Goal: Task Accomplishment & Management: Manage account settings

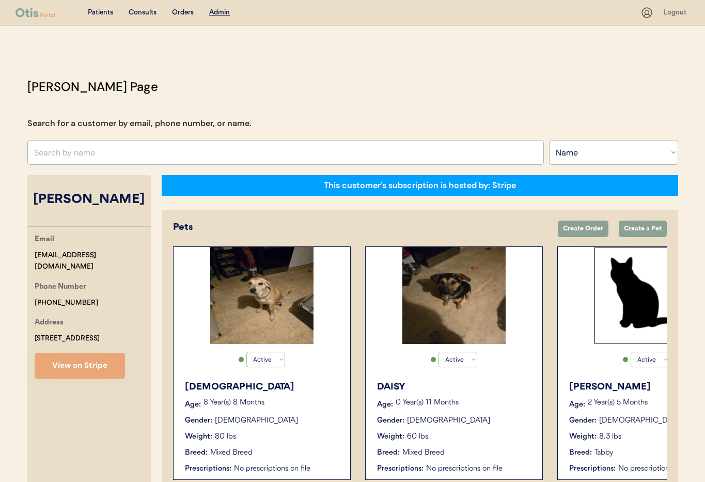
select select ""Name""
select select "true"
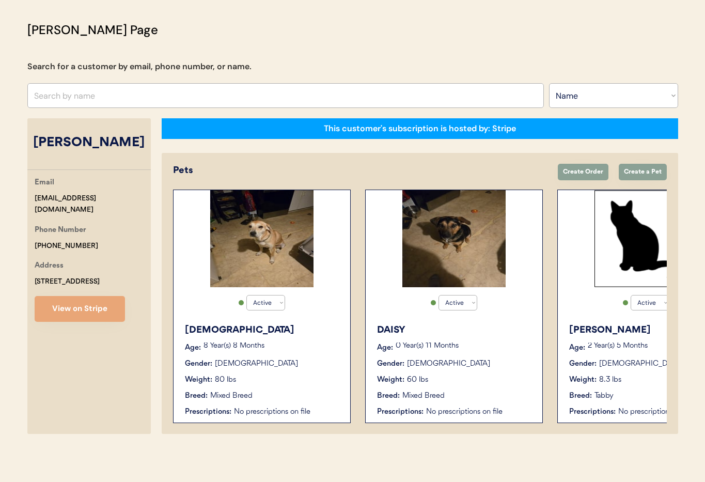
scroll to position [54, 0]
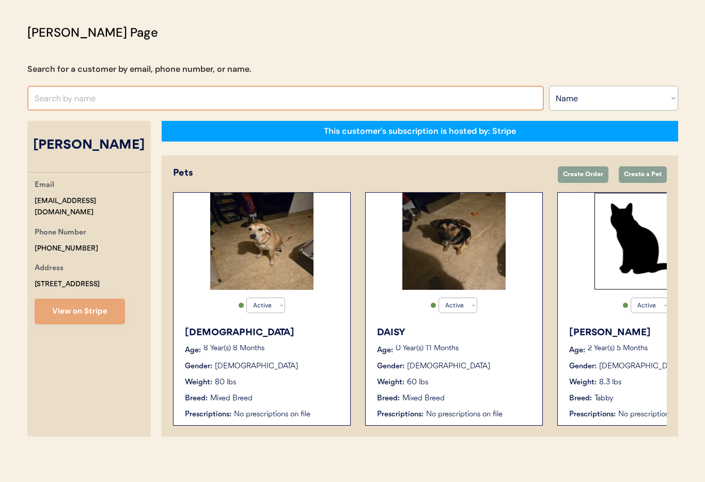
click at [79, 95] on input "text" at bounding box center [285, 98] width 517 height 25
type input "Jessica Jo"
type input "[PERSON_NAME]"
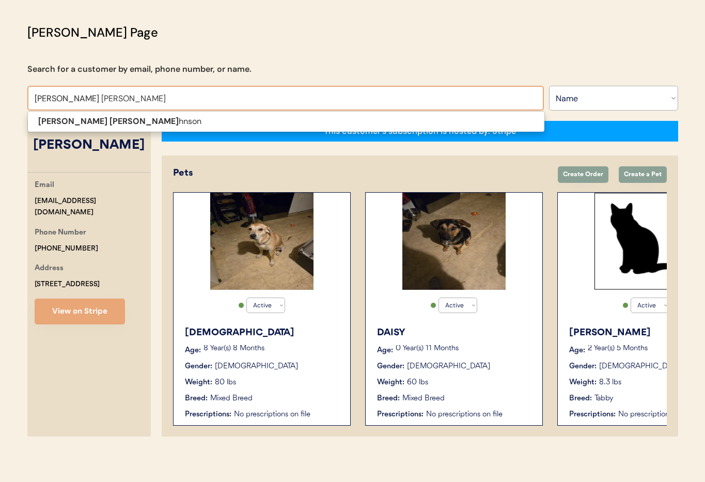
scroll to position [51, 0]
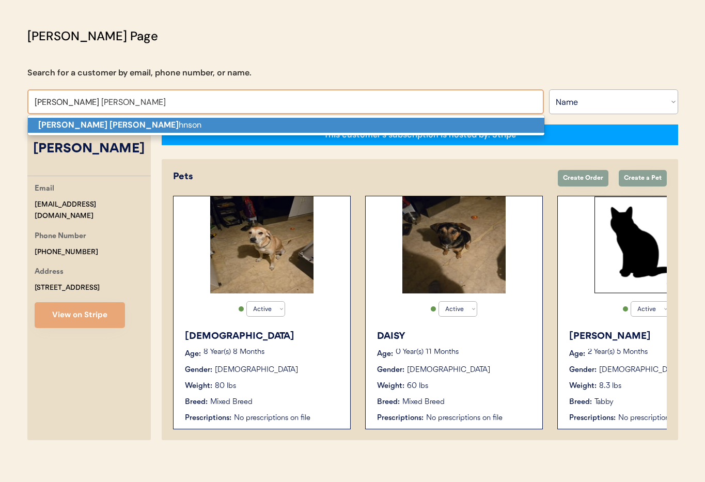
click at [82, 121] on p "Jessica Jo hnson" at bounding box center [286, 125] width 517 height 15
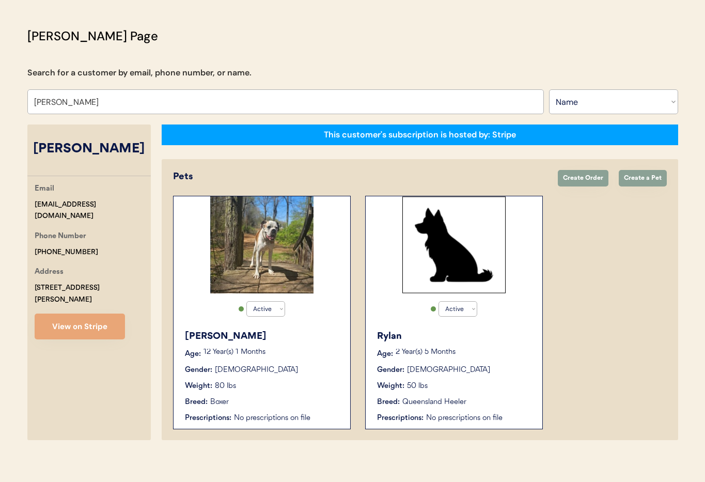
scroll to position [57, 0]
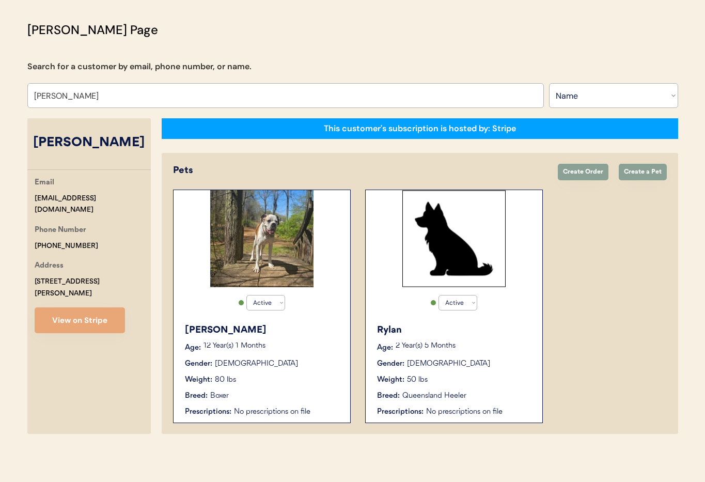
type input "[PERSON_NAME]"
click at [287, 367] on div "Gender: Male" at bounding box center [262, 364] width 155 height 11
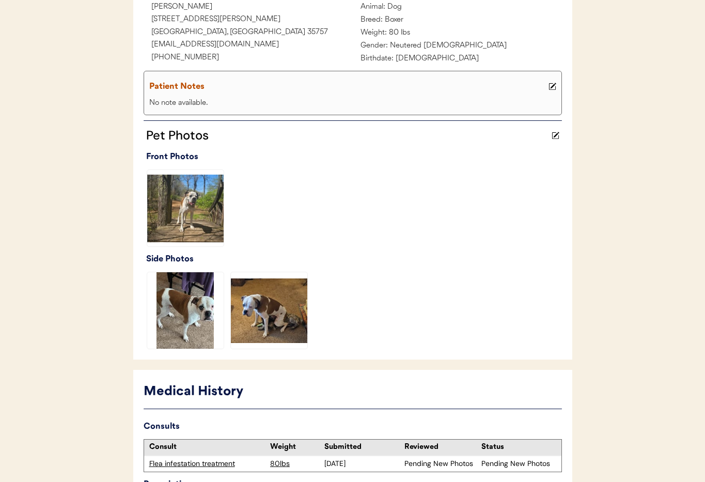
scroll to position [253, 0]
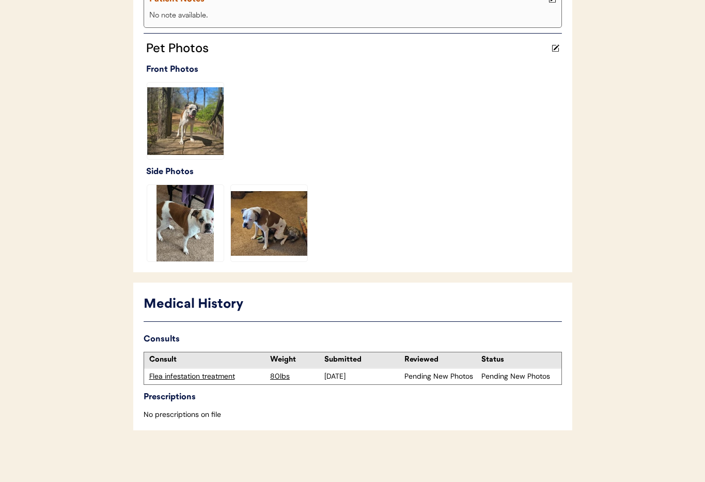
click at [186, 378] on div "Flea infestation treatment" at bounding box center [207, 376] width 116 height 10
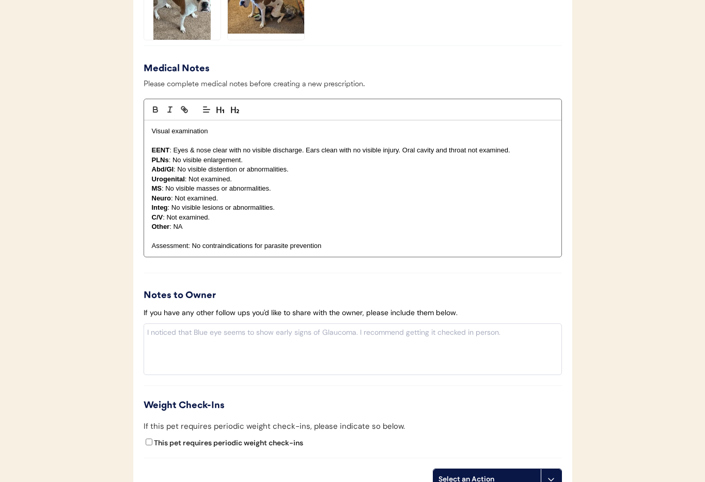
scroll to position [1055, 0]
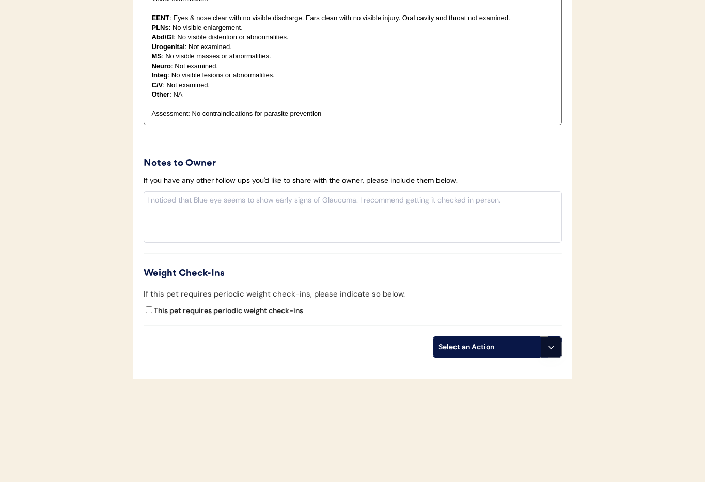
click at [551, 353] on button at bounding box center [551, 347] width 21 height 21
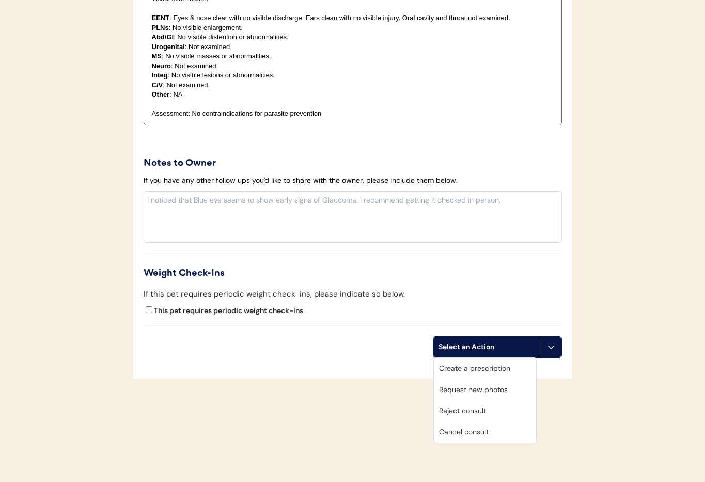
click at [488, 427] on div "Cancel consult" at bounding box center [485, 432] width 102 height 21
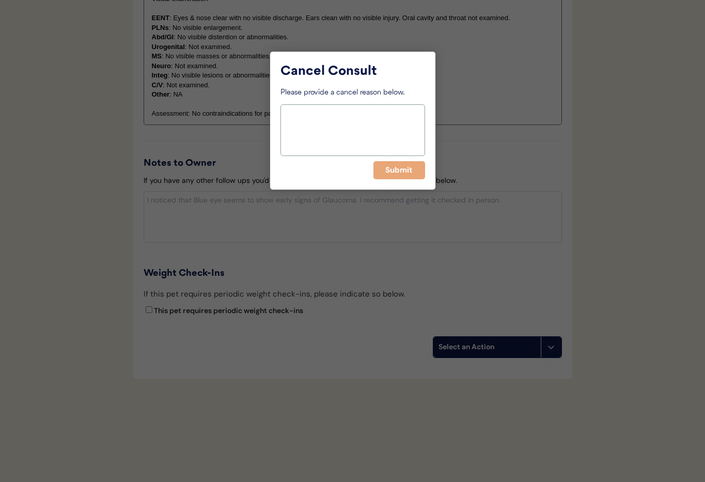
click at [310, 129] on textarea at bounding box center [353, 130] width 145 height 52
paste textarea "This is [PERSON_NAME], a veterinary nurse with [PERSON_NAME]. I’m reaching out …"
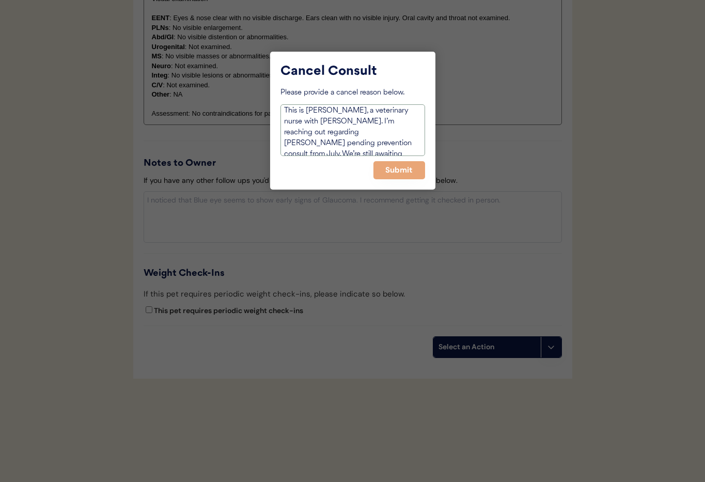
scroll to position [0, 0]
drag, startPoint x: 318, startPoint y: 150, endPoint x: 276, endPoint y: 103, distance: 62.5
click at [276, 103] on div "Cancel Consult Please provide a cancel reason below. This is Janine, a veterina…" at bounding box center [352, 121] width 165 height 138
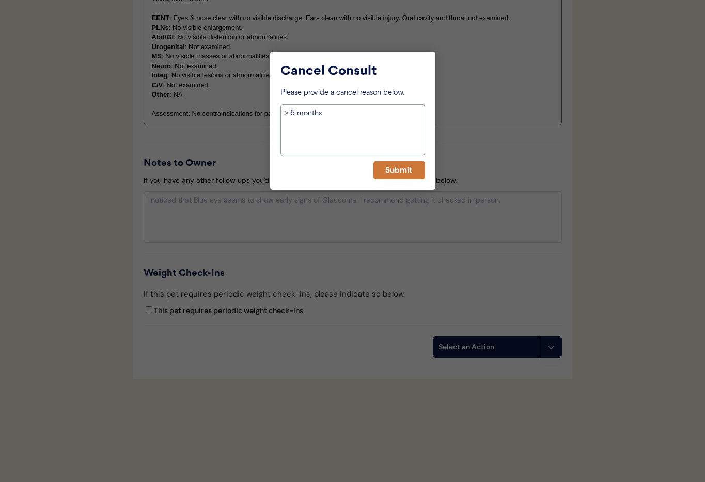
type textarea "> 6 months"
click at [408, 171] on button "Submit" at bounding box center [399, 170] width 52 height 18
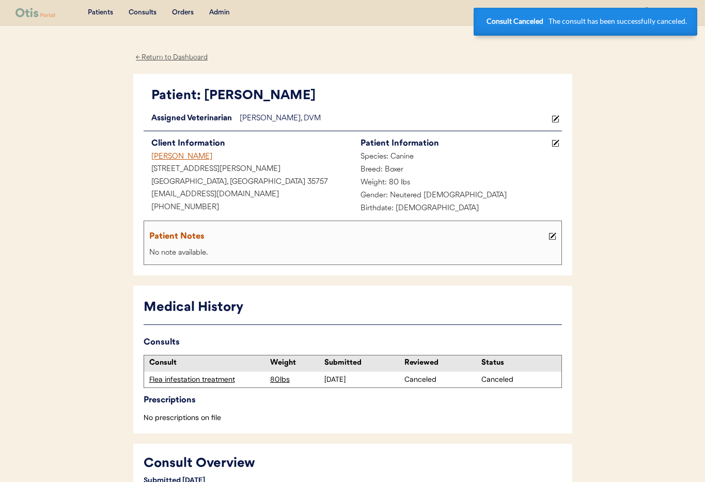
click at [176, 155] on div "Jessica Johnson" at bounding box center [248, 157] width 209 height 13
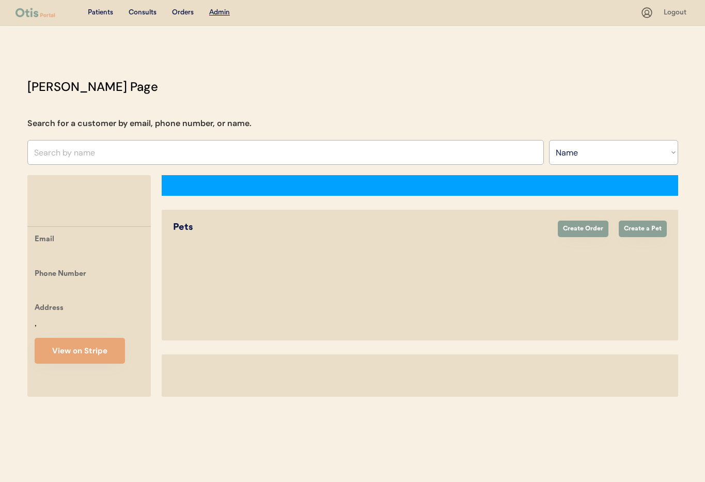
select select ""Name""
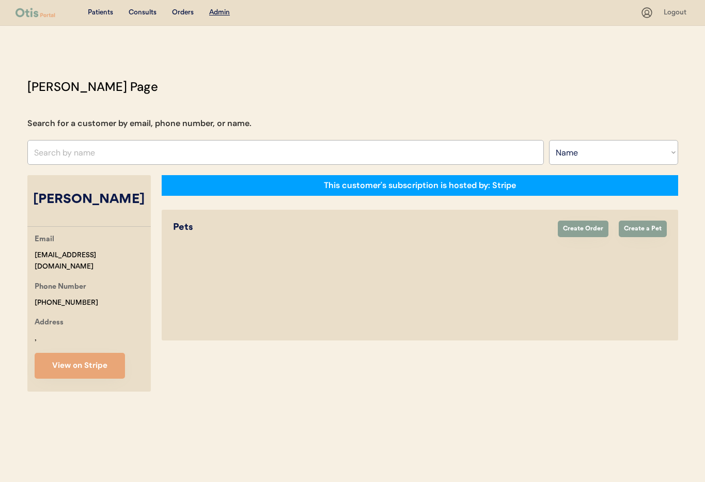
select select "true"
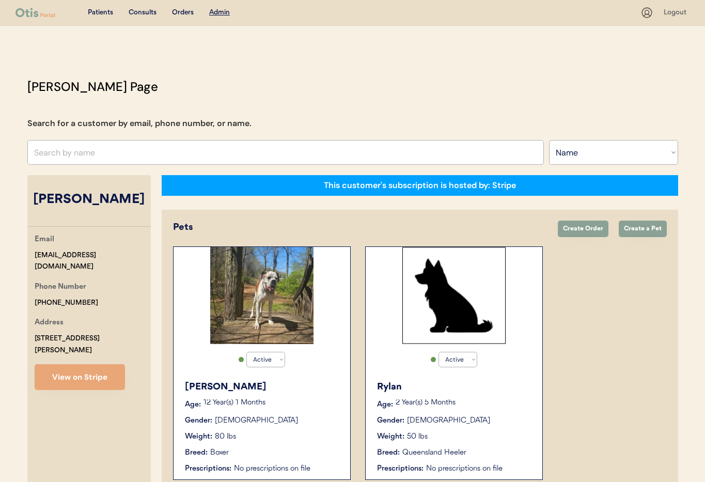
click at [479, 394] on div "Rylan Age: 2 Year(s) 5 Months Gender: Female Weight: 50 lbs Breed: Queensland H…" at bounding box center [454, 427] width 166 height 104
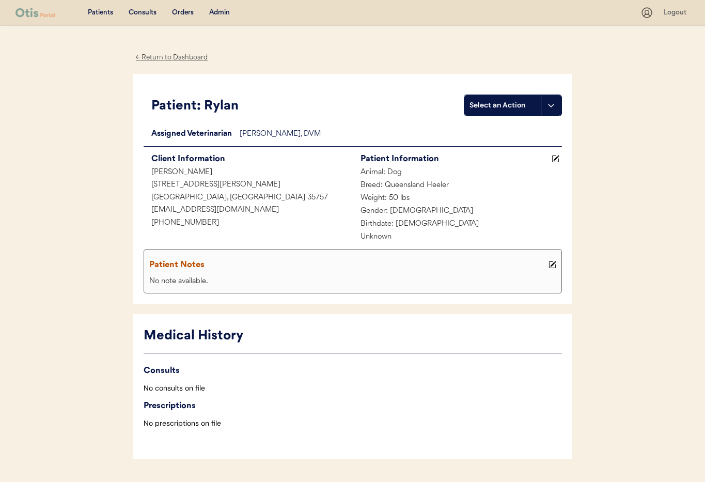
scroll to position [28, 0]
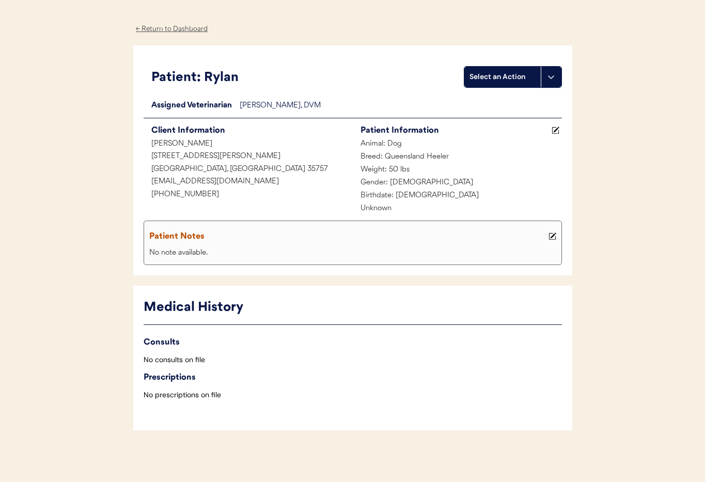
click at [149, 27] on div "← Return to Dashboard" at bounding box center [171, 29] width 77 height 12
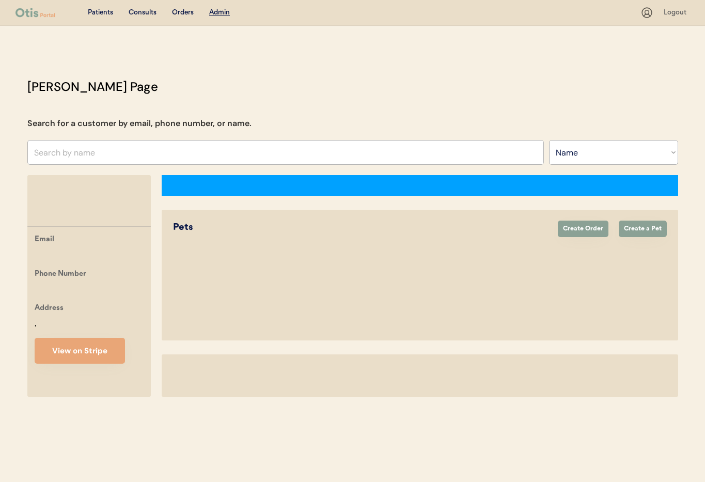
select select ""Name""
select select "true"
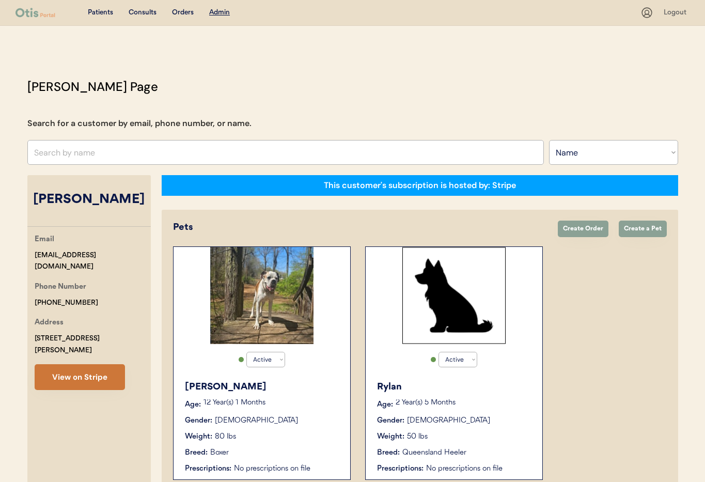
click at [96, 364] on button "View on Stripe" at bounding box center [80, 377] width 90 height 26
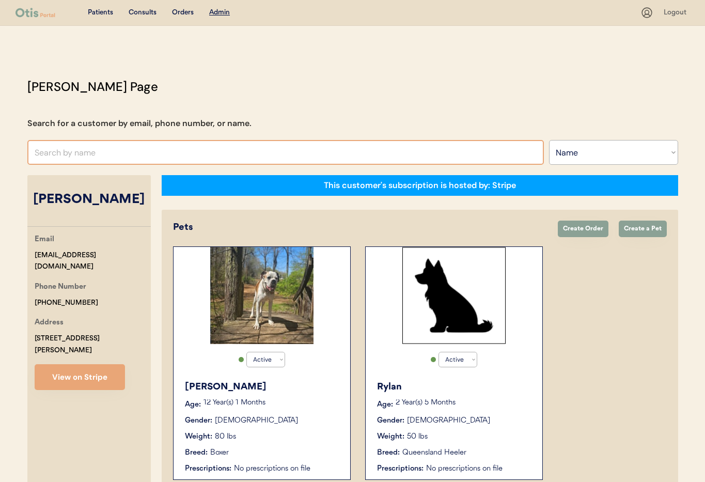
click at [72, 157] on input "text" at bounding box center [285, 152] width 517 height 25
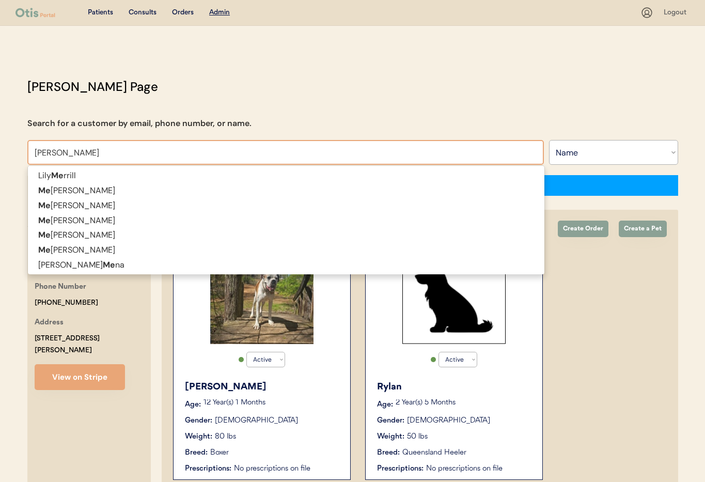
type input "Meghan"
type input "Meghan Brown"
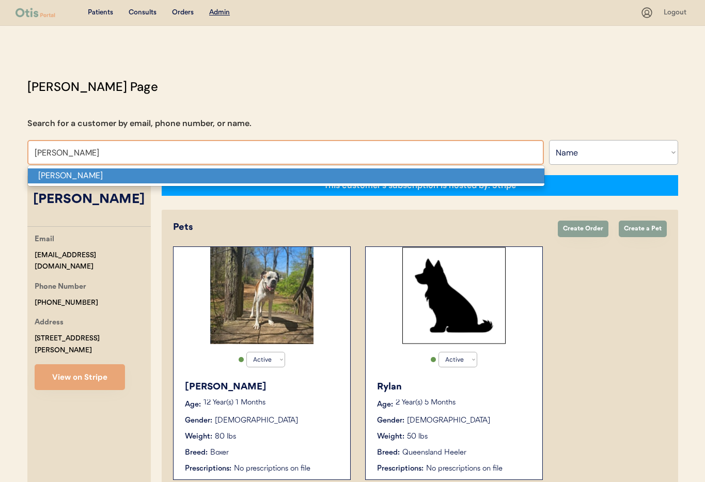
click at [75, 174] on p "Meghan Brown" at bounding box center [286, 175] width 517 height 15
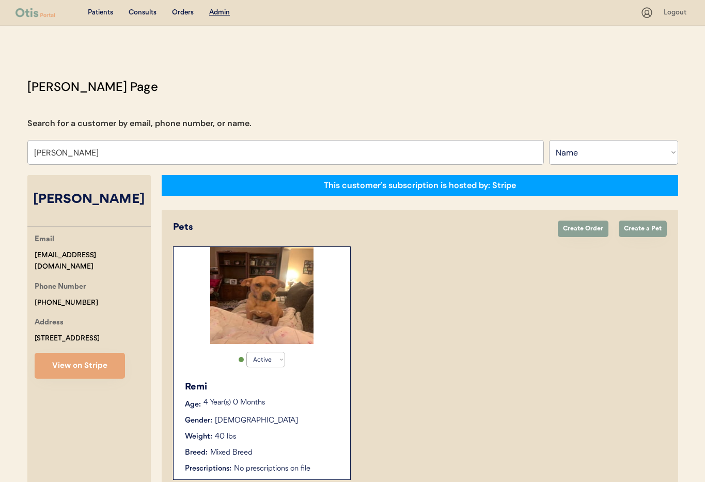
scroll to position [57, 0]
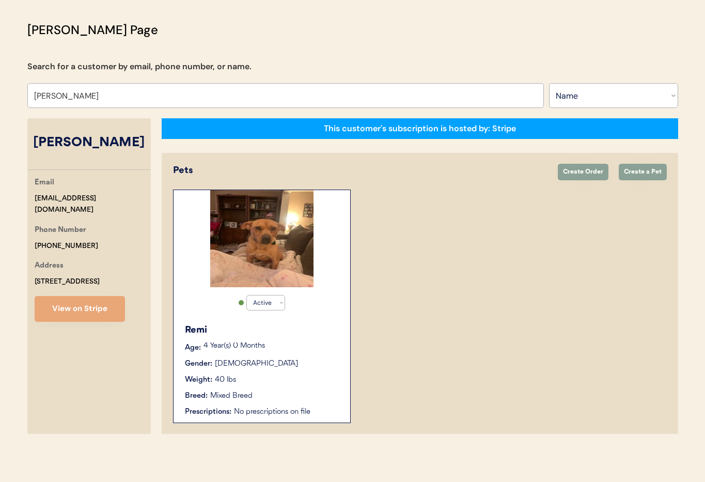
type input "Meghan Brown"
click at [271, 346] on p "4 Year(s) 0 Months" at bounding box center [272, 345] width 136 height 7
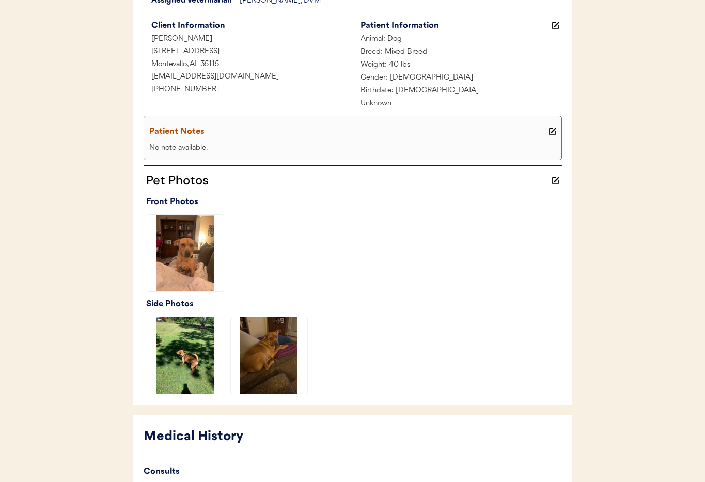
scroll to position [266, 0]
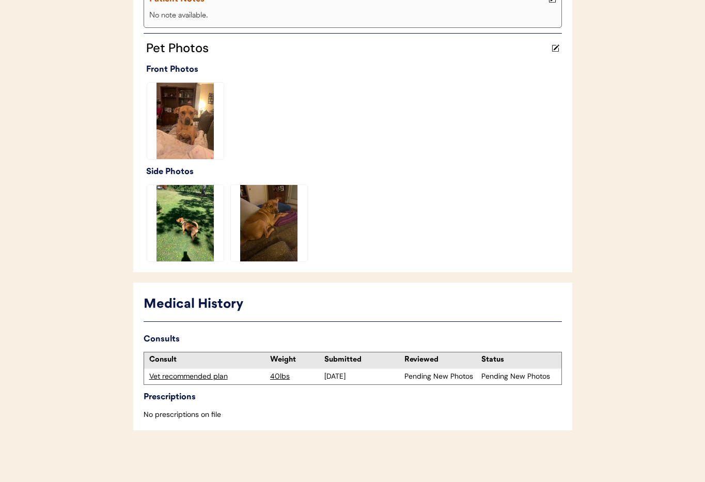
click at [197, 376] on div "Vet recommended plan" at bounding box center [207, 376] width 116 height 10
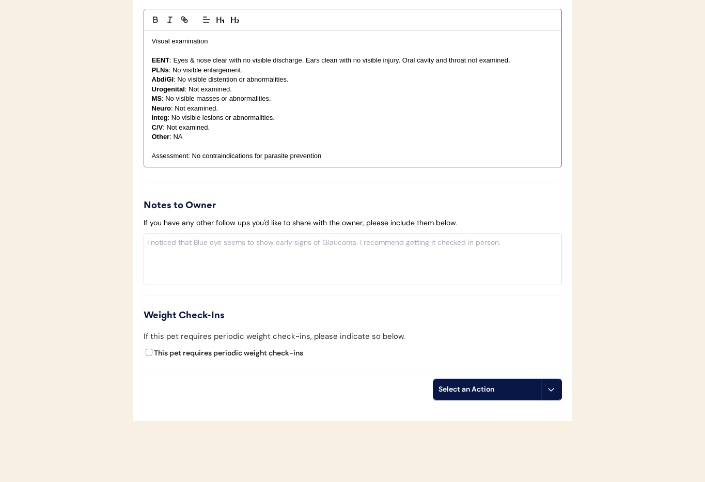
scroll to position [1084, 0]
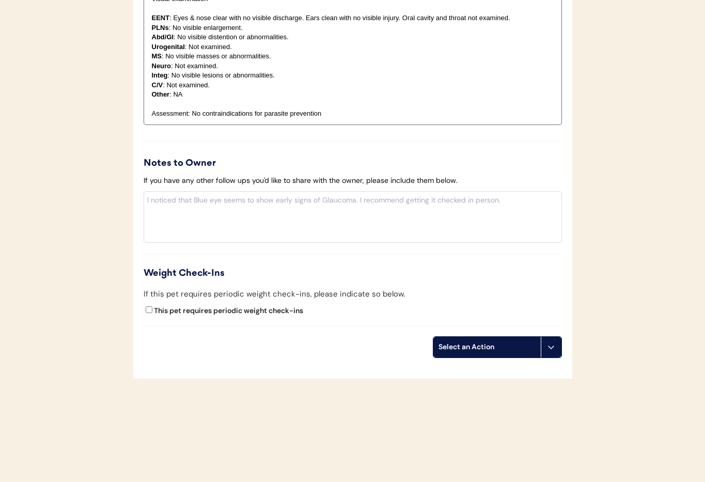
click at [551, 352] on button at bounding box center [551, 347] width 21 height 21
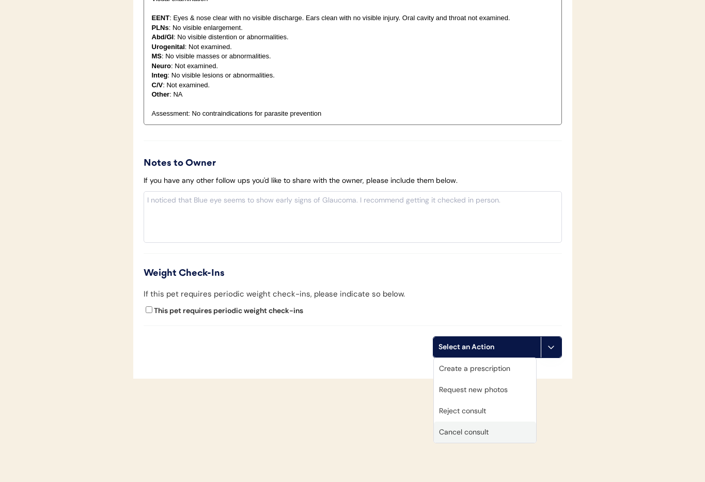
click at [498, 434] on div "Cancel consult" at bounding box center [485, 432] width 102 height 21
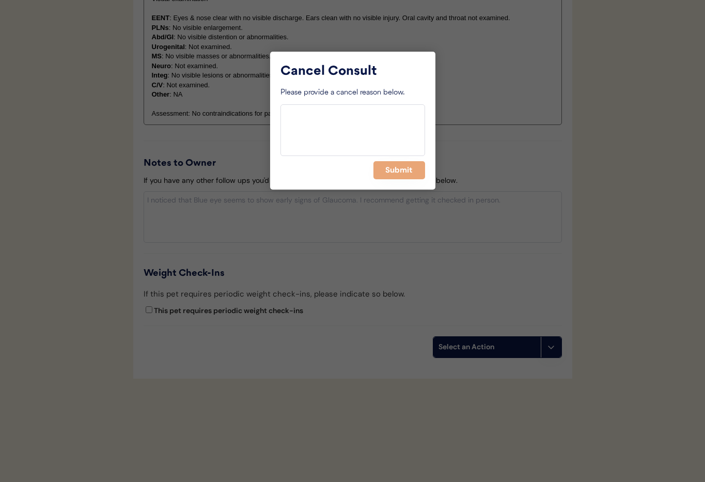
click at [329, 116] on textarea at bounding box center [353, 130] width 145 height 52
paste textarea "This is Janine, a veterinary nurse with Otis. I’m reaching out regarding Fletch…"
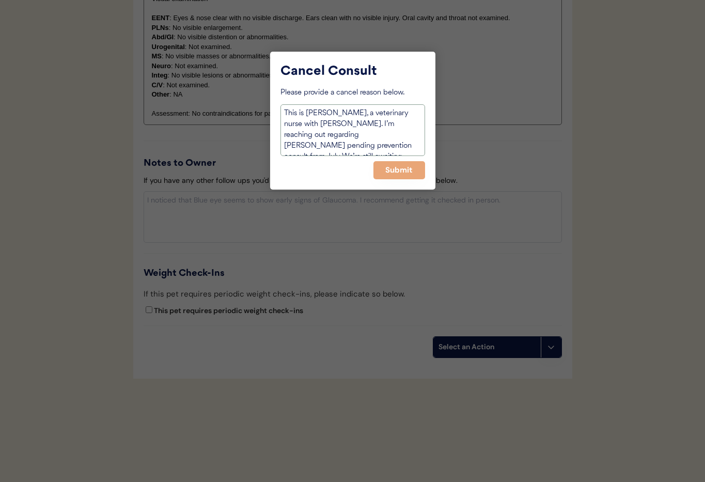
scroll to position [27, 0]
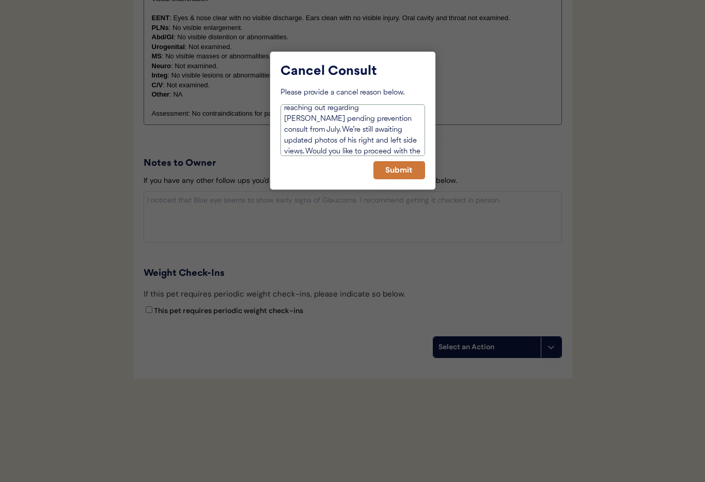
type textarea "This is Janine, a veterinary nurse with Otis. I’m reaching out regarding Fletch…"
click at [399, 174] on button "Submit" at bounding box center [399, 170] width 52 height 18
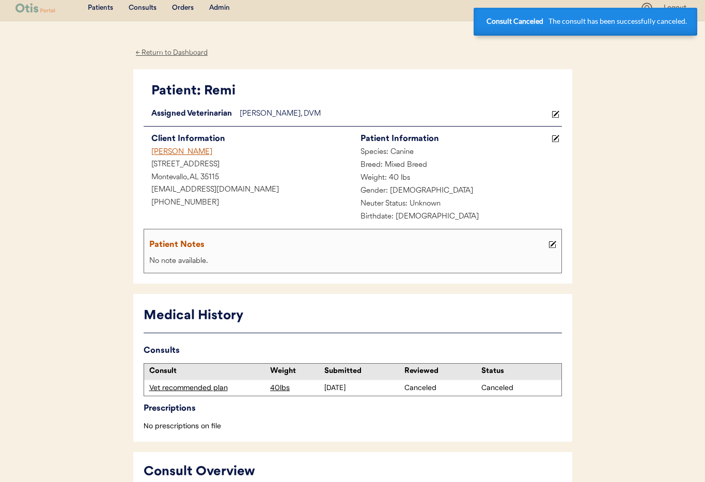
scroll to position [0, 0]
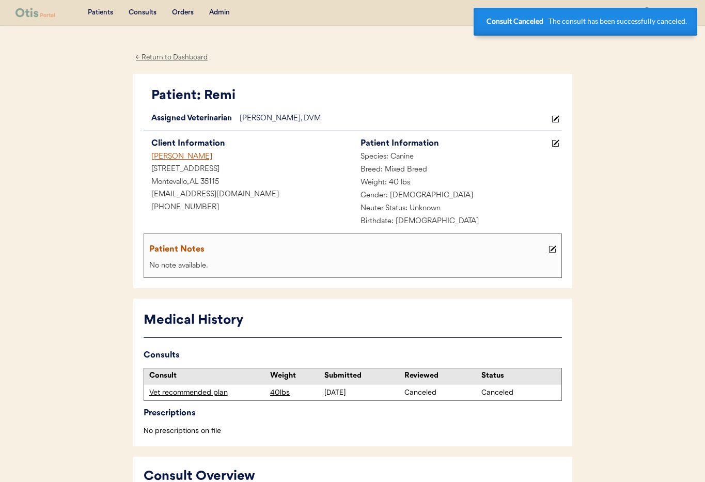
click at [163, 157] on div "Meghan Brown" at bounding box center [248, 157] width 209 height 13
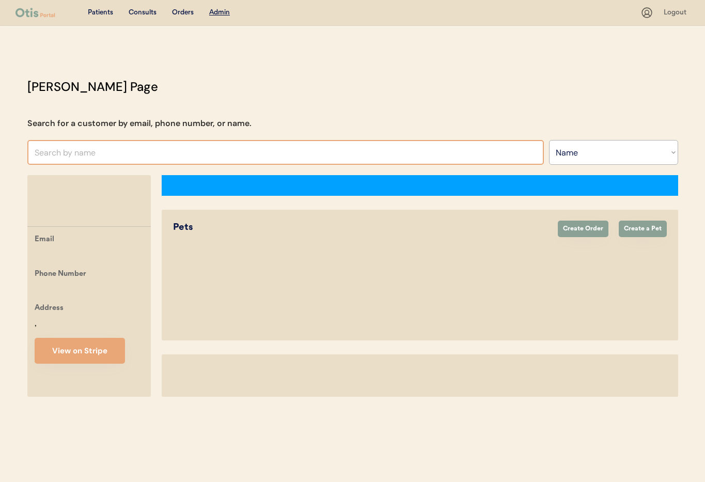
select select ""Name""
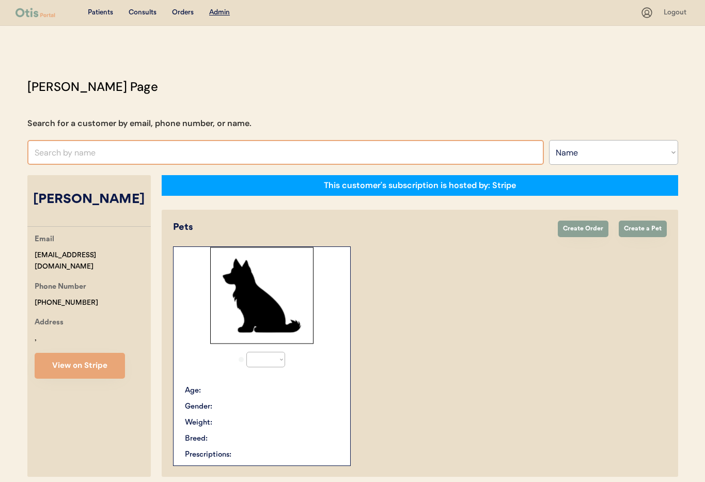
select select "true"
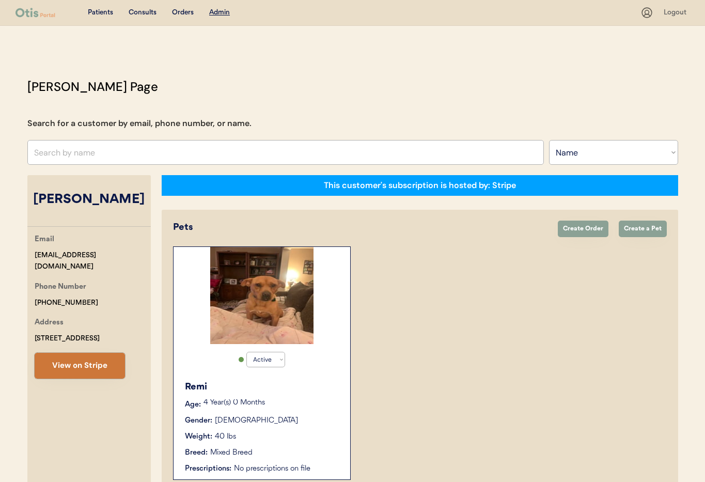
click at [81, 370] on button "View on Stripe" at bounding box center [80, 366] width 90 height 26
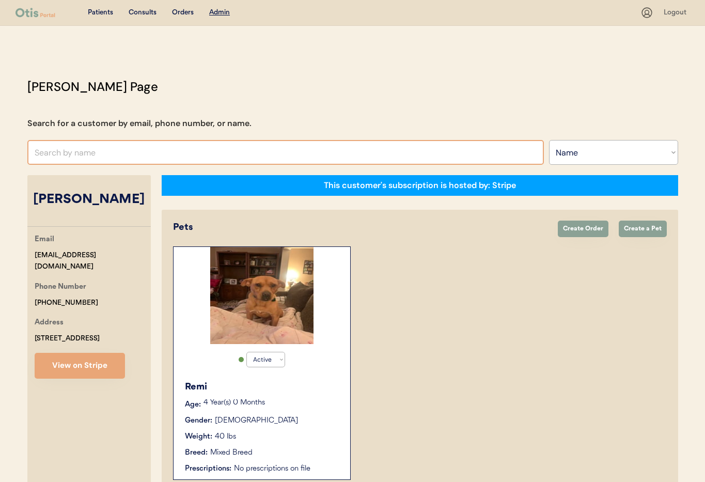
click at [103, 154] on input "text" at bounding box center [285, 152] width 517 height 25
type input "car"
type input "carli Reeves"
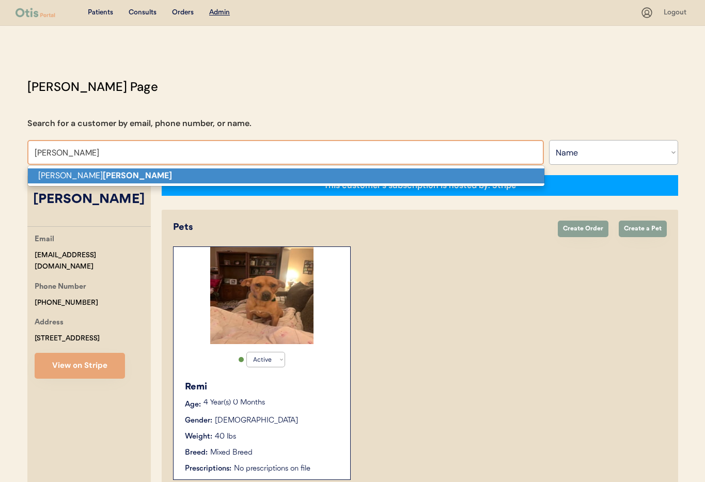
click at [102, 181] on p "Jesse Carman" at bounding box center [286, 175] width 517 height 15
type input "[PERSON_NAME]"
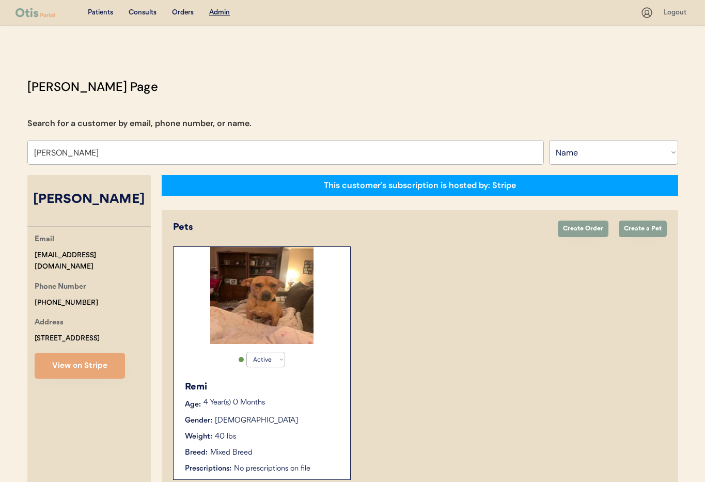
select select "true"
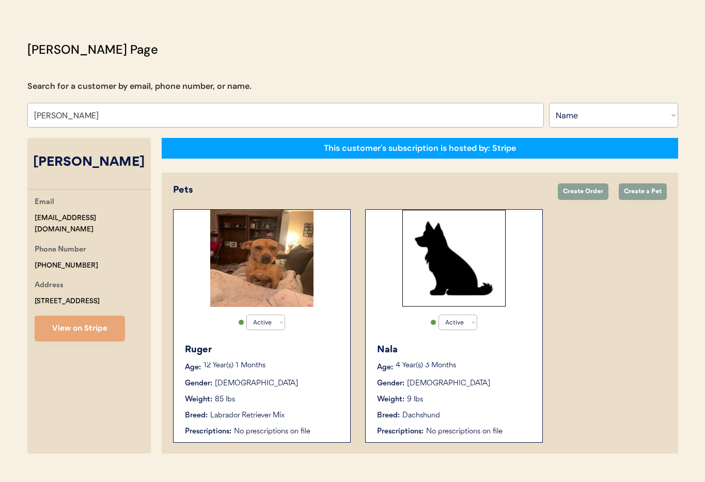
scroll to position [57, 0]
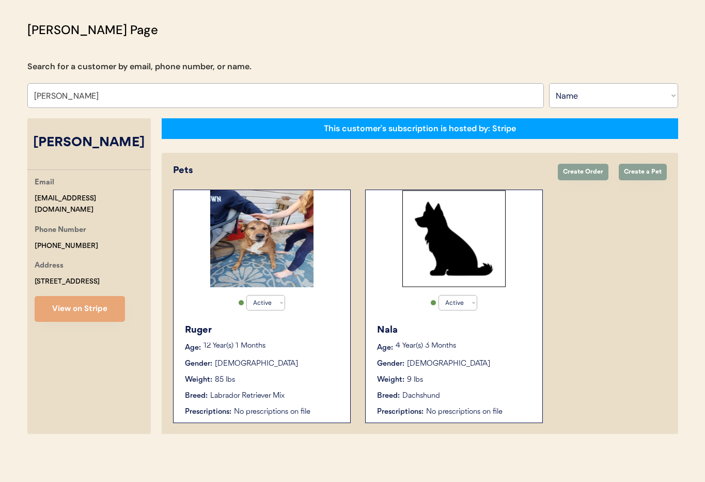
type input "[PERSON_NAME]"
click at [312, 347] on p "12 Year(s) 1 Months" at bounding box center [272, 345] width 136 height 7
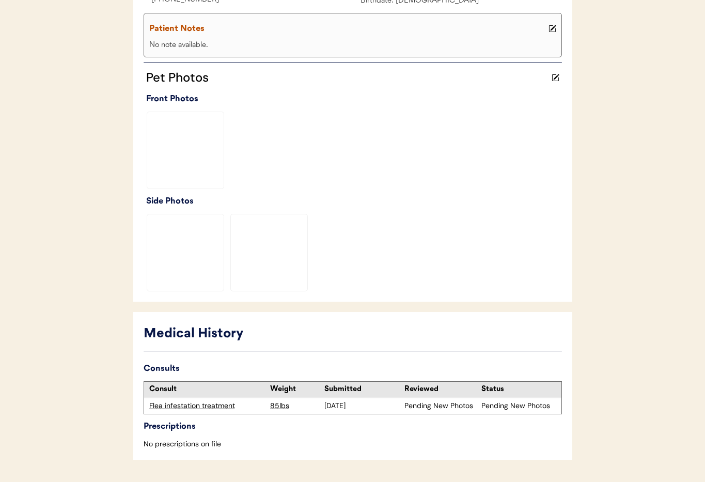
scroll to position [253, 0]
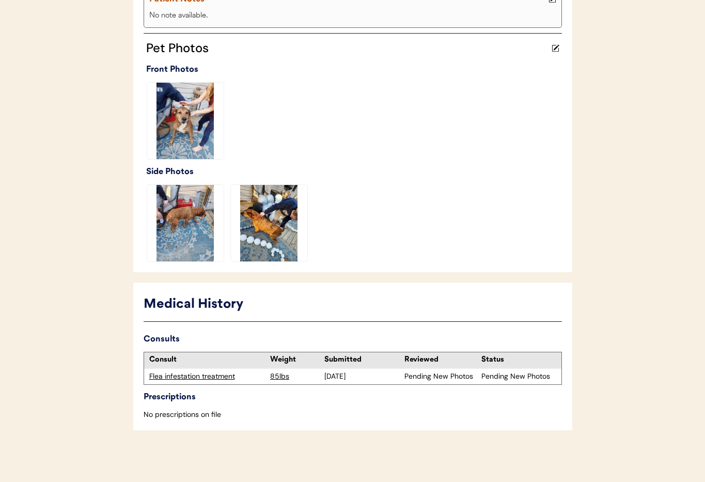
click at [203, 377] on div "Flea infestation treatment" at bounding box center [207, 376] width 116 height 10
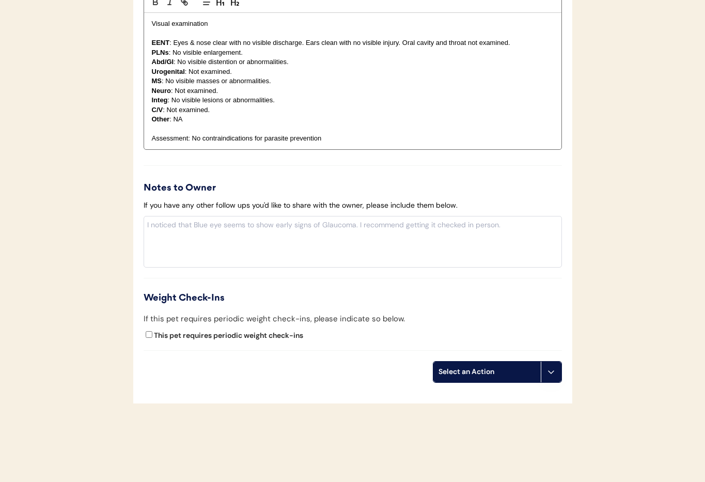
scroll to position [1117, 0]
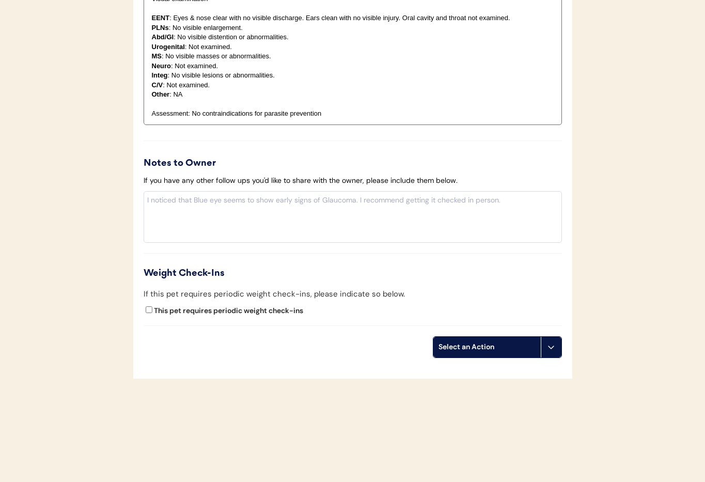
click at [552, 352] on button at bounding box center [551, 347] width 21 height 21
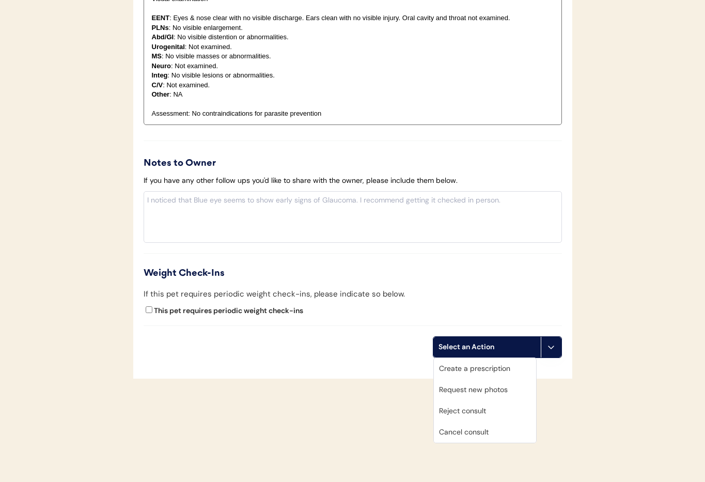
click at [472, 430] on div "Cancel consult" at bounding box center [485, 432] width 102 height 21
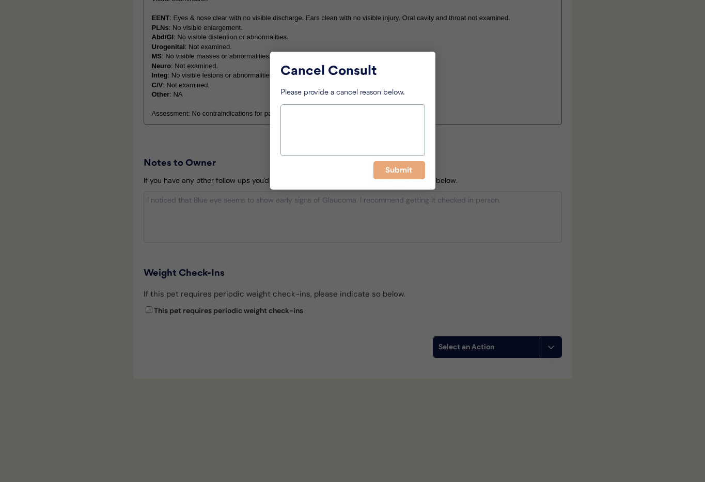
click at [337, 134] on textarea at bounding box center [353, 130] width 145 height 52
drag, startPoint x: 331, startPoint y: 112, endPoint x: 299, endPoint y: 119, distance: 33.2
click at [271, 113] on div "Cancel Consult Please provide a cancel reason below. > 6 months Submit" at bounding box center [352, 121] width 165 height 138
type textarea "> 6 months"
click at [397, 169] on button "Submit" at bounding box center [399, 170] width 52 height 18
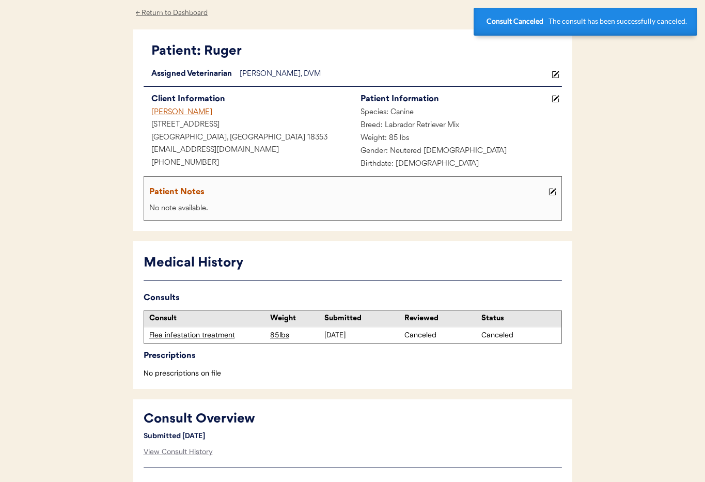
scroll to position [0, 0]
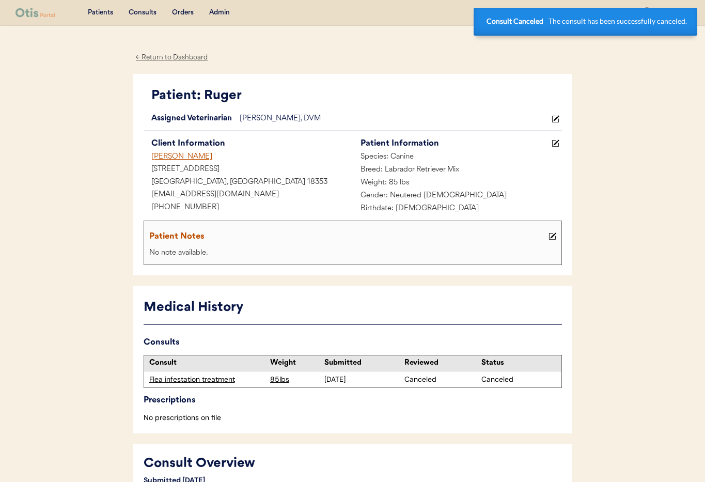
click at [183, 157] on div "[PERSON_NAME]" at bounding box center [248, 157] width 209 height 13
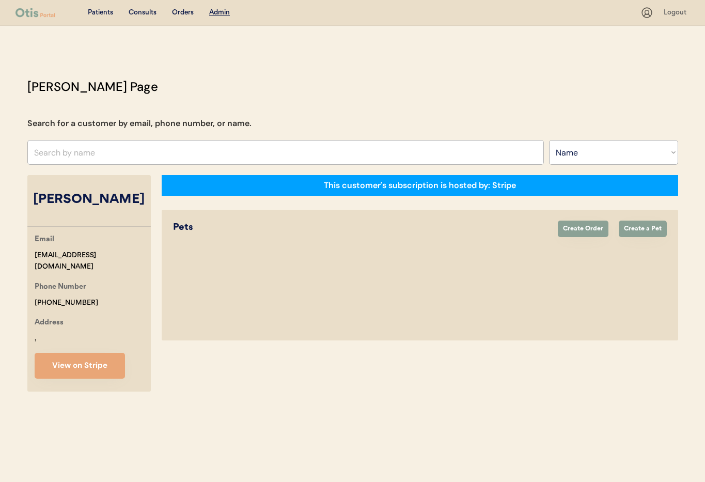
select select ""Name""
select select "true"
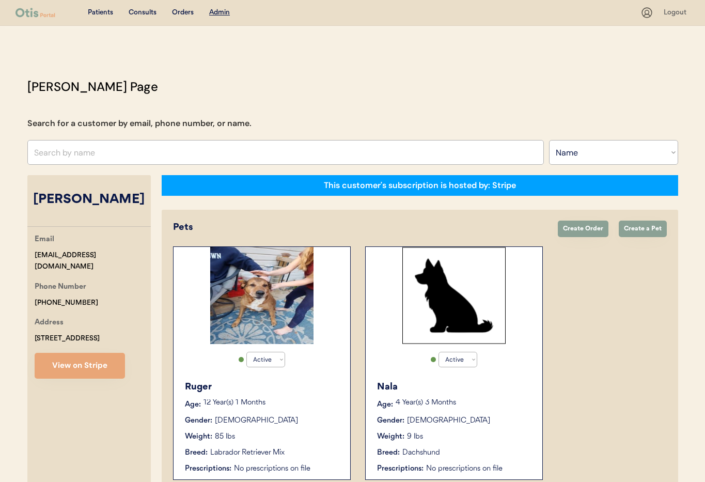
click at [488, 397] on div "Nala Age: [DEMOGRAPHIC_DATA] Year(s) 3 Months Gender: [DEMOGRAPHIC_DATA] Weight…" at bounding box center [454, 427] width 166 height 104
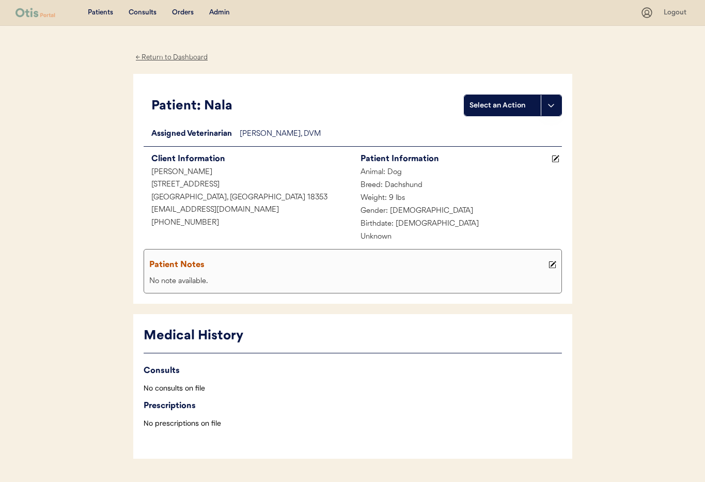
click at [166, 55] on div "← Return to Dashboard" at bounding box center [171, 58] width 77 height 12
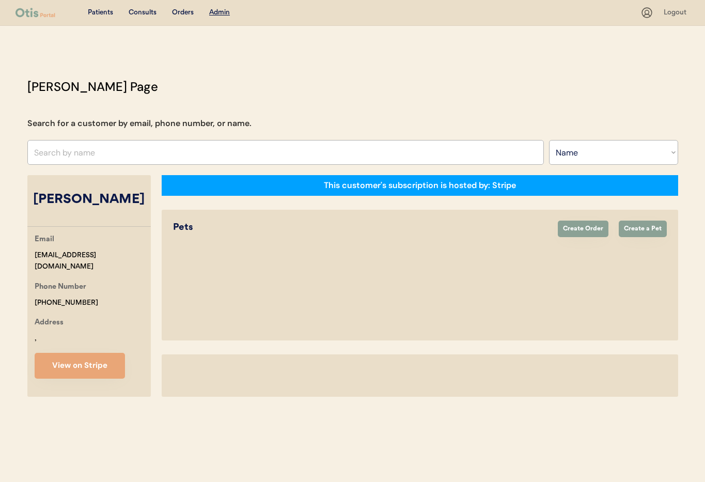
select select ""Name""
select select "true"
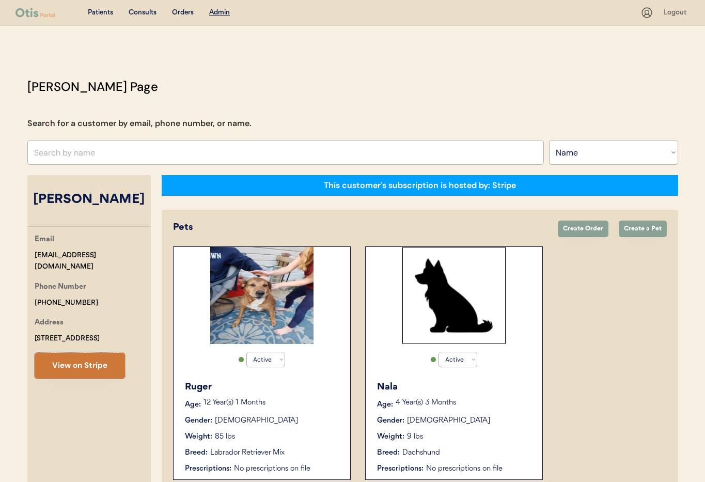
click at [65, 366] on button "View on Stripe" at bounding box center [80, 366] width 90 height 26
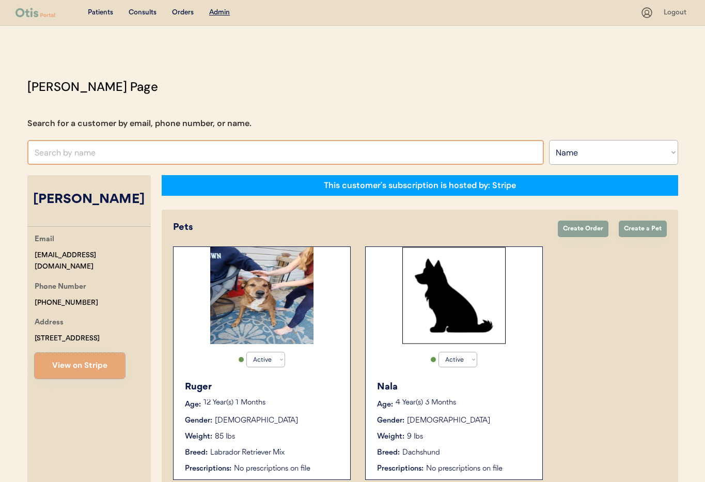
click at [110, 154] on input "text" at bounding box center [285, 152] width 517 height 25
type input "Nicole"
type input "Nicole Negron"
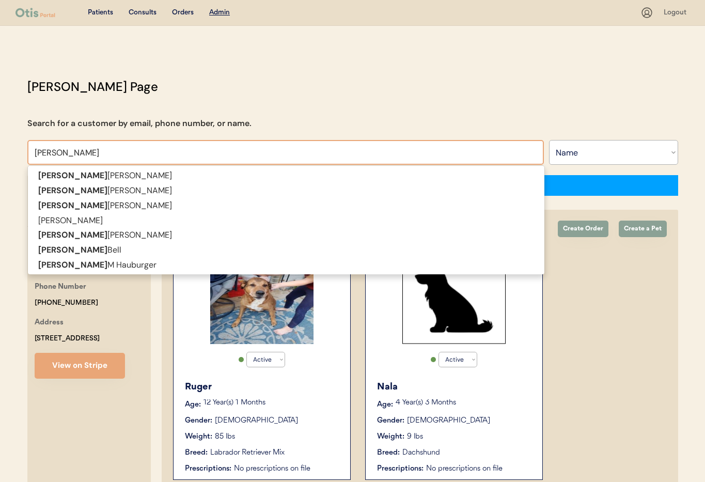
type input "Nicole f"
type input "Nicole fry"
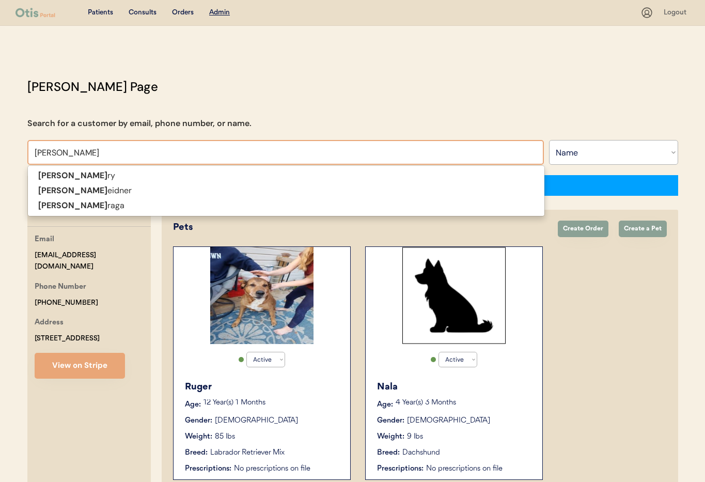
type input "Nicole fe"
type input "Nicole feidner"
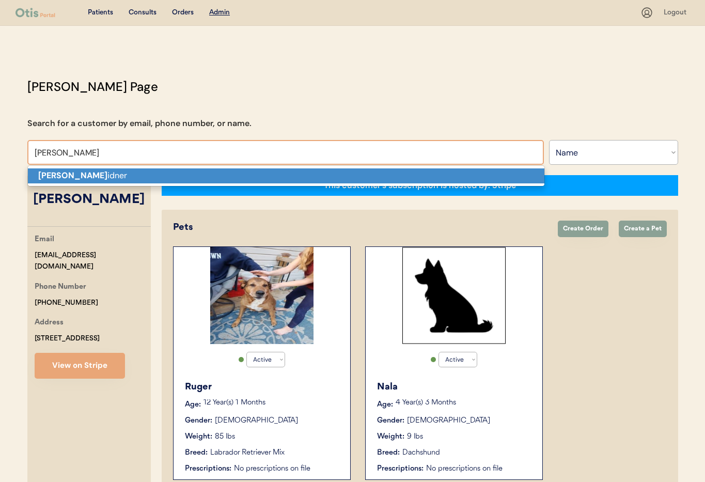
click at [112, 174] on p "Nicole Fe idner" at bounding box center [286, 175] width 517 height 15
type input "Nicole Feidner"
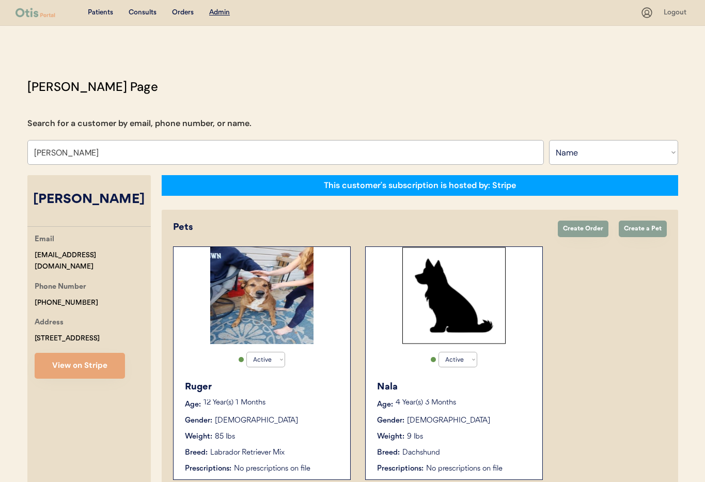
select select "true"
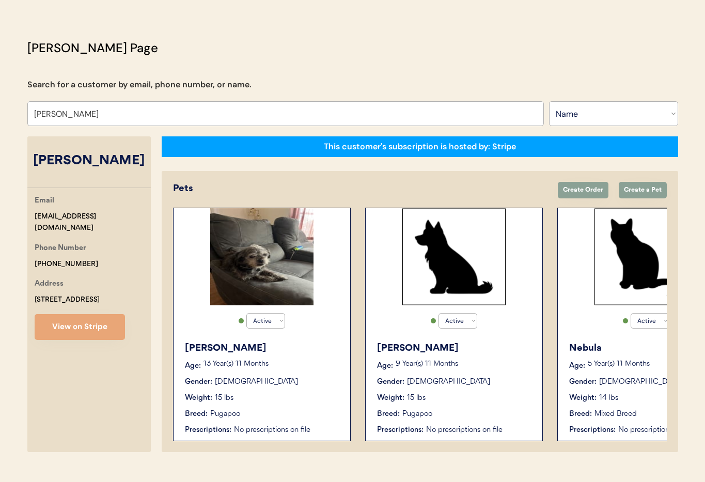
scroll to position [57, 0]
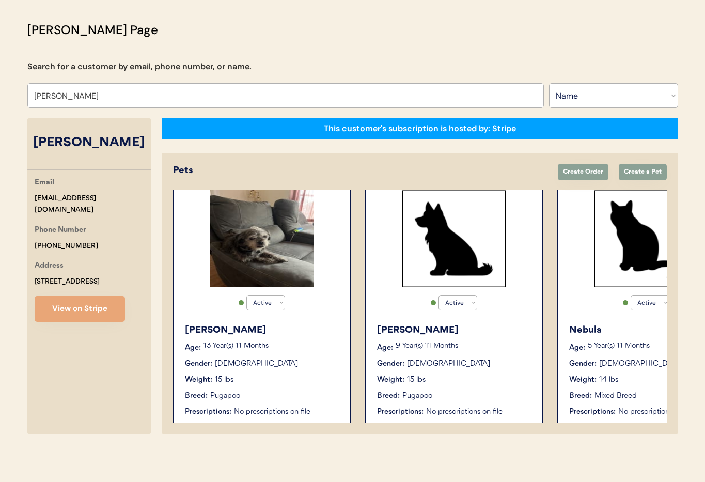
type input "Nicole Feidner"
click at [308, 332] on div "Ida" at bounding box center [262, 330] width 155 height 14
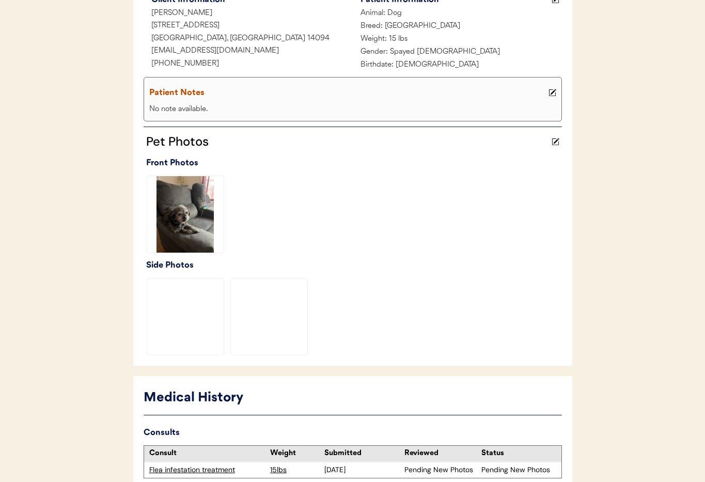
scroll to position [253, 0]
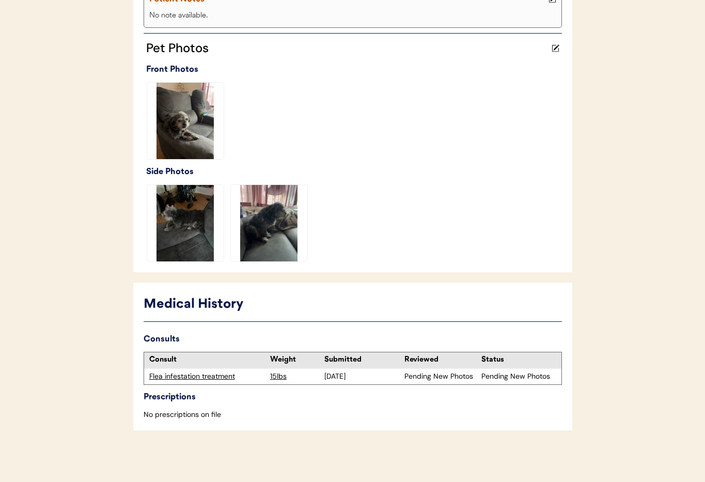
click at [191, 380] on div "Flea infestation treatment" at bounding box center [207, 376] width 116 height 10
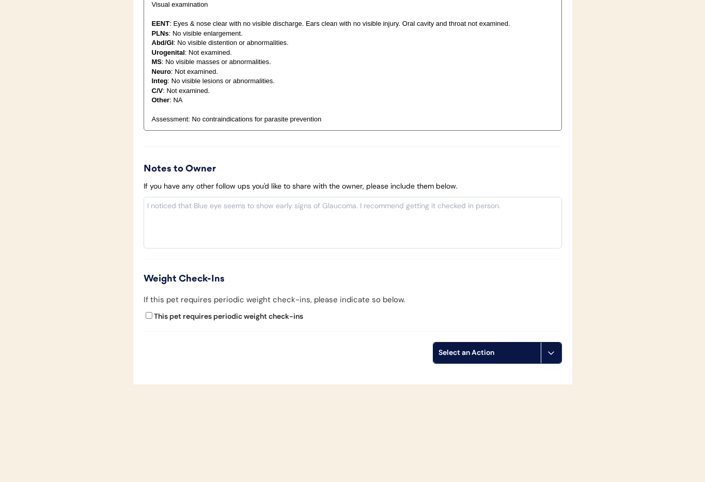
scroll to position [1117, 0]
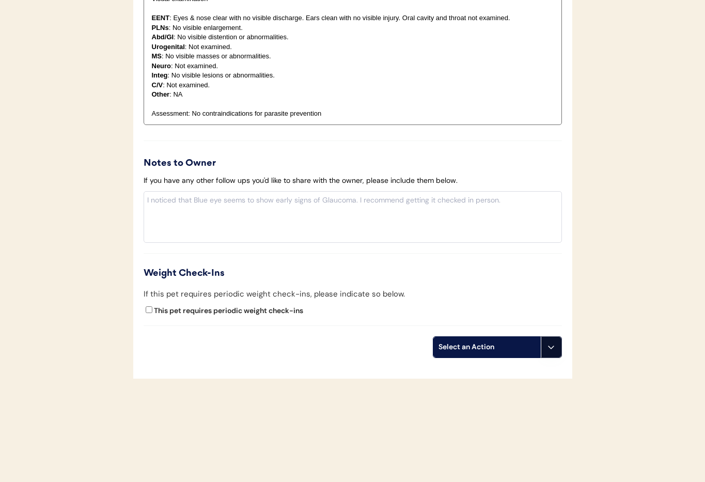
click at [551, 346] on icon at bounding box center [551, 347] width 8 height 8
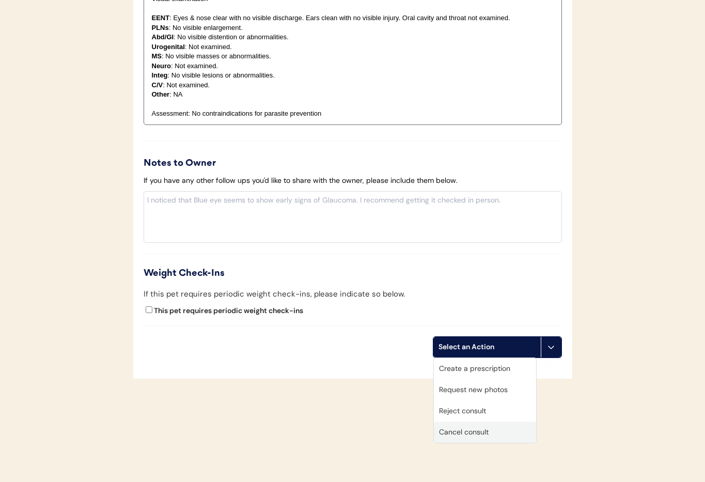
click at [497, 431] on div "Cancel consult" at bounding box center [485, 432] width 102 height 21
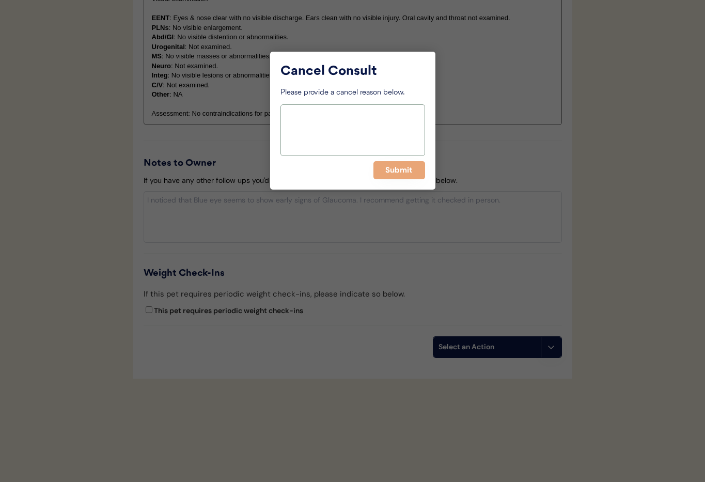
drag, startPoint x: 331, startPoint y: 146, endPoint x: 323, endPoint y: 139, distance: 9.9
click at [330, 145] on textarea at bounding box center [353, 130] width 145 height 52
paste textarea "> 6 months"
type textarea "> 6 months"
click at [388, 171] on button "Submit" at bounding box center [399, 170] width 52 height 18
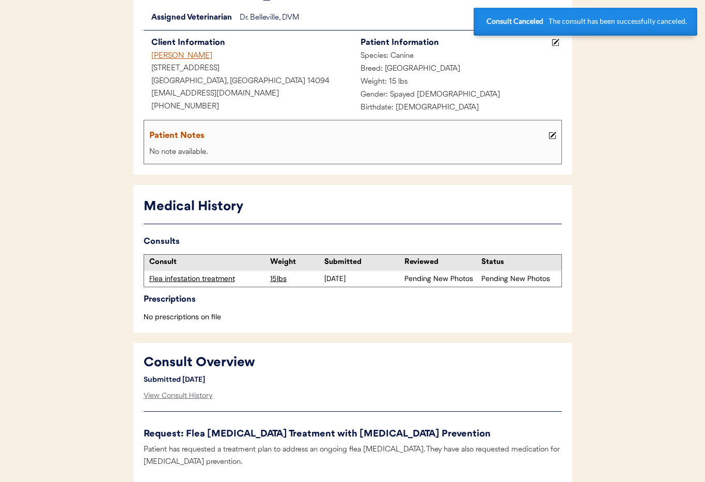
scroll to position [0, 0]
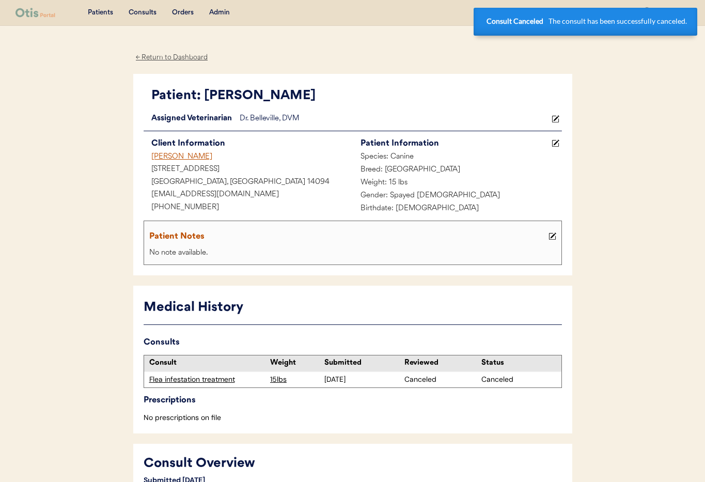
click at [183, 158] on div "Nicole Feidner" at bounding box center [248, 157] width 209 height 13
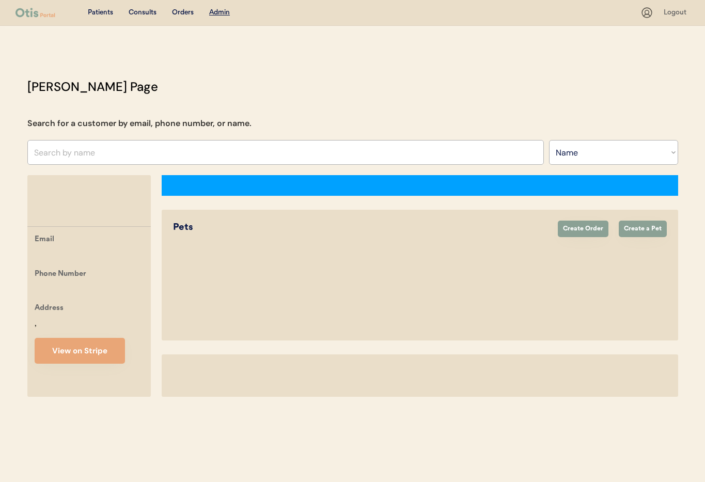
select select ""Name""
select select "true"
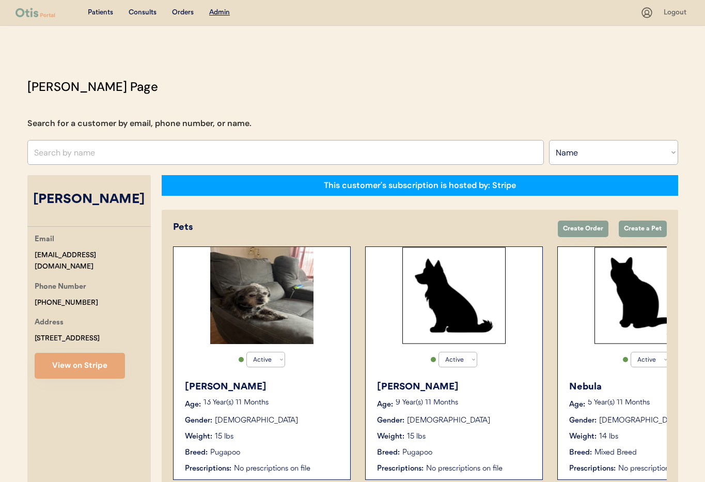
click at [478, 403] on p "9 Year(s) 11 Months" at bounding box center [464, 402] width 136 height 7
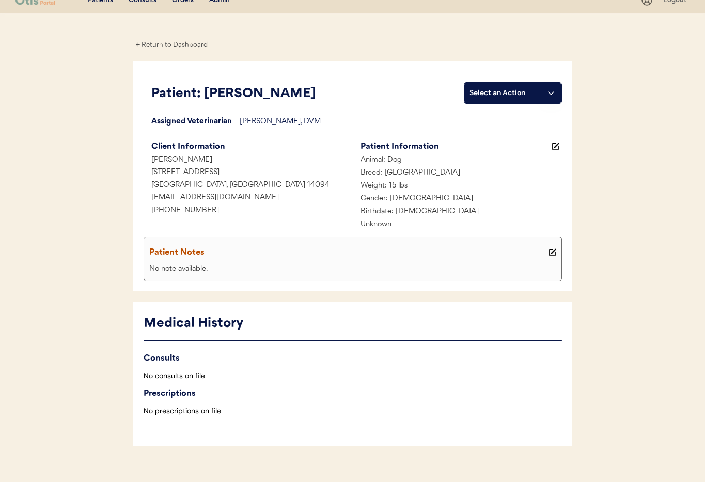
scroll to position [28, 0]
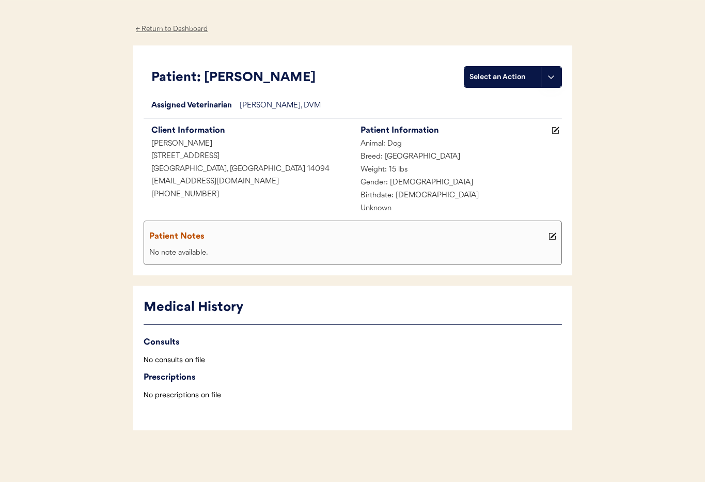
click at [167, 27] on div "← Return to Dashboard" at bounding box center [171, 29] width 77 height 12
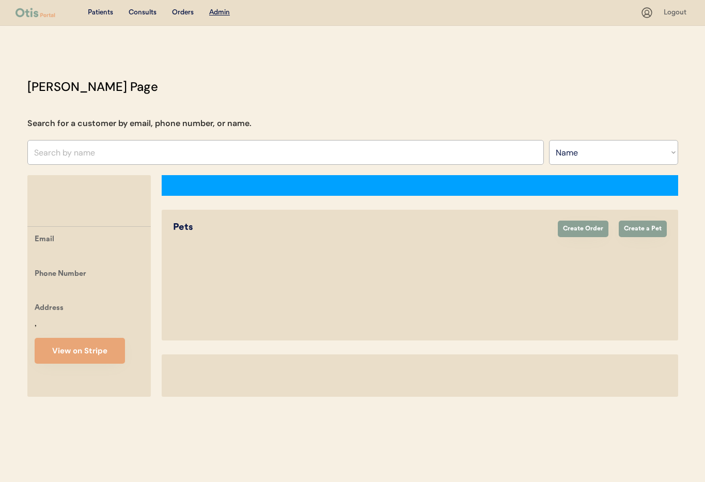
select select ""Name""
select select "true"
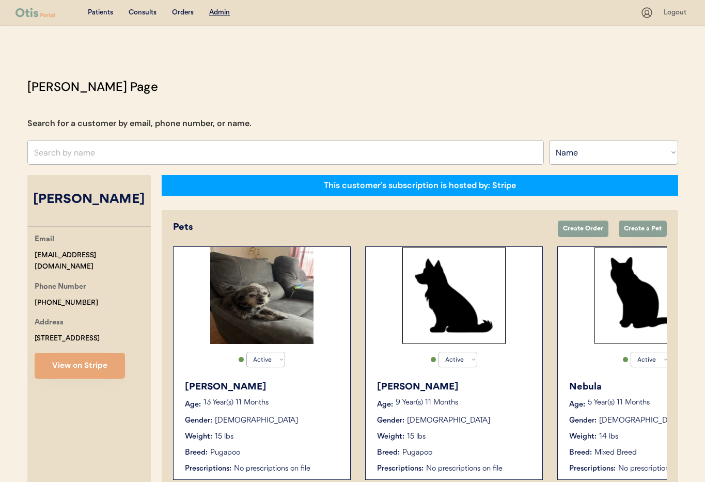
click at [621, 381] on div "Nebula" at bounding box center [646, 387] width 155 height 14
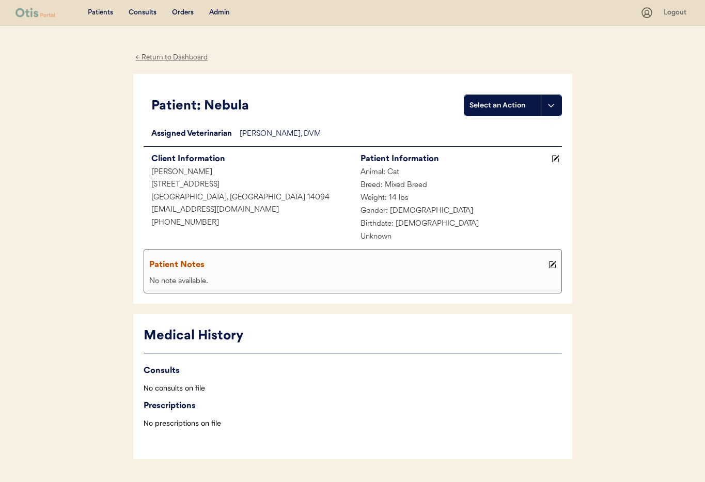
click at [150, 58] on div "← Return to Dashboard" at bounding box center [171, 58] width 77 height 12
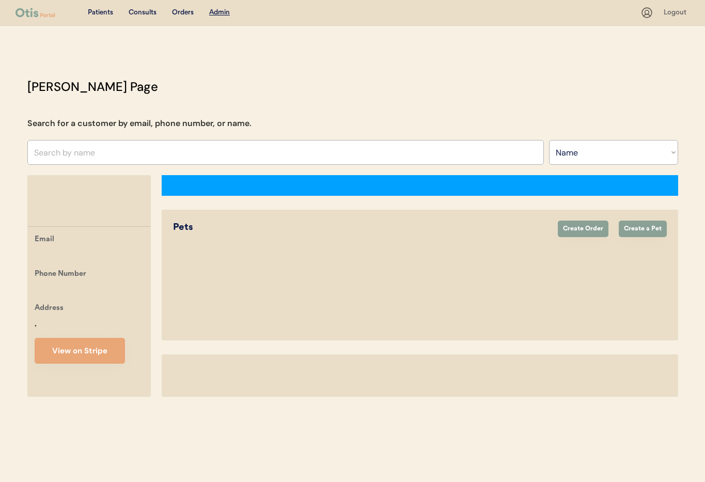
select select ""Name""
select select "true"
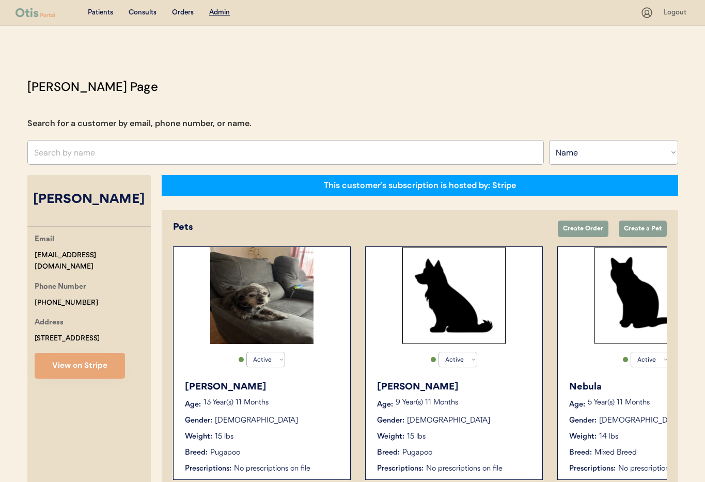
scroll to position [0, 275]
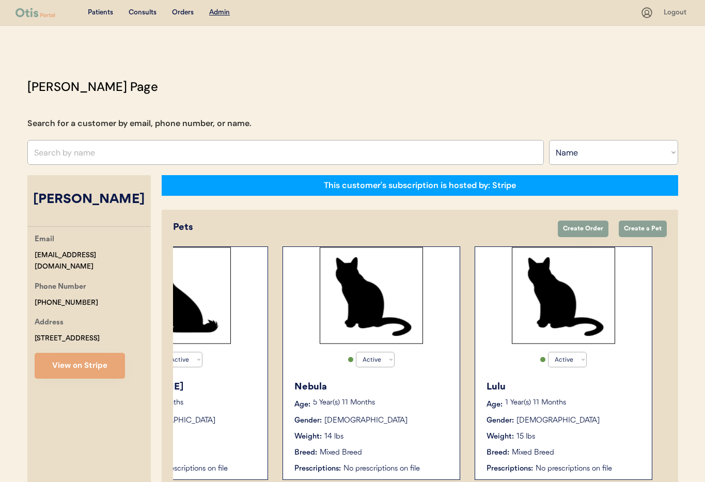
click at [594, 412] on div "[PERSON_NAME] Age: [DEMOGRAPHIC_DATA] Year(s) 11 Months Gender: [DEMOGRAPHIC_DA…" at bounding box center [563, 427] width 166 height 104
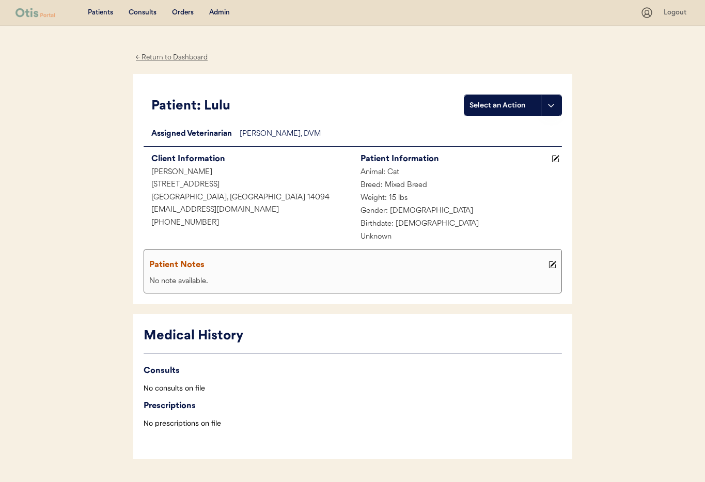
click at [166, 55] on div "← Return to Dashboard" at bounding box center [171, 58] width 77 height 12
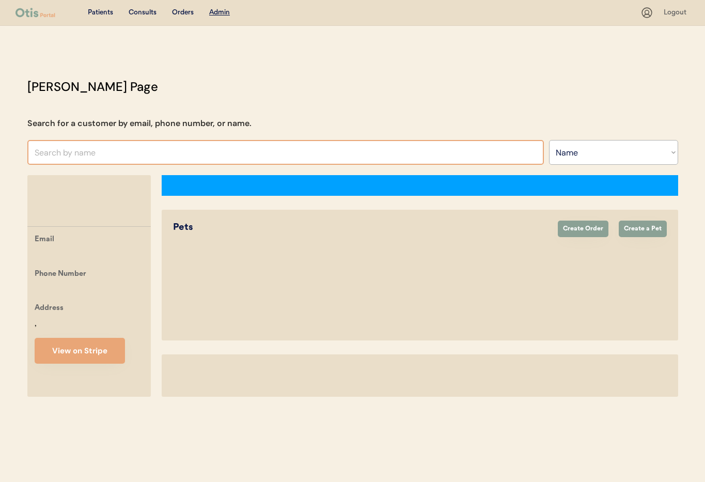
select select ""Name""
select select "true"
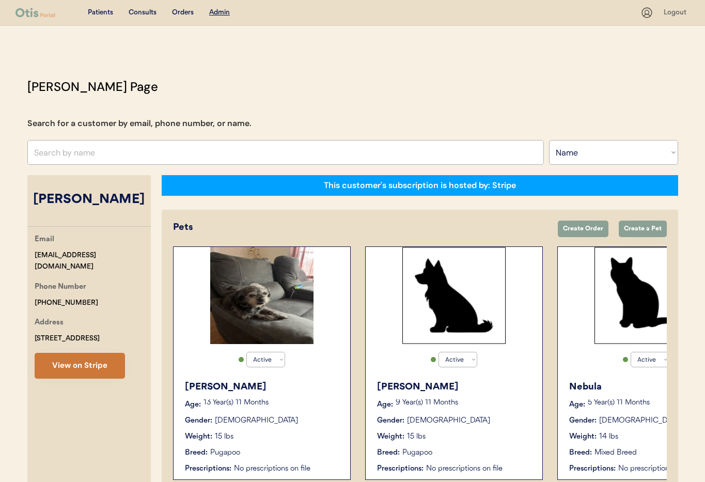
click at [88, 365] on button "View on Stripe" at bounding box center [80, 366] width 90 height 26
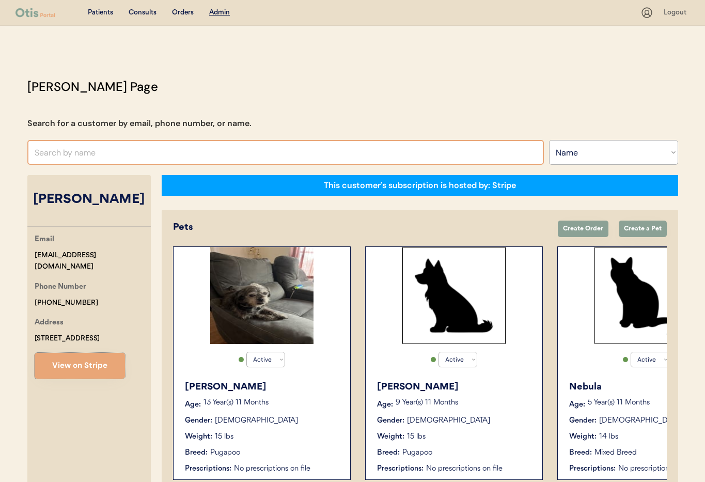
click at [107, 150] on input "text" at bounding box center [285, 152] width 517 height 25
type input "Lainey"
type input "Lainey prater"
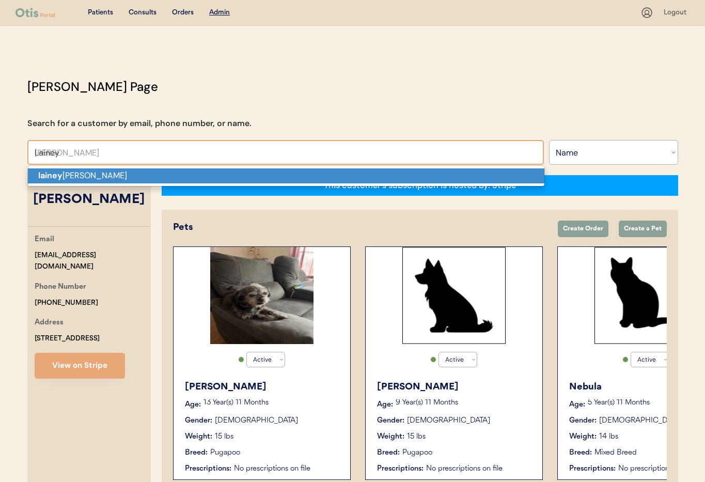
click at [112, 172] on p "lainey prater" at bounding box center [286, 175] width 517 height 15
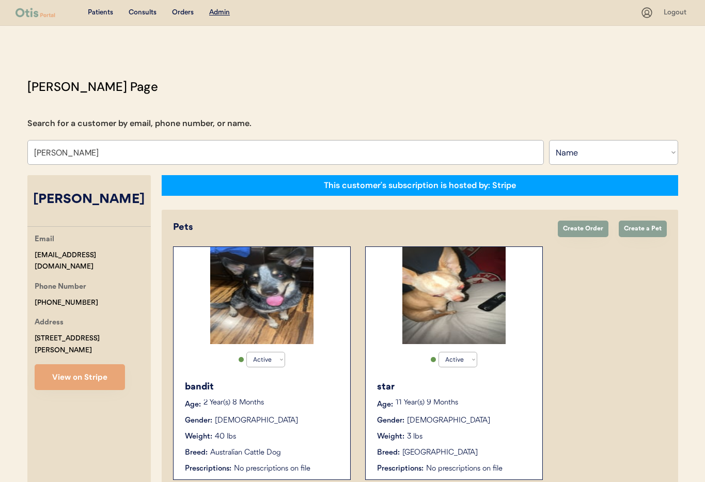
type input "lainey prater"
click at [289, 440] on div "Weight: 40 lbs" at bounding box center [262, 436] width 155 height 11
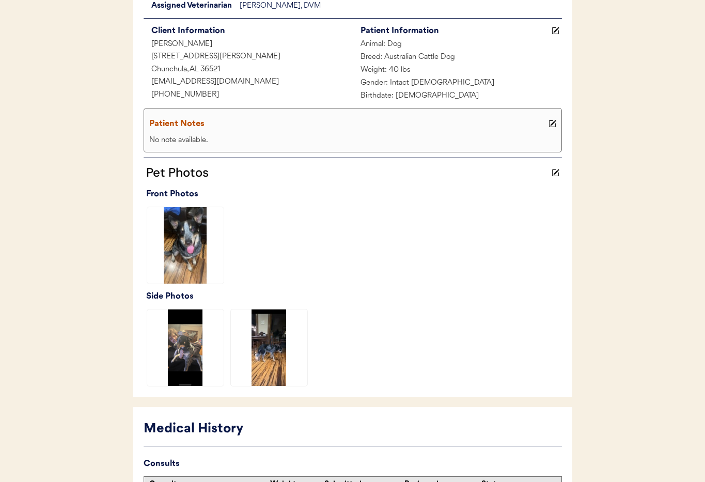
scroll to position [253, 0]
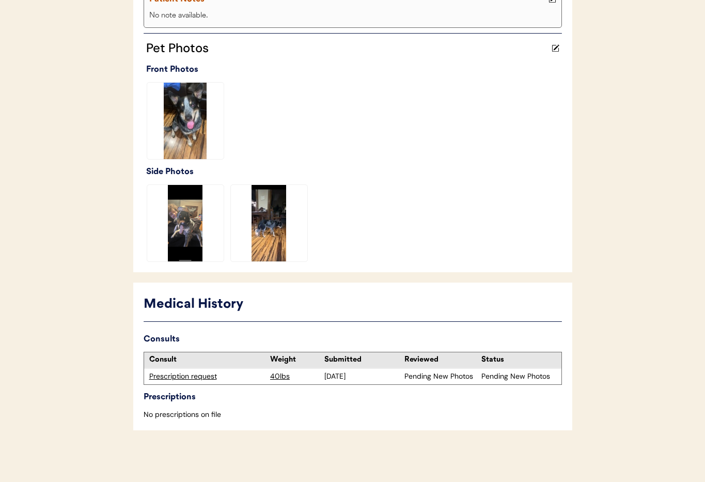
click at [188, 378] on div "Prescription request" at bounding box center [207, 376] width 116 height 10
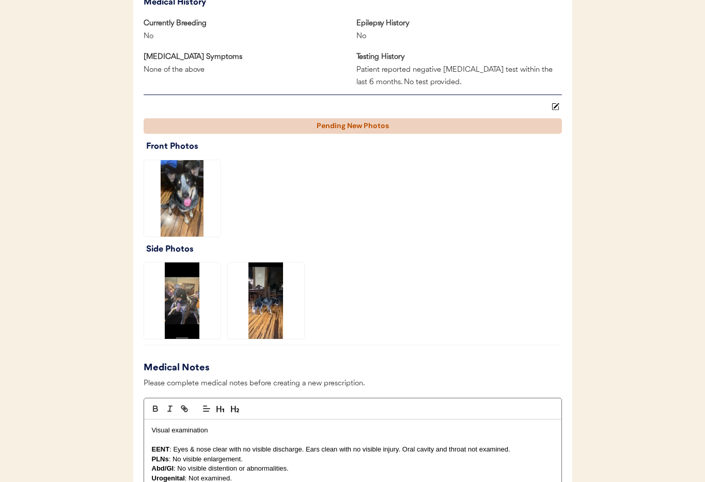
scroll to position [1058, 0]
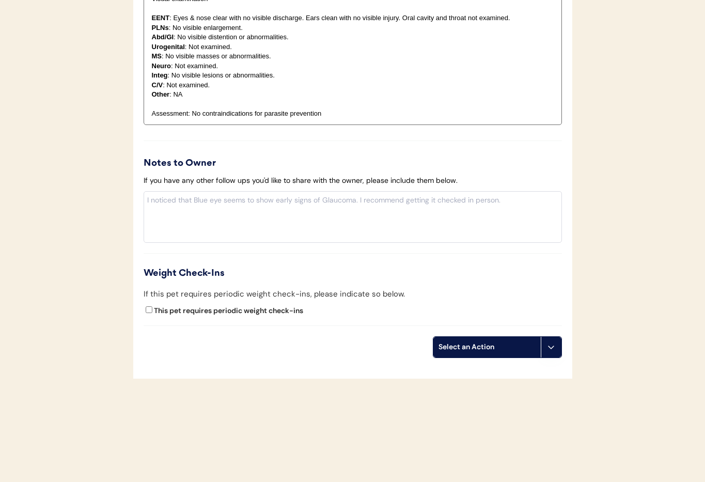
click at [556, 347] on button at bounding box center [551, 347] width 21 height 21
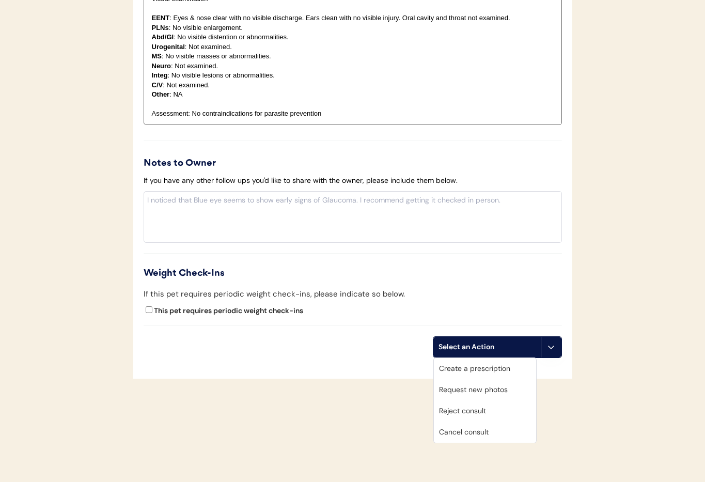
click at [510, 431] on div "Cancel consult" at bounding box center [485, 432] width 102 height 21
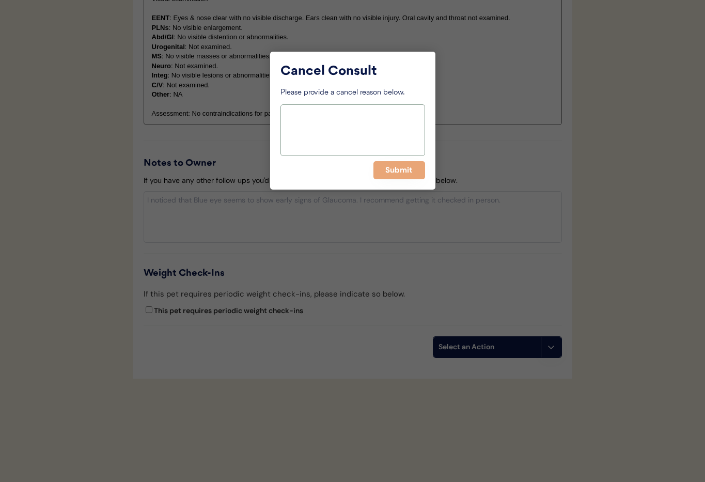
click at [309, 119] on textarea at bounding box center [353, 130] width 145 height 52
paste textarea "> 6 months"
type textarea "> 6 months"
click at [396, 170] on button "Submit" at bounding box center [399, 170] width 52 height 18
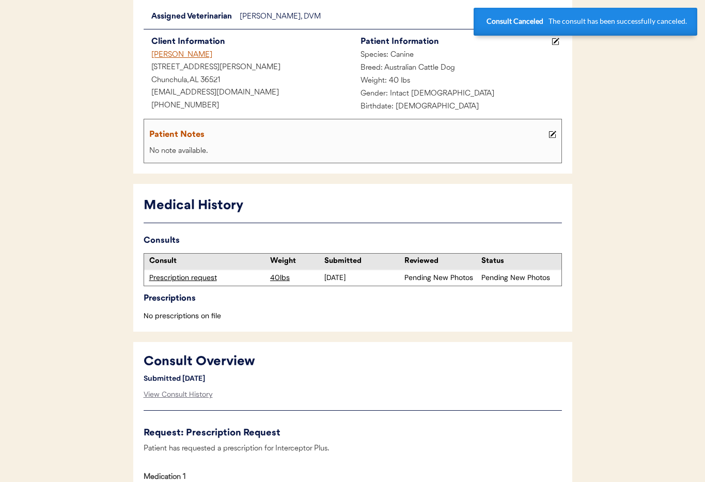
scroll to position [0, 0]
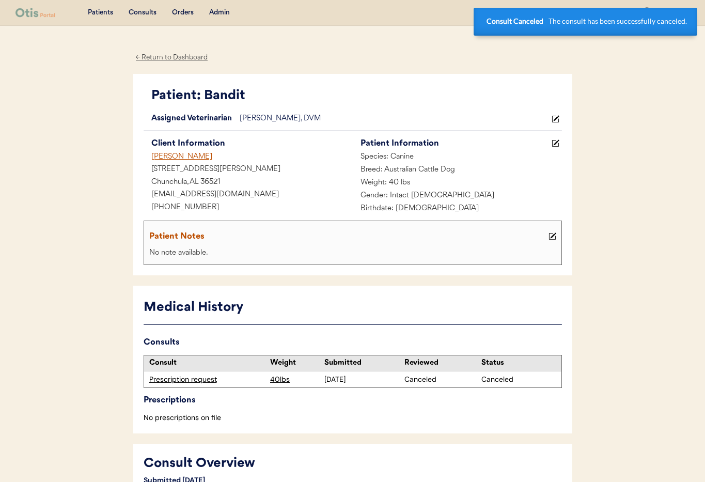
click at [175, 155] on div "[PERSON_NAME]" at bounding box center [248, 157] width 209 height 13
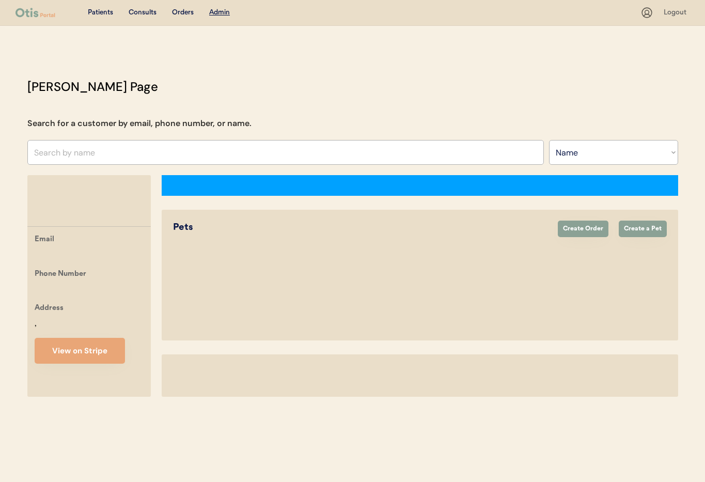
select select ""Name""
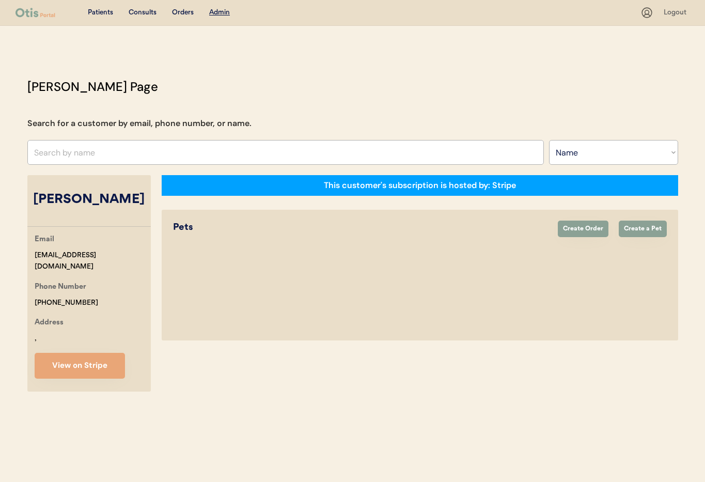
select select "true"
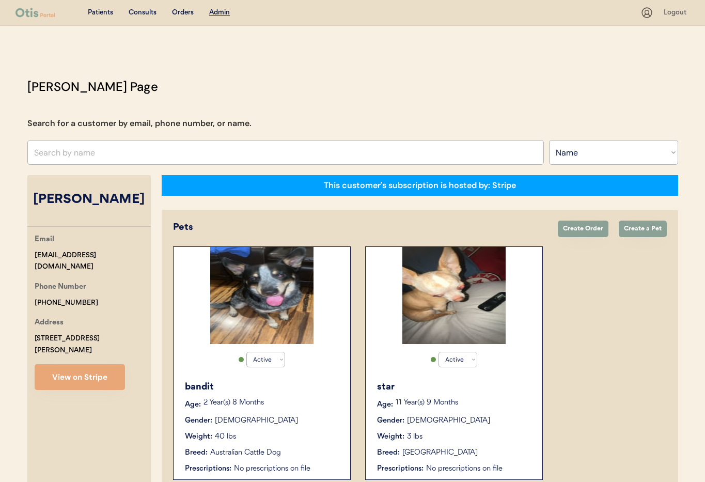
click at [485, 408] on div "11 Year(s) 9 Months" at bounding box center [464, 404] width 136 height 10
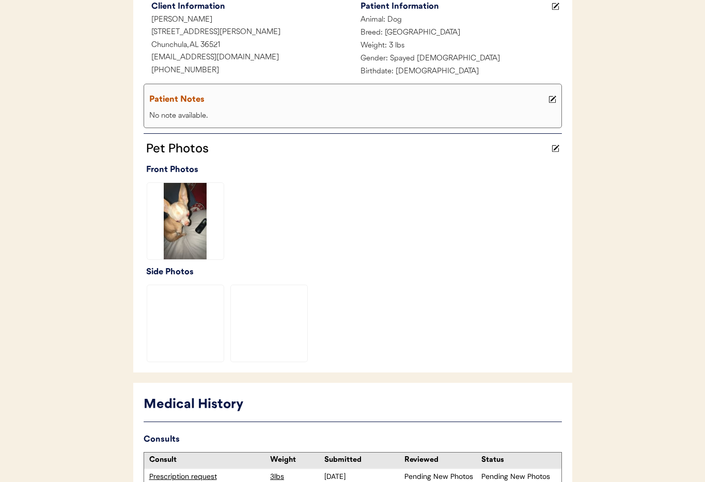
scroll to position [253, 0]
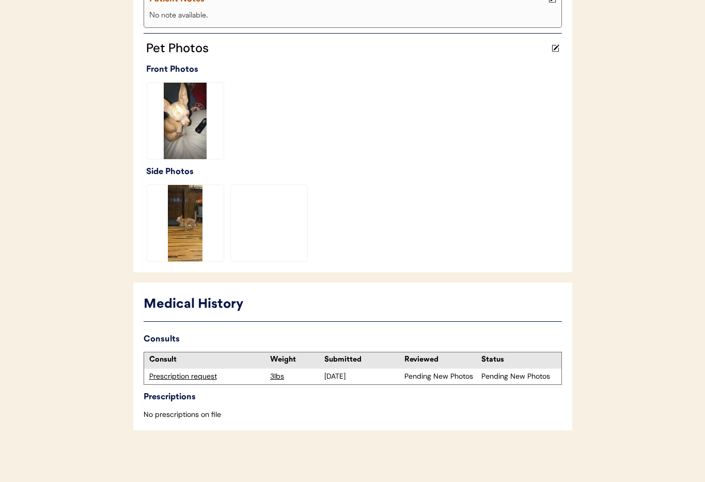
click at [179, 377] on div "Prescription request" at bounding box center [207, 376] width 116 height 10
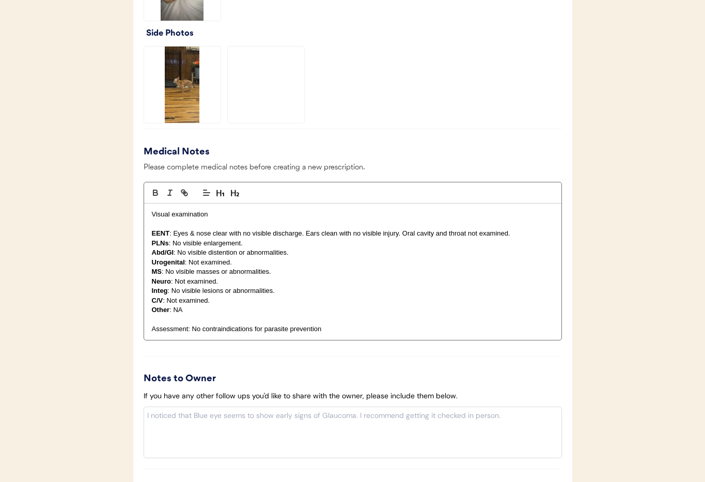
scroll to position [1046, 0]
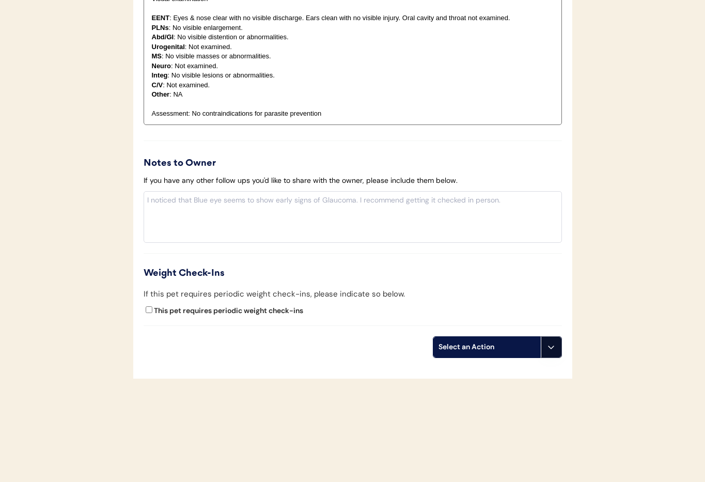
drag, startPoint x: 556, startPoint y: 347, endPoint x: 550, endPoint y: 378, distance: 31.7
click at [556, 347] on button at bounding box center [551, 347] width 21 height 21
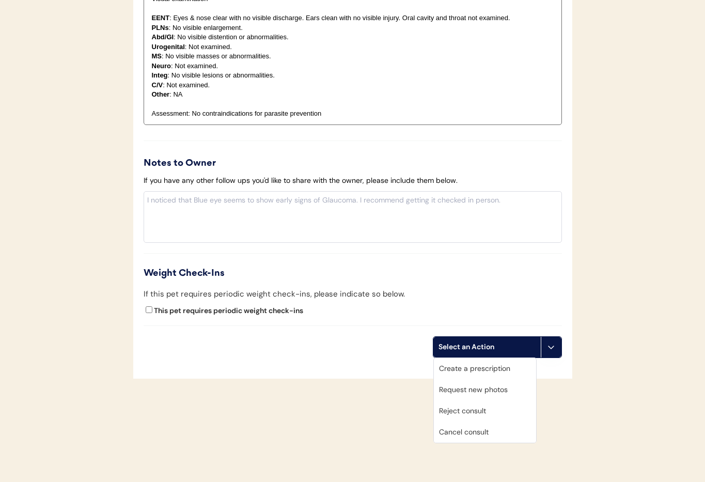
click at [503, 429] on div "Cancel consult" at bounding box center [485, 432] width 102 height 21
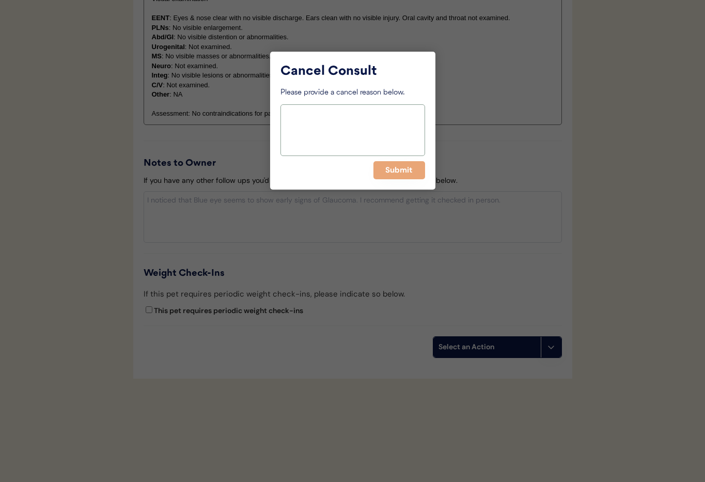
click at [344, 130] on textarea at bounding box center [353, 130] width 145 height 52
paste textarea "> 6 months"
type textarea "> 6 months"
click at [387, 173] on button "Submit" at bounding box center [399, 170] width 52 height 18
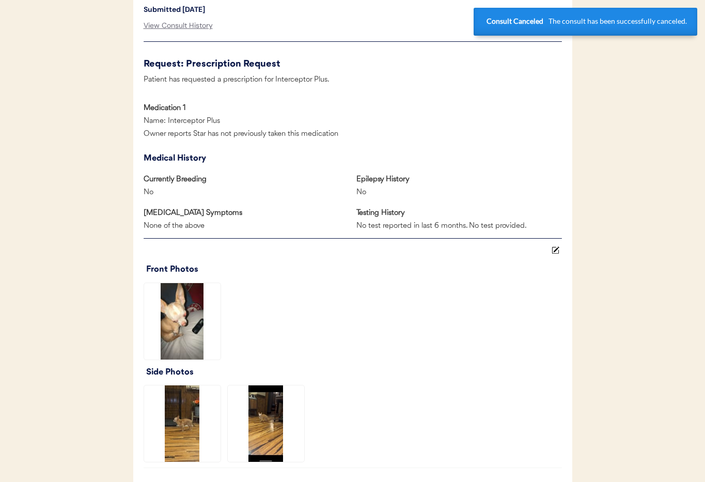
scroll to position [0, 0]
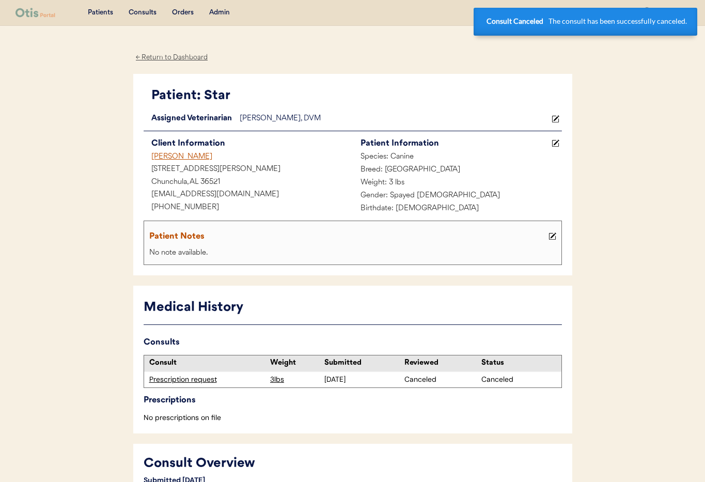
click at [162, 159] on div "Lainey Prater" at bounding box center [248, 157] width 209 height 13
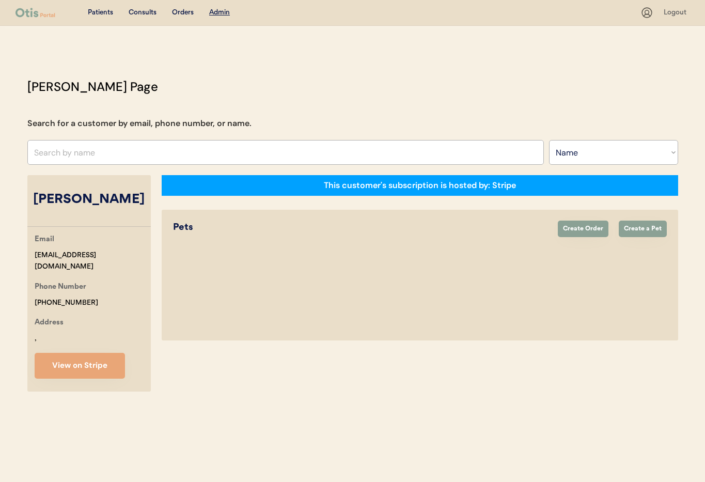
select select ""Name""
select select "true"
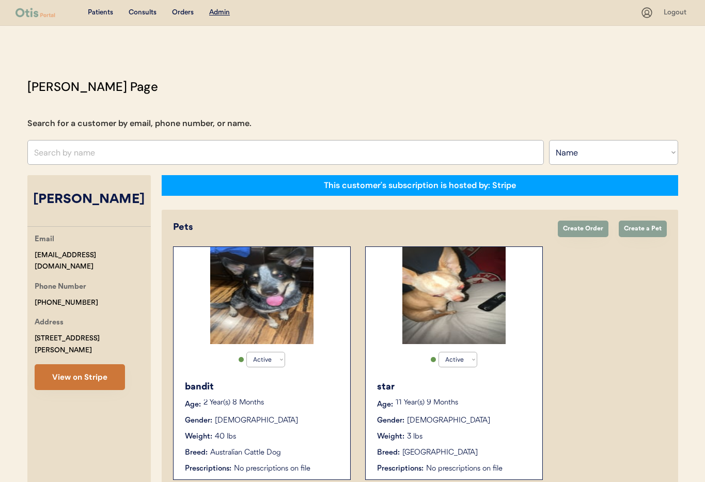
click at [86, 364] on button "View on Stripe" at bounding box center [80, 377] width 90 height 26
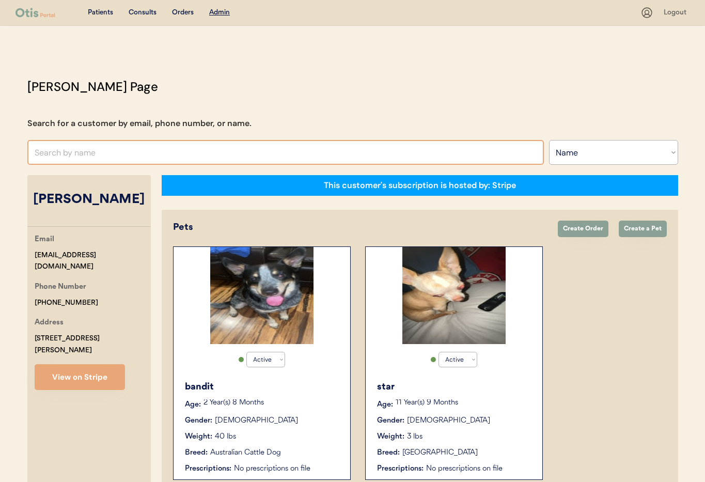
click at [113, 155] on input "text" at bounding box center [285, 152] width 517 height 25
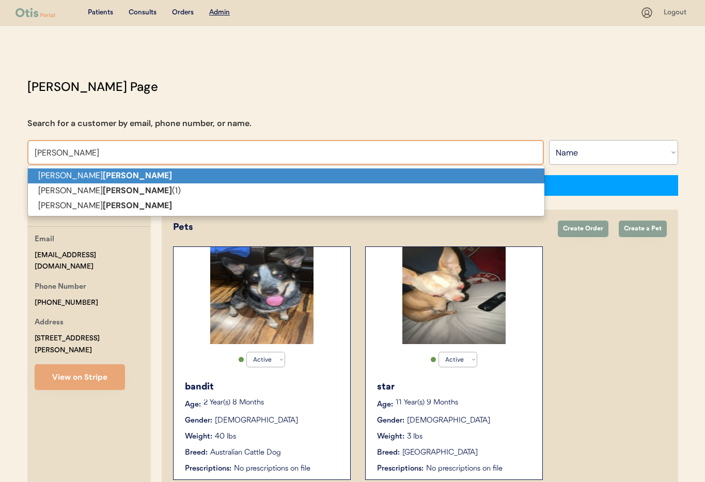
click at [120, 177] on p "[PERSON_NAME]" at bounding box center [286, 175] width 517 height 15
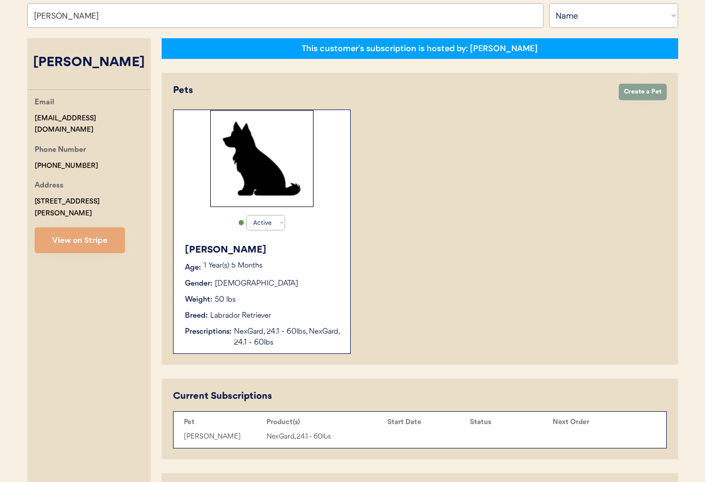
scroll to position [155, 0]
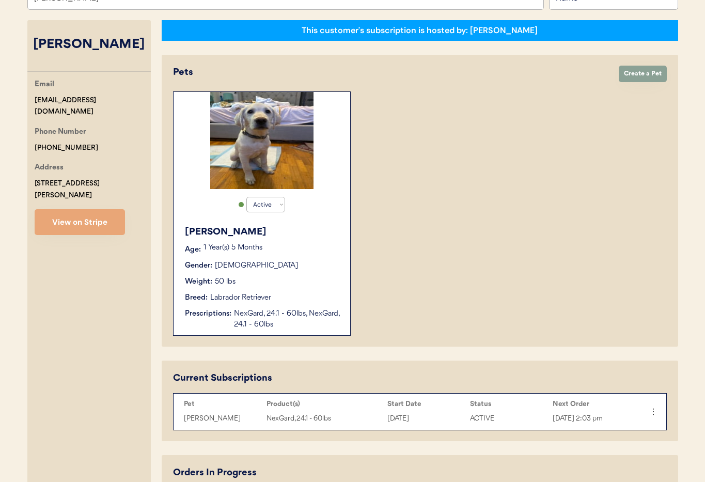
type input "[PERSON_NAME]"
click at [307, 281] on div "Weight: 50 lbs" at bounding box center [262, 281] width 155 height 11
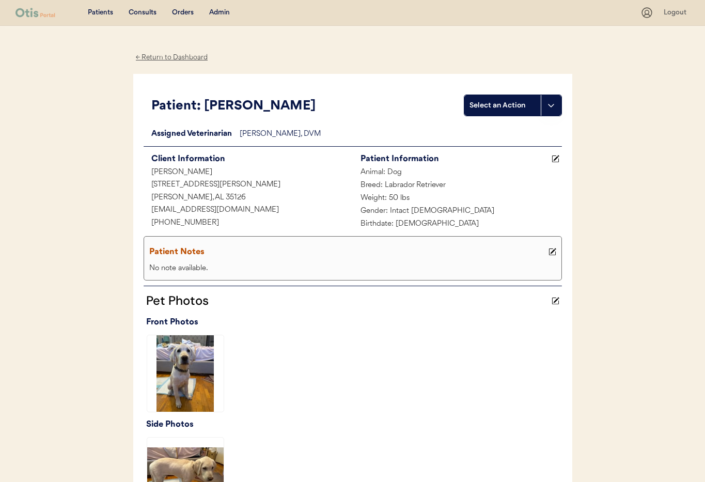
click at [151, 59] on div "← Return to Dashboard" at bounding box center [171, 58] width 77 height 12
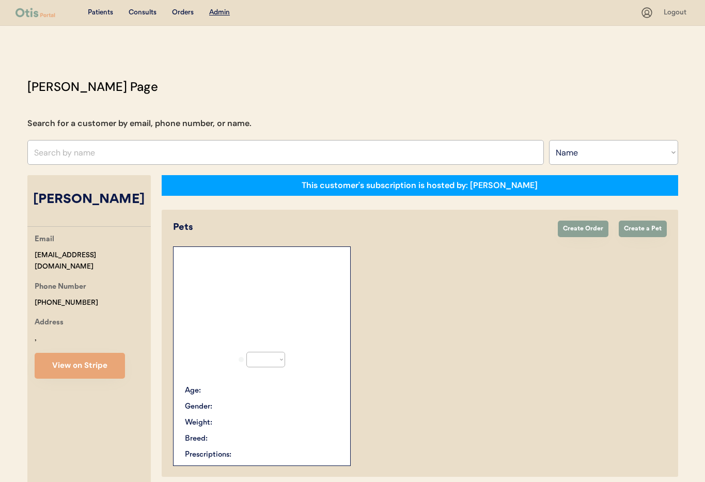
select select ""Name""
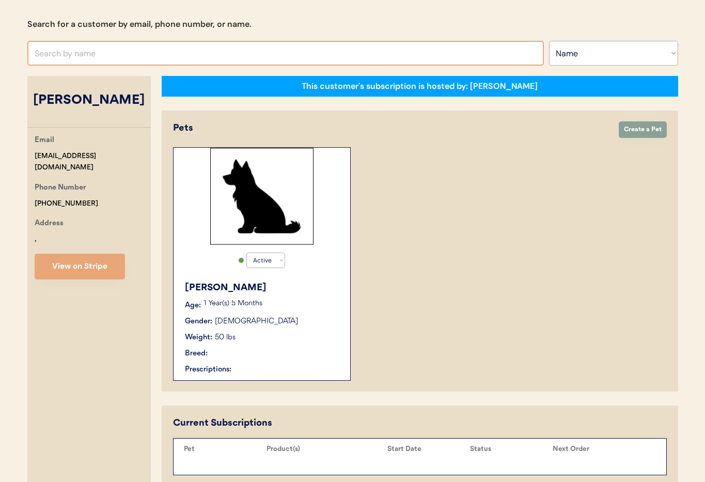
select select "true"
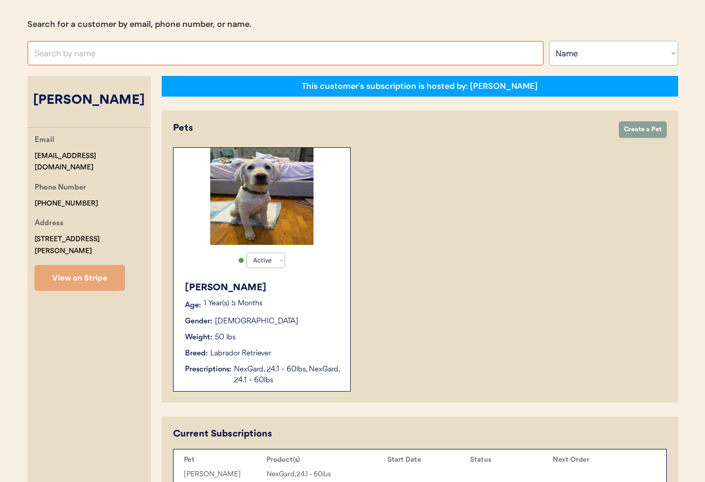
click at [125, 55] on input "text" at bounding box center [285, 53] width 517 height 25
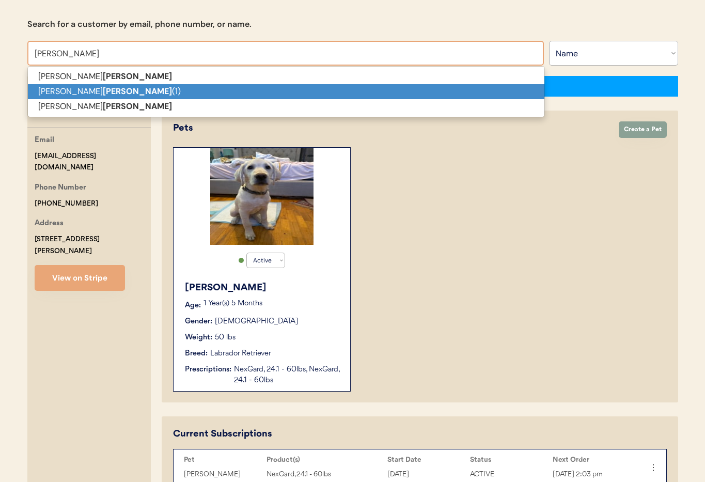
click at [131, 91] on p "[PERSON_NAME] (1)" at bounding box center [286, 91] width 517 height 15
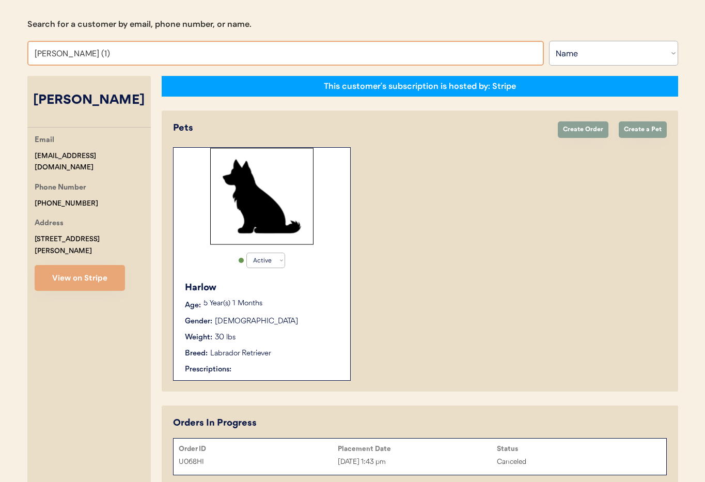
scroll to position [57, 0]
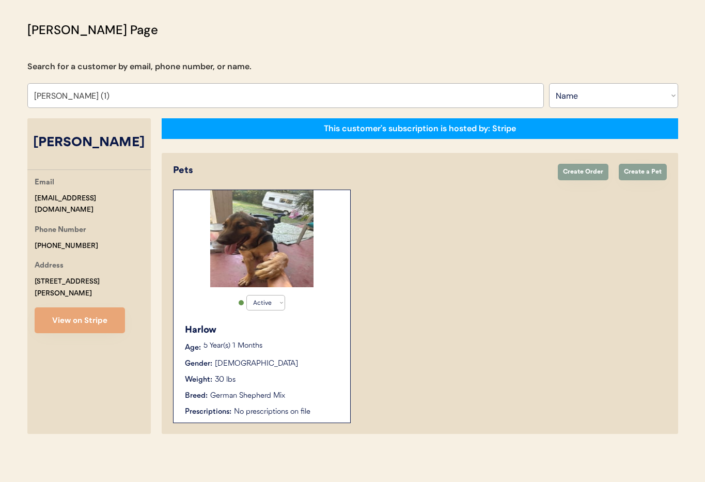
type input "[PERSON_NAME] (1)"
click at [308, 361] on div "Gender: [DEMOGRAPHIC_DATA]" at bounding box center [262, 364] width 155 height 11
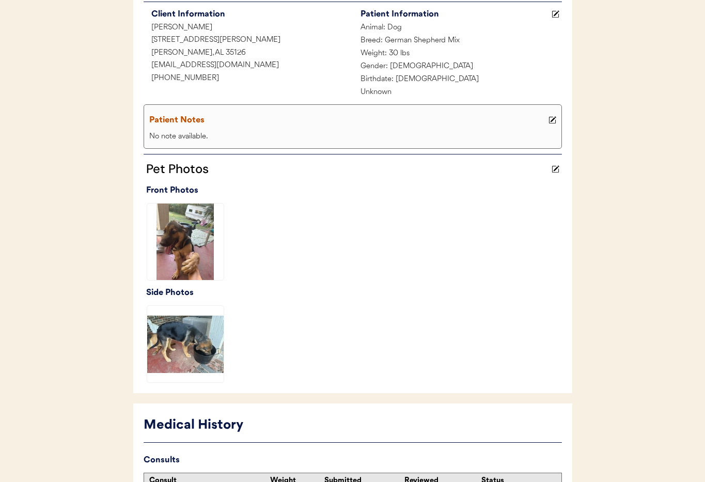
scroll to position [266, 0]
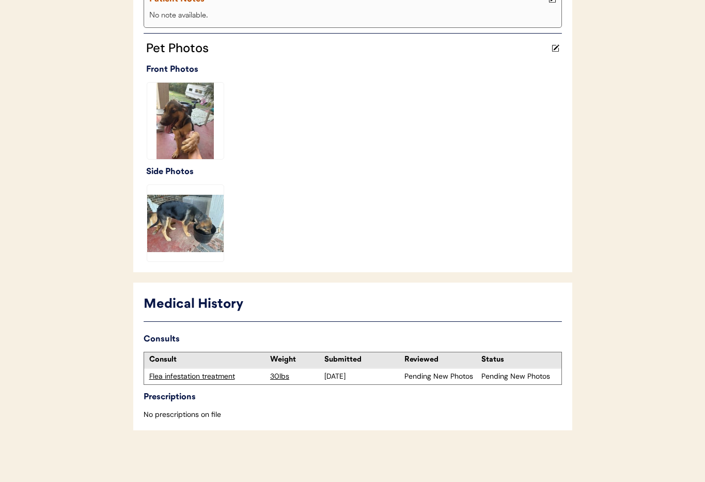
click at [213, 380] on div "Flea infestation treatment" at bounding box center [207, 376] width 116 height 10
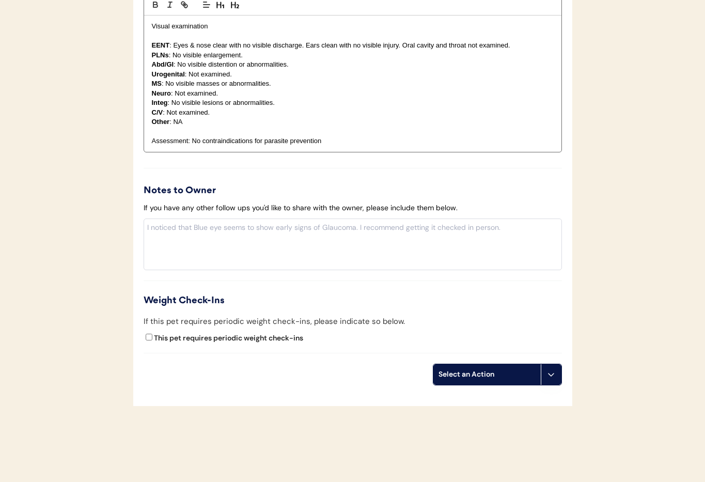
scroll to position [1068, 0]
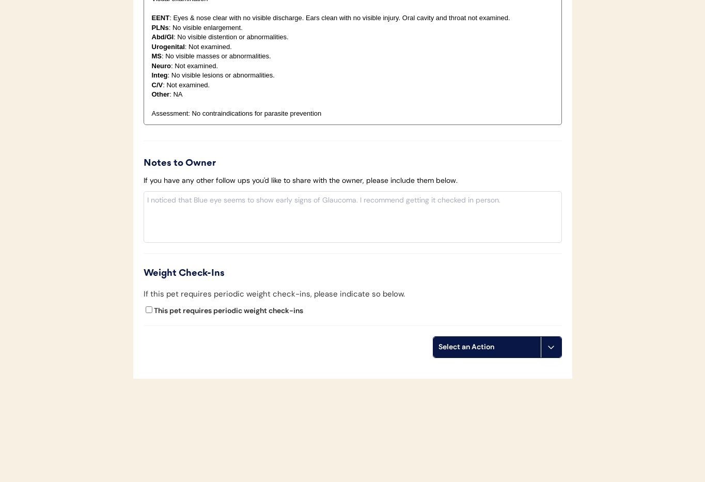
click at [552, 350] on icon at bounding box center [551, 347] width 8 height 8
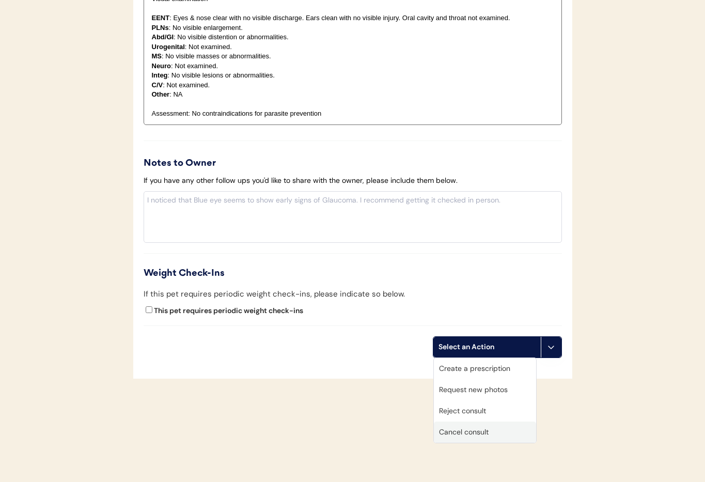
click at [494, 432] on div "Cancel consult" at bounding box center [485, 432] width 102 height 21
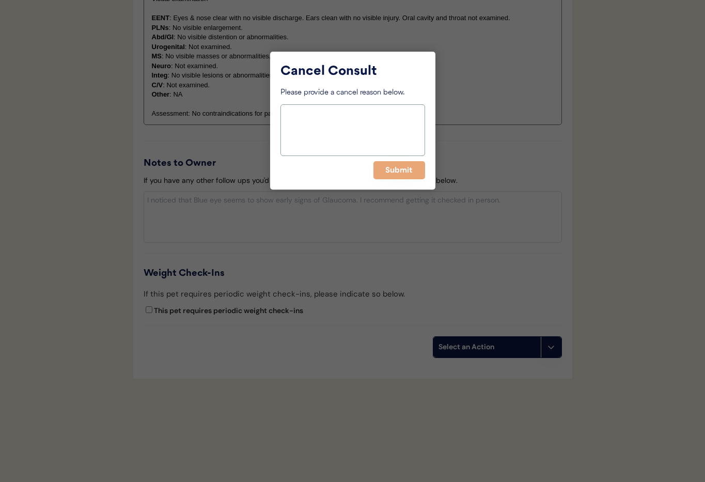
click at [291, 122] on textarea at bounding box center [353, 130] width 145 height 52
paste textarea "> 6 months"
type textarea "> 6 months"
click at [392, 169] on button "Submit" at bounding box center [399, 170] width 52 height 18
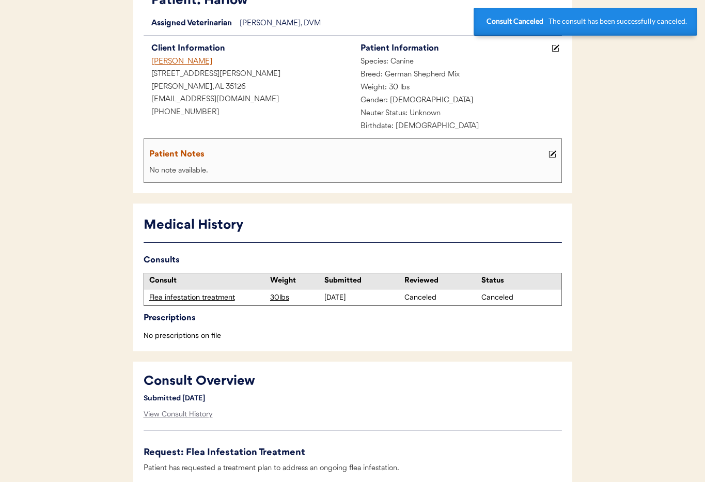
scroll to position [0, 0]
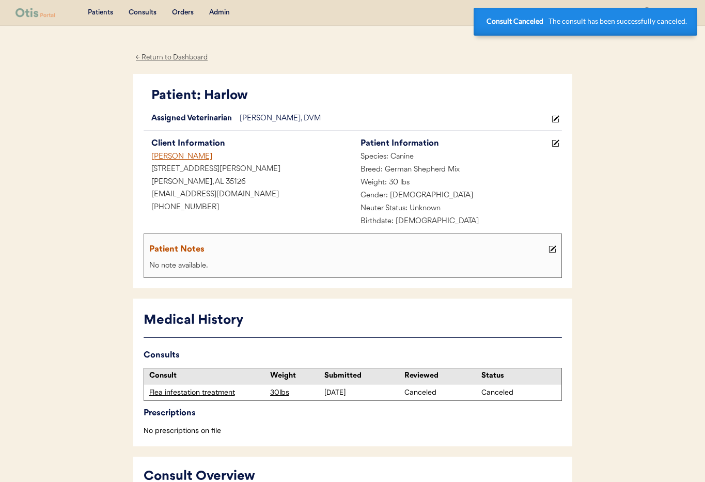
click at [170, 57] on div "← Return to Dashboard" at bounding box center [171, 58] width 77 height 12
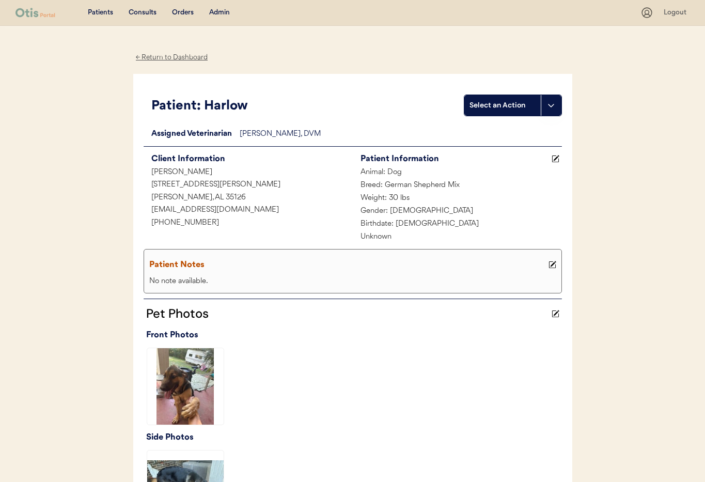
click at [172, 55] on div "← Return to Dashboard" at bounding box center [171, 58] width 77 height 12
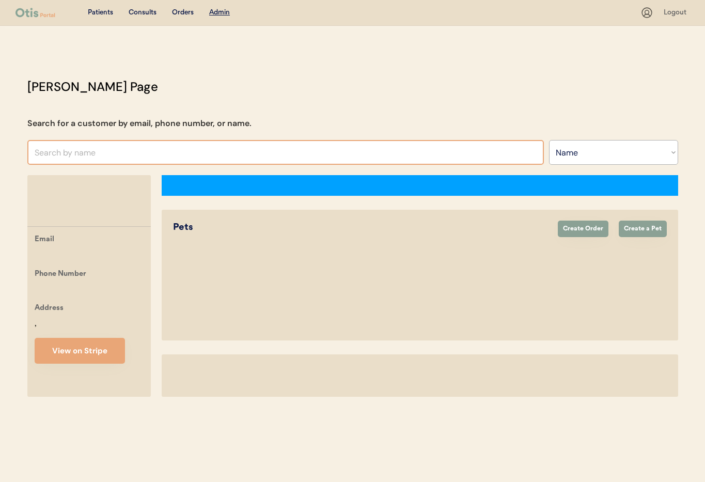
select select ""Name""
select select "true"
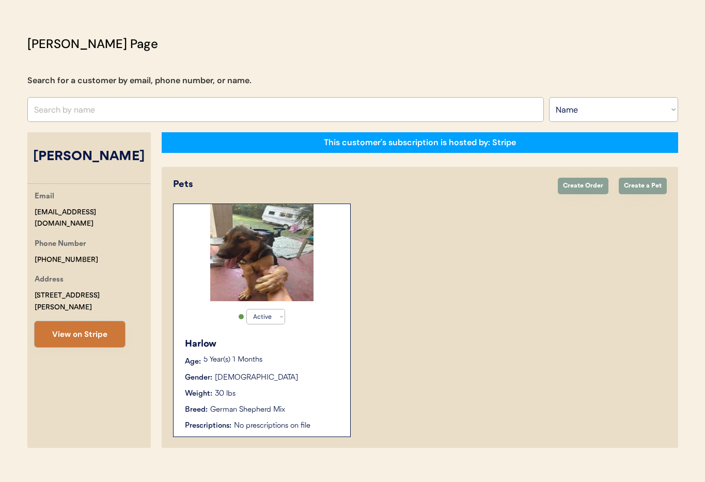
click at [73, 321] on button "View on Stripe" at bounding box center [80, 334] width 90 height 26
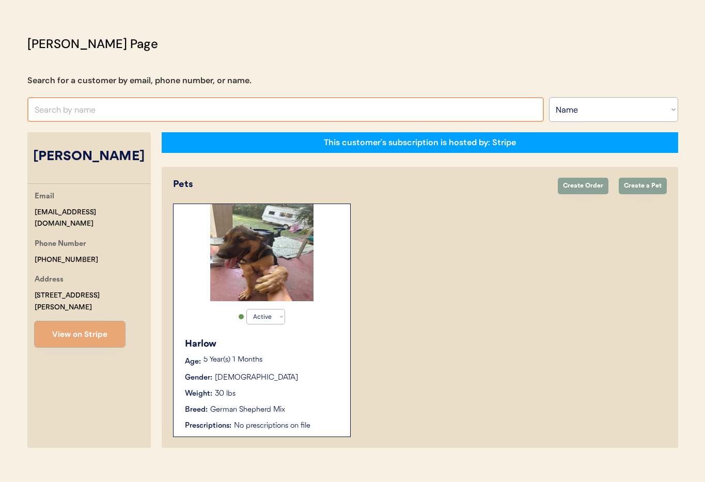
click at [120, 112] on input "text" at bounding box center [285, 109] width 517 height 25
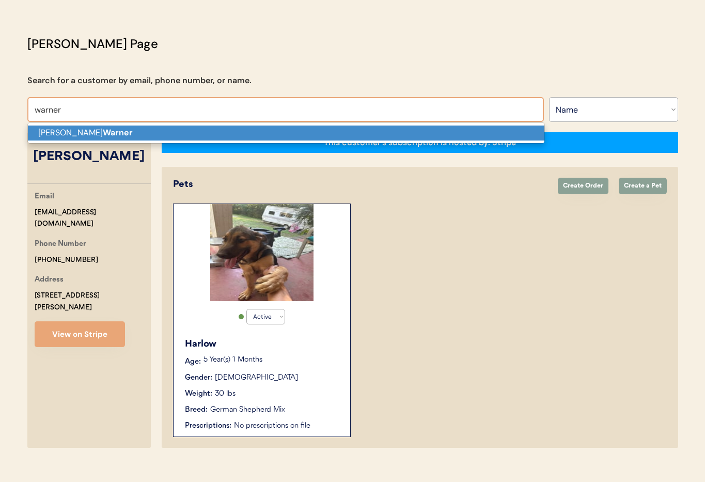
click at [124, 136] on p "James Warner" at bounding box center [286, 133] width 517 height 15
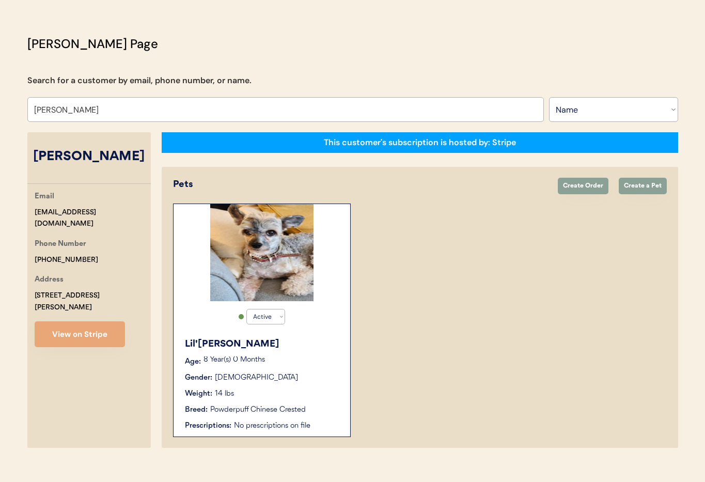
type input "[PERSON_NAME]"
click at [312, 361] on p "8 Year(s) 0 Months" at bounding box center [272, 359] width 136 height 7
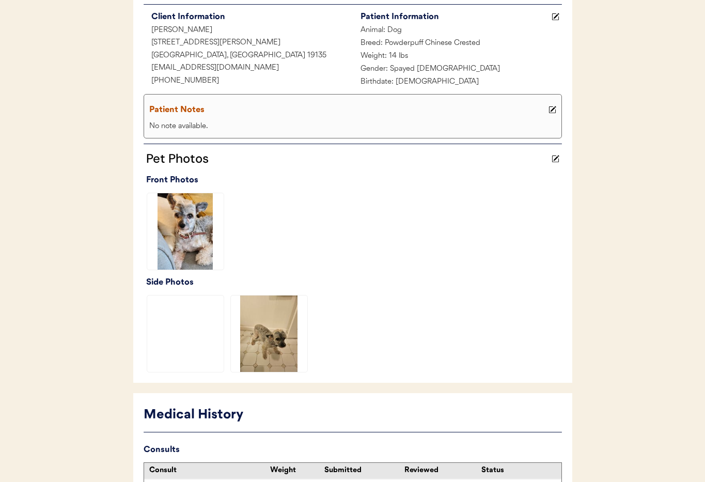
scroll to position [253, 0]
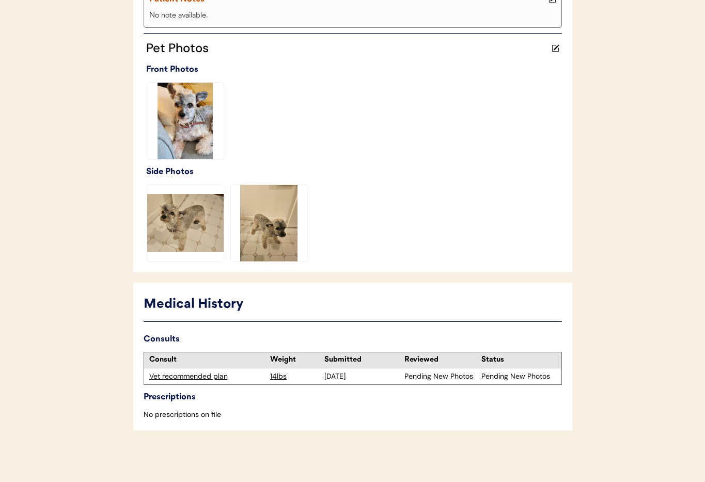
click at [195, 375] on div "Vet recommended plan" at bounding box center [207, 376] width 116 height 10
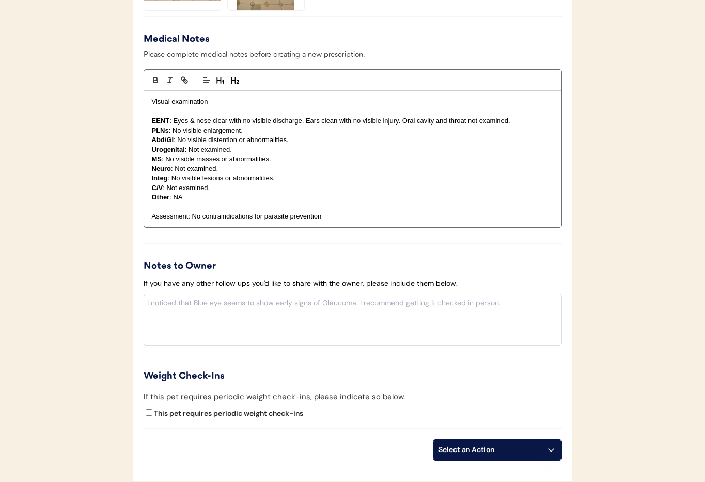
scroll to position [1004, 0]
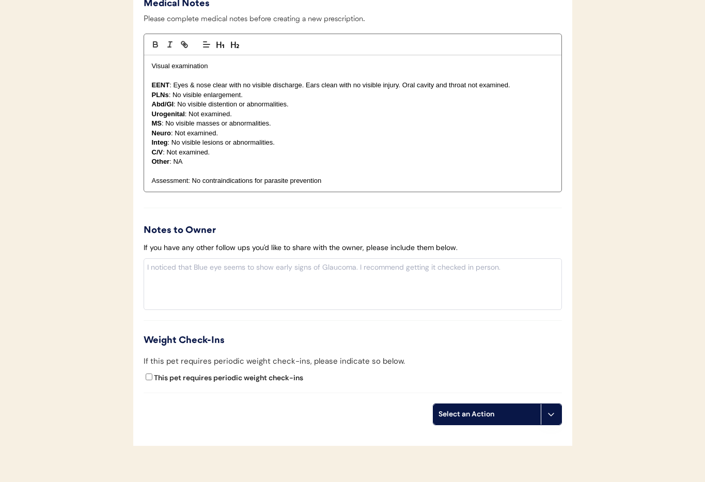
click at [553, 414] on icon at bounding box center [551, 414] width 8 height 8
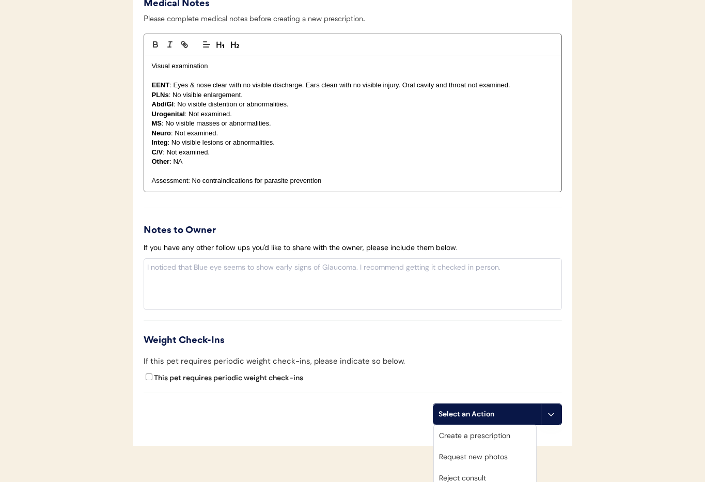
scroll to position [1071, 0]
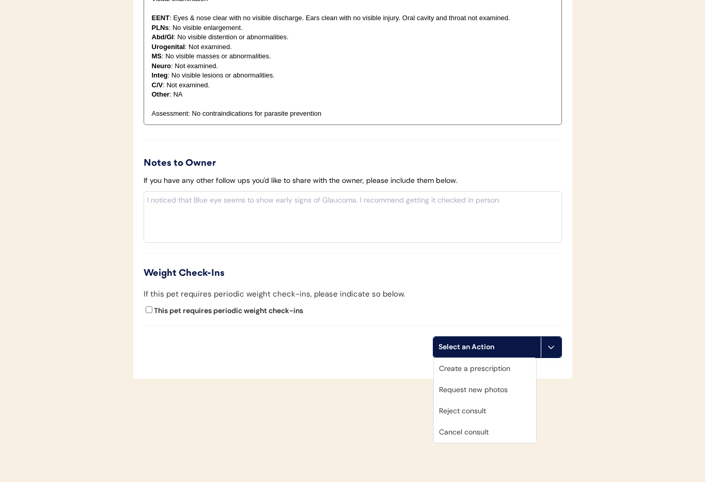
click at [462, 432] on div "Cancel consult" at bounding box center [485, 432] width 102 height 21
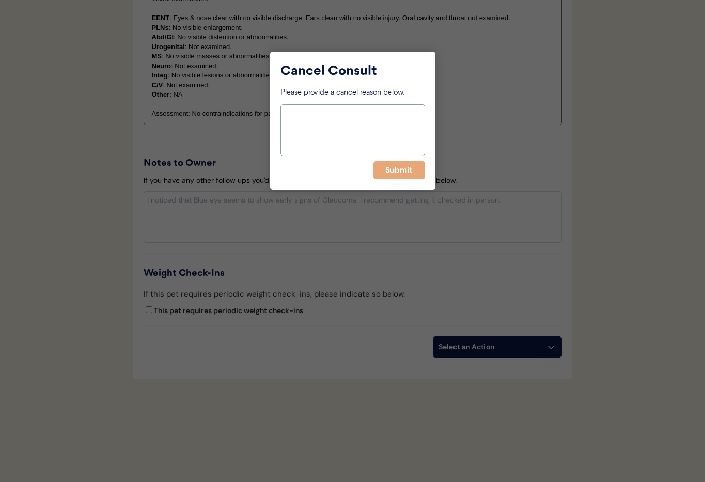
click at [312, 130] on textarea at bounding box center [353, 130] width 145 height 52
paste textarea "> 6 months"
type textarea "> 6 months"
click at [386, 169] on button "Submit" at bounding box center [399, 170] width 52 height 18
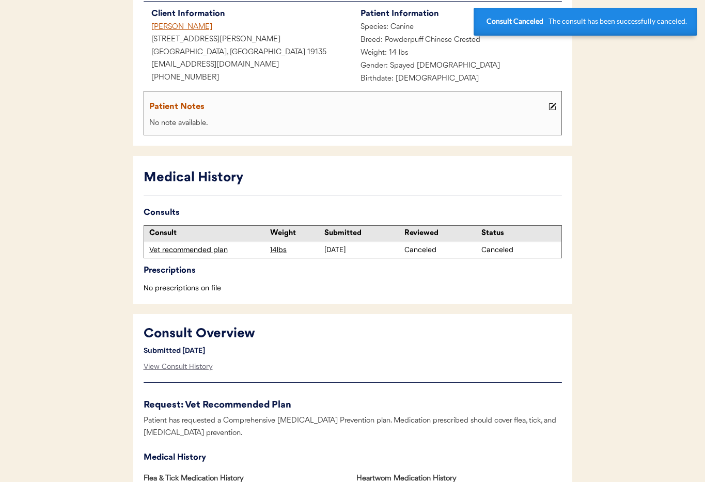
scroll to position [0, 0]
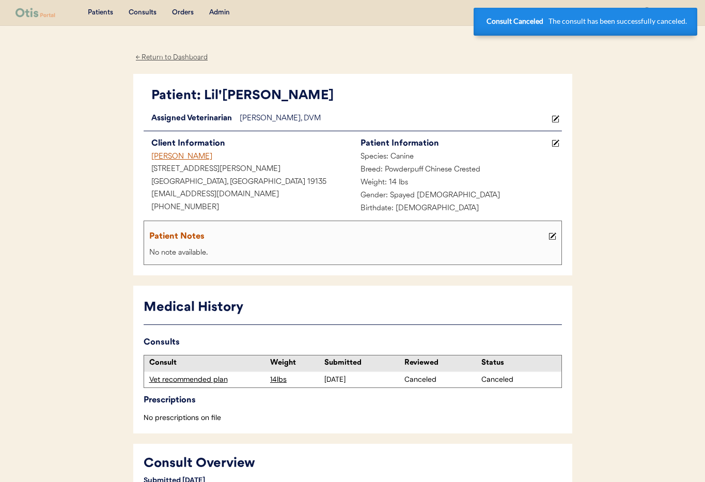
click at [172, 155] on div "James Warner" at bounding box center [248, 157] width 209 height 13
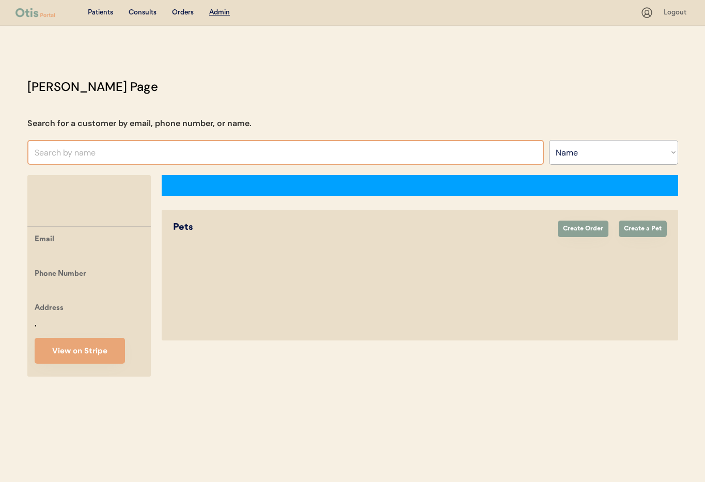
select select ""Name""
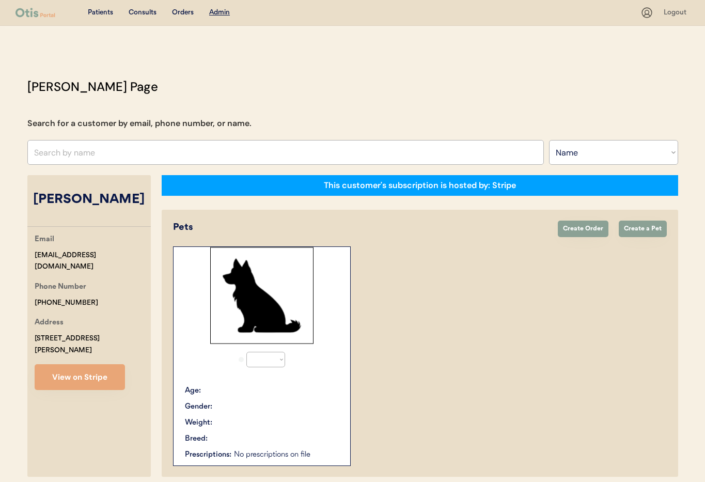
select select "true"
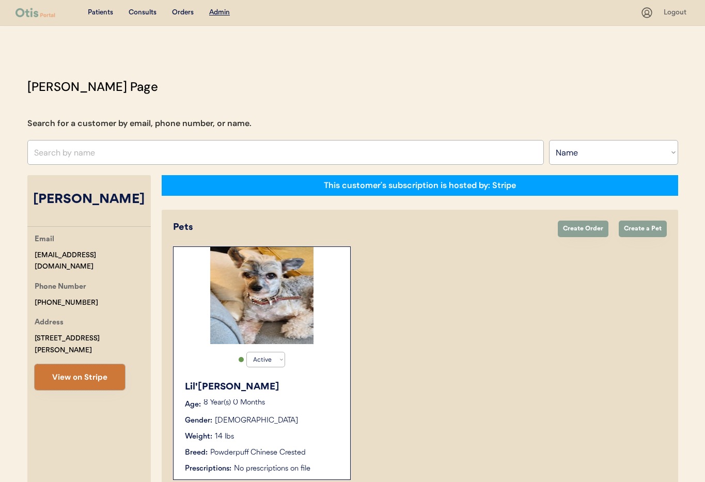
click at [89, 367] on button "View on Stripe" at bounding box center [80, 377] width 90 height 26
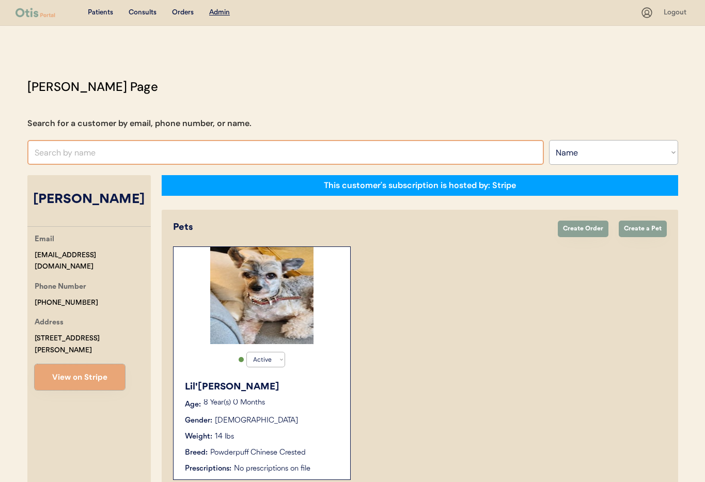
click at [130, 146] on input "text" at bounding box center [285, 152] width 517 height 25
type input "Paig"
type input "Paige Barnhart"
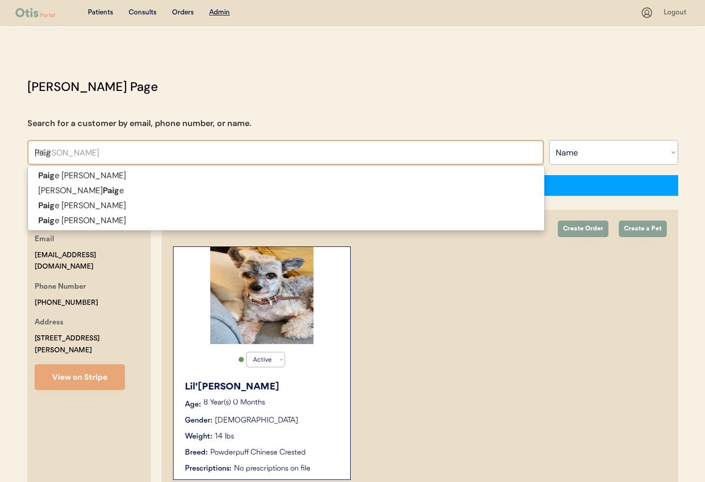
type input "Paige"
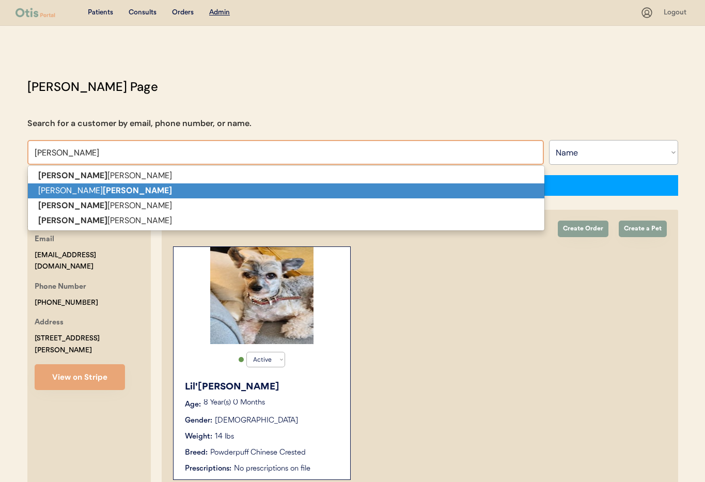
click at [119, 195] on p "Johanna Paige" at bounding box center [286, 190] width 517 height 15
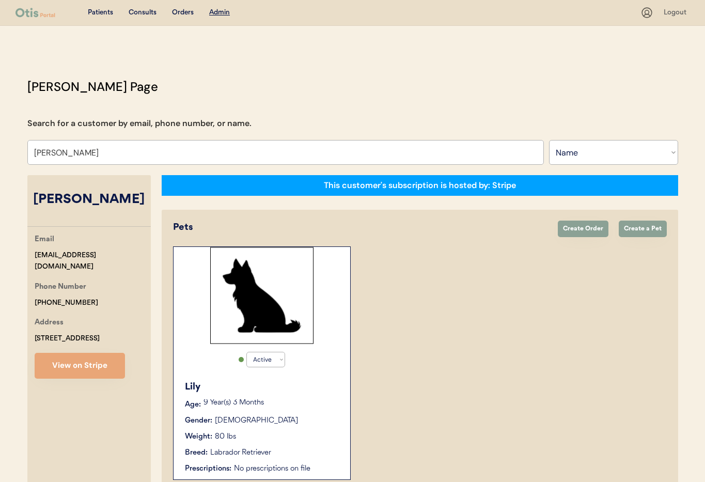
scroll to position [57, 0]
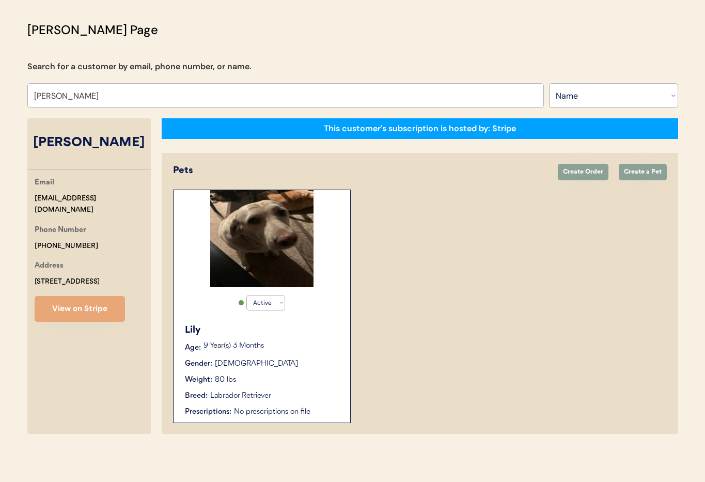
type input "[PERSON_NAME]"
click at [284, 349] on div "9 Year(s) 3 Months" at bounding box center [272, 347] width 136 height 10
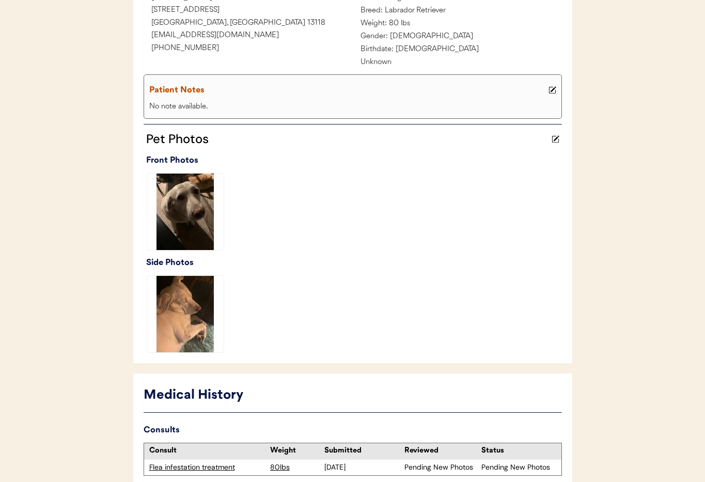
scroll to position [266, 0]
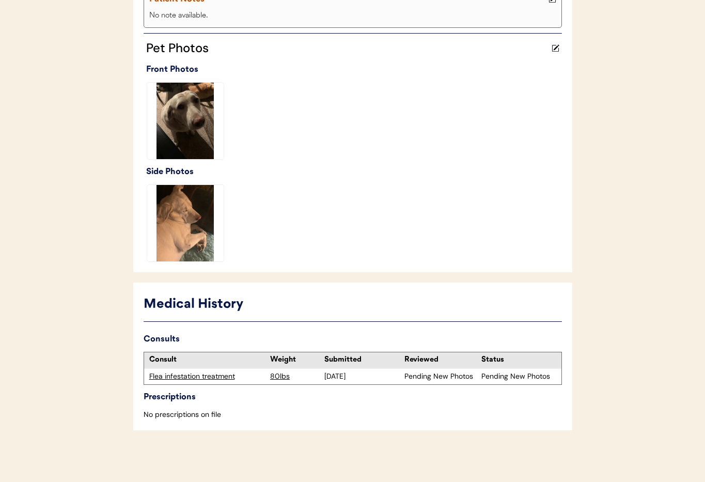
click at [169, 378] on div "Flea infestation treatment" at bounding box center [207, 376] width 116 height 10
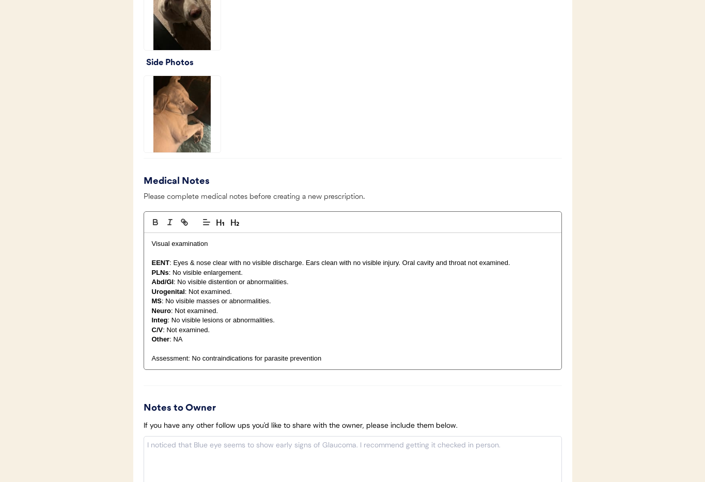
scroll to position [1119, 0]
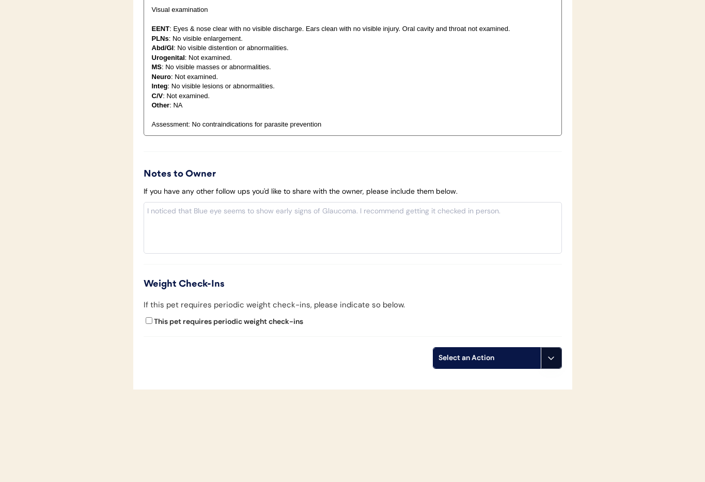
click at [548, 358] on icon at bounding box center [551, 358] width 8 height 8
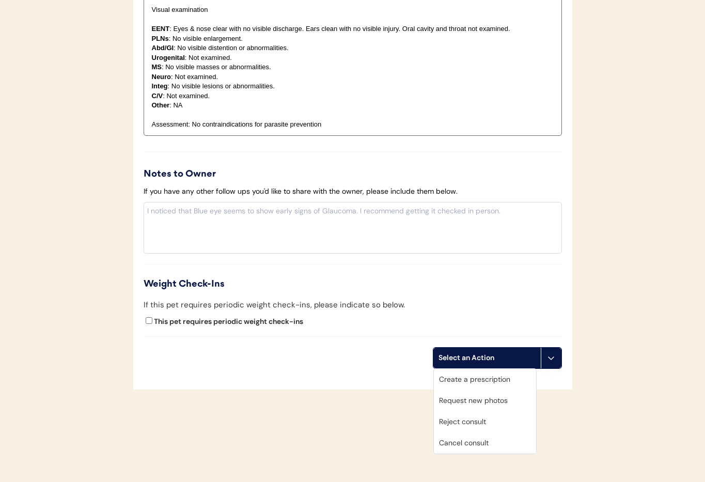
click at [478, 440] on div "Cancel consult" at bounding box center [485, 442] width 102 height 21
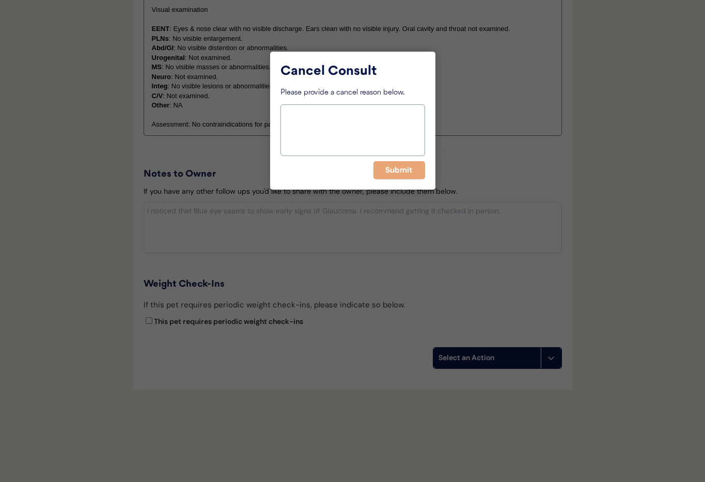
click at [317, 123] on textarea at bounding box center [353, 130] width 145 height 52
paste textarea "> 6 months"
type textarea "> 6 months"
click at [394, 170] on button "Submit" at bounding box center [399, 170] width 52 height 18
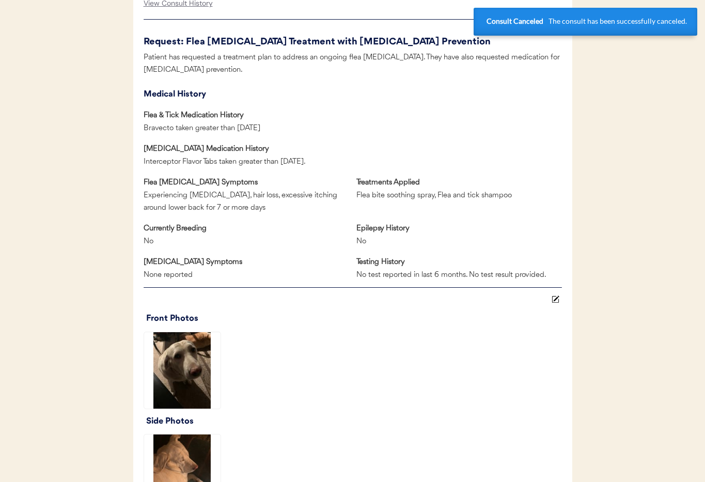
scroll to position [0, 0]
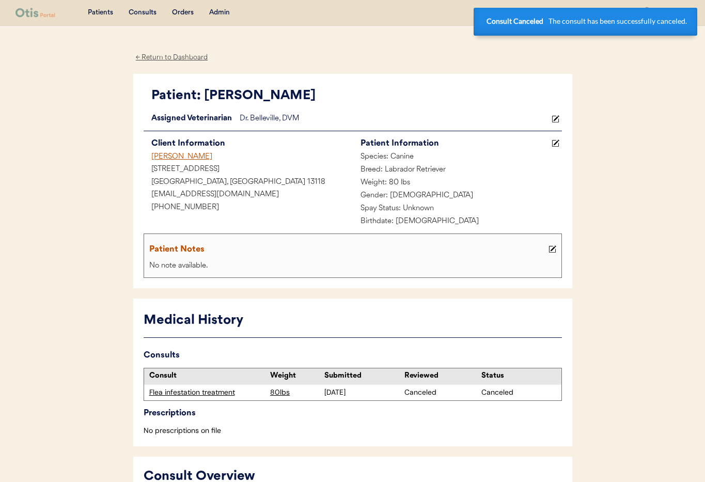
click at [170, 155] on div "Johanna Paige" at bounding box center [248, 157] width 209 height 13
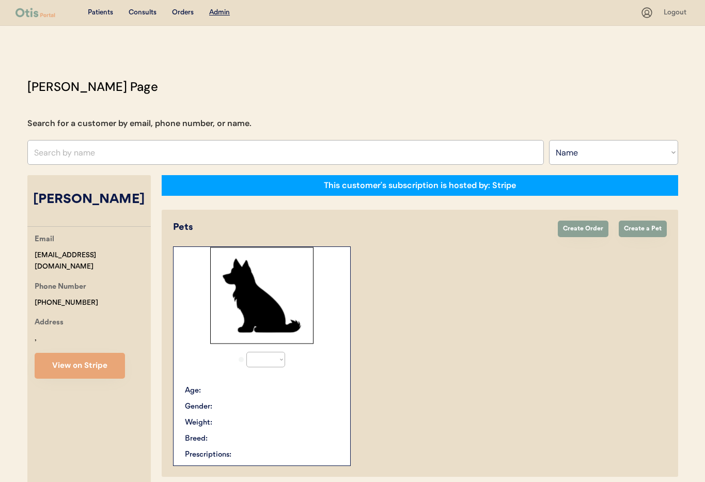
select select ""Name""
select select "true"
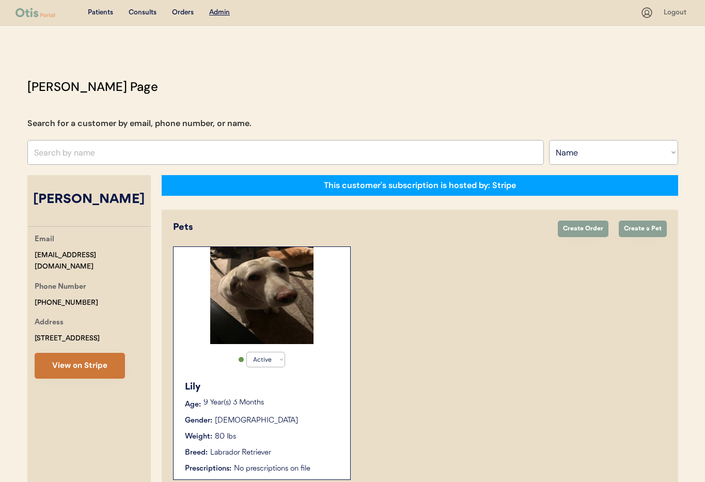
click at [84, 361] on button "View on Stripe" at bounding box center [80, 366] width 90 height 26
click at [102, 151] on input "text" at bounding box center [285, 152] width 517 height 25
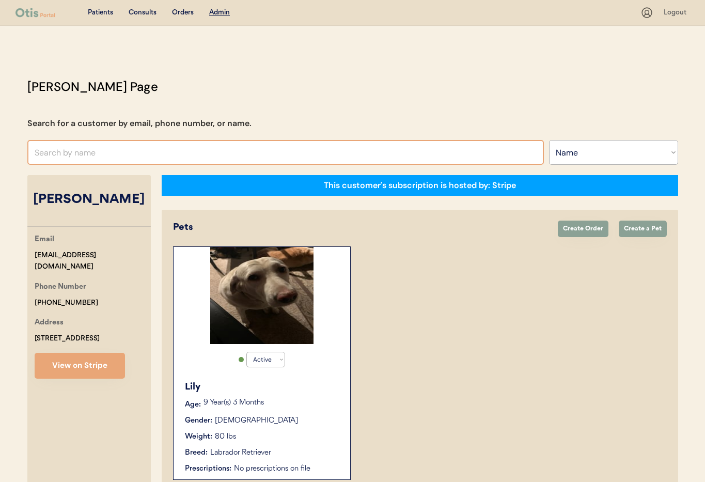
click at [102, 151] on input "text" at bounding box center [285, 152] width 517 height 25
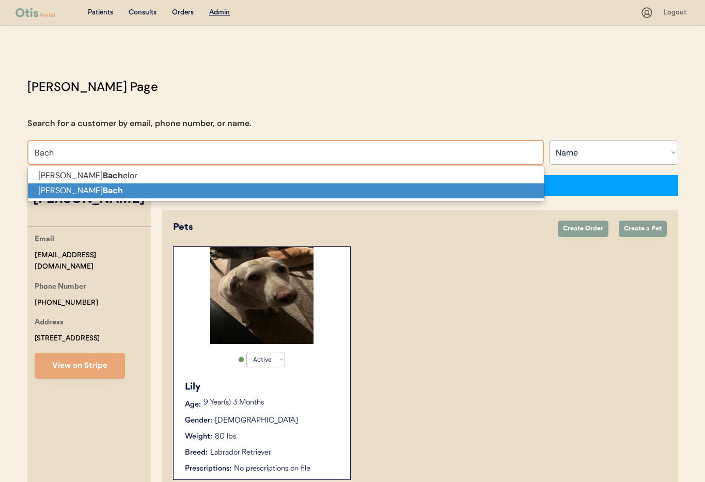
click at [97, 193] on p "Dawn Bach" at bounding box center [286, 190] width 517 height 15
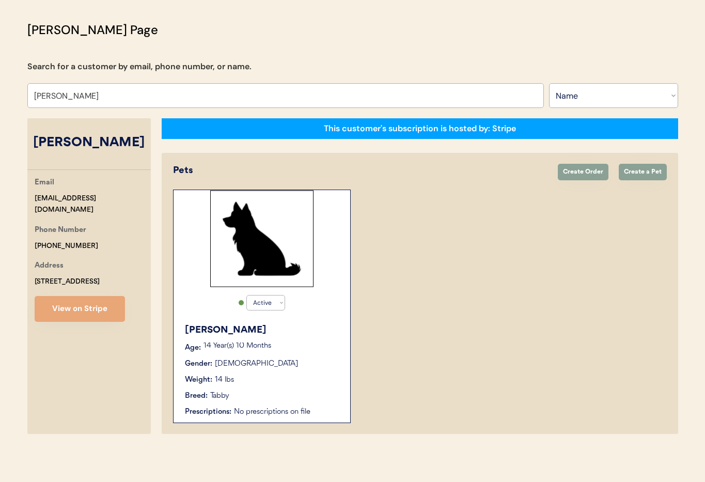
type input "Dawn Bach"
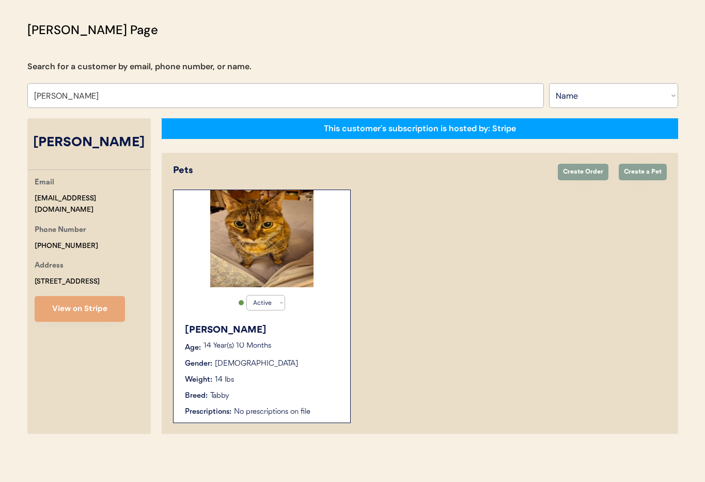
click at [318, 326] on div "Elinor" at bounding box center [262, 330] width 155 height 14
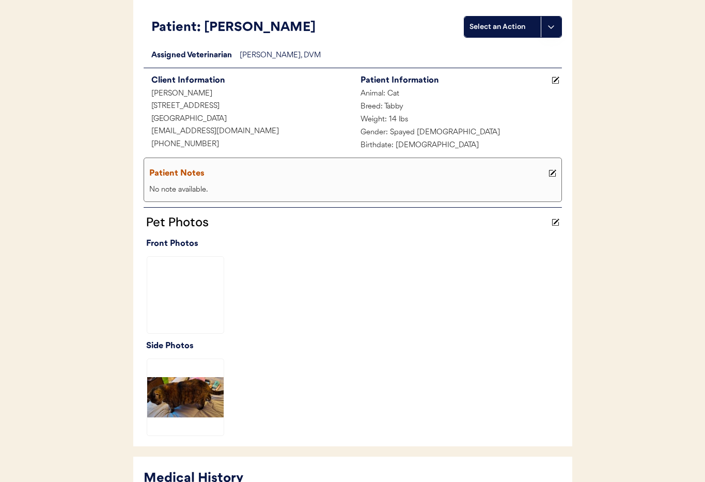
scroll to position [253, 0]
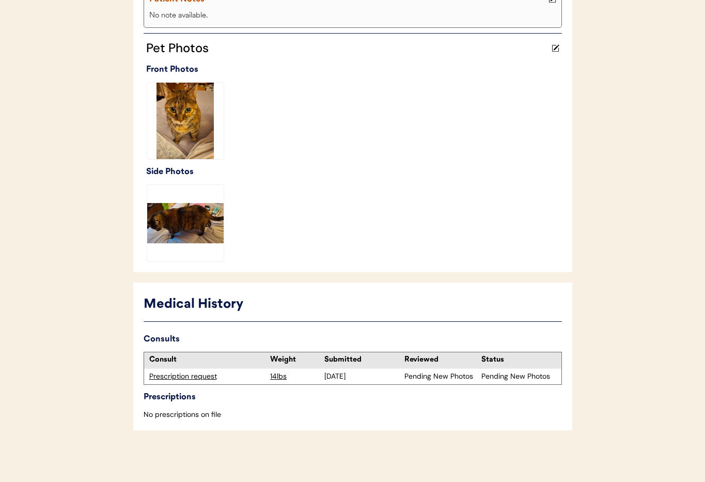
click at [207, 375] on div "Prescription request" at bounding box center [207, 376] width 116 height 10
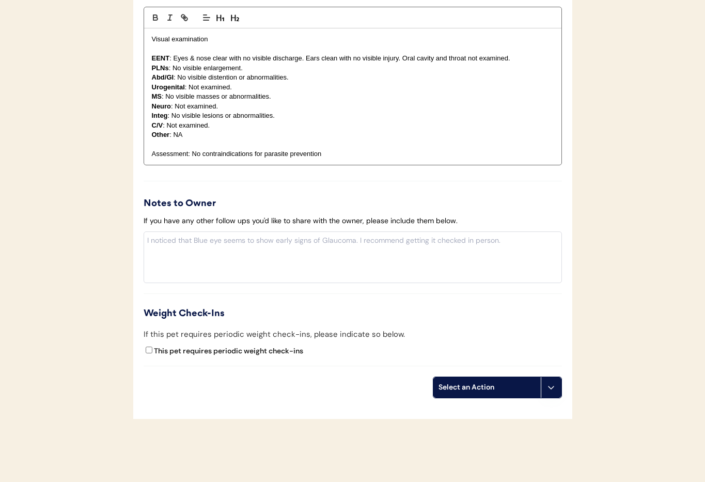
scroll to position [1058, 0]
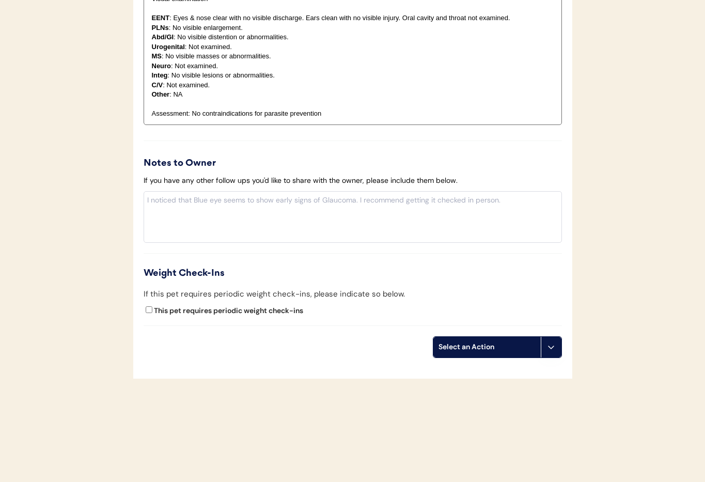
click at [553, 343] on icon at bounding box center [551, 347] width 8 height 8
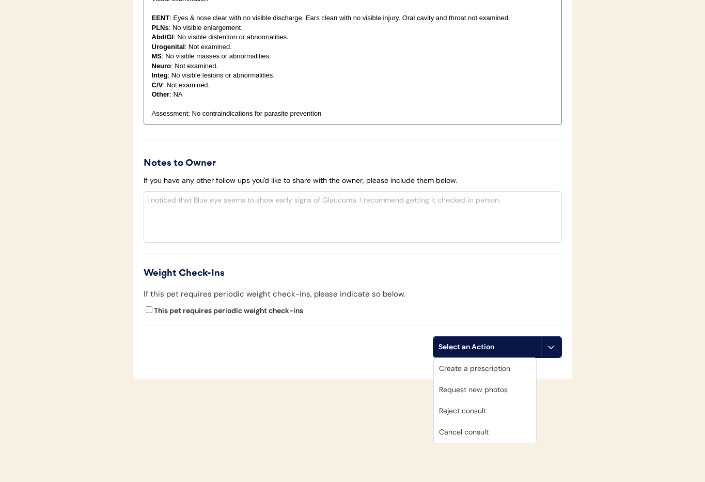
click at [494, 434] on div "Cancel consult" at bounding box center [485, 432] width 102 height 21
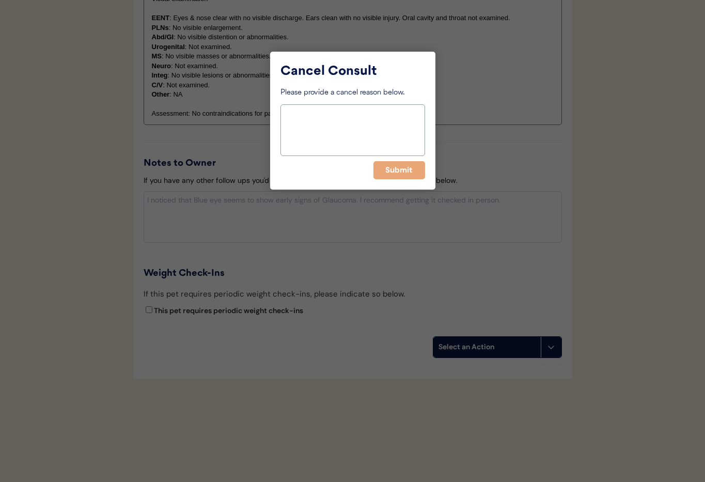
click at [347, 114] on textarea at bounding box center [353, 130] width 145 height 52
paste textarea "> 6 months"
type textarea "> 6 months"
click at [385, 170] on button "Submit" at bounding box center [399, 170] width 52 height 18
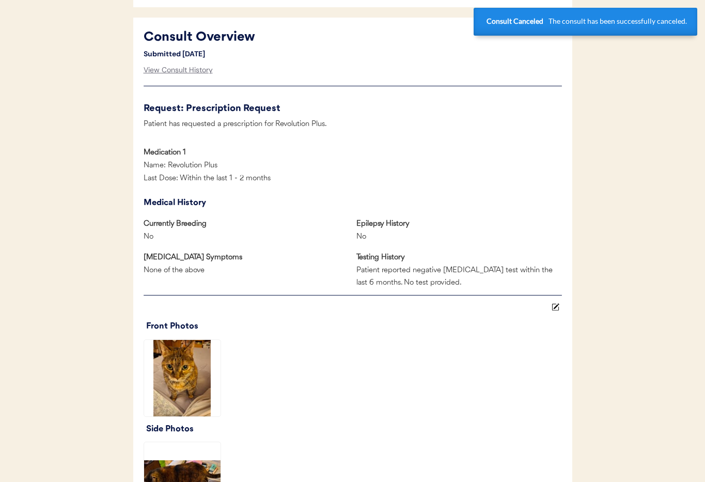
scroll to position [0, 0]
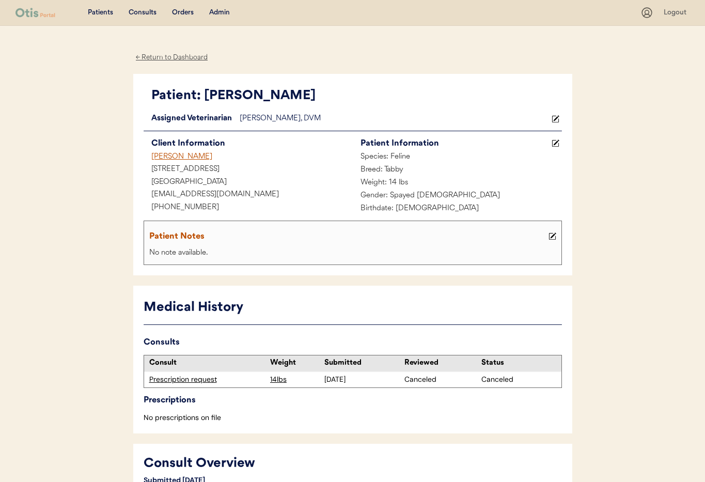
click at [178, 159] on div "[PERSON_NAME]" at bounding box center [248, 157] width 209 height 13
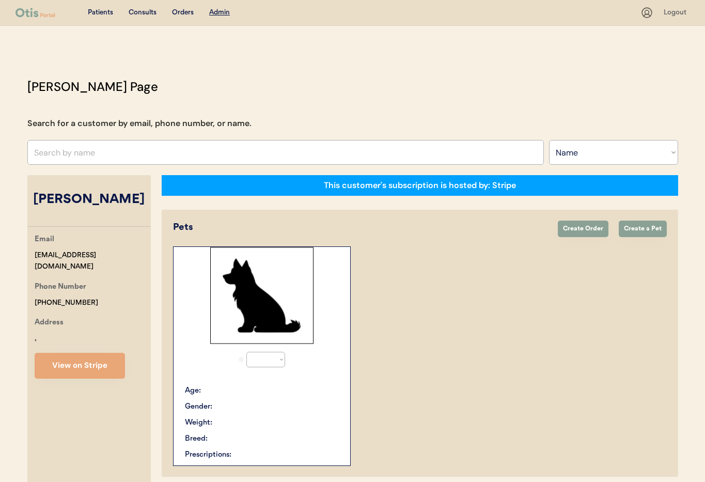
select select ""Name""
select select "true"
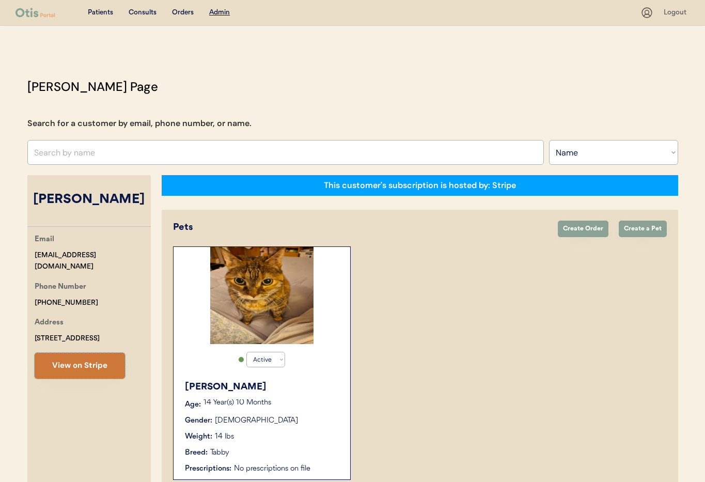
click at [80, 367] on button "View on Stripe" at bounding box center [80, 366] width 90 height 26
click at [145, 153] on input "text" at bounding box center [285, 152] width 517 height 25
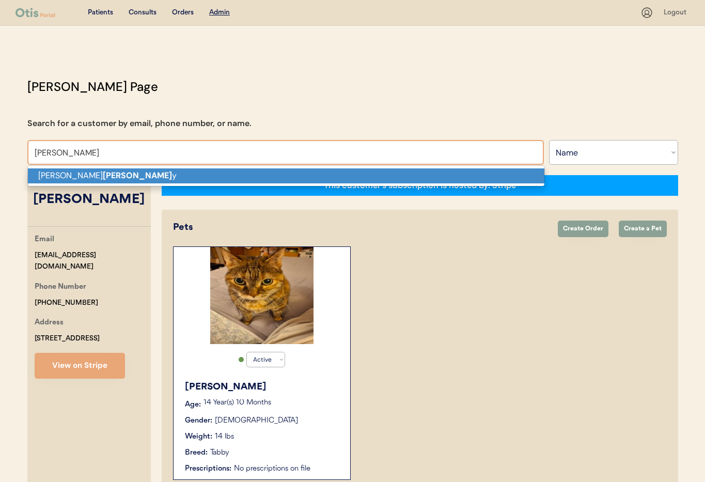
click at [138, 178] on p "[PERSON_NAME] y" at bounding box center [286, 175] width 517 height 15
type input "[PERSON_NAME]"
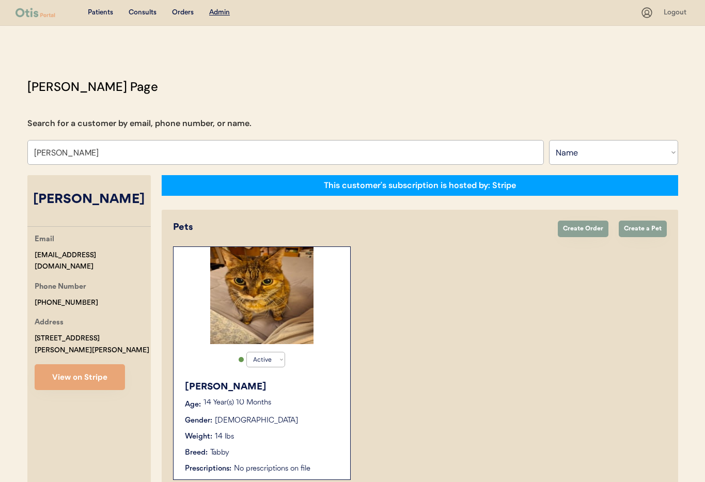
select select "true"
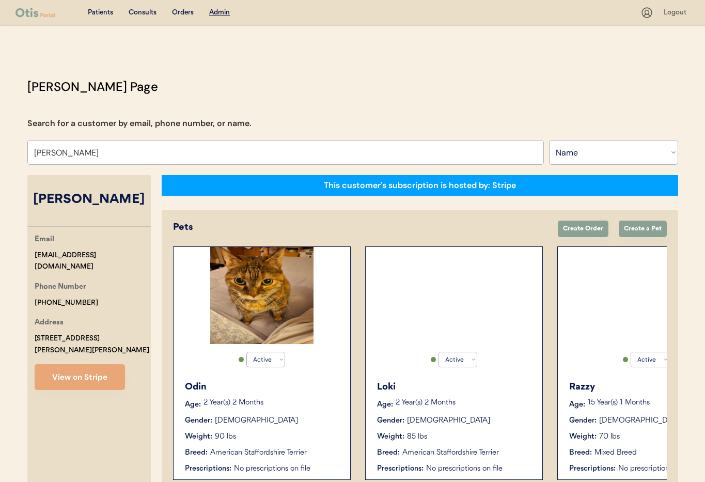
scroll to position [57, 0]
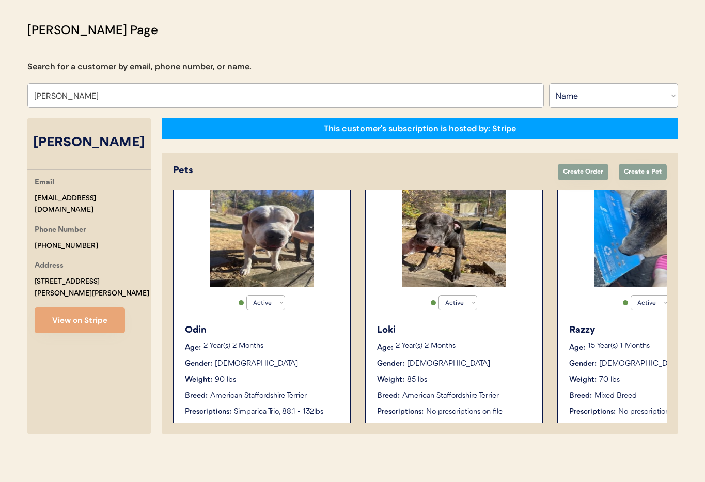
type input "[PERSON_NAME]"
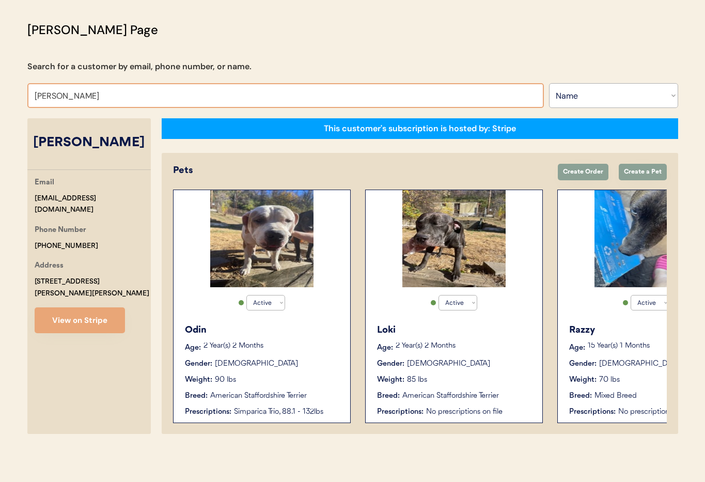
click at [274, 353] on div "2 Year(s) 2 Months" at bounding box center [272, 347] width 136 height 10
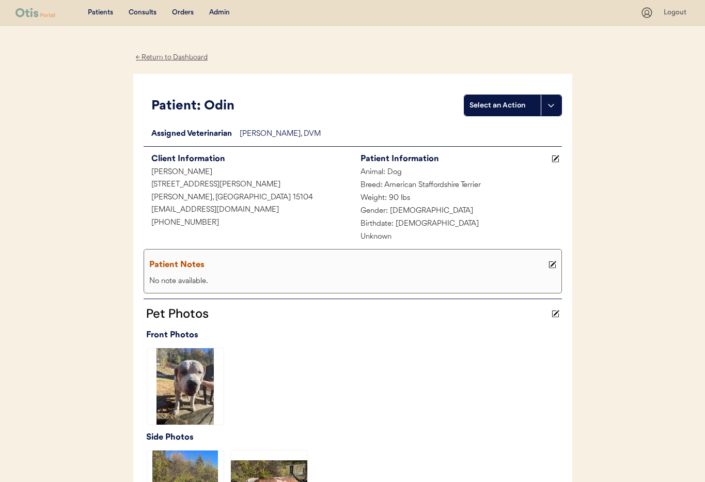
click at [165, 55] on div "← Return to Dashboard" at bounding box center [171, 58] width 77 height 12
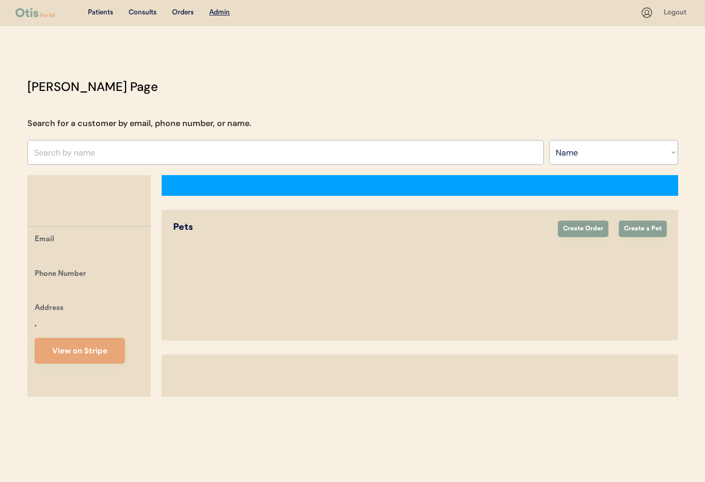
select select ""Name""
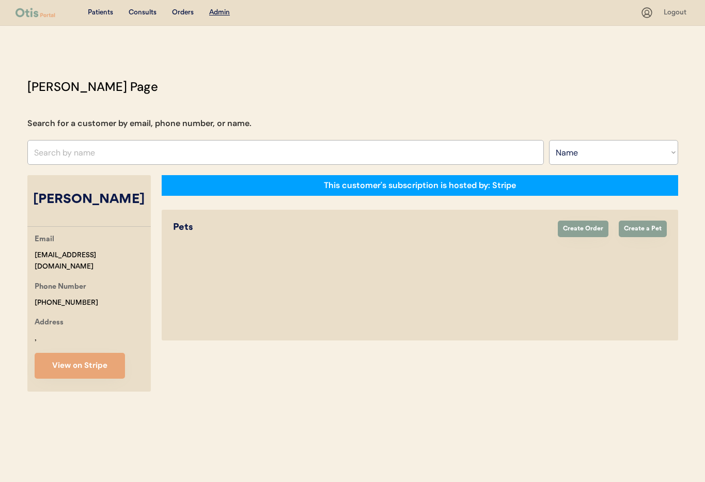
select select "true"
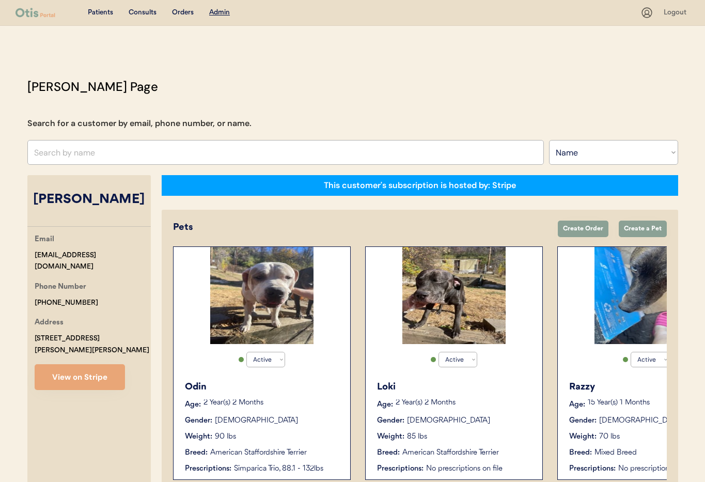
click at [490, 425] on div "Gender: [DEMOGRAPHIC_DATA]" at bounding box center [454, 420] width 155 height 11
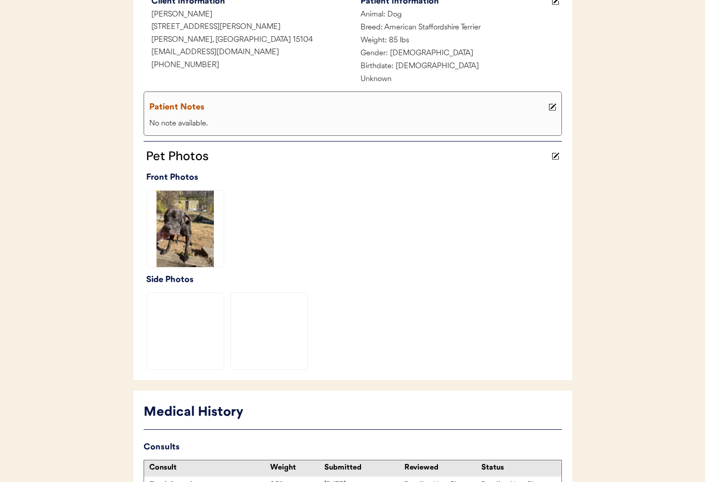
scroll to position [266, 0]
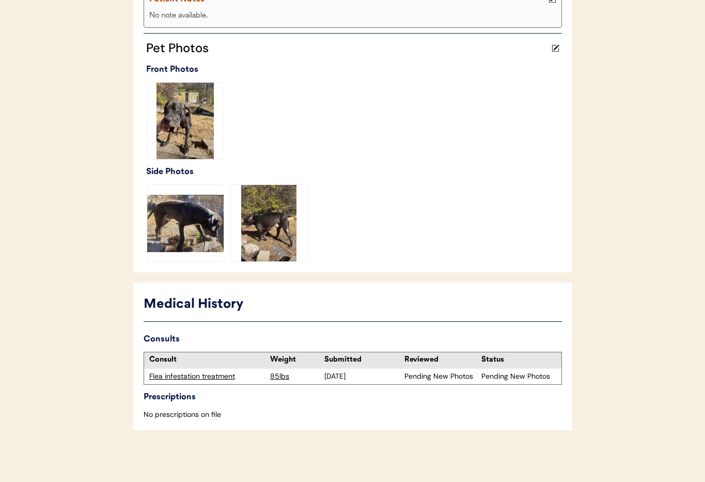
click at [186, 376] on div "Flea infestation treatment" at bounding box center [207, 376] width 116 height 10
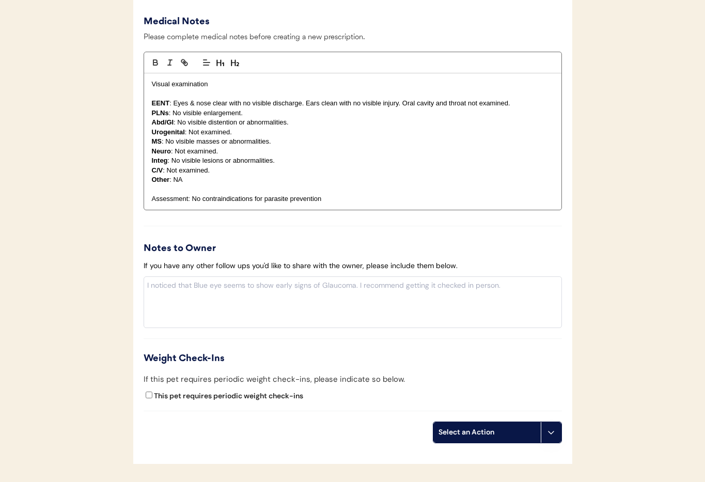
scroll to position [1130, 0]
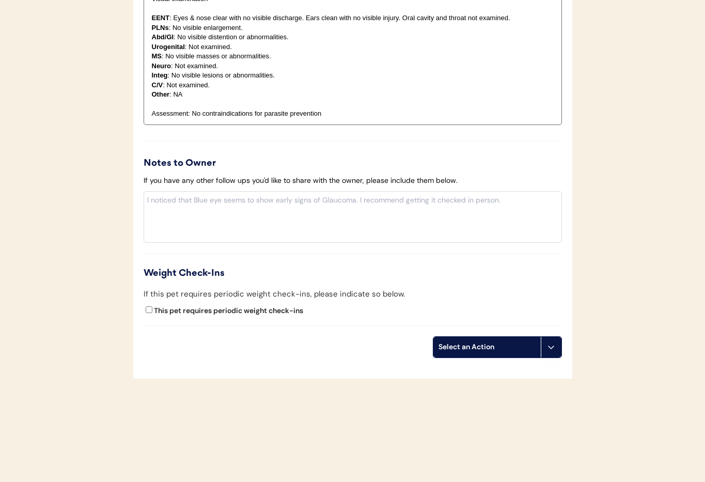
click at [550, 348] on use at bounding box center [551, 347] width 8 height 8
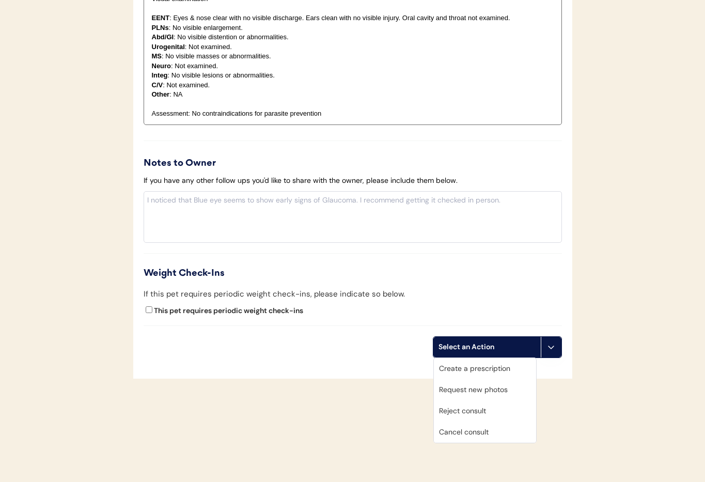
click at [506, 437] on div "Cancel consult" at bounding box center [485, 432] width 102 height 21
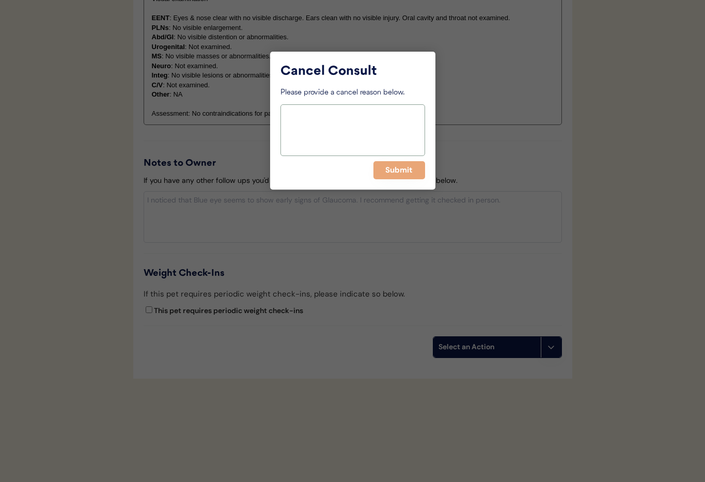
drag, startPoint x: 361, startPoint y: 140, endPoint x: 336, endPoint y: 126, distance: 28.7
click at [360, 140] on textarea at bounding box center [353, 130] width 145 height 52
paste textarea "> 6 months"
type textarea "> 6 months"
click at [385, 170] on button "Submit" at bounding box center [399, 170] width 52 height 18
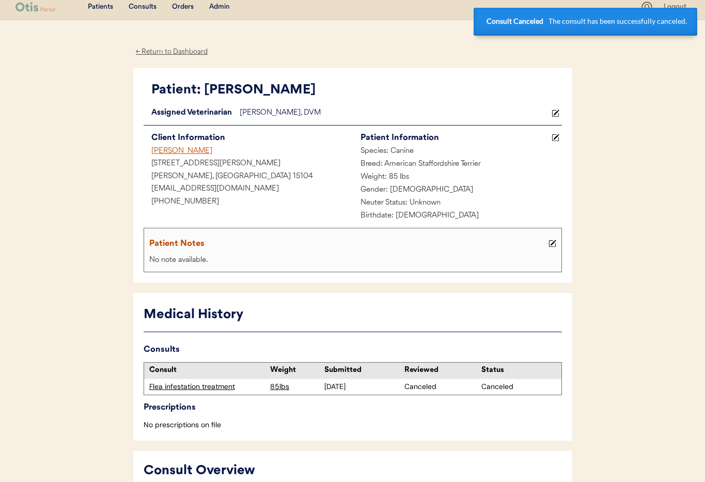
scroll to position [0, 0]
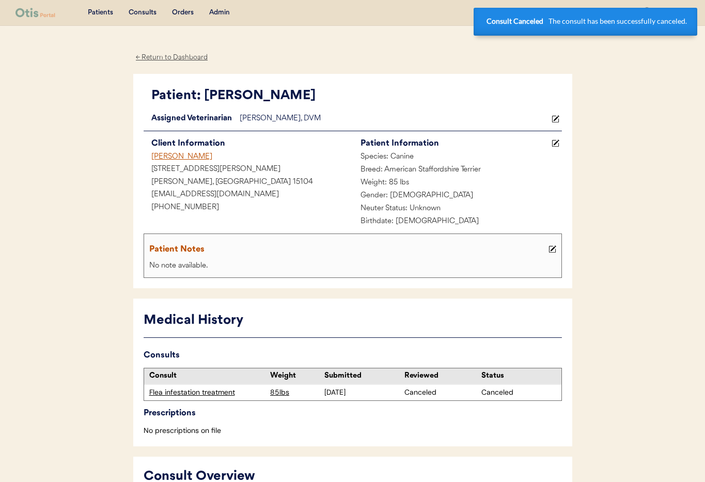
click at [161, 159] on div "[PERSON_NAME]" at bounding box center [248, 157] width 209 height 13
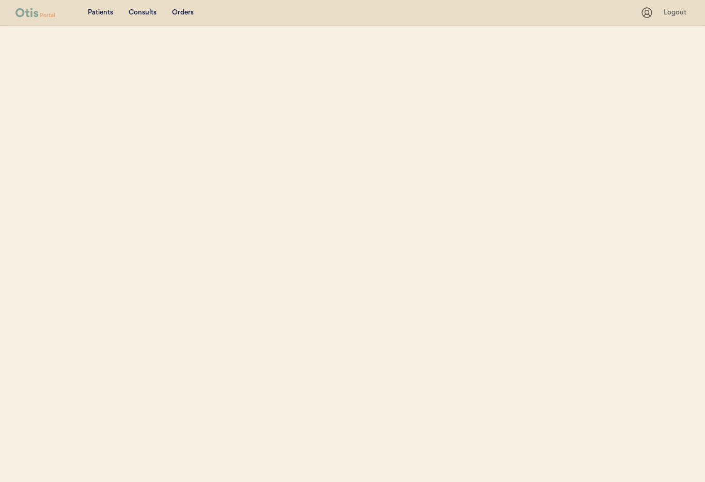
select select ""Name""
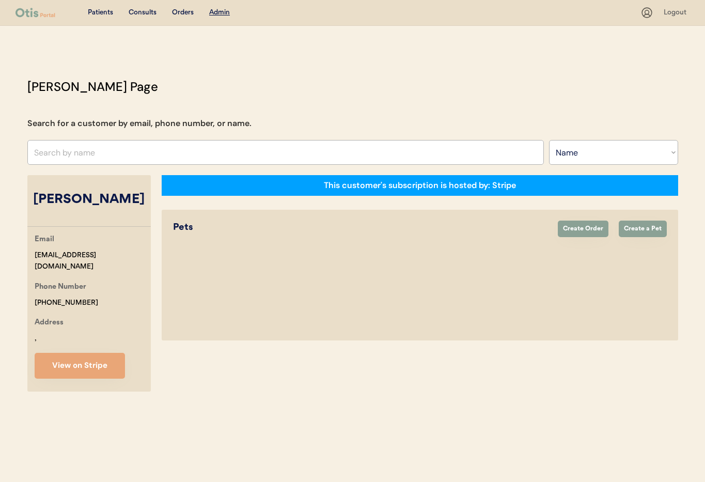
select select "true"
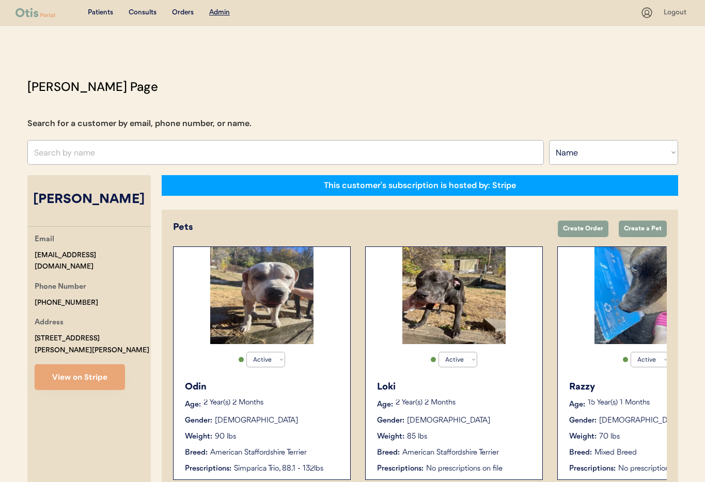
click at [627, 402] on p "15 Year(s) 1 Months" at bounding box center [656, 402] width 136 height 7
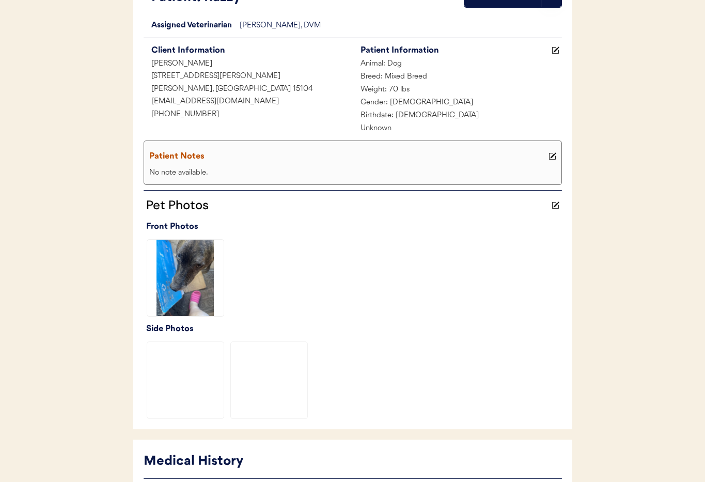
scroll to position [266, 0]
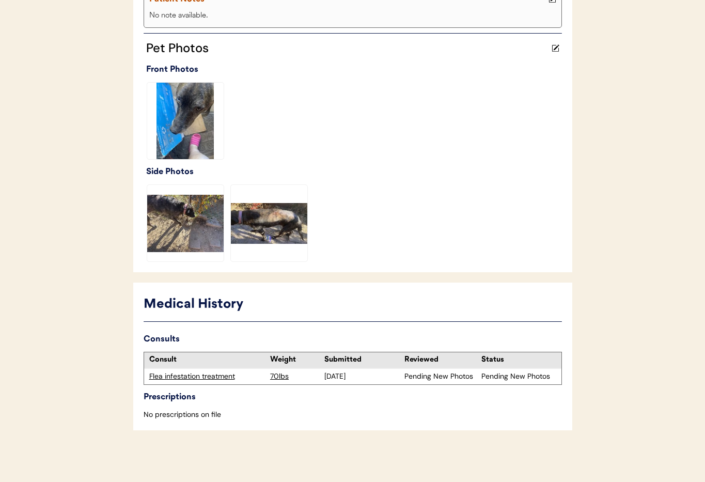
click at [184, 378] on div "Flea infestation treatment" at bounding box center [207, 376] width 116 height 10
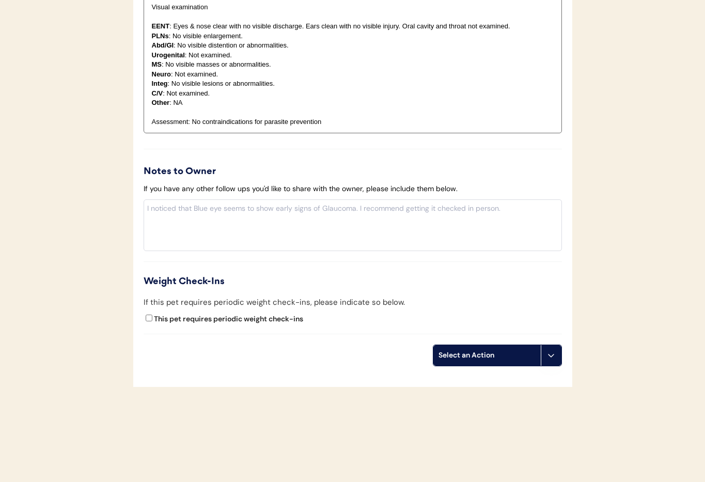
scroll to position [1130, 0]
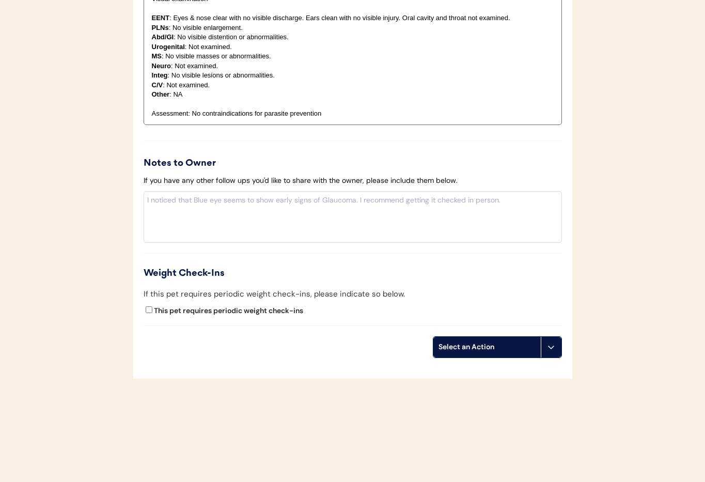
click at [548, 343] on icon at bounding box center [551, 347] width 8 height 8
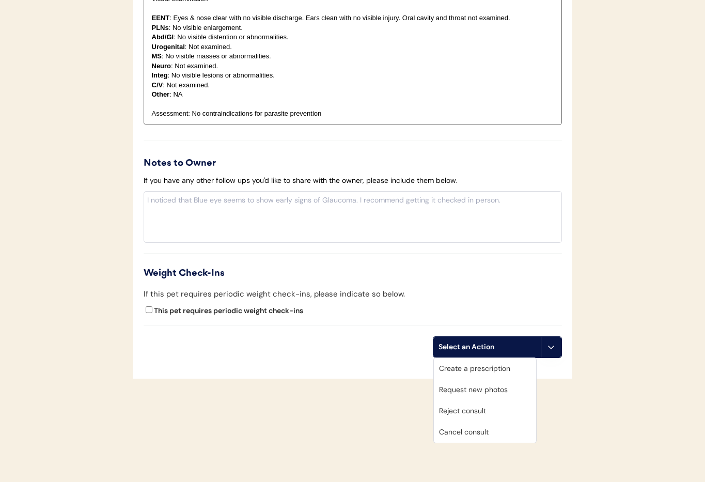
click at [493, 431] on div "Cancel consult" at bounding box center [485, 432] width 102 height 21
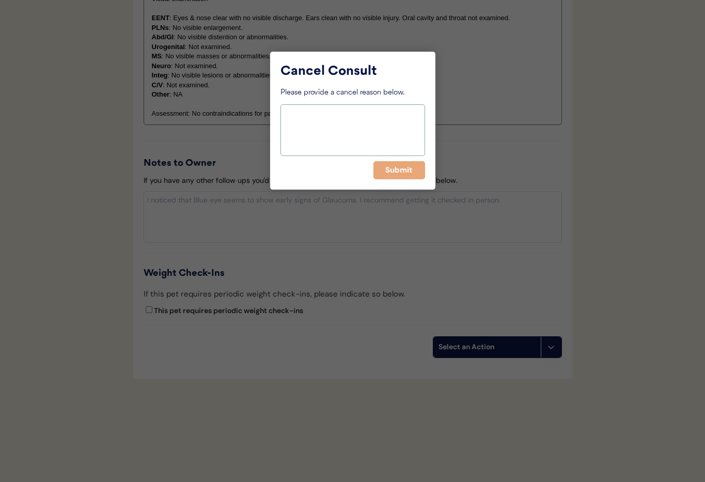
drag, startPoint x: 313, startPoint y: 135, endPoint x: 306, endPoint y: 128, distance: 9.1
click at [313, 134] on textarea at bounding box center [353, 130] width 145 height 52
paste textarea "> 6 months"
type textarea "> 6 months"
click at [398, 173] on button "Submit" at bounding box center [399, 170] width 52 height 18
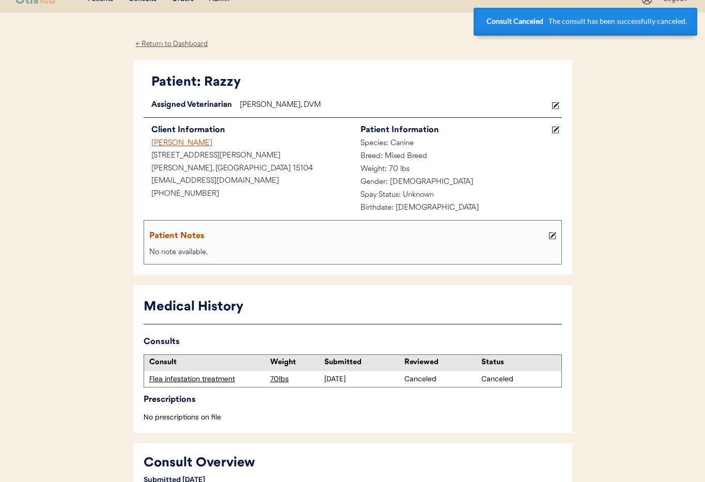
scroll to position [0, 0]
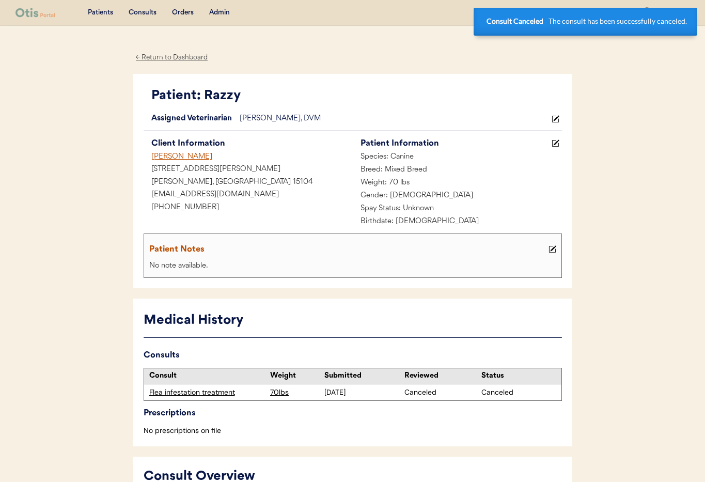
click at [169, 157] on div "Ashley Pelkey" at bounding box center [248, 157] width 209 height 13
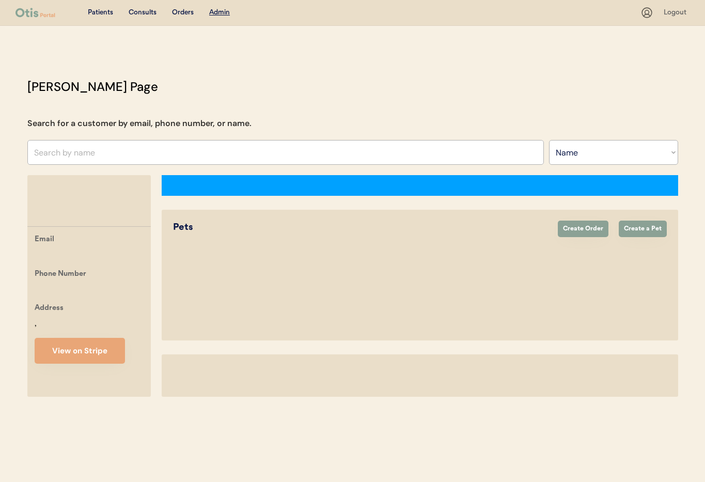
select select ""Name""
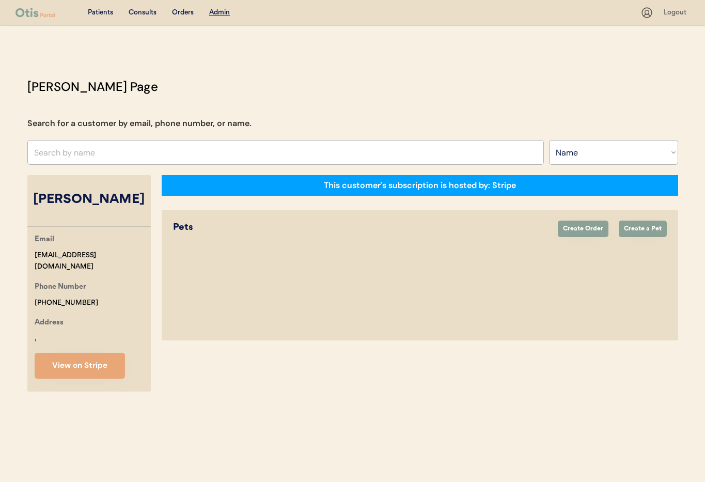
select select "true"
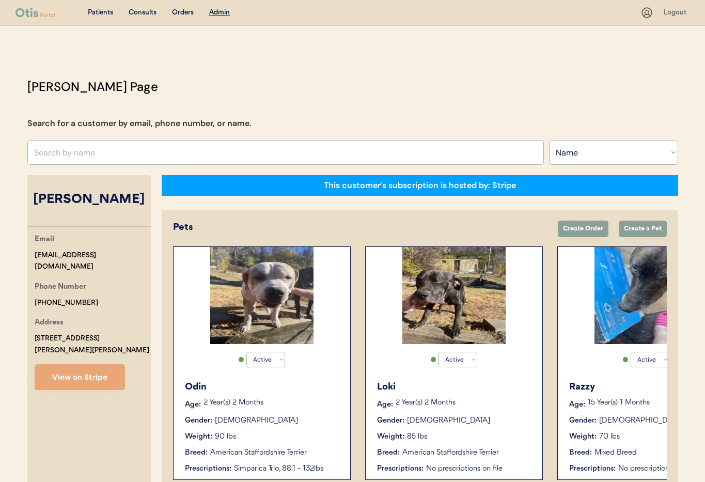
scroll to position [57, 0]
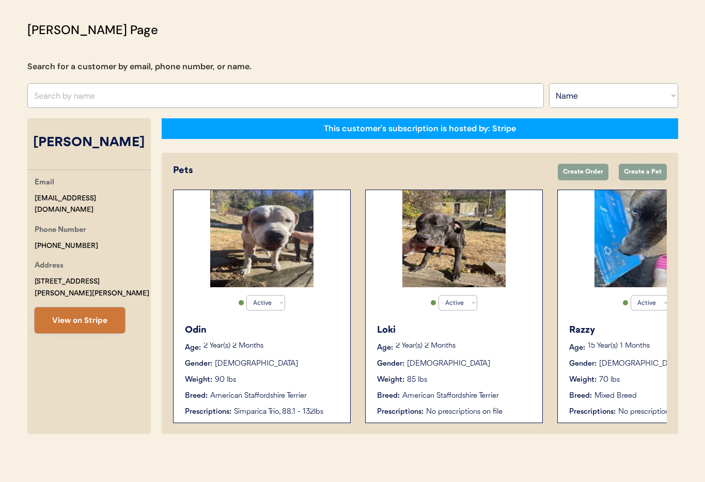
click at [76, 313] on button "View on Stripe" at bounding box center [80, 320] width 90 height 26
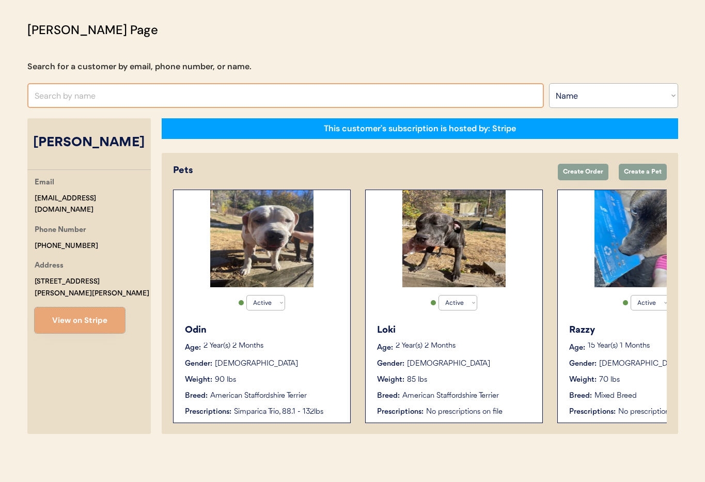
click at [133, 100] on input "text" at bounding box center [285, 95] width 517 height 25
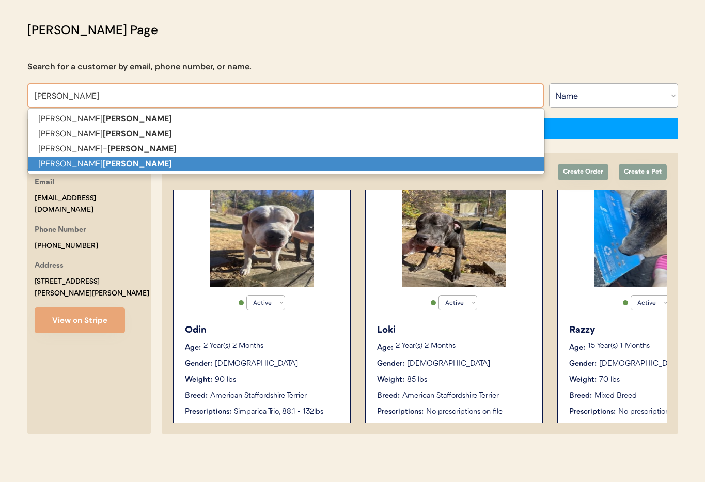
click at [112, 161] on p "Darcy Robinson" at bounding box center [286, 164] width 517 height 15
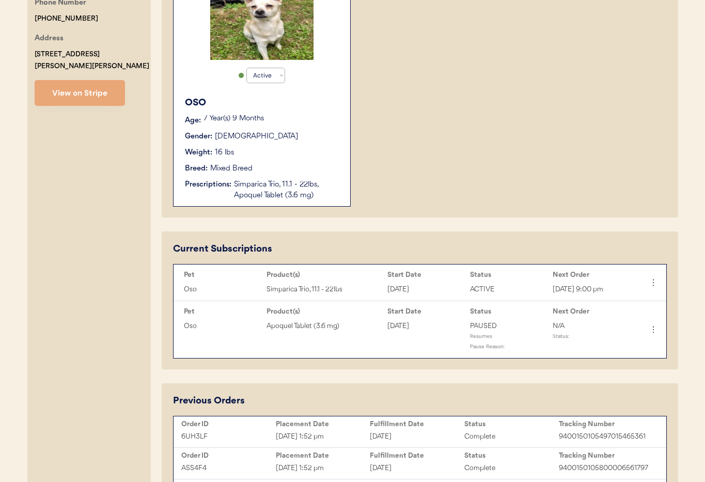
scroll to position [286, 0]
click at [481, 344] on div "Resumes" at bounding box center [508, 338] width 77 height 10
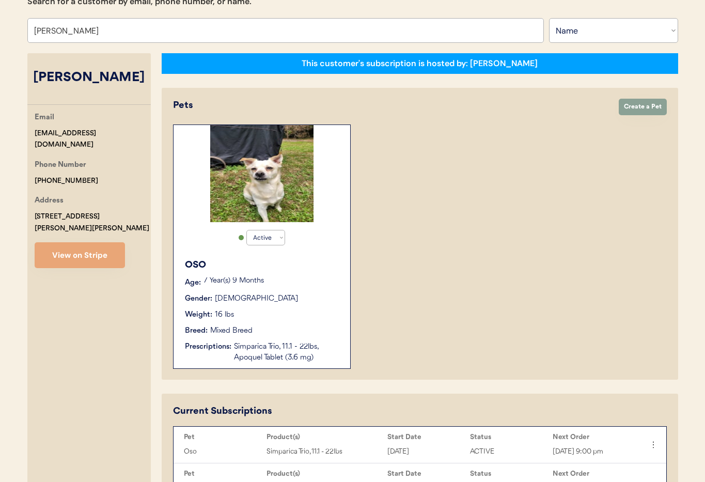
scroll to position [0, 0]
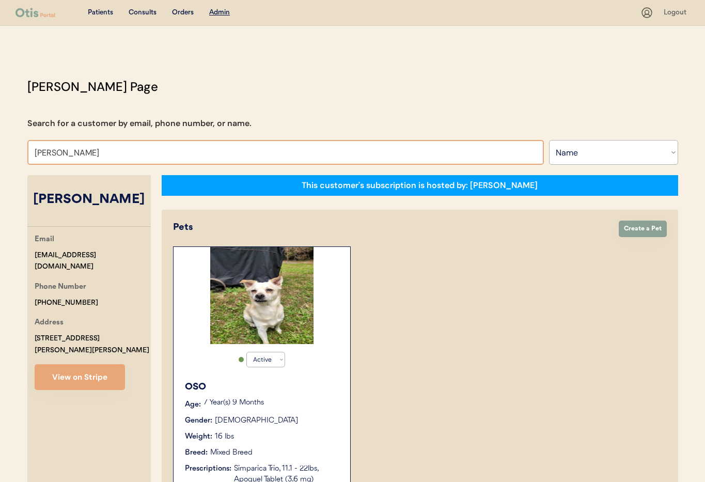
click at [106, 155] on input "Darcy Robinson" at bounding box center [285, 152] width 517 height 25
drag, startPoint x: 58, startPoint y: 152, endPoint x: -2, endPoint y: 145, distance: 60.4
click at [0, 145] on html "Patients Consults Orders Admin Logout Otis Admin Page Search for a customer by …" at bounding box center [352, 241] width 705 height 482
type input "Susan"
type input "Susan Keller"
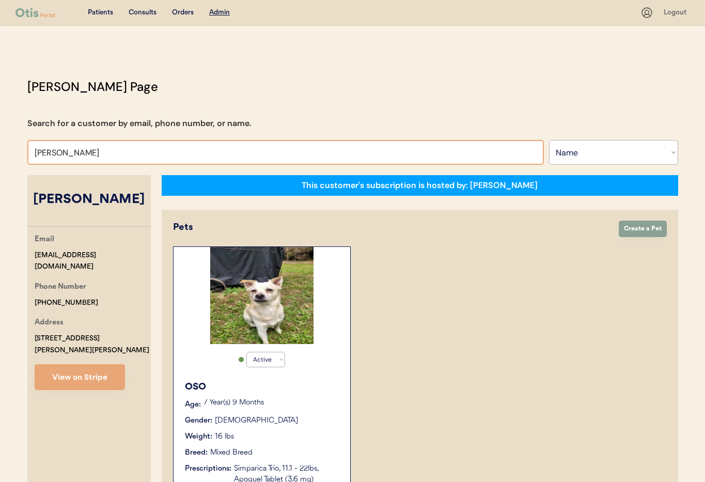
type input "Susan E"
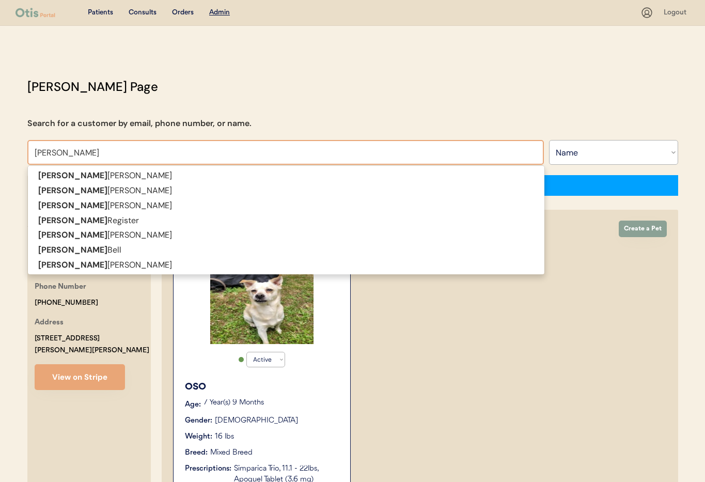
type input "Susan El"
type input "[PERSON_NAME]"
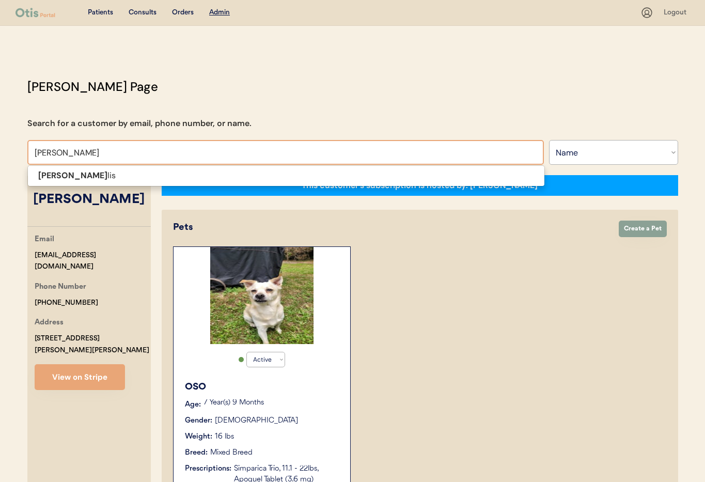
drag, startPoint x: 80, startPoint y: 183, endPoint x: 76, endPoint y: 178, distance: 6.7
click at [80, 183] on span "Susan El lis" at bounding box center [286, 175] width 518 height 21
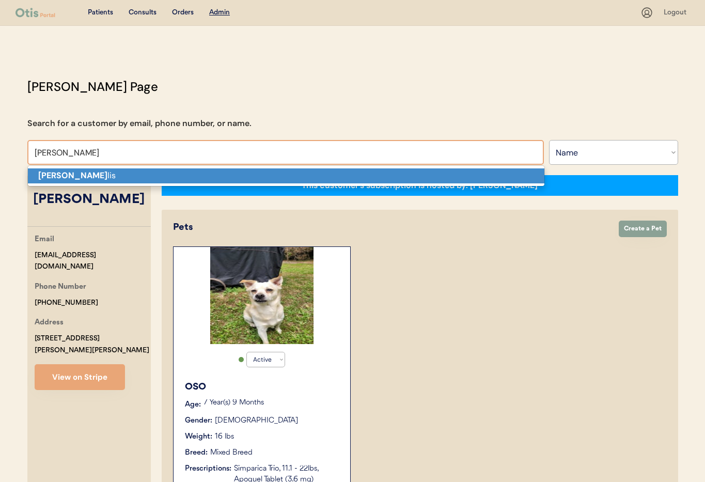
click at [76, 178] on p "Susan El lis" at bounding box center [286, 175] width 517 height 15
type input "Susan Ellis"
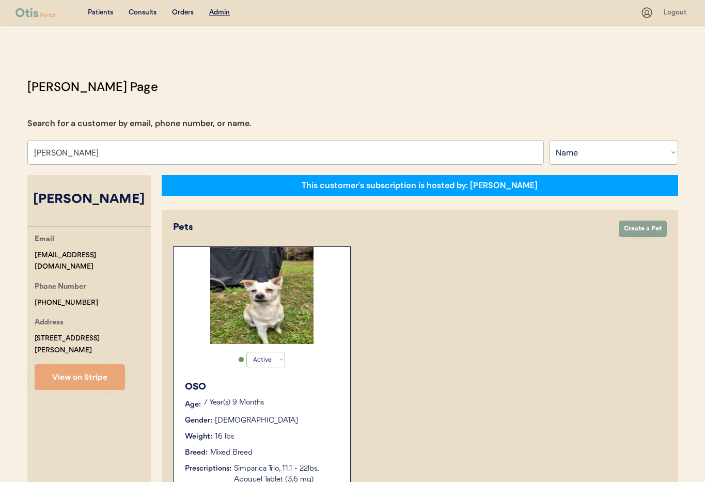
select select "true"
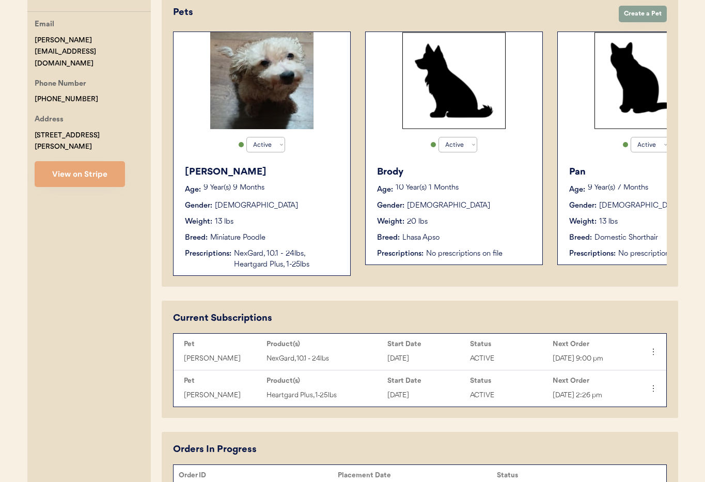
scroll to position [237, 0]
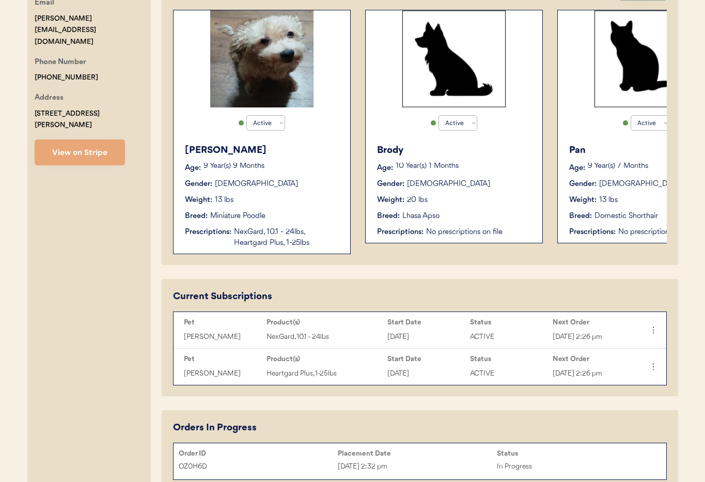
type input "Susan Ellis"
click at [319, 211] on div "Breed: Miniature Poodle" at bounding box center [262, 216] width 155 height 11
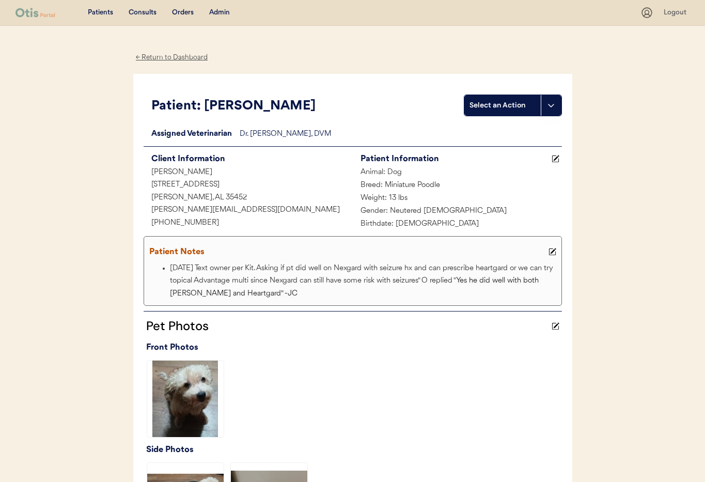
click at [163, 54] on div "← Return to Dashboard" at bounding box center [171, 58] width 77 height 12
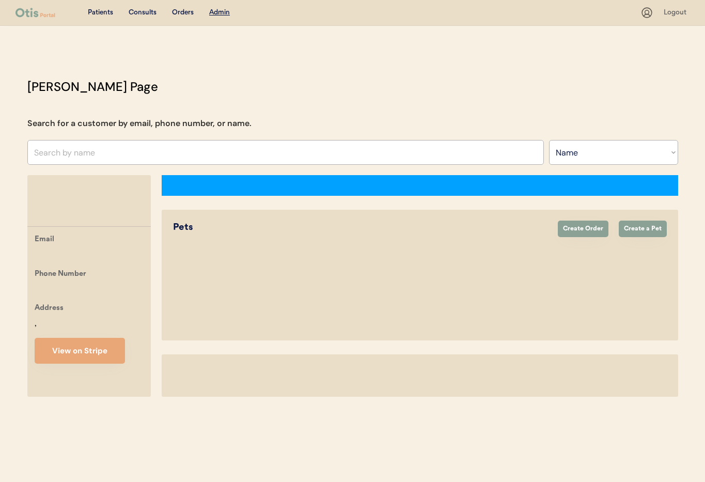
select select ""Name""
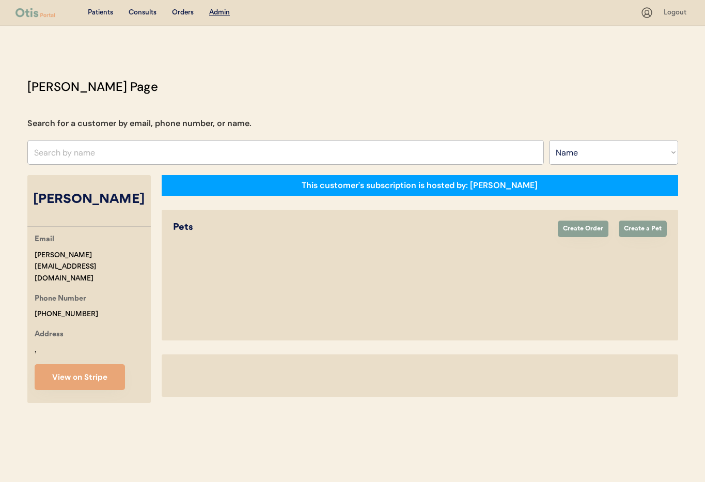
select select "true"
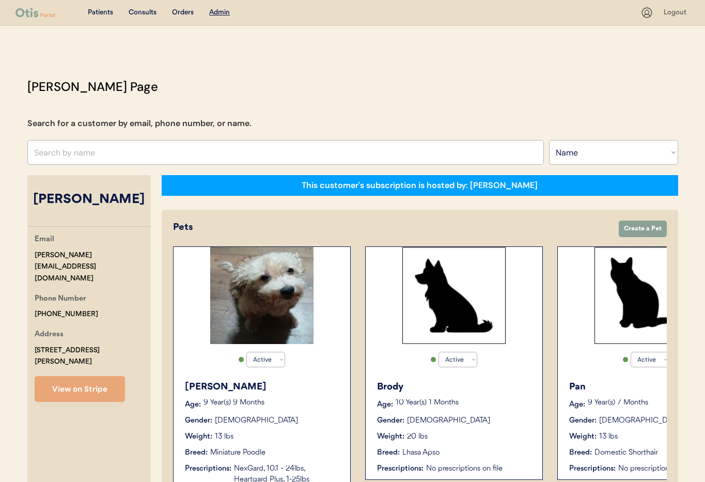
drag, startPoint x: 97, startPoint y: 168, endPoint x: 95, endPoint y: 159, distance: 9.5
click at [97, 169] on div "Otis Admin Page Search for a customer by email, phone number, or name. Search B…" at bounding box center [353, 404] width 672 height 655
click at [94, 153] on input "text" at bounding box center [285, 152] width 517 height 25
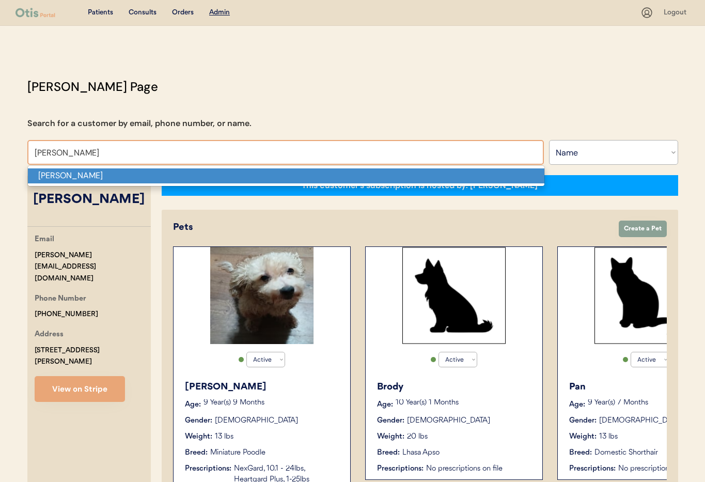
click at [95, 175] on p "Erika R Laughman" at bounding box center [286, 175] width 517 height 15
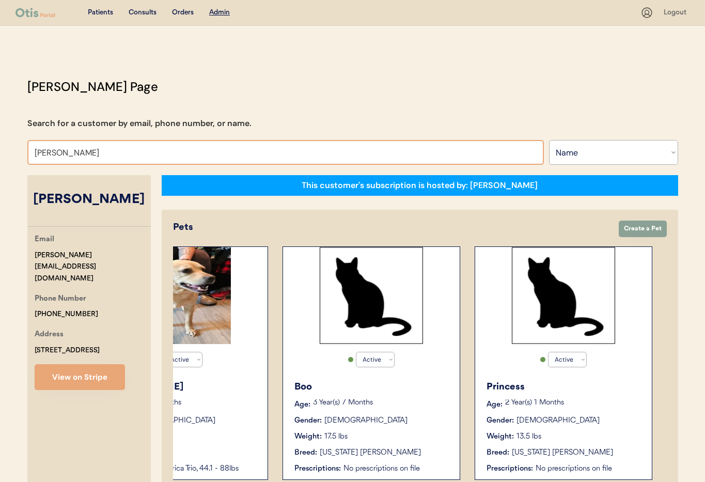
drag, startPoint x: 112, startPoint y: 154, endPoint x: 2, endPoint y: 152, distance: 109.5
click at [2, 152] on div "Patients Consults Orders Admin Logout Otis Admin Page Search for a customer by …" at bounding box center [352, 431] width 705 height 862
type input "Melanie"
type input "Melanie Neddo"
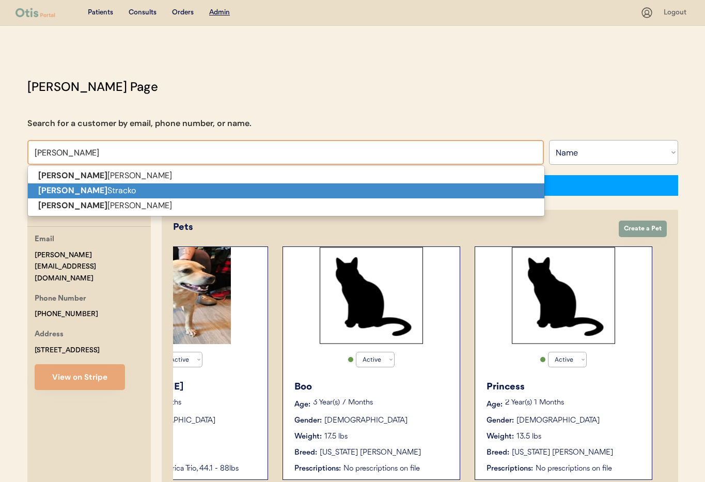
click at [48, 189] on strong "Melanie" at bounding box center [72, 190] width 69 height 11
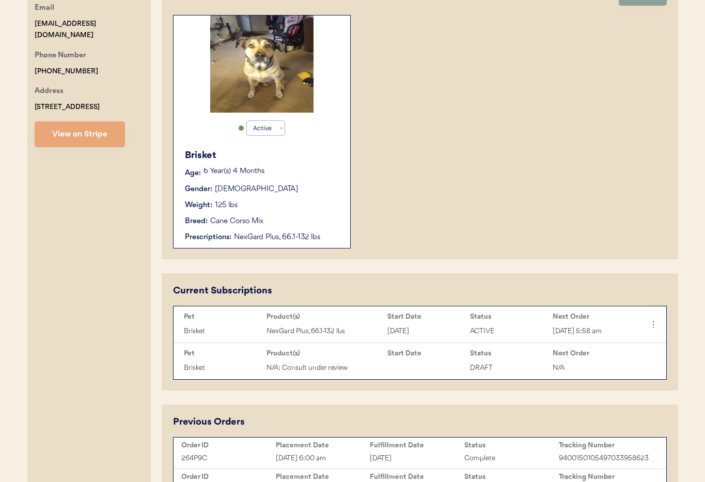
scroll to position [232, 0]
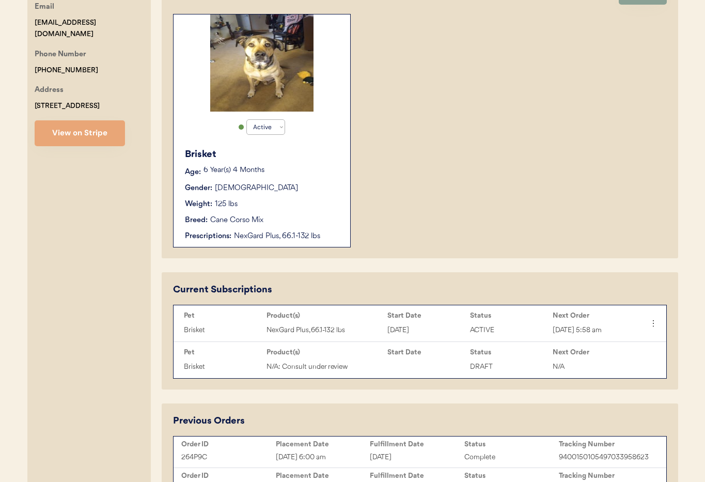
type input "Melanie Stracko"
click at [298, 200] on div "Weight: 125 lbs" at bounding box center [262, 204] width 155 height 11
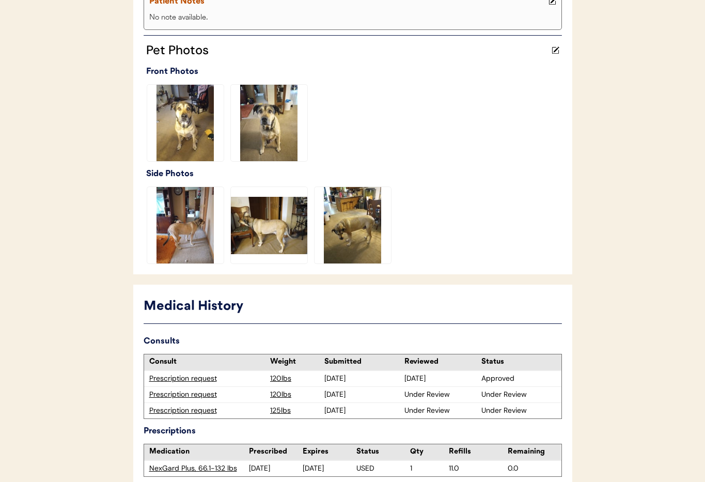
scroll to position [307, 0]
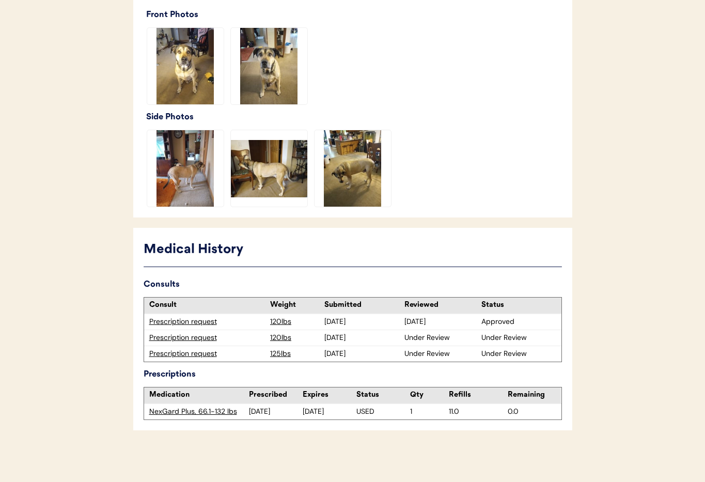
click at [177, 336] on div "Prescription request" at bounding box center [207, 338] width 116 height 10
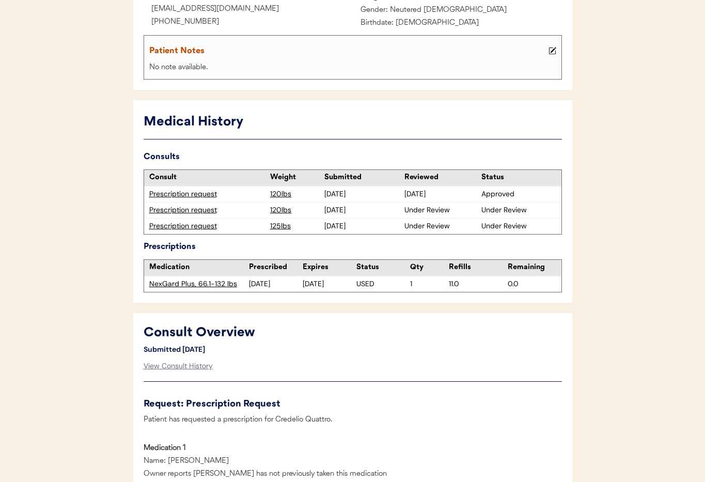
scroll to position [137, 0]
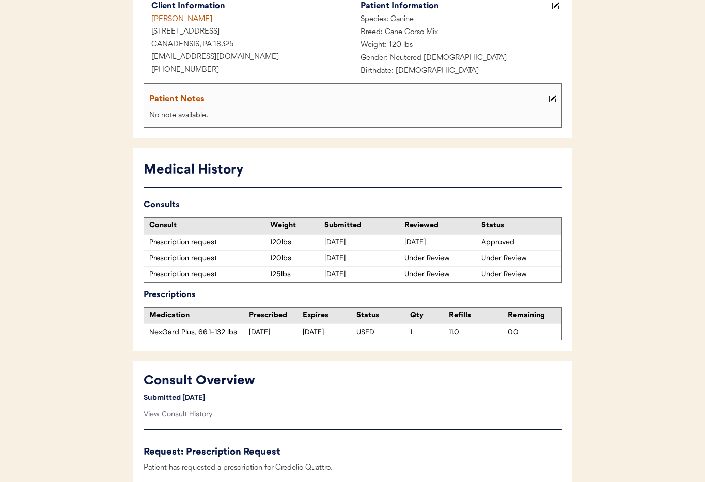
click at [190, 274] on div "Prescription request" at bounding box center [207, 274] width 116 height 10
click at [190, 273] on div "Prescription request" at bounding box center [207, 274] width 116 height 10
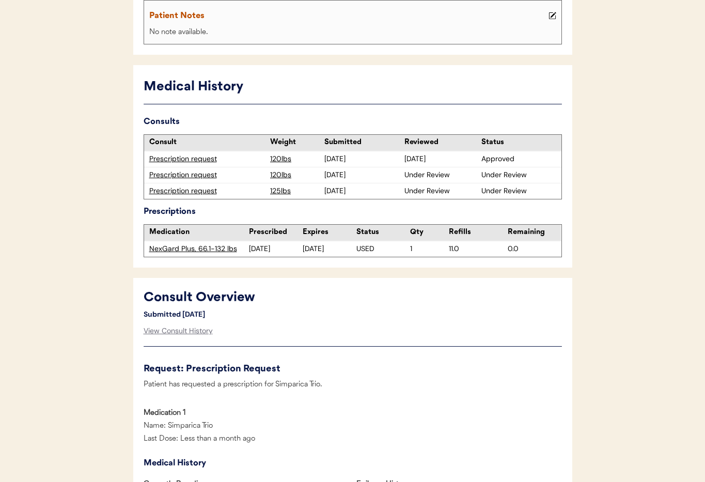
scroll to position [202, 0]
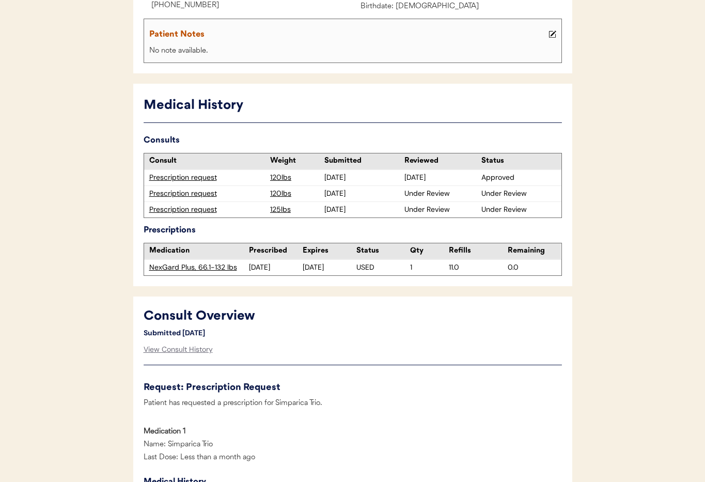
click at [191, 192] on div "Prescription request" at bounding box center [207, 194] width 116 height 10
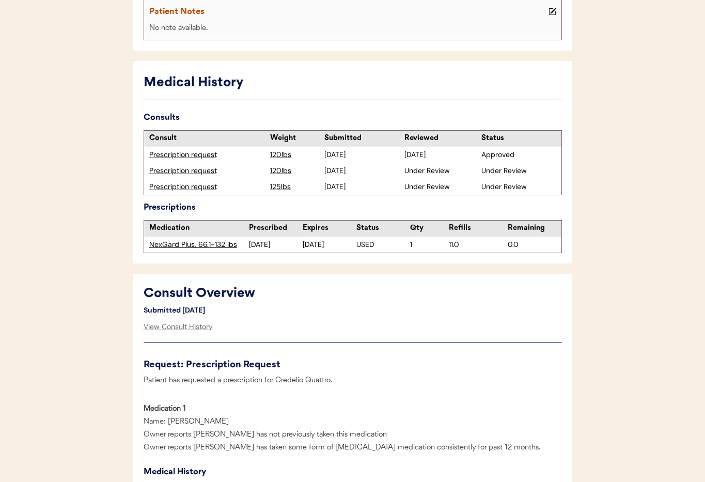
scroll to position [205, 0]
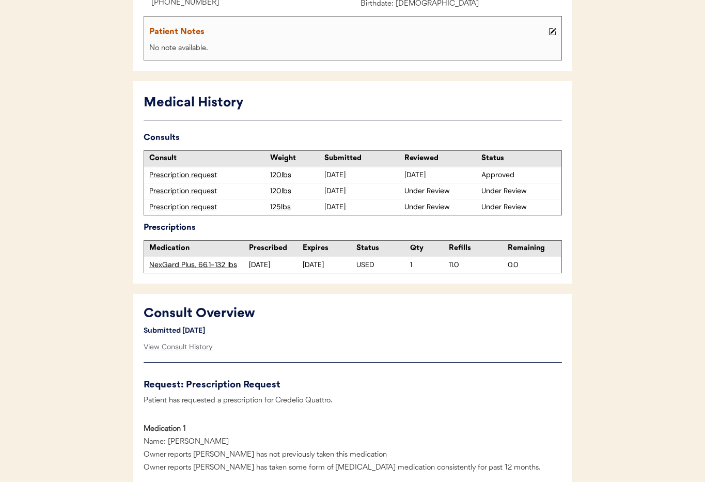
click at [197, 206] on div "Prescription request" at bounding box center [207, 207] width 116 height 10
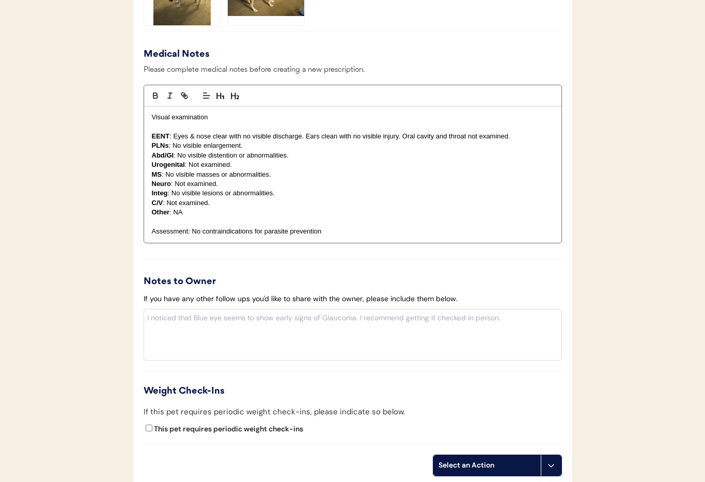
scroll to position [1138, 0]
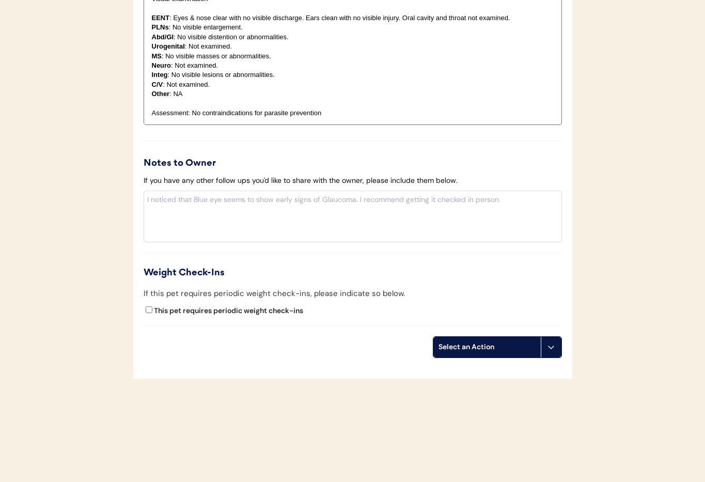
click at [556, 350] on button at bounding box center [551, 347] width 21 height 21
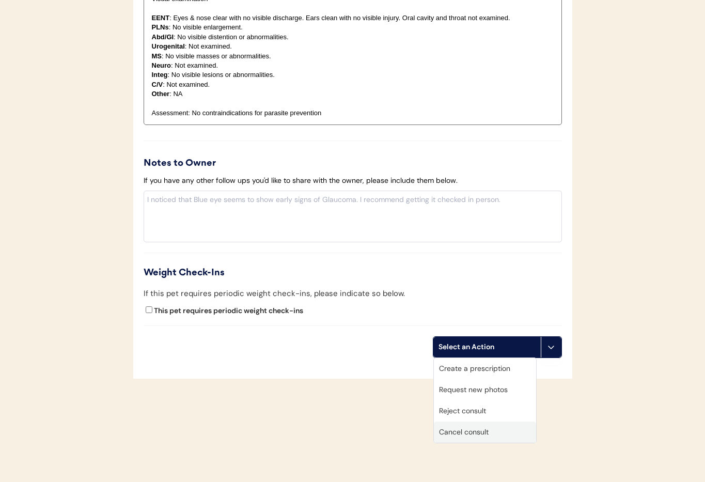
click at [488, 432] on div "Cancel consult" at bounding box center [485, 432] width 102 height 21
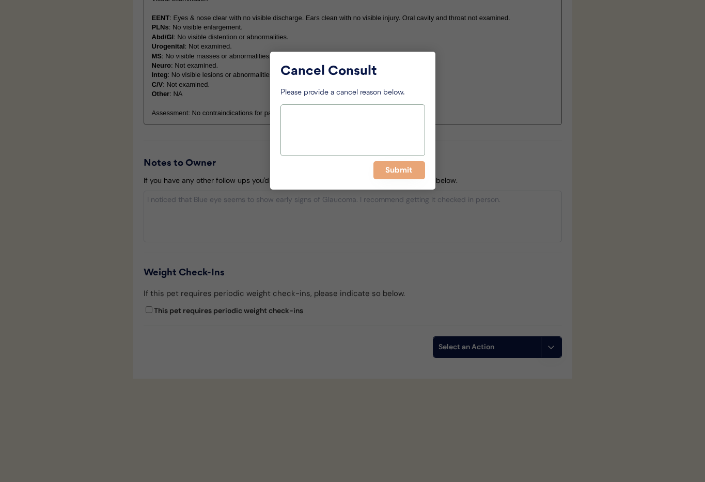
click at [333, 120] on textarea at bounding box center [353, 130] width 145 height 52
type textarea "Duplicate"
click at [407, 168] on button "Submit" at bounding box center [399, 170] width 52 height 18
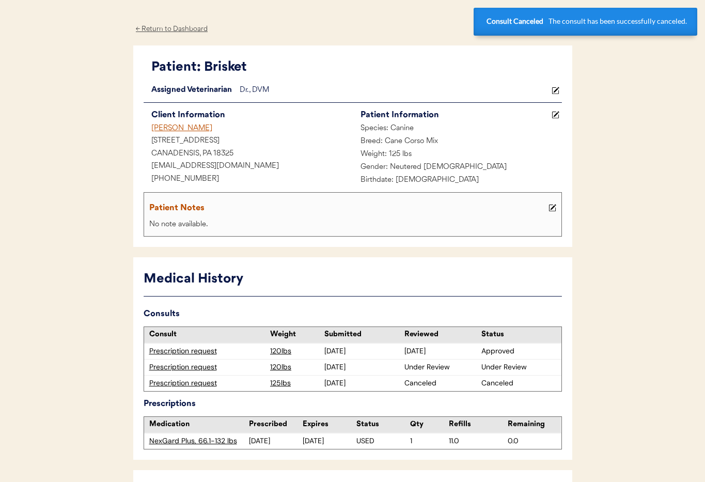
scroll to position [0, 0]
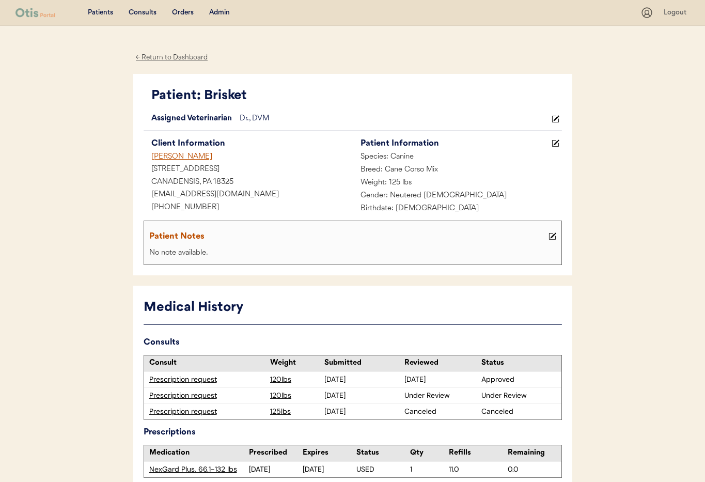
click at [163, 54] on div "← Return to Dashboard" at bounding box center [171, 58] width 77 height 12
click at [156, 55] on div "← Return to Dashboard" at bounding box center [171, 58] width 77 height 12
click at [176, 158] on div "Melanie Stracko" at bounding box center [248, 157] width 209 height 13
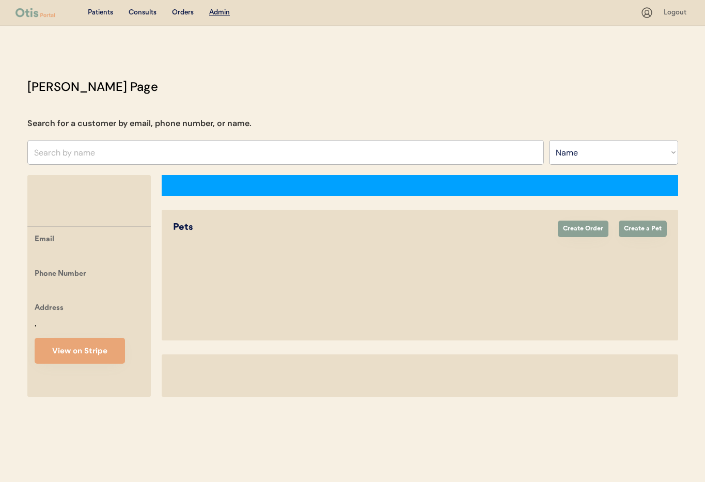
select select ""Name""
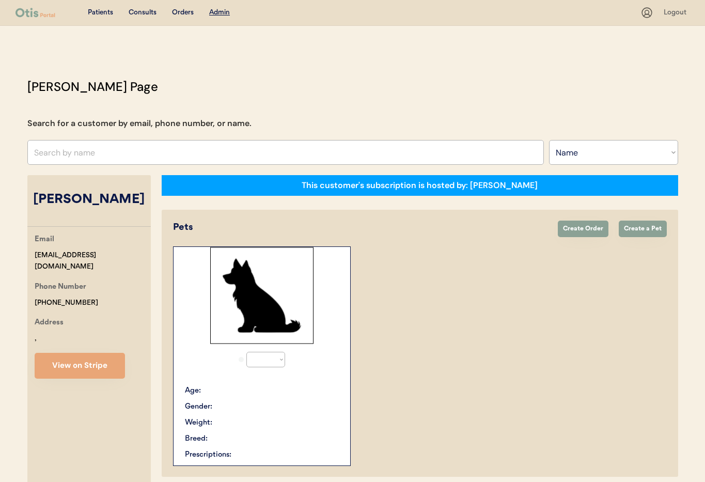
select select "true"
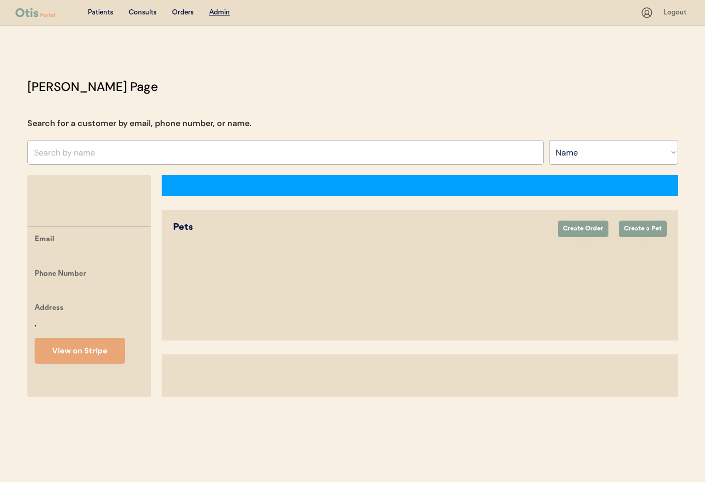
select select ""Name""
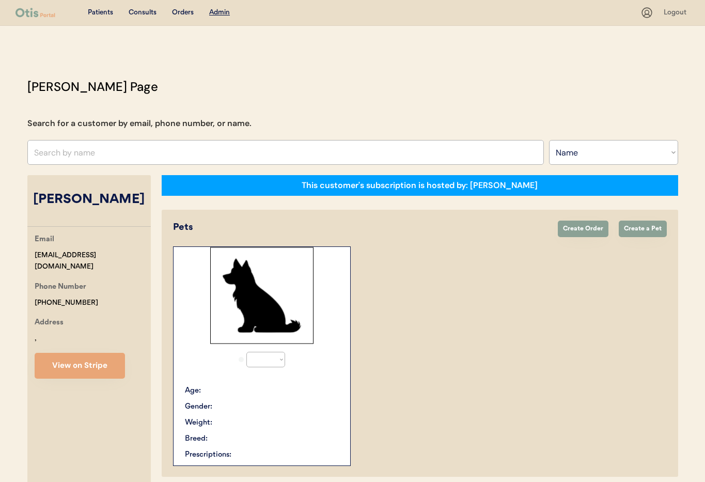
select select "true"
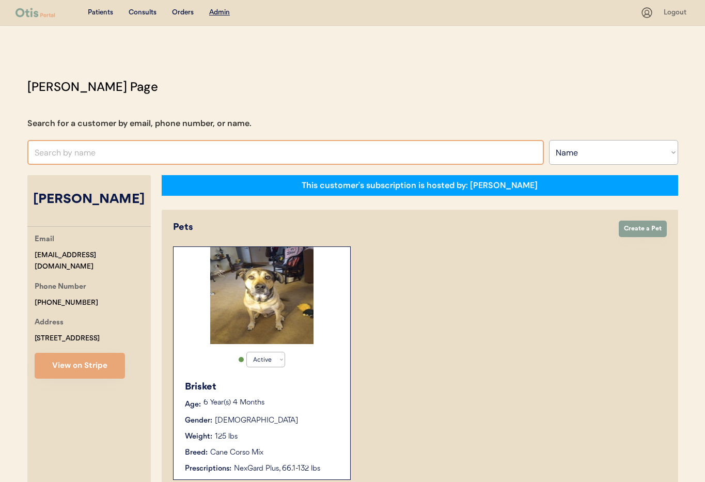
click at [70, 151] on input "text" at bounding box center [285, 152] width 517 height 25
type input "An"
type input "[PERSON_NAME]"
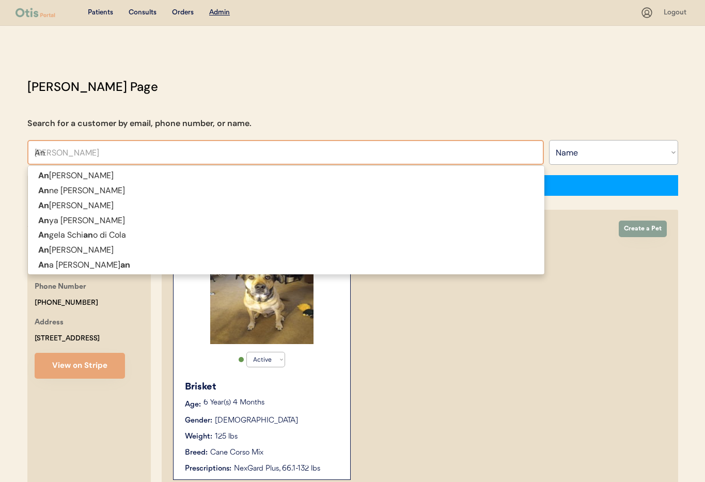
type input "Ant"
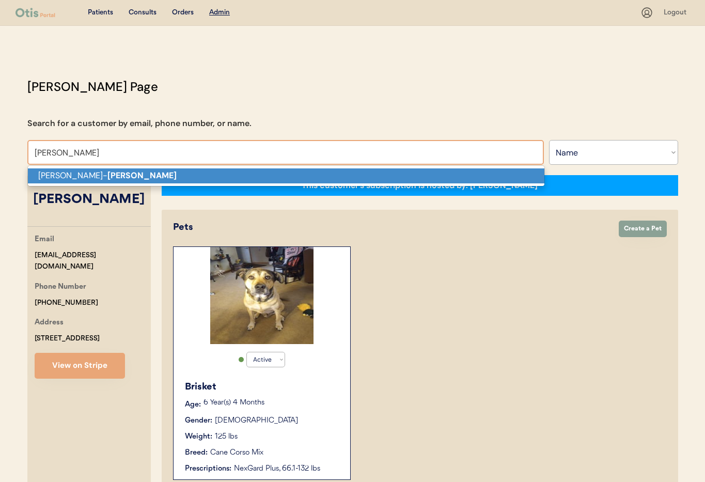
click at [79, 175] on p "[PERSON_NAME]" at bounding box center [286, 175] width 517 height 15
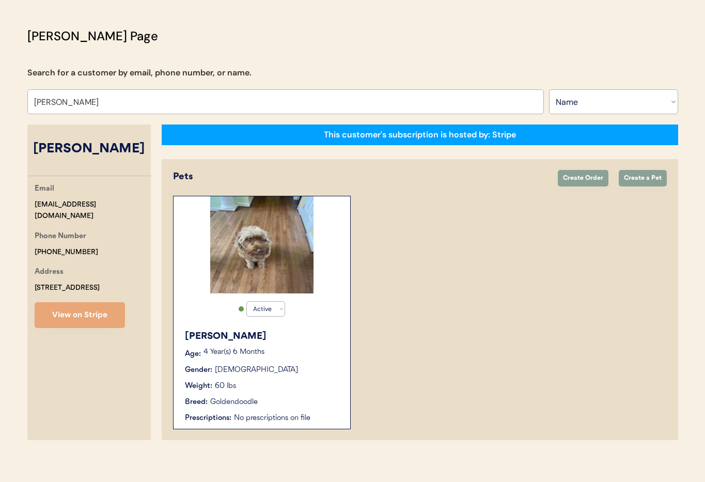
scroll to position [57, 0]
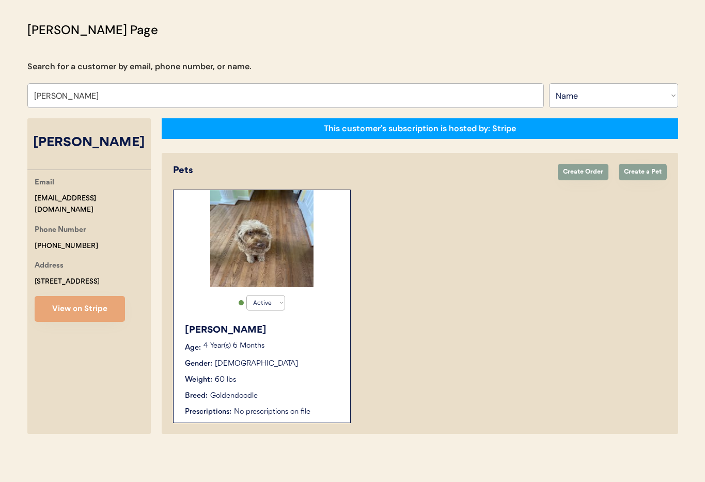
type input "[PERSON_NAME]"
click at [323, 333] on div "[PERSON_NAME]" at bounding box center [262, 330] width 155 height 14
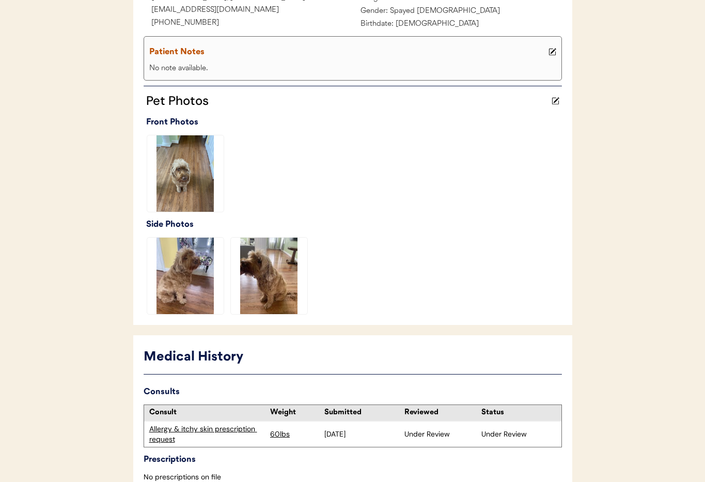
scroll to position [262, 0]
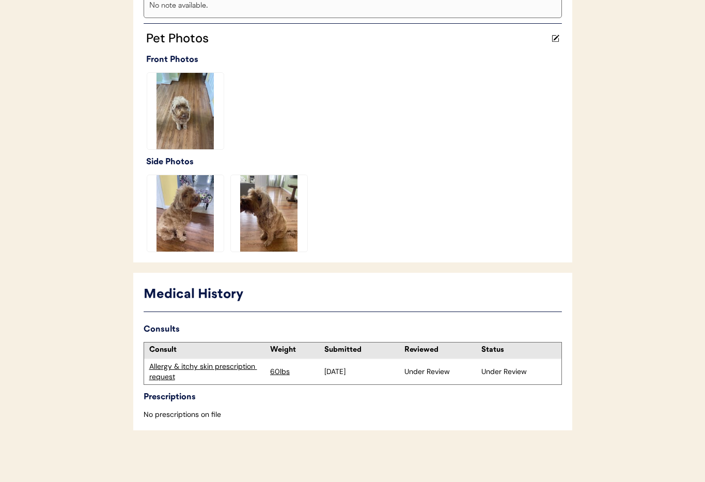
click at [207, 365] on div "Allergy & itchy skin prescription request" at bounding box center [207, 372] width 116 height 20
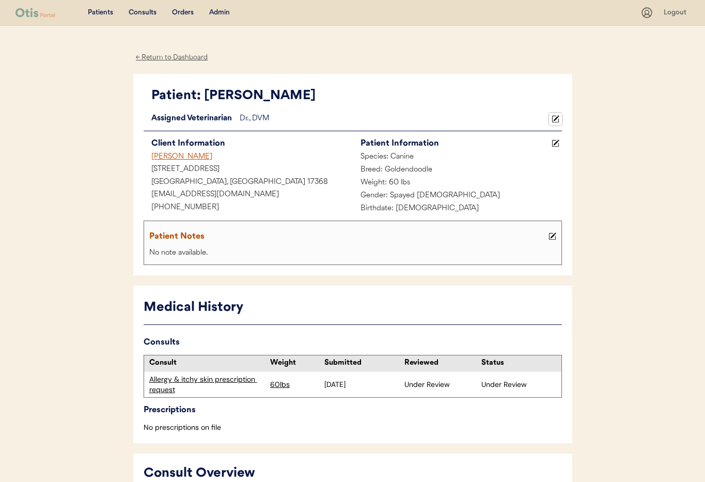
click at [554, 116] on icon at bounding box center [556, 119] width 8 height 8
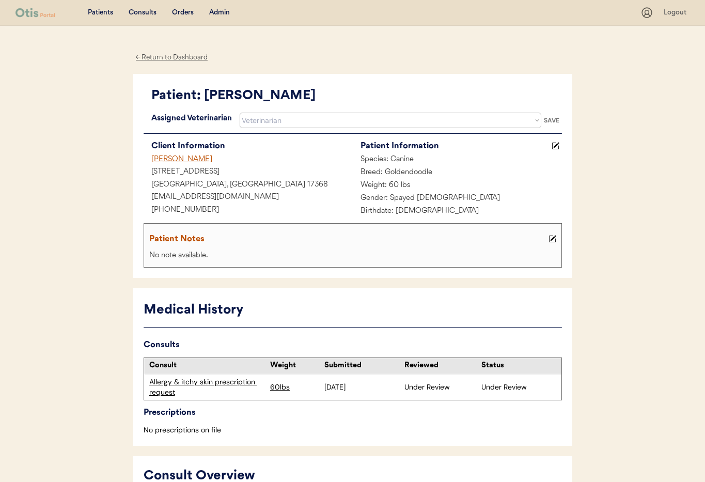
click at [477, 117] on select "Veterinarian [PERSON_NAME] [PERSON_NAME] [PERSON_NAME]" at bounding box center [391, 120] width 302 height 15
select select ""1348695171700984260__LOOKUP__1759338682901x585269581670902800""
click at [240, 113] on select "Veterinarian [PERSON_NAME] [PERSON_NAME] [PERSON_NAME]" at bounding box center [391, 120] width 302 height 15
drag, startPoint x: 212, startPoint y: 208, endPoint x: 141, endPoint y: 203, distance: 71.0
click at [138, 203] on div "Patient: [PERSON_NAME] Loading... Assigned Veterinarian [PERSON_NAME], DVM Vete…" at bounding box center [352, 176] width 439 height 205
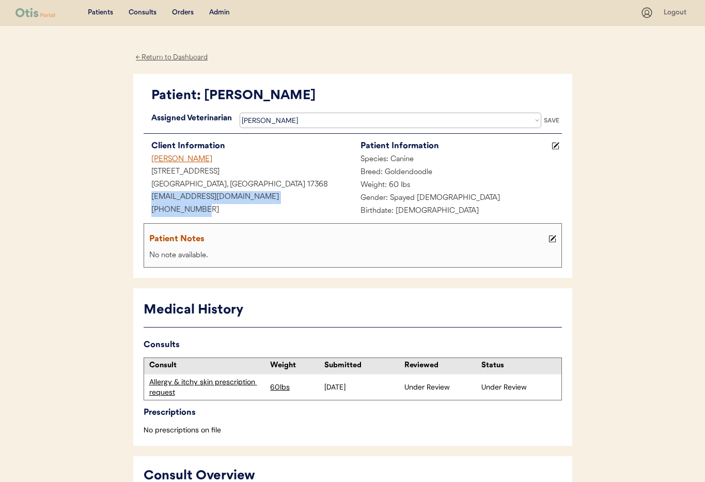
drag, startPoint x: 183, startPoint y: 208, endPoint x: 190, endPoint y: 210, distance: 7.0
click at [183, 208] on div "[PHONE_NUMBER]" at bounding box center [248, 210] width 209 height 13
drag, startPoint x: 208, startPoint y: 211, endPoint x: 146, endPoint y: 213, distance: 62.0
click at [144, 213] on div "[PHONE_NUMBER]" at bounding box center [248, 210] width 209 height 13
copy div "[PHONE_NUMBER]"
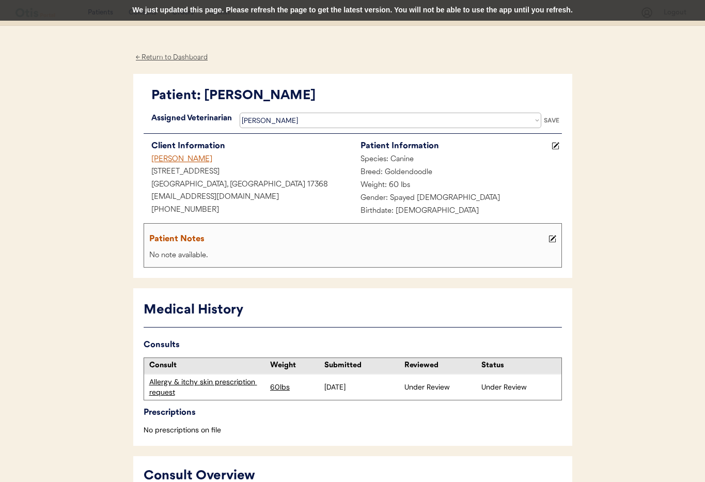
click at [153, 54] on div "← Return to Dashboard" at bounding box center [171, 58] width 77 height 12
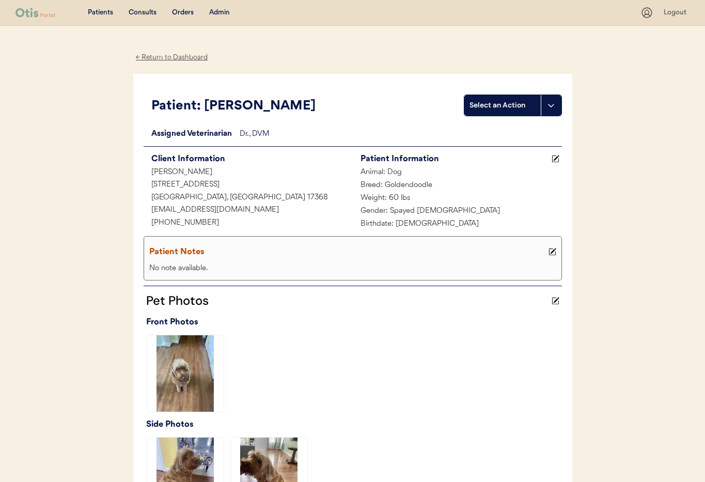
click at [185, 54] on div "← Return to Dashboard" at bounding box center [171, 58] width 77 height 12
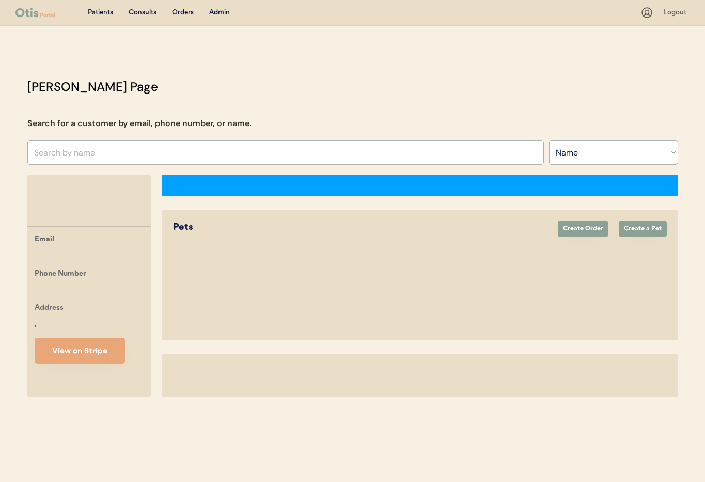
select select ""Name""
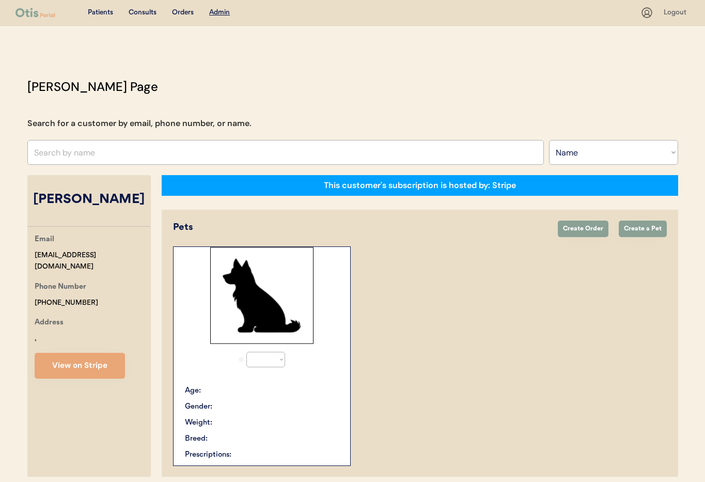
select select "true"
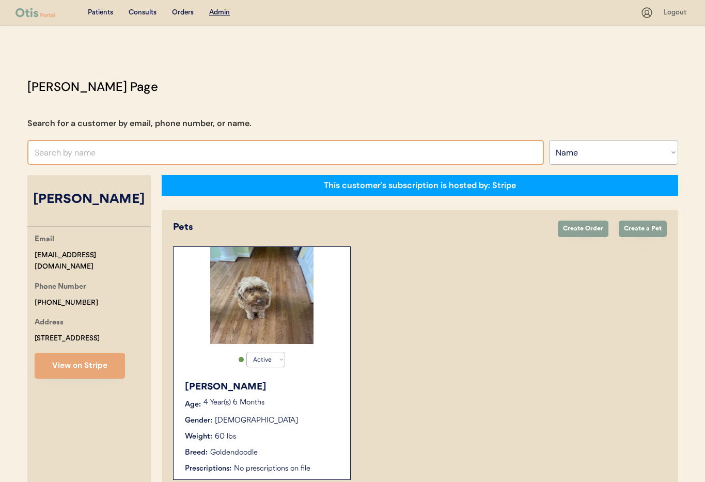
click at [168, 155] on input "text" at bounding box center [285, 152] width 517 height 25
click at [116, 155] on input "text" at bounding box center [285, 152] width 517 height 25
type input "sha"
type input "[PERSON_NAME]"
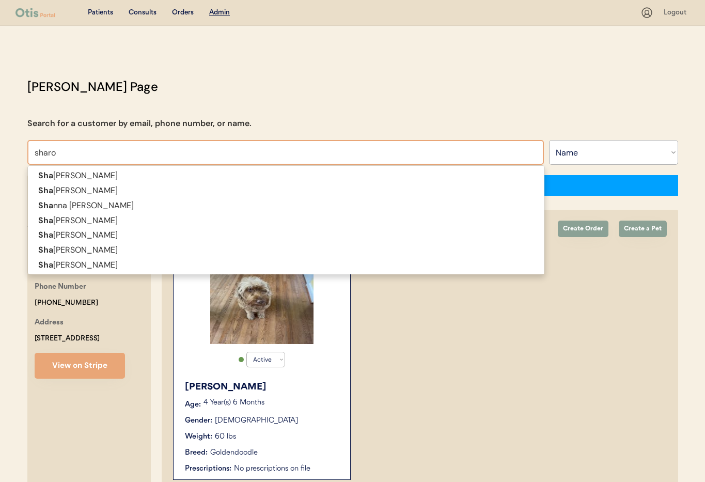
type input "[PERSON_NAME]"
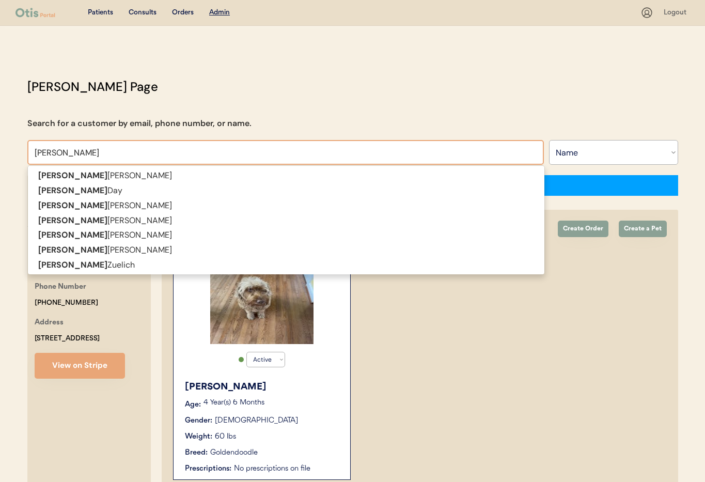
type input "[PERSON_NAME]"
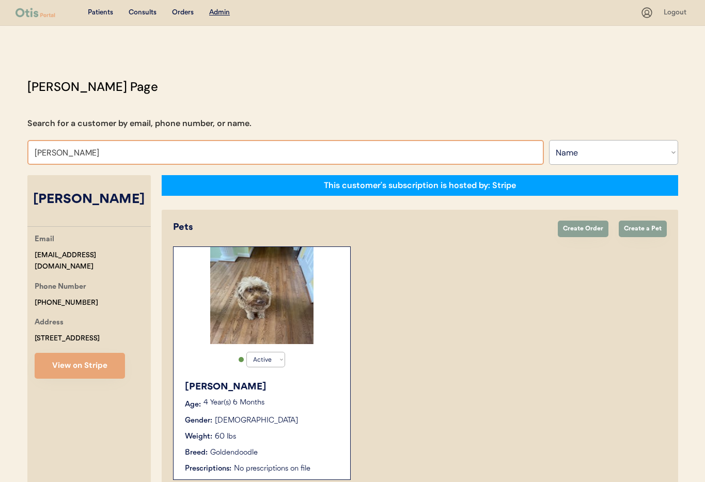
drag, startPoint x: 59, startPoint y: 152, endPoint x: 22, endPoint y: 150, distance: 37.2
click at [22, 150] on div "[PERSON_NAME] Page Search for a customer by email, phone number, or name. [PERS…" at bounding box center [353, 286] width 672 height 418
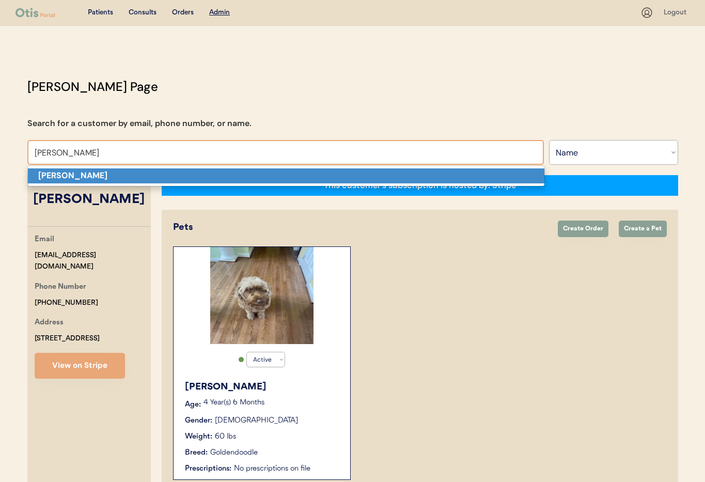
click at [52, 170] on strong "[PERSON_NAME]" at bounding box center [72, 175] width 69 height 11
type input "[PERSON_NAME]"
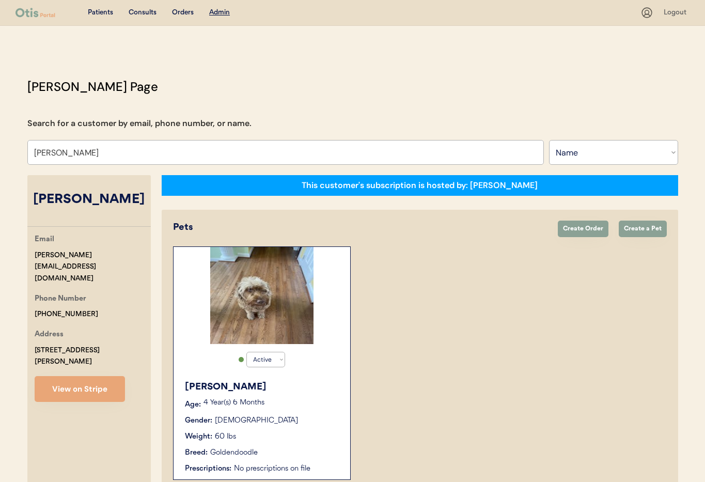
select select "true"
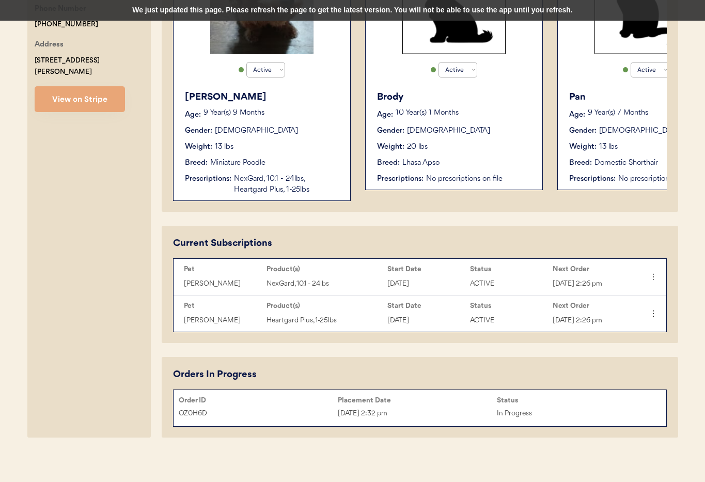
scroll to position [293, 0]
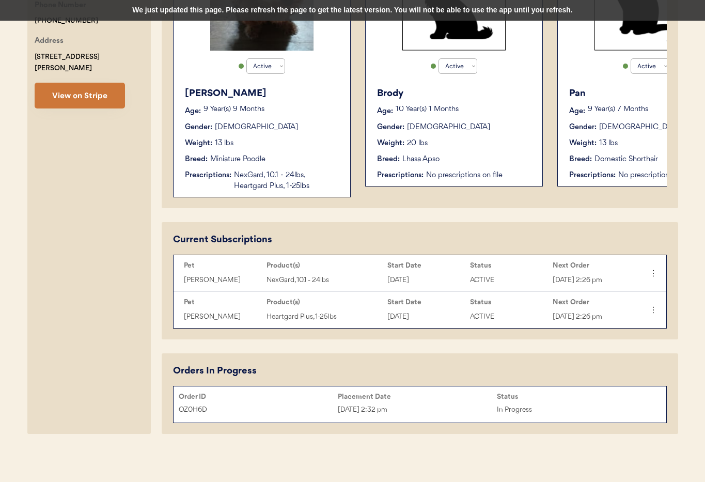
type input "[PERSON_NAME]"
click at [80, 83] on button "View on Stripe" at bounding box center [80, 96] width 90 height 26
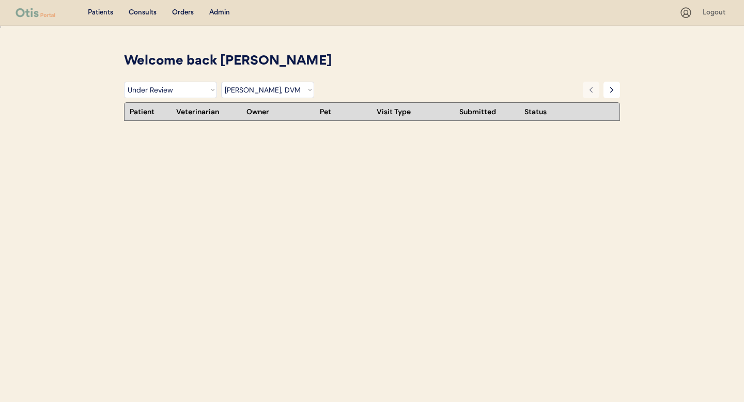
select select ""under_review""
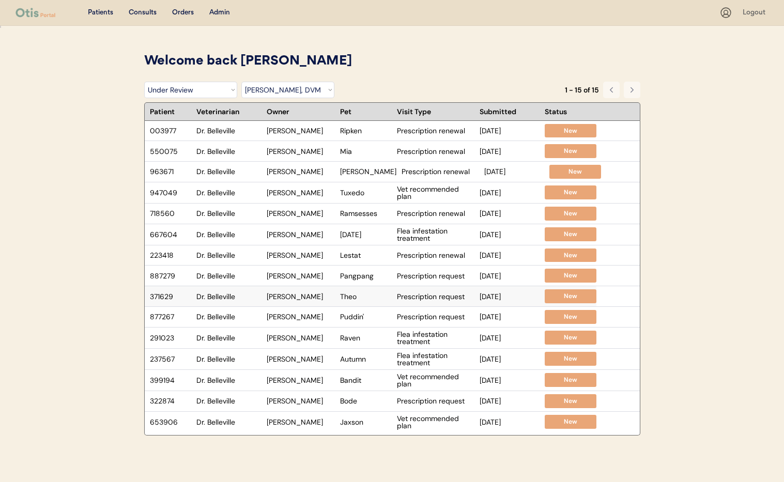
click at [376, 297] on div "Theo" at bounding box center [366, 296] width 52 height 7
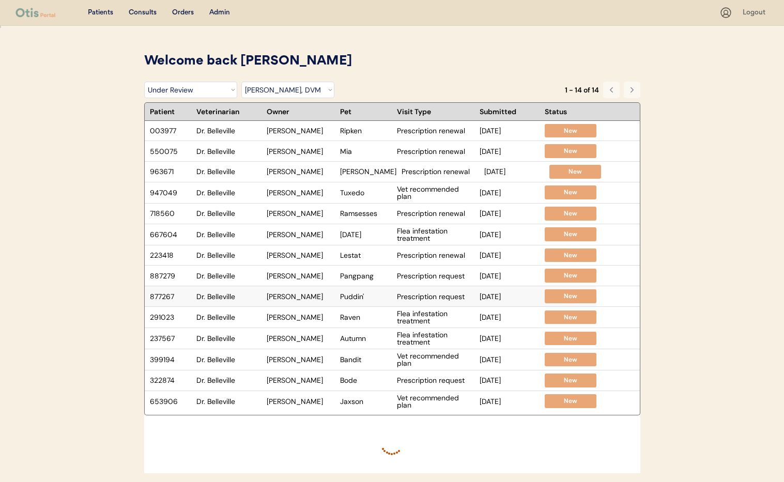
click at [365, 299] on div "Puddin'" at bounding box center [366, 296] width 52 height 7
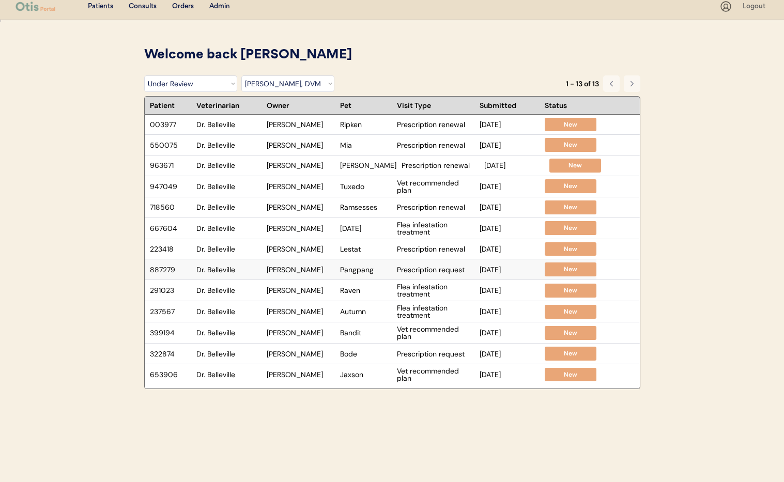
scroll to position [8, 0]
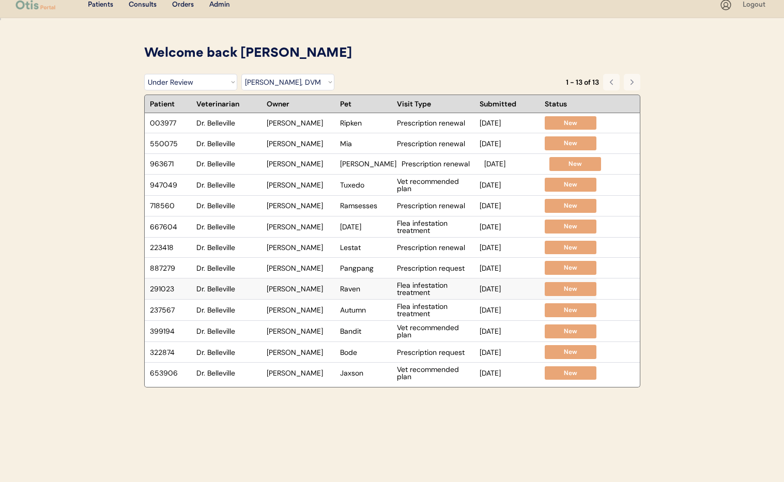
click at [366, 294] on div "291023 Dr. Belleville Maryjane Muir Raven Flea infestation treatment Aug 7, 202…" at bounding box center [370, 288] width 451 height 21
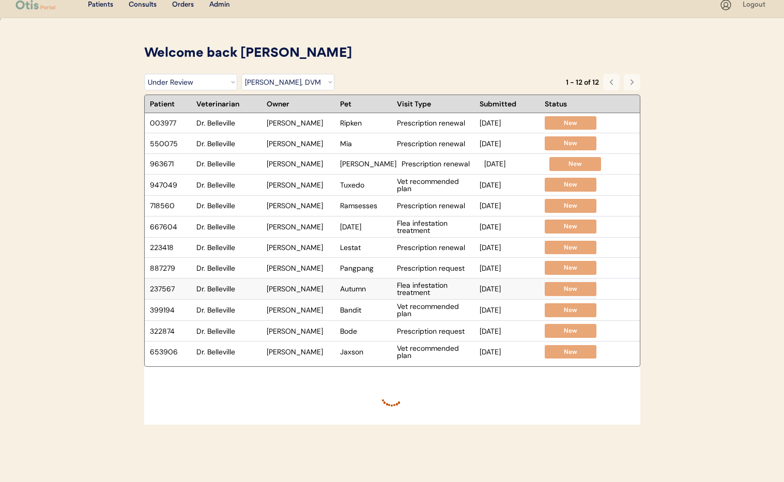
click at [334, 293] on div "237567 Dr. Belleville Maryjane Muir Autumn Flea infestation treatment Aug 7, 20…" at bounding box center [370, 288] width 451 height 21
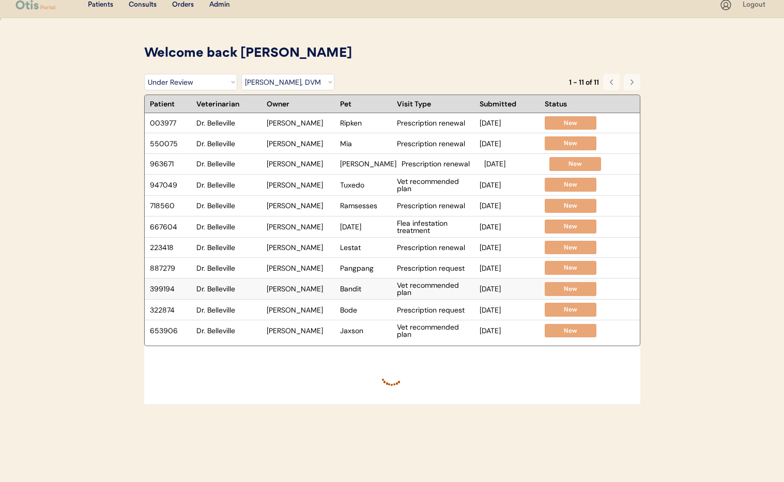
click at [363, 290] on div "Bandit" at bounding box center [366, 288] width 52 height 7
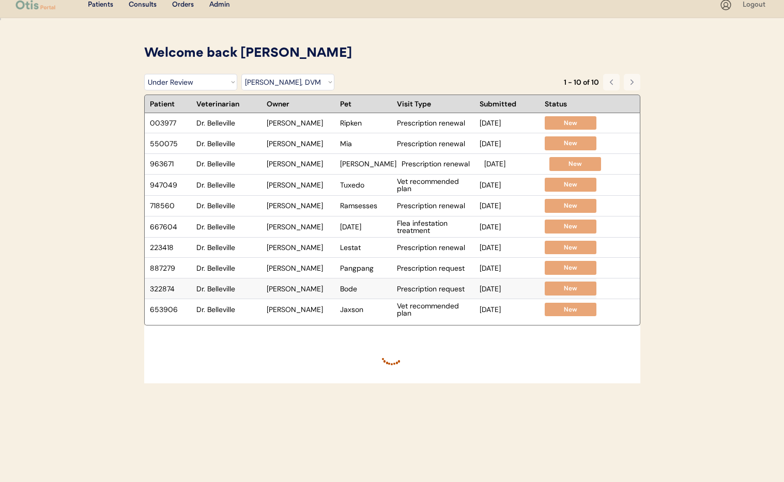
click at [366, 289] on div "Bode" at bounding box center [366, 288] width 52 height 7
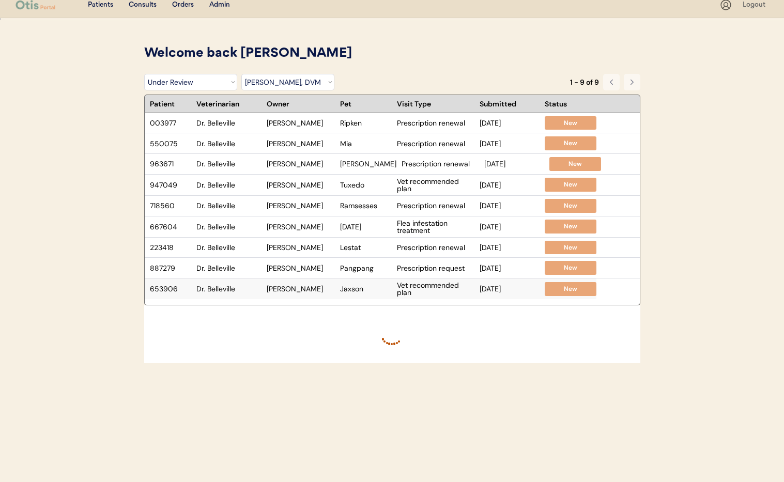
click at [312, 294] on div "653906 Dr. Belleville Mary Earle Jaxson Vet recommended plan Apr 13, 2024 New" at bounding box center [370, 288] width 451 height 21
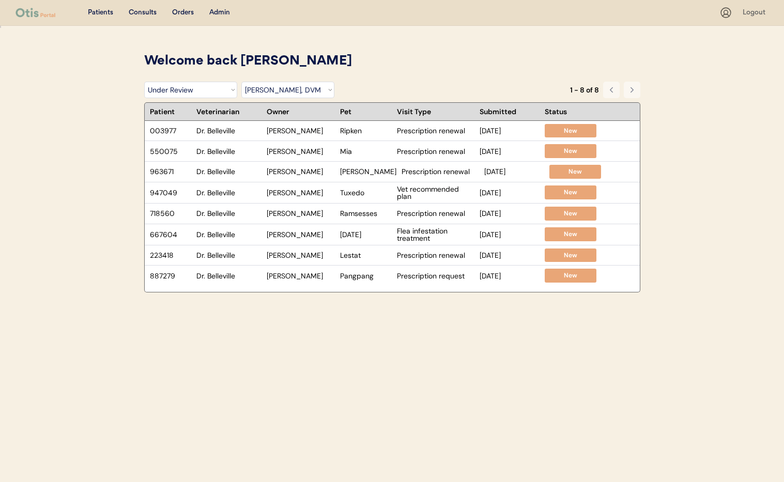
scroll to position [0, 0]
click at [277, 92] on select "Filter by Veterinarian Dr. Erin Belleville, DVM Dr. Scott Perry, DVM Dr. Jamie …" at bounding box center [287, 90] width 93 height 17
click at [241, 82] on select "Filter by Veterinarian Dr. Erin Belleville, DVM Dr. Scott Perry, DVM Dr. Jamie …" at bounding box center [287, 90] width 93 height 17
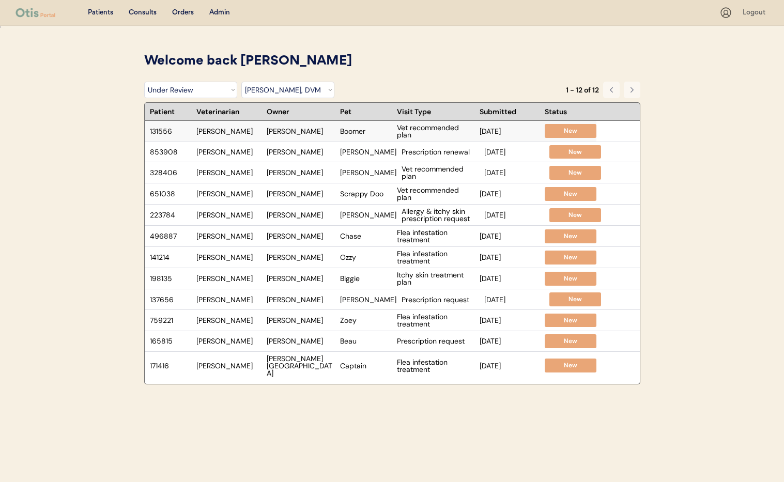
click at [299, 131] on div "Eboni Thrower" at bounding box center [301, 131] width 68 height 7
click at [317, 155] on div "Jonelle Gote" at bounding box center [301, 151] width 68 height 7
click at [368, 174] on div "Keanu" at bounding box center [368, 172] width 56 height 7
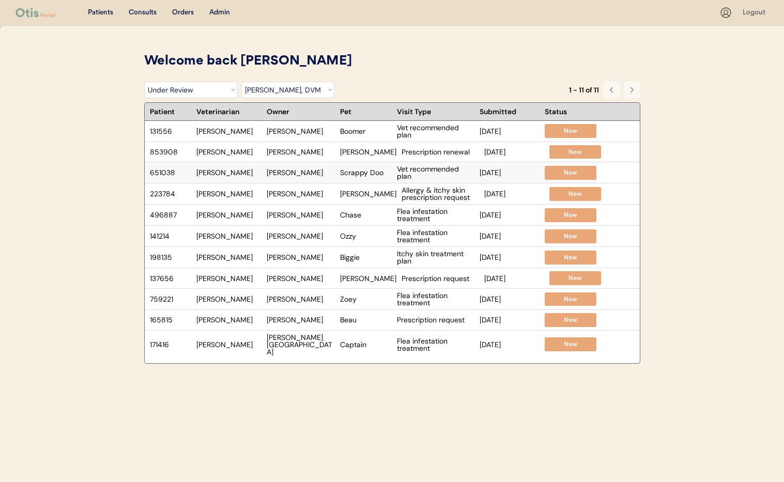
click at [336, 179] on div "651038 Dr. Clanin Theresa Shaffer Scrappy Doo Vet recommended plan Feb 13, 2025…" at bounding box center [370, 172] width 451 height 21
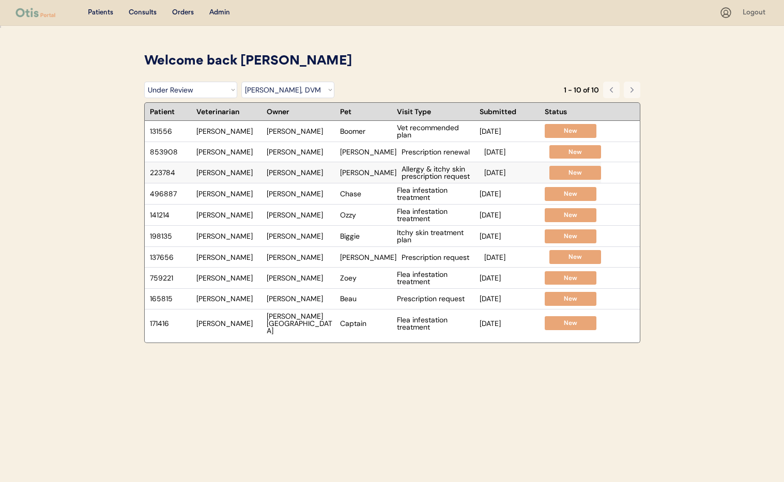
click at [351, 176] on div "Dixie Grace" at bounding box center [368, 172] width 56 height 7
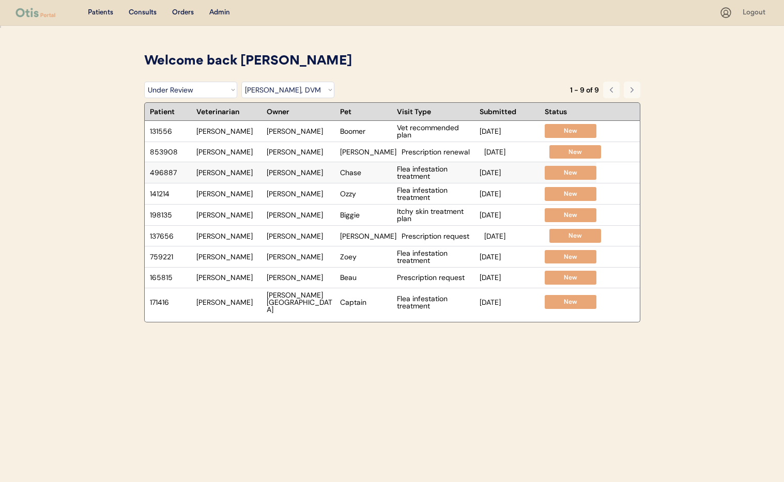
click at [370, 176] on div "Chase" at bounding box center [366, 172] width 52 height 7
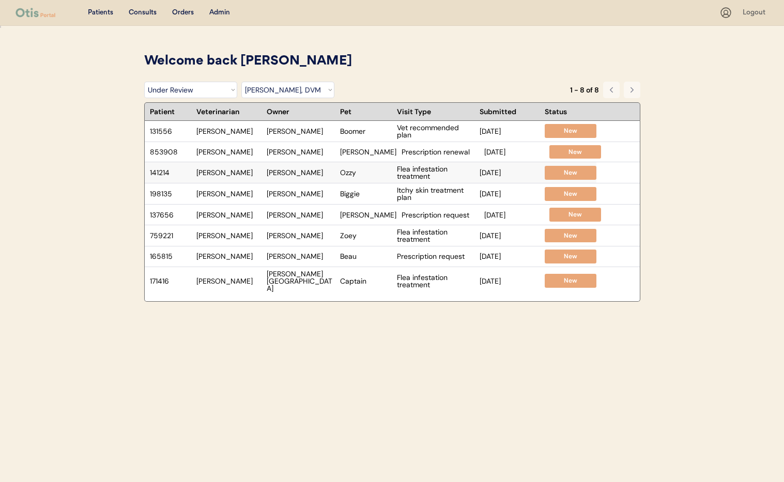
click at [325, 177] on div "141214 Dr. Clanin Angela Lyckowski Ozzy Flea infestation treatment Oct 17, 2024…" at bounding box center [370, 172] width 451 height 21
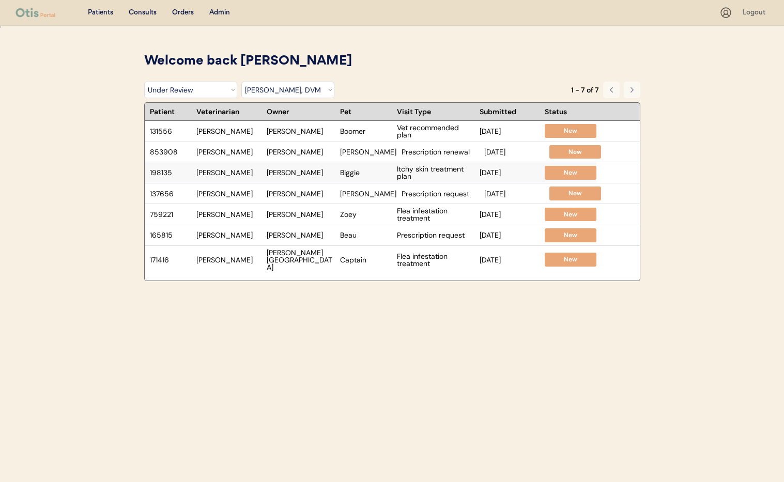
click at [368, 177] on div "198135 Dr. Clanin Kaia gray Biggie Itchy skin treatment plan Sep 30, 2024 New" at bounding box center [370, 172] width 451 height 21
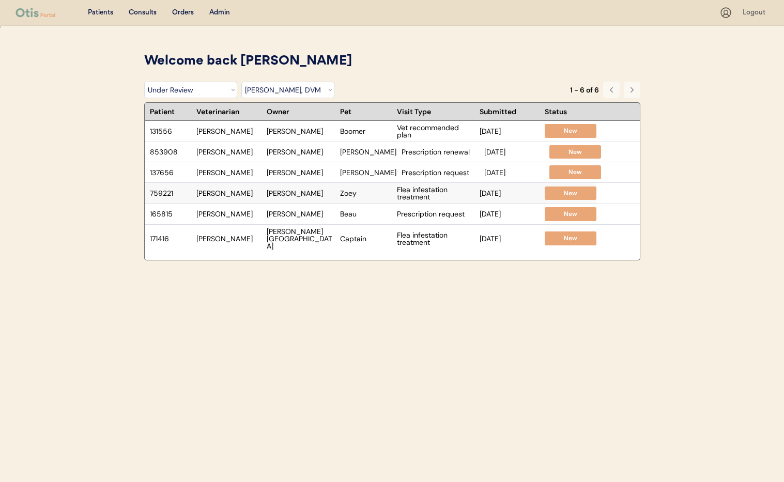
click at [353, 198] on div "759221 Dr. Clanin Brittany Lanphere Zoey Flea infestation treatment Aug 2, 2024…" at bounding box center [370, 193] width 451 height 21
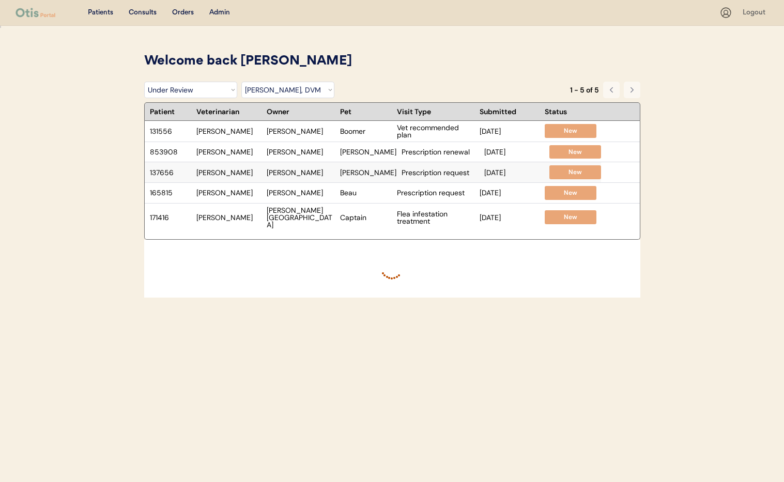
click at [368, 177] on div "137656 Dr. Clanin Nicole Berlinsky Bosley Prescription request Aug 5, 2024 New" at bounding box center [373, 172] width 456 height 20
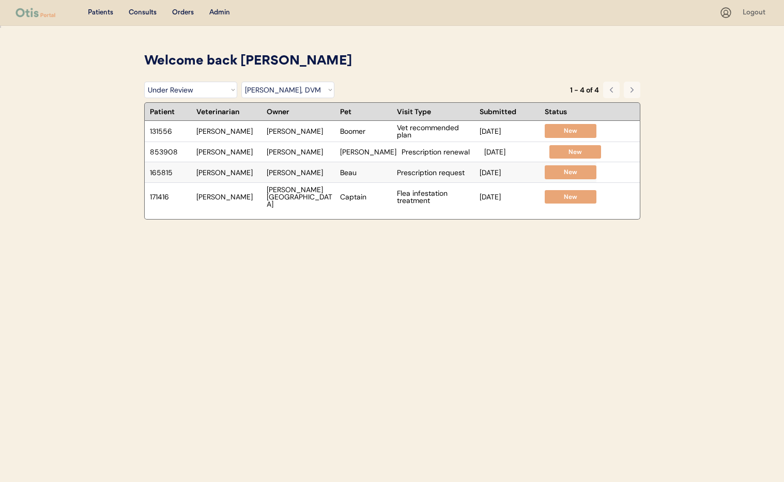
click at [317, 174] on div "Isabela Tieri" at bounding box center [301, 172] width 68 height 7
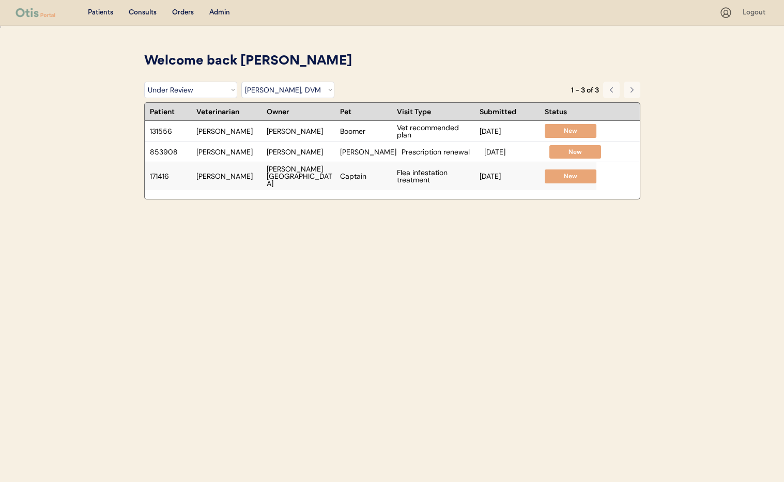
click at [344, 181] on div "171416 Dr. Clanin Jodi Beach Captain Flea infestation treatment Jul 13, 2024 New" at bounding box center [370, 176] width 451 height 28
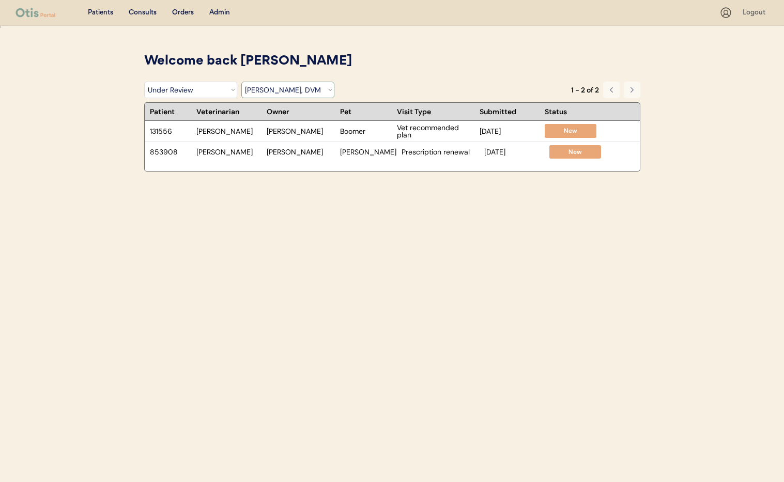
click at [284, 89] on select "Filter by Veterinarian Dr. Erin Belleville, DVM Dr. Scott Perry, DVM Dr. Jamie …" at bounding box center [287, 90] width 93 height 17
click at [241, 82] on select "Filter by Veterinarian Dr. Erin Belleville, DVM Dr. Scott Perry, DVM Dr. Jamie …" at bounding box center [287, 90] width 93 height 17
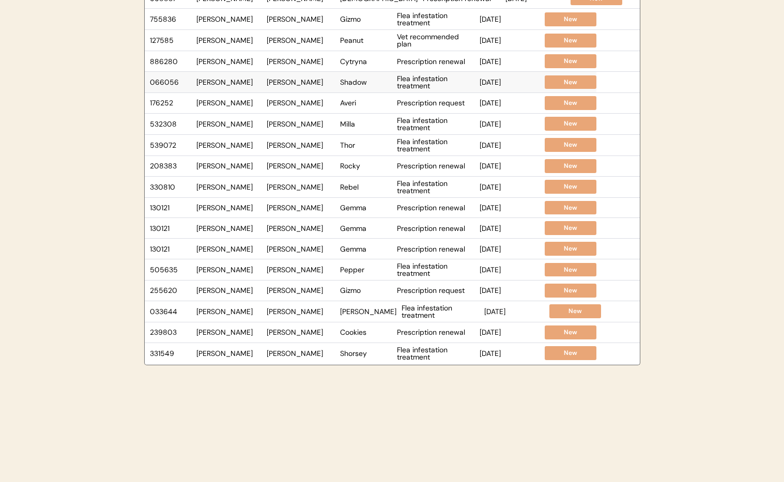
scroll to position [177, 0]
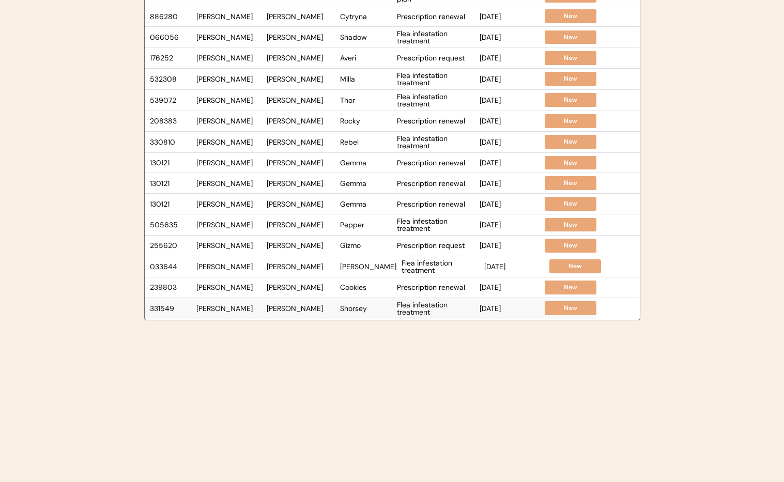
click at [322, 312] on div "Adrienne Livingston" at bounding box center [301, 308] width 68 height 7
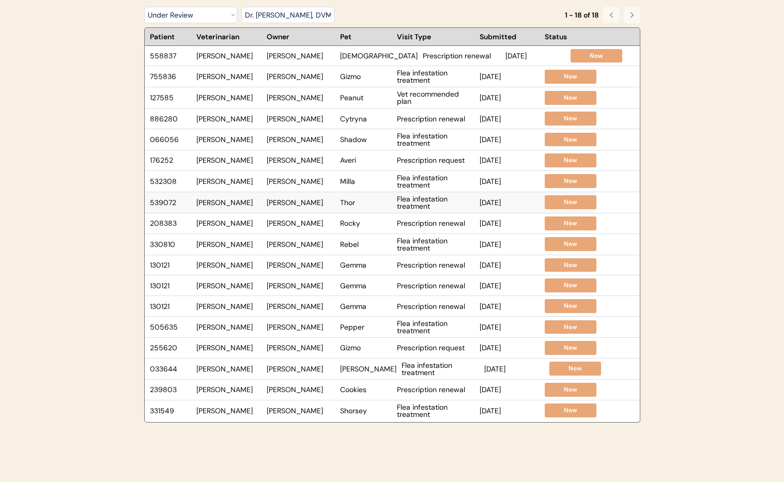
scroll to position [76, 0]
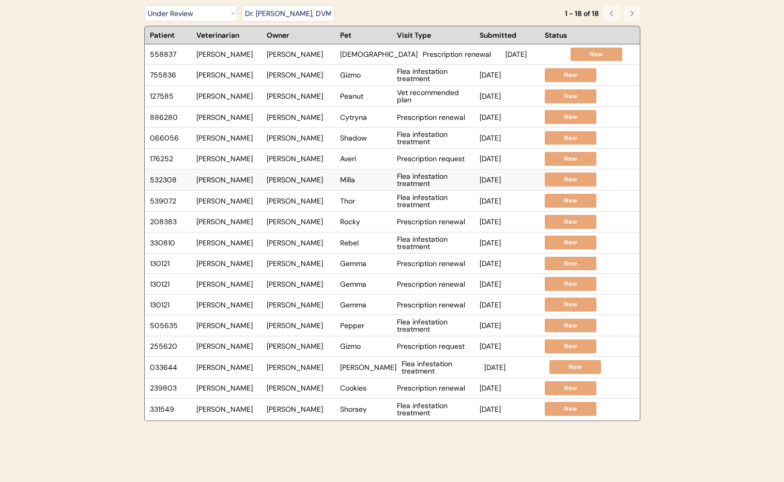
click at [370, 179] on div "Milla" at bounding box center [366, 179] width 52 height 7
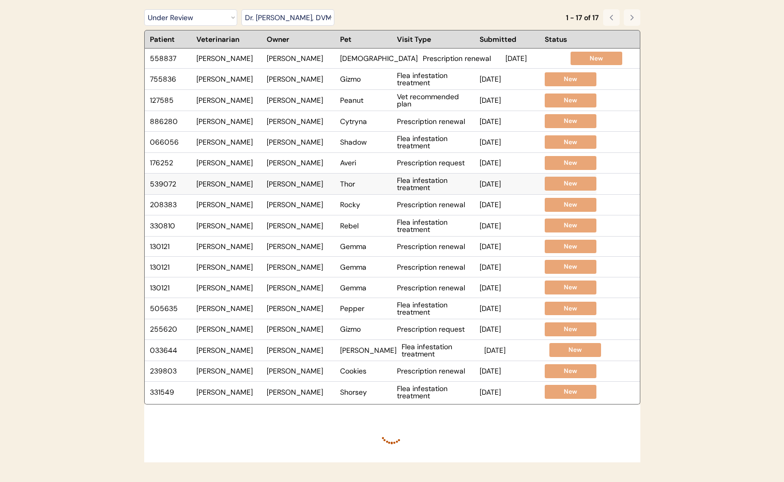
scroll to position [73, 0]
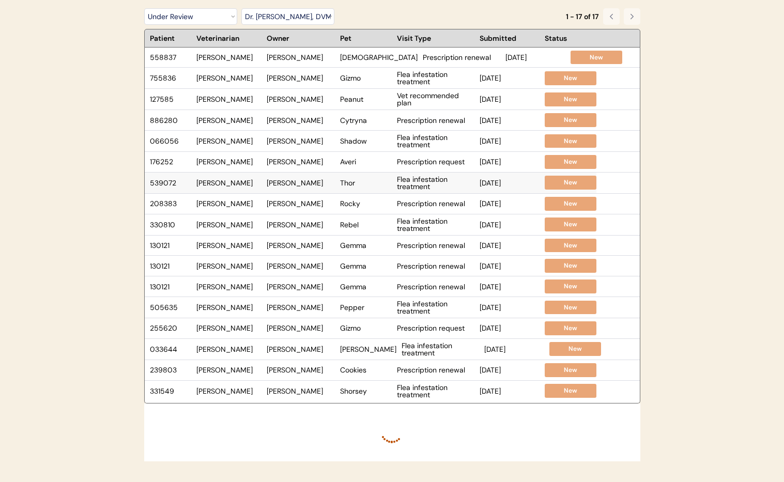
click at [419, 184] on div "Flea infestation treatment" at bounding box center [435, 183] width 77 height 14
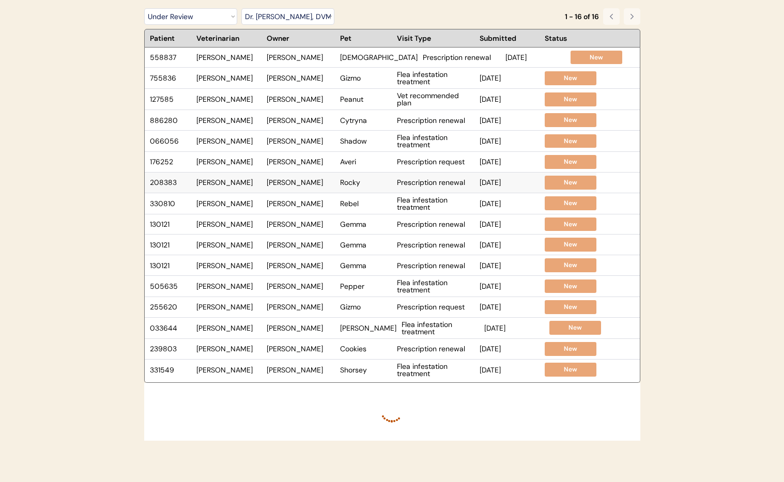
scroll to position [72, 0]
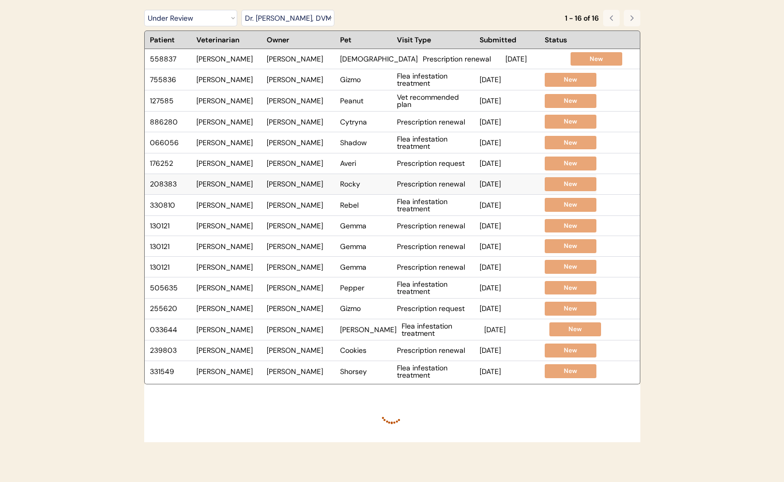
click at [432, 185] on div "Prescription renewal" at bounding box center [435, 183] width 77 height 7
click at [369, 185] on div "Rocky" at bounding box center [366, 183] width 52 height 7
click at [362, 207] on div "Rebel" at bounding box center [366, 204] width 52 height 7
click at [414, 231] on div "130121 Dr. Warren Tracey Dorminey Gemma Prescription renewal May 23, 2025 New" at bounding box center [370, 226] width 451 height 20
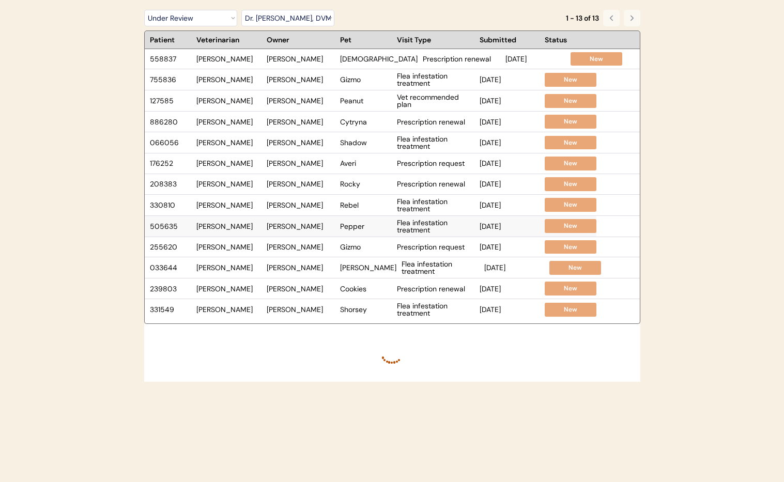
click at [322, 229] on div "Makayla Boatright" at bounding box center [301, 226] width 68 height 7
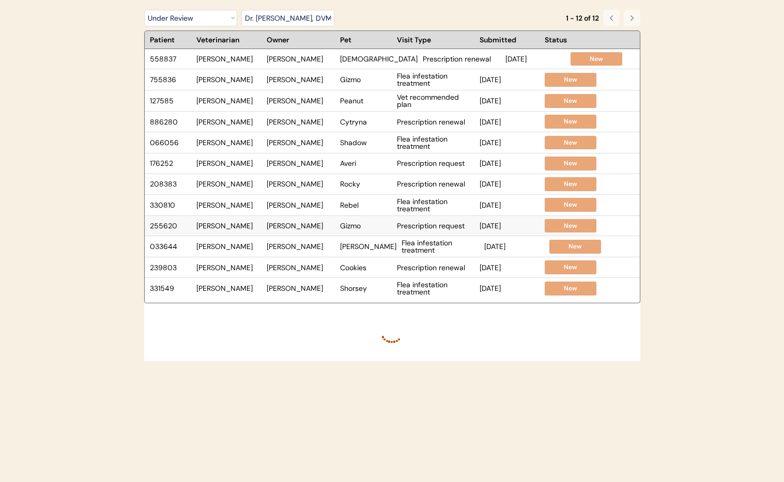
click at [302, 228] on div "Stephenie Hildreth" at bounding box center [301, 225] width 68 height 7
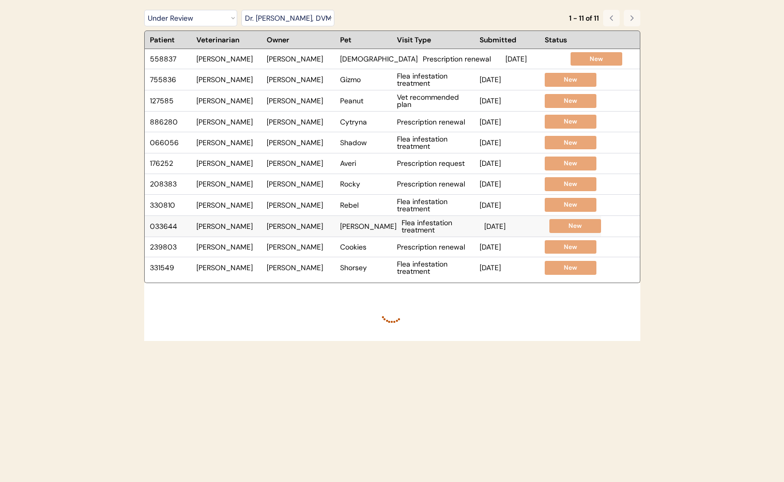
click at [349, 230] on div "Tucker" at bounding box center [368, 226] width 56 height 7
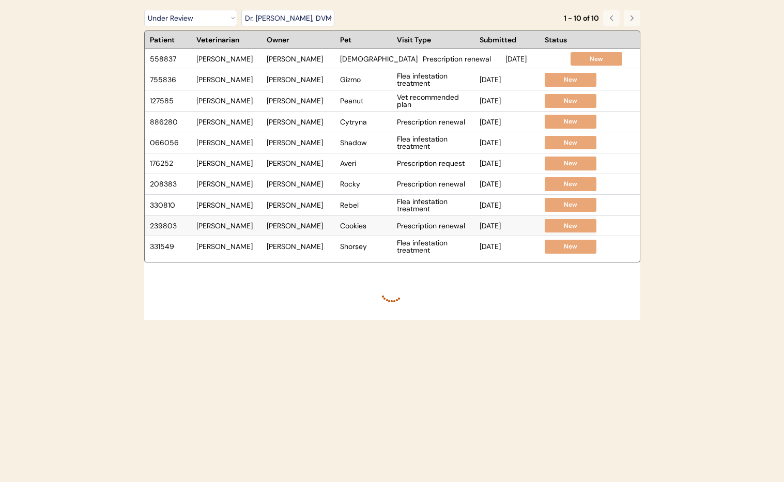
click at [326, 231] on div "239803 Dr. Warren Debra Walls Cookies Prescription renewal May 9, 2025 New" at bounding box center [370, 226] width 451 height 20
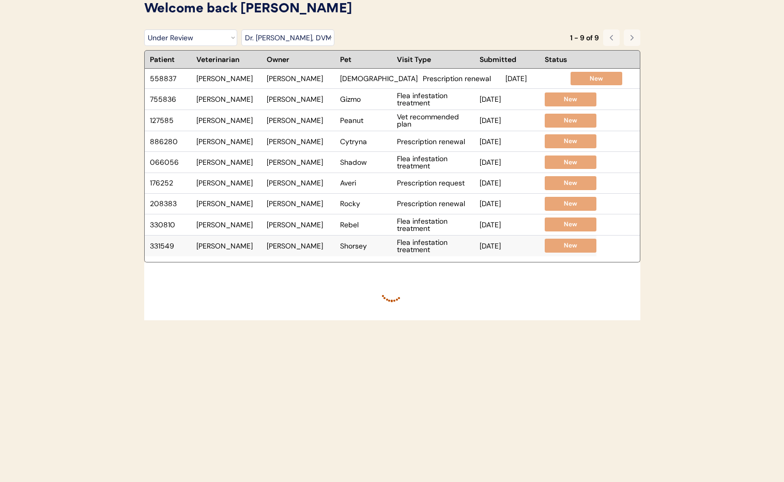
scroll to position [52, 0]
click at [369, 205] on div "Rocky" at bounding box center [366, 203] width 52 height 7
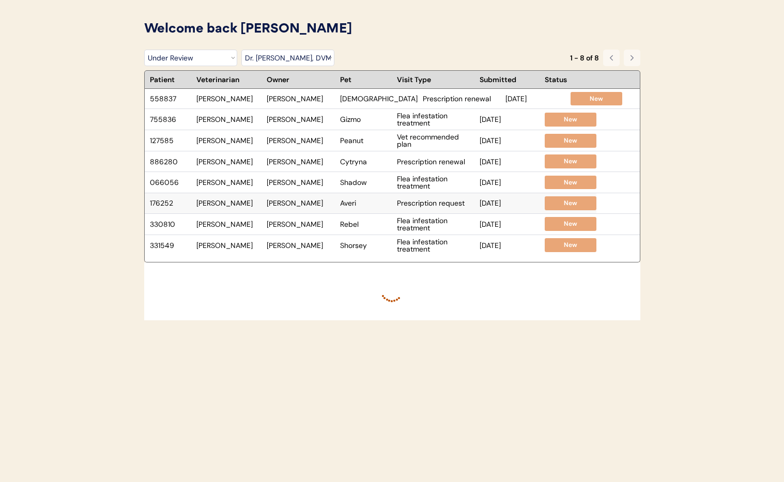
scroll to position [32, 0]
click at [364, 226] on div "Rebel" at bounding box center [366, 224] width 52 height 7
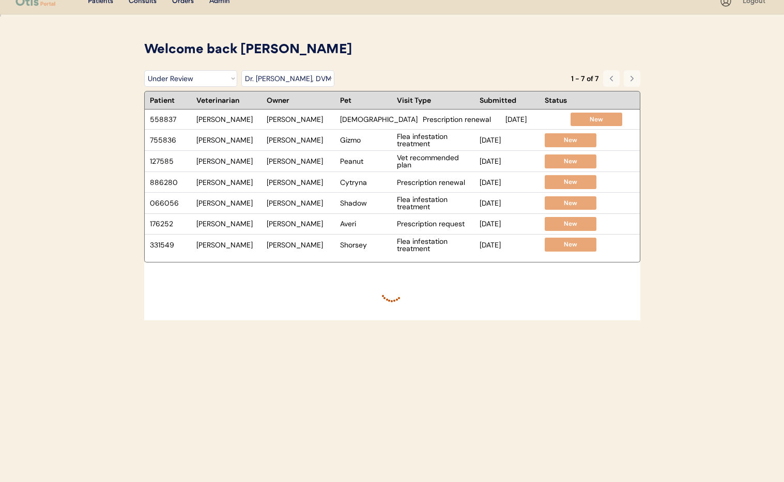
scroll to position [0, 0]
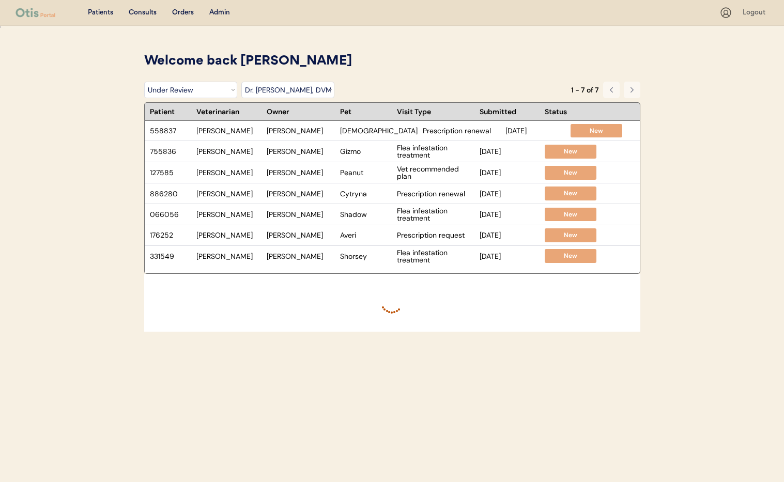
click at [320, 90] on select "Filter by Veterinarian Dr. Erin Belleville, DVM Dr. Scott Perry, DVM Dr. Jamie …" at bounding box center [287, 90] width 93 height 17
click at [241, 82] on select "Filter by Veterinarian Dr. Erin Belleville, DVM Dr. Scott Perry, DVM Dr. Jamie …" at bounding box center [287, 90] width 93 height 17
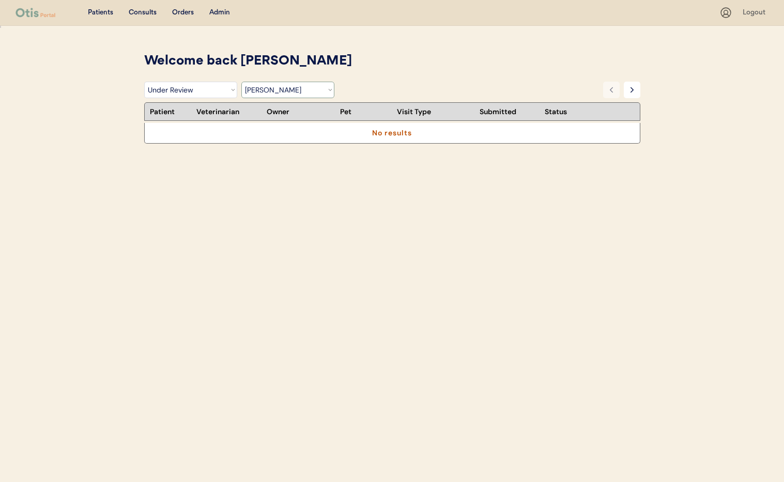
click at [330, 89] on select "Filter by Veterinarian Dr. Erin Belleville, DVM Dr. Scott Perry, DVM Dr. Jamie …" at bounding box center [287, 90] width 93 height 17
click at [241, 82] on select "Filter by Veterinarian Dr. Erin Belleville, DVM Dr. Scott Perry, DVM Dr. Jamie …" at bounding box center [287, 90] width 93 height 17
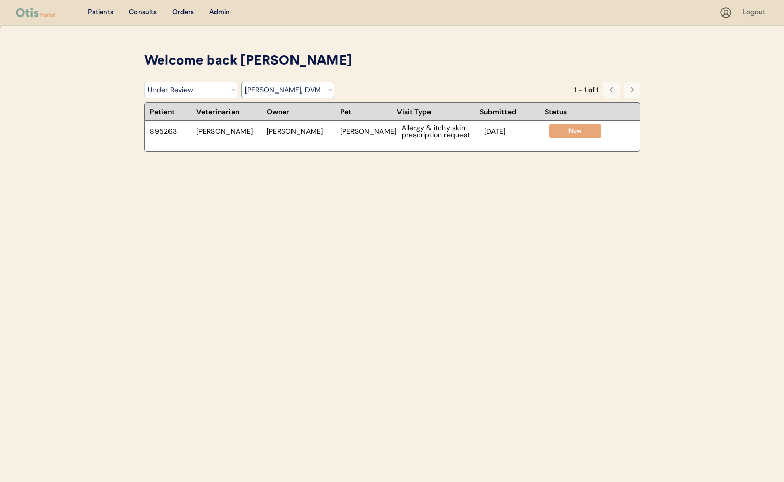
click at [330, 90] on select "Filter by Veterinarian Dr. Erin Belleville, DVM Dr. Scott Perry, DVM Dr. Jamie …" at bounding box center [287, 90] width 93 height 17
click at [241, 82] on select "Filter by Veterinarian Dr. Erin Belleville, DVM Dr. Scott Perry, DVM Dr. Jamie …" at bounding box center [287, 90] width 93 height 17
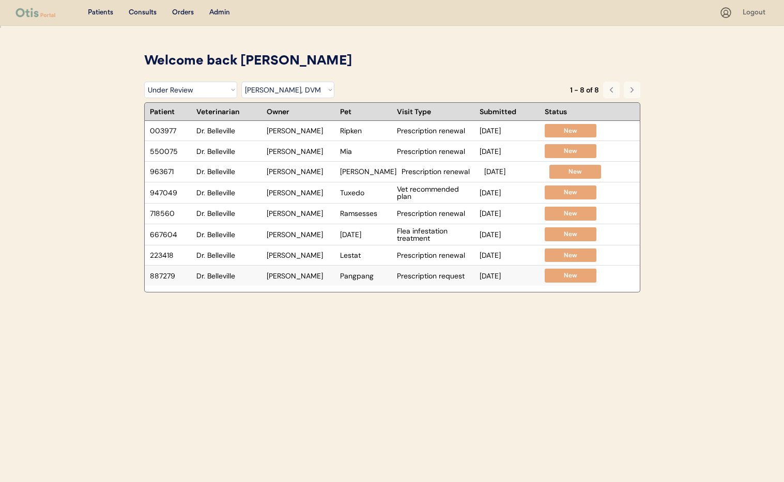
click at [362, 281] on div "887279 Dr. Belleville Yilin Xu Pangpang Prescription request May 28, 2025 New" at bounding box center [370, 276] width 451 height 20
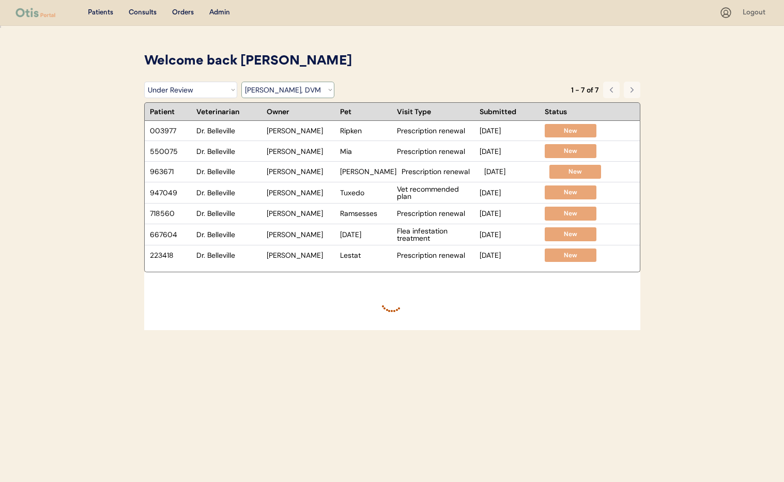
click at [329, 89] on select "Filter by Veterinarian Dr. Erin Belleville, DVM Dr. Scott Perry, DVM Dr. Jamie …" at bounding box center [287, 90] width 93 height 17
click at [241, 82] on select "Filter by Veterinarian Dr. Erin Belleville, DVM Dr. Scott Perry, DVM Dr. Jamie …" at bounding box center [287, 90] width 93 height 17
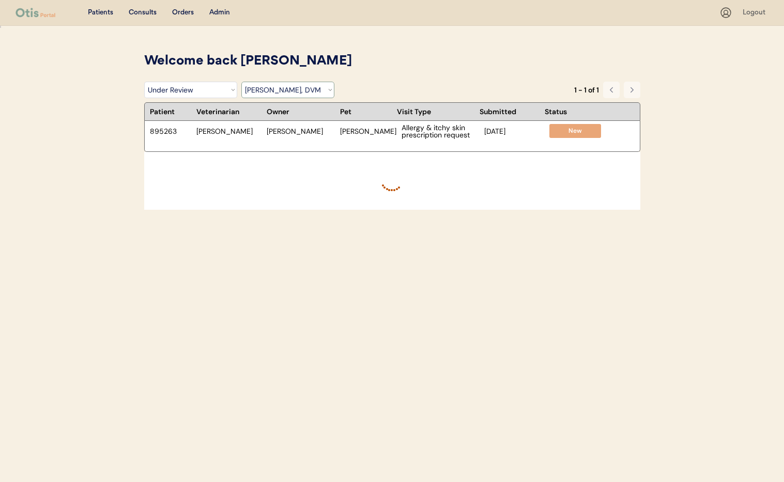
click at [327, 90] on select "Filter by Veterinarian Dr. Erin Belleville, DVM Dr. Scott Perry, DVM Dr. Jamie …" at bounding box center [287, 90] width 93 height 17
click at [241, 82] on select "Filter by Veterinarian Dr. Erin Belleville, DVM Dr. Scott Perry, DVM Dr. Jamie …" at bounding box center [287, 90] width 93 height 17
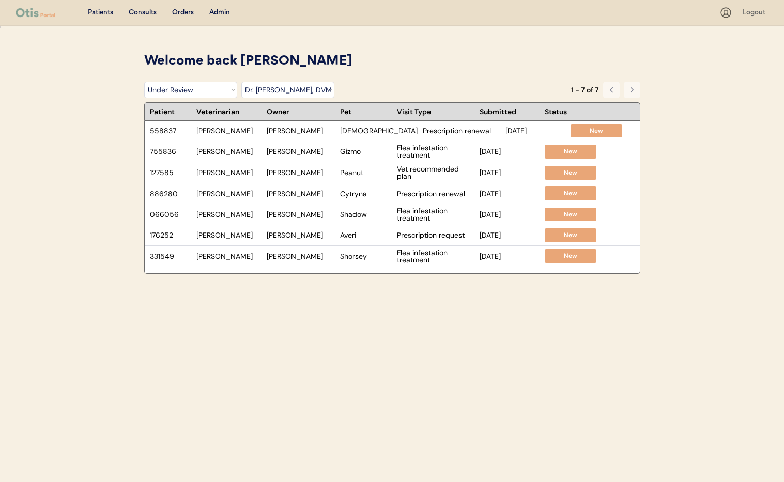
click at [332, 89] on select "Filter by Veterinarian Dr. Erin Belleville, DVM Dr. Scott Perry, DVM Dr. Jamie …" at bounding box center [287, 90] width 93 height 17
click at [241, 82] on select "Filter by Veterinarian Dr. Erin Belleville, DVM Dr. Scott Perry, DVM Dr. Jamie …" at bounding box center [287, 90] width 93 height 17
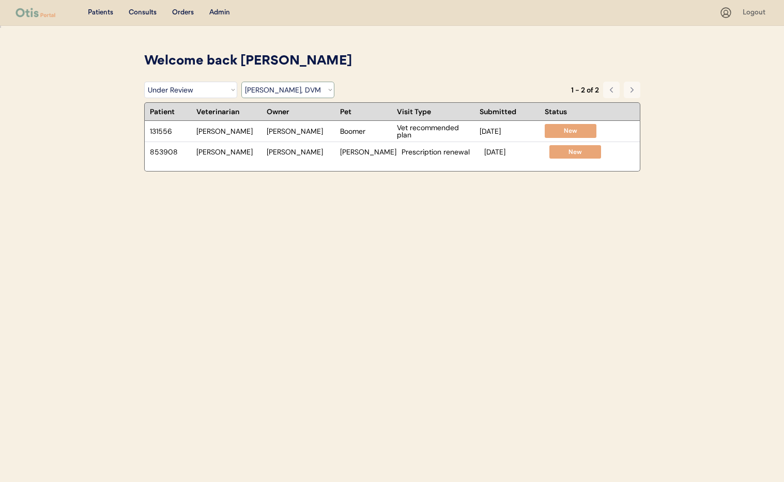
click at [327, 87] on select "Filter by Veterinarian Dr. Erin Belleville, DVM Dr. Scott Perry, DVM Dr. Jamie …" at bounding box center [287, 90] width 93 height 17
select select ""dr__erin_belleville""
click at [241, 82] on select "Filter by Veterinarian Dr. Erin Belleville, DVM Dr. Scott Perry, DVM Dr. Jamie …" at bounding box center [287, 90] width 93 height 17
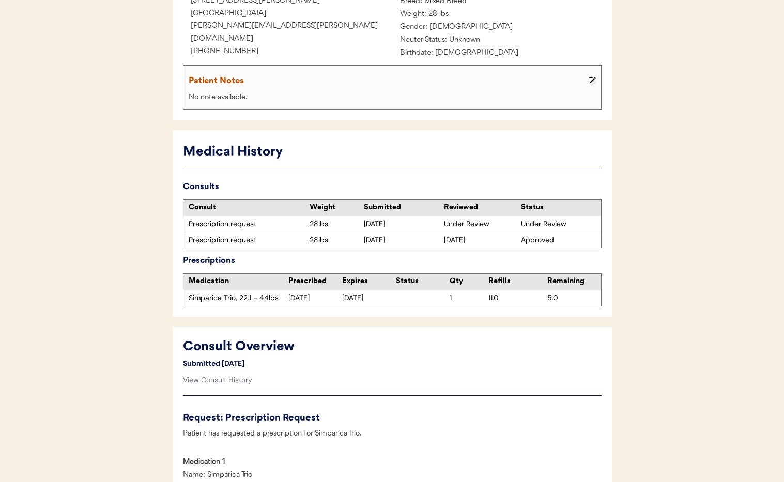
scroll to position [287, 0]
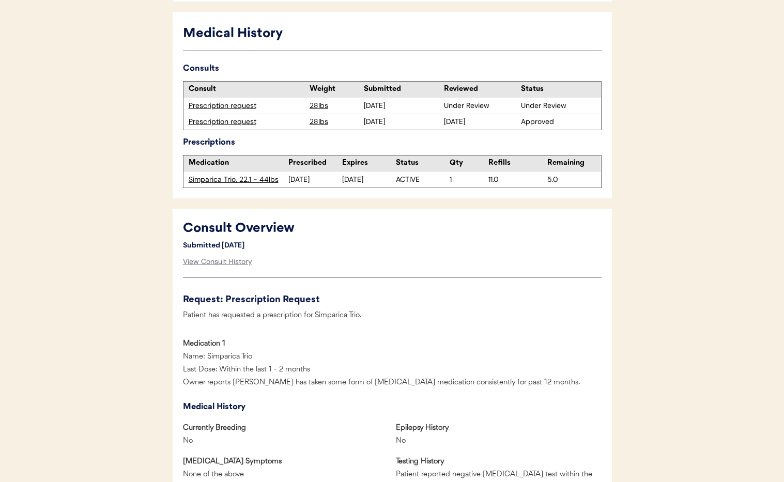
click at [208, 106] on div "Prescription request" at bounding box center [247, 106] width 116 height 10
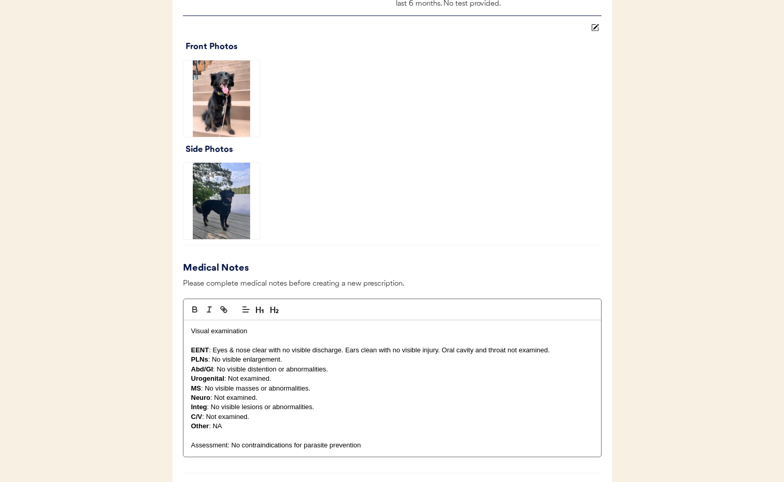
scroll to position [1102, 0]
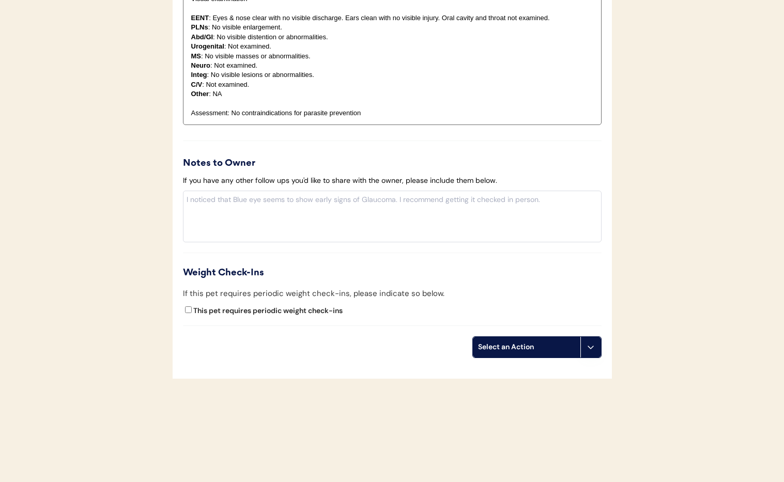
click at [589, 350] on icon at bounding box center [590, 347] width 8 height 8
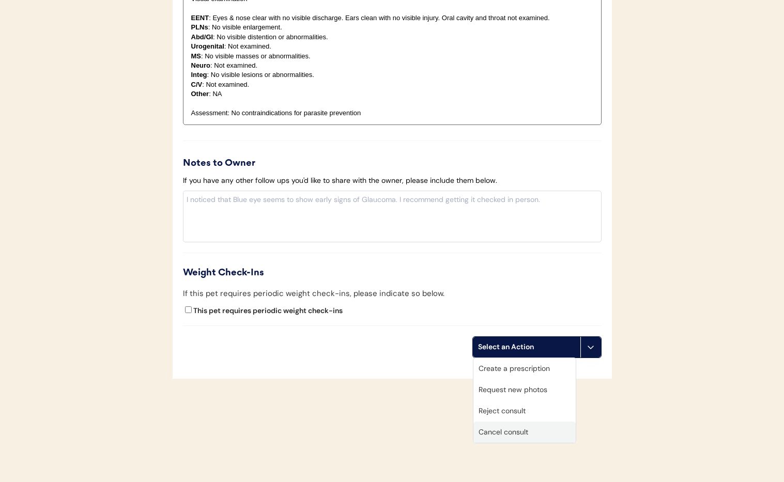
click at [528, 437] on div "Cancel consult" at bounding box center [524, 432] width 102 height 21
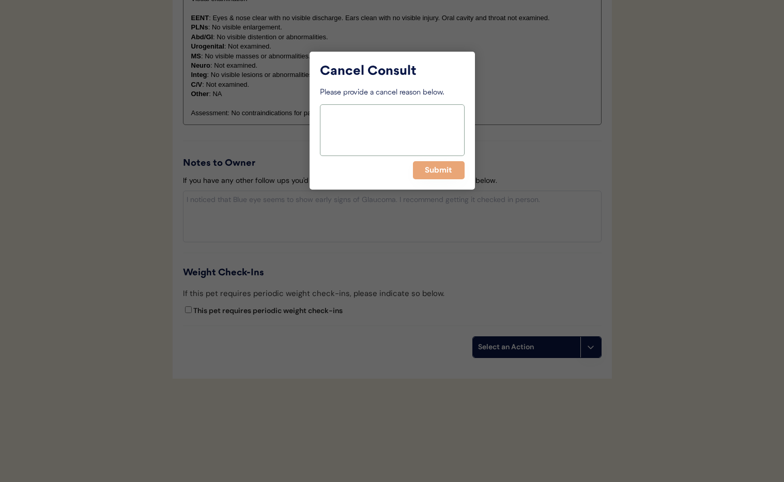
drag, startPoint x: 367, startPoint y: 130, endPoint x: 361, endPoint y: 124, distance: 8.4
click at [367, 130] on textarea at bounding box center [392, 130] width 145 height 52
paste textarea "[EMAIL_ADDRESS][DOMAIN_NAME]"
drag, startPoint x: 402, startPoint y: 116, endPoint x: 276, endPoint y: 111, distance: 125.6
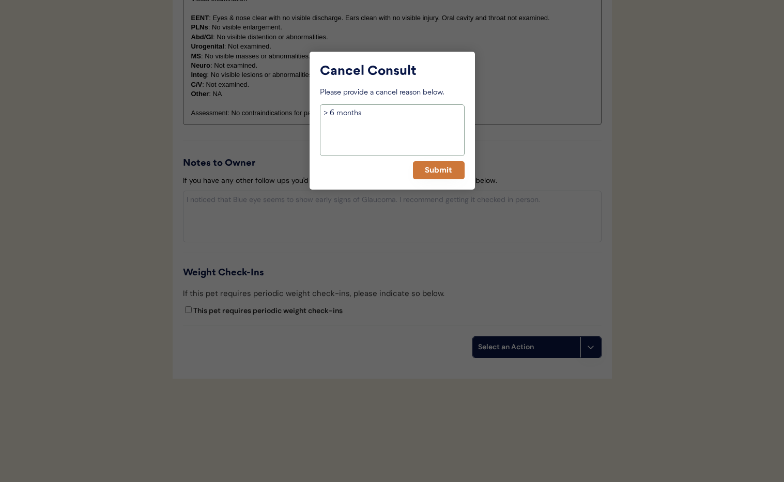
type textarea "> 6 months"
click at [448, 168] on button "Submit" at bounding box center [439, 170] width 52 height 18
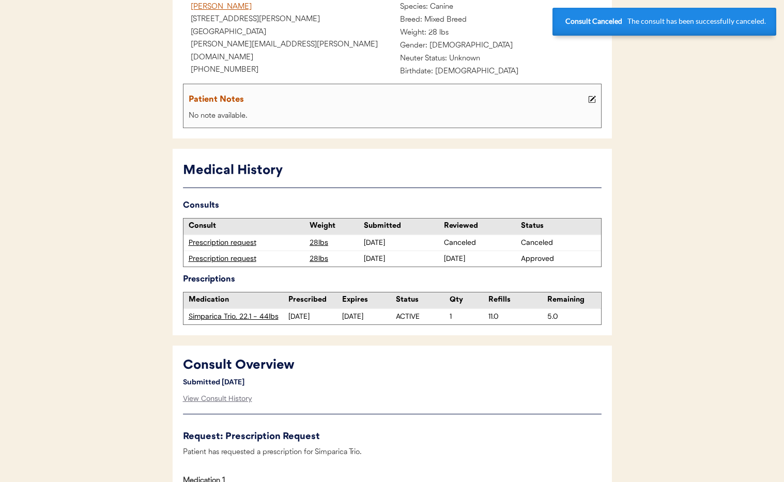
scroll to position [0, 0]
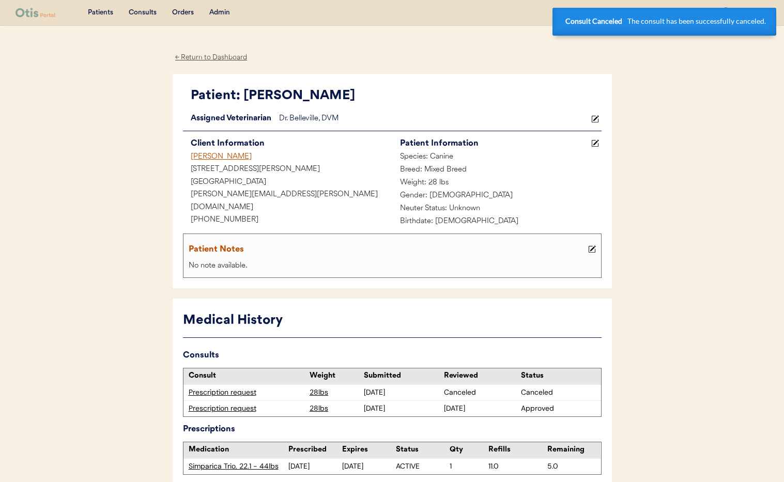
click at [228, 409] on div "Prescription request" at bounding box center [247, 408] width 116 height 10
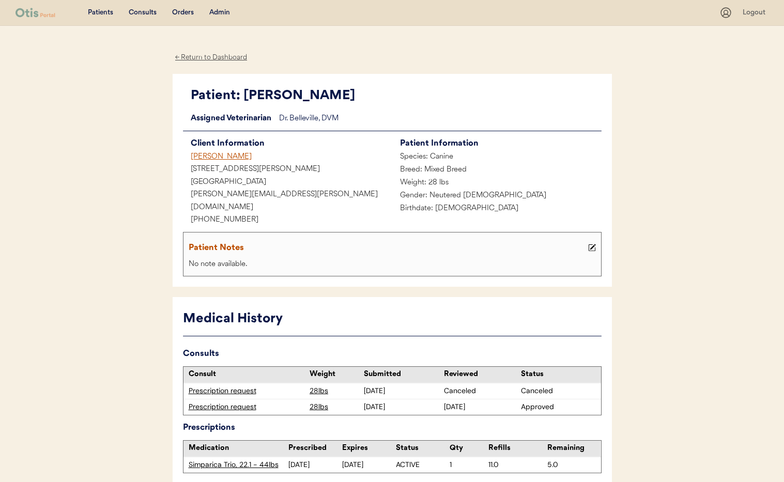
click at [205, 158] on div "[PERSON_NAME]" at bounding box center [287, 157] width 209 height 13
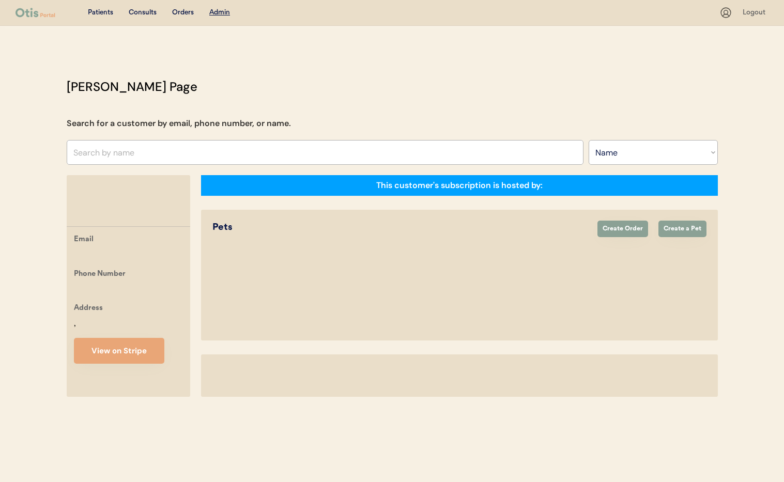
select select ""Name""
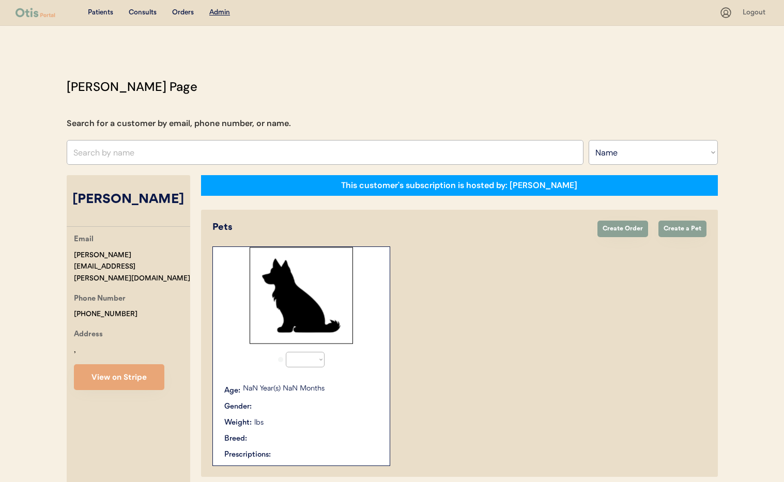
select select "true"
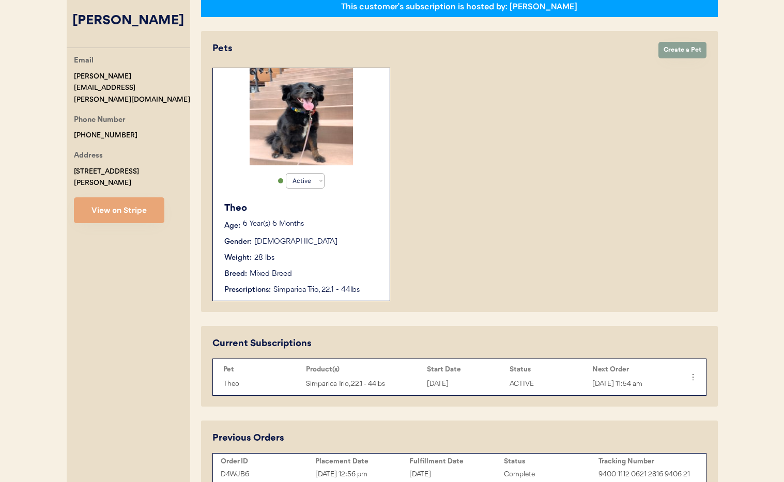
scroll to position [34, 0]
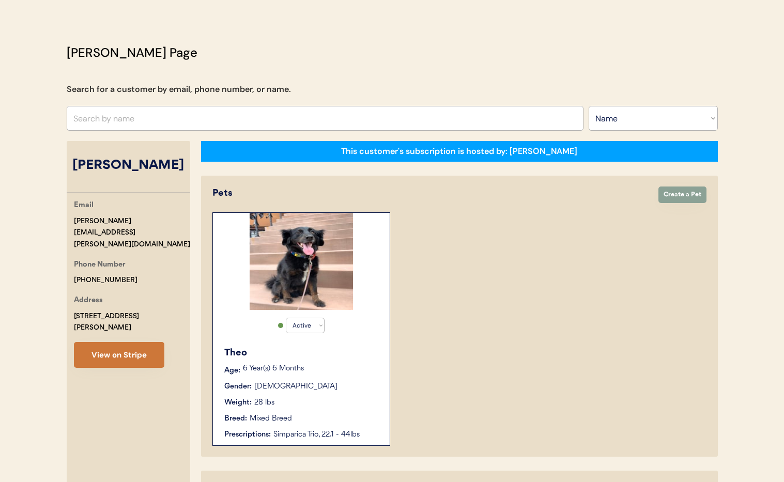
click at [120, 342] on button "View on Stripe" at bounding box center [119, 355] width 90 height 26
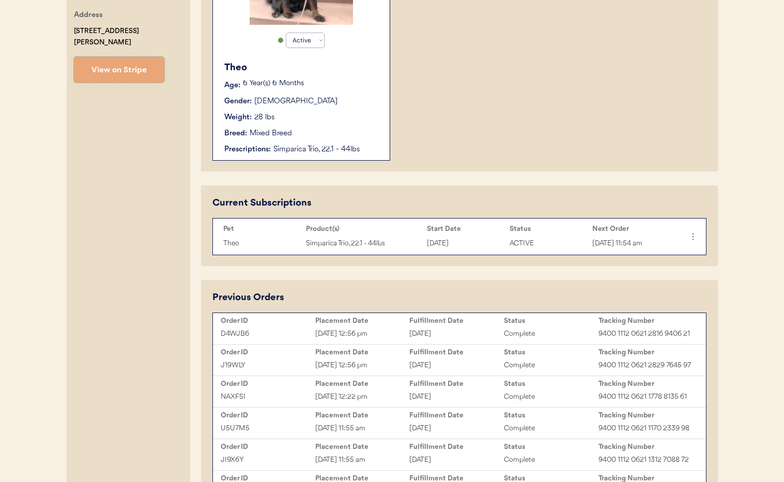
scroll to position [322, 0]
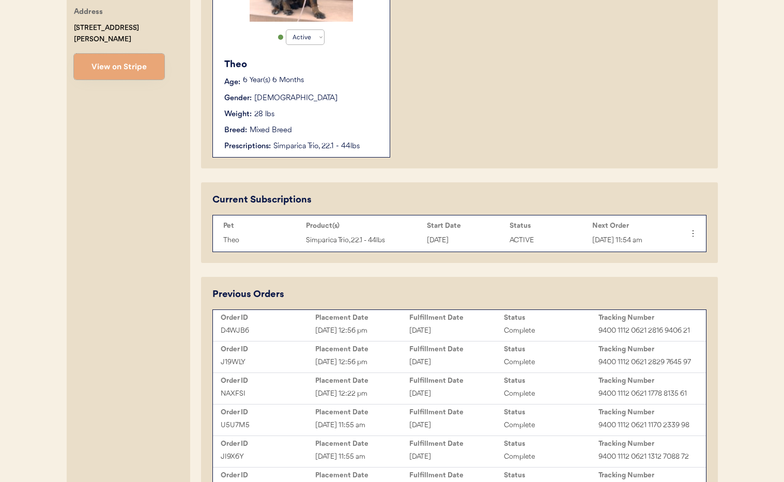
click at [341, 132] on div "Breed: Mixed Breed" at bounding box center [301, 130] width 155 height 11
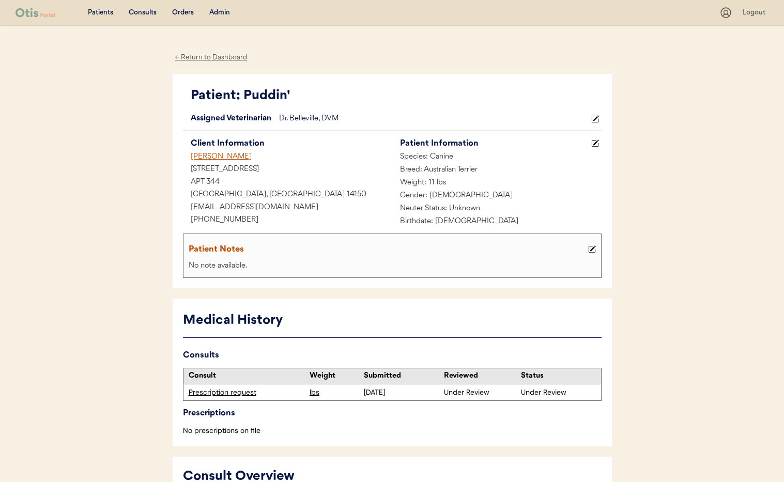
click at [235, 392] on div "Prescription request" at bounding box center [247, 392] width 116 height 10
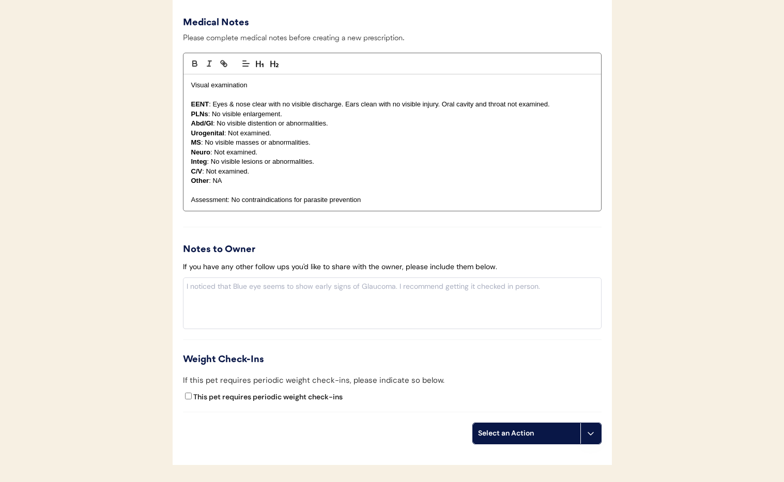
scroll to position [1108, 0]
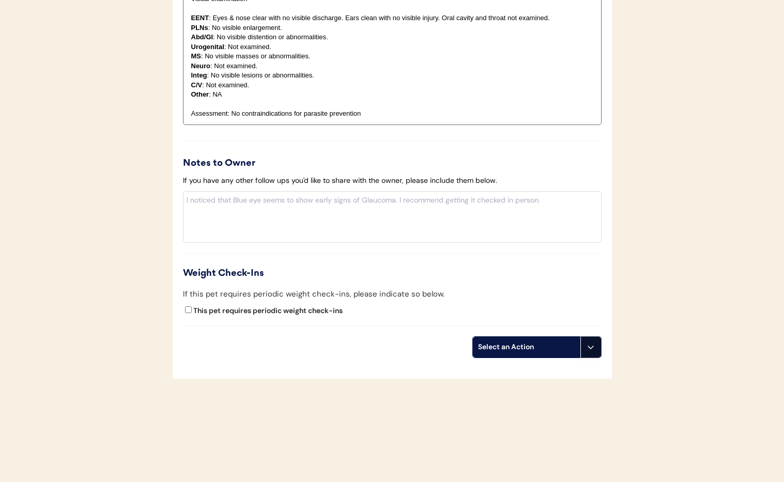
click at [593, 348] on icon at bounding box center [590, 347] width 8 height 8
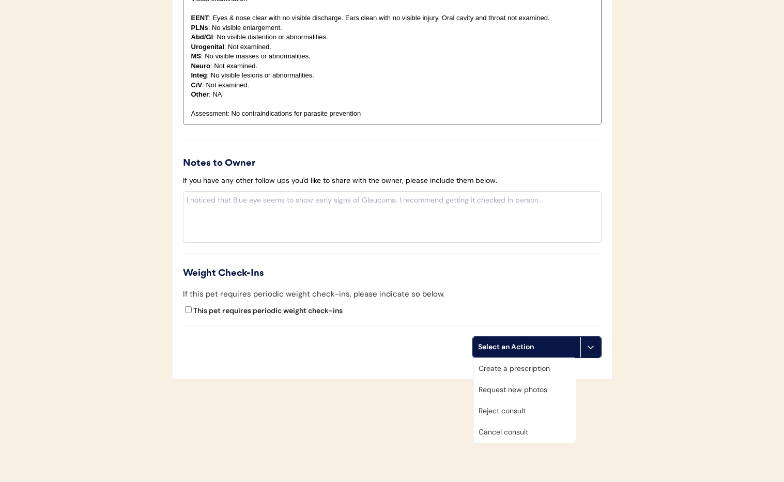
click at [536, 427] on div "Cancel consult" at bounding box center [524, 432] width 102 height 21
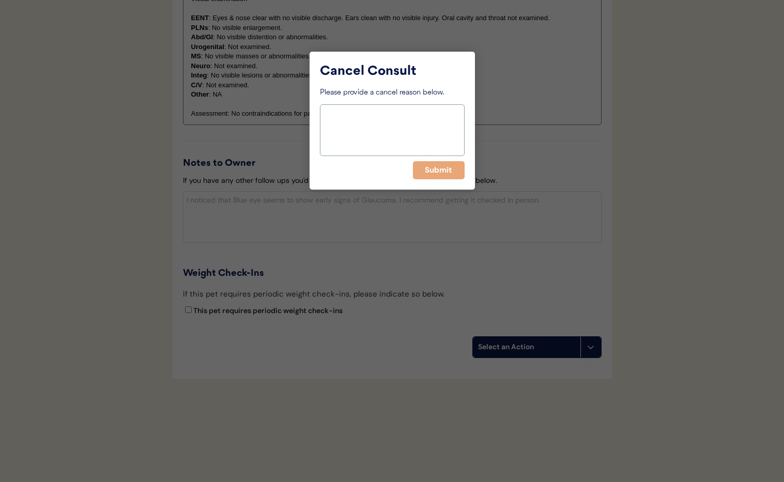
click at [366, 115] on textarea at bounding box center [392, 130] width 145 height 52
paste textarea "darcyr72@gmail.com"
drag, startPoint x: 404, startPoint y: 114, endPoint x: 292, endPoint y: 114, distance: 111.6
drag, startPoint x: 369, startPoint y: 111, endPoint x: 309, endPoint y: 107, distance: 60.1
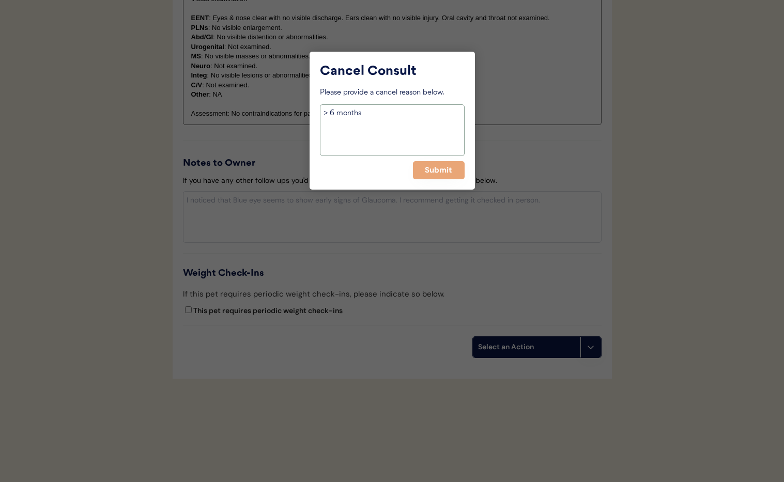
type textarea "> 6 months"
click at [441, 170] on button "Submit" at bounding box center [439, 170] width 52 height 18
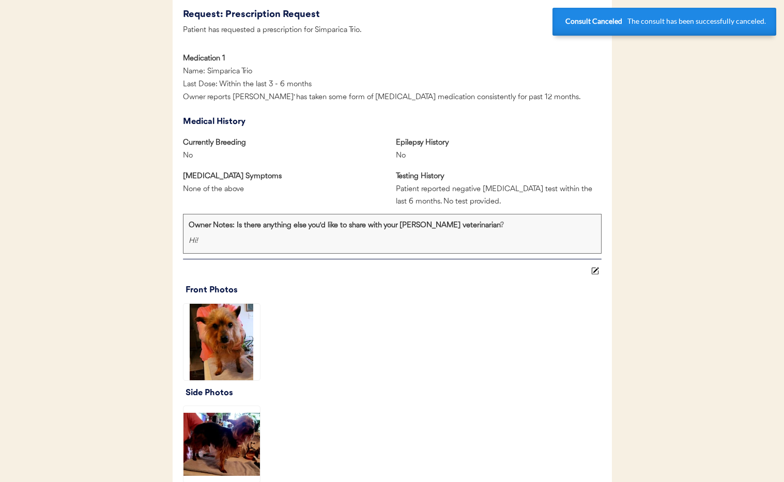
scroll to position [0, 0]
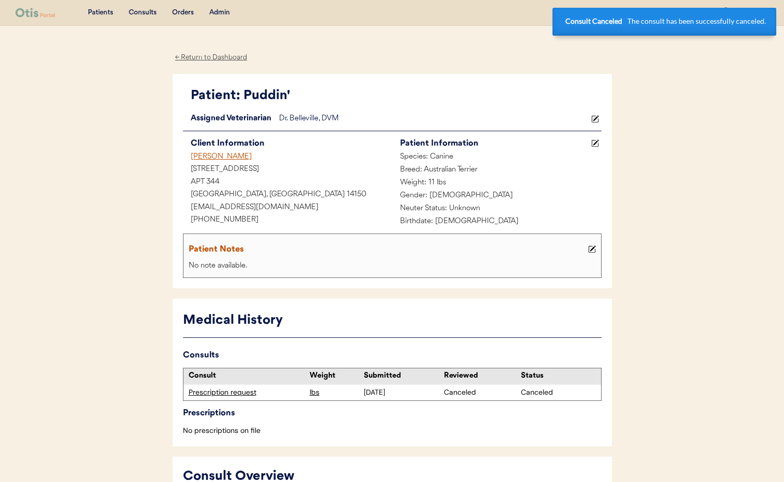
click at [207, 157] on div "Nancy K Sorensen" at bounding box center [287, 157] width 209 height 13
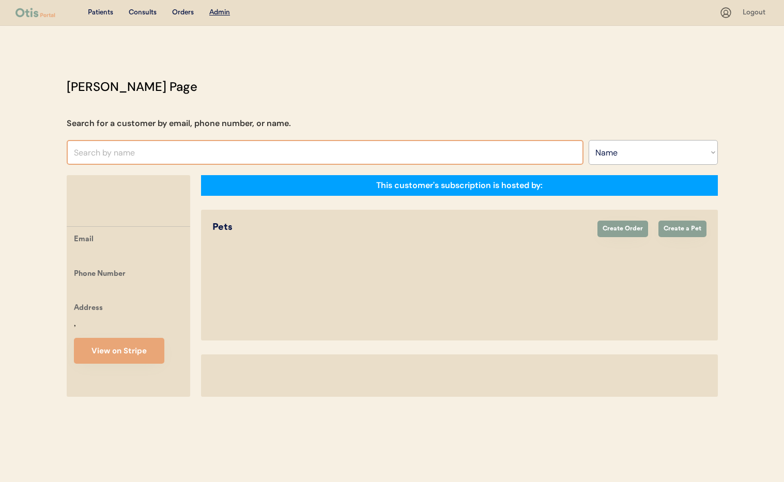
select select ""Name""
select select "true"
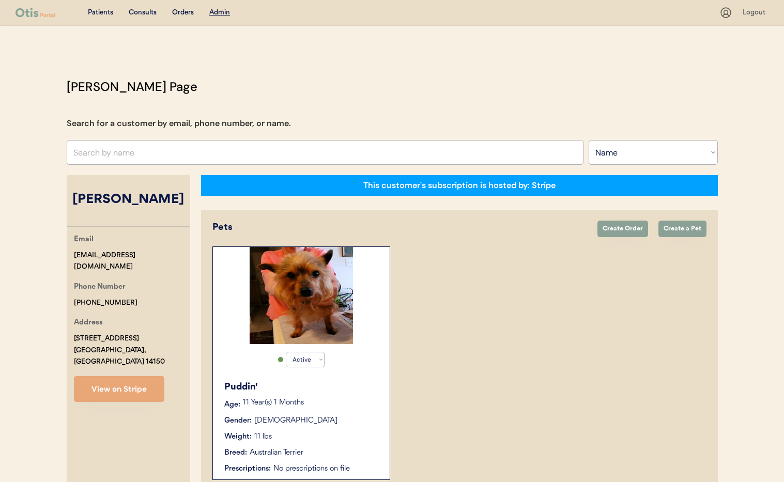
scroll to position [57, 0]
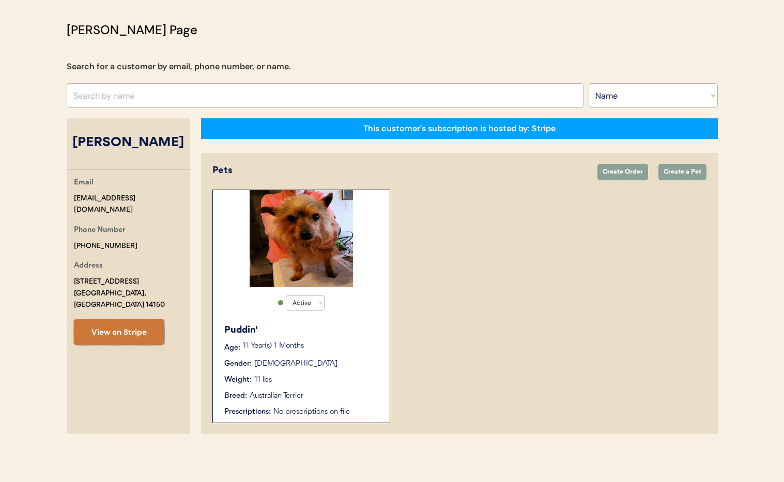
click at [129, 320] on button "View on Stripe" at bounding box center [119, 332] width 90 height 26
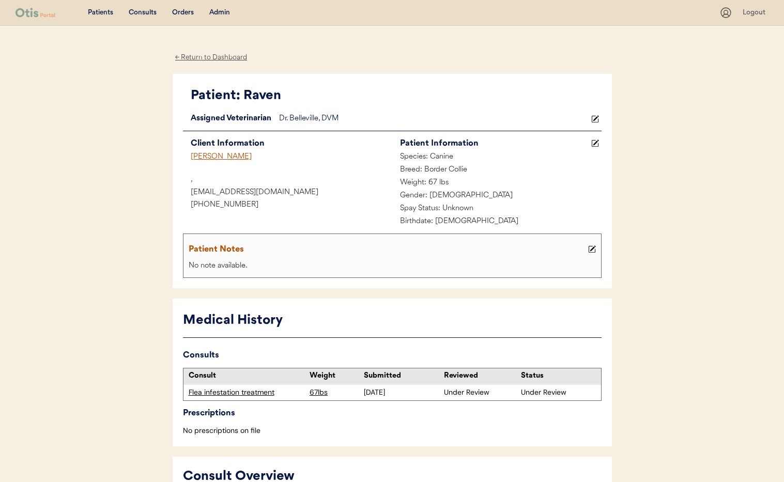
click at [233, 393] on div "Flea infestation treatment" at bounding box center [247, 392] width 116 height 10
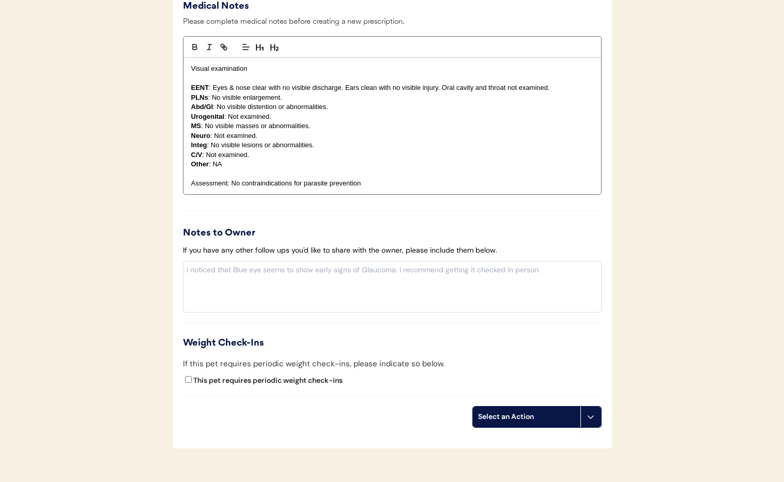
scroll to position [1154, 0]
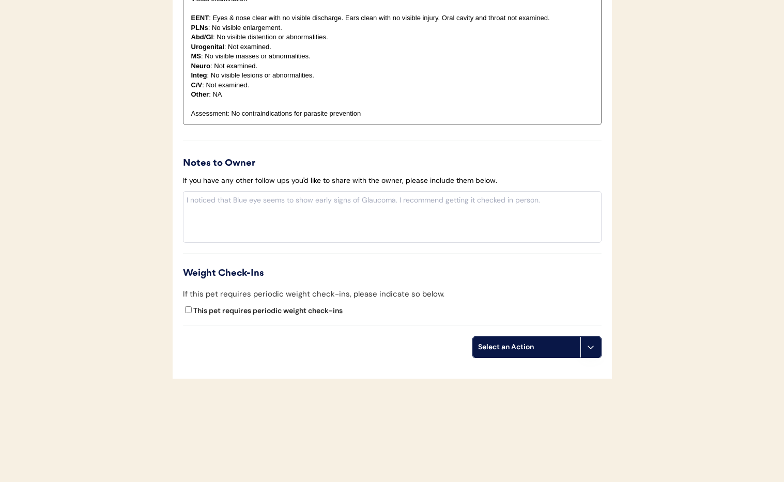
click at [590, 350] on icon at bounding box center [590, 347] width 8 height 8
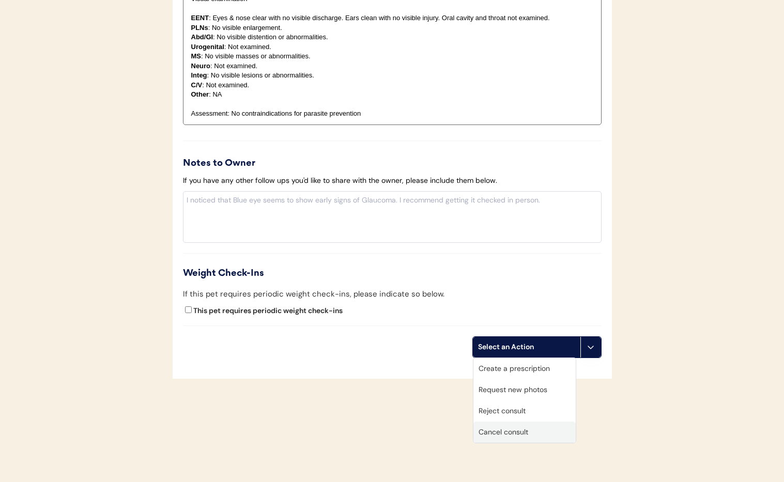
click at [522, 433] on div "Cancel consult" at bounding box center [524, 432] width 102 height 21
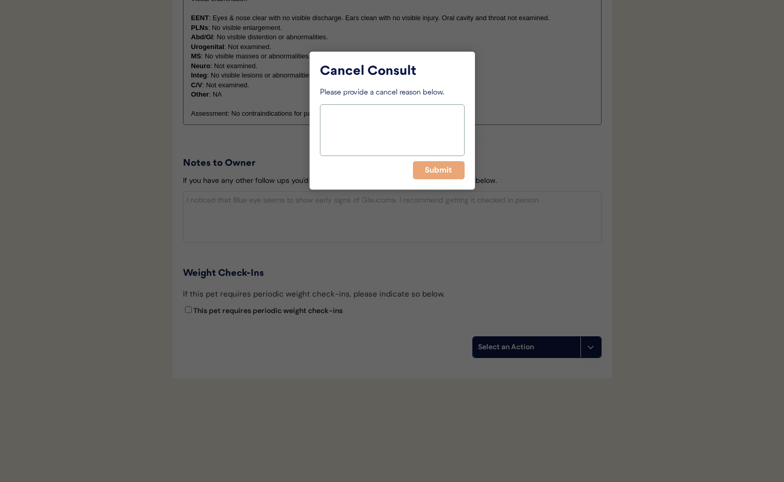
click at [346, 127] on textarea at bounding box center [392, 130] width 145 height 52
paste textarea "> 6 months"
type textarea "> 6 months"
click at [443, 170] on button "Submit" at bounding box center [439, 170] width 52 height 18
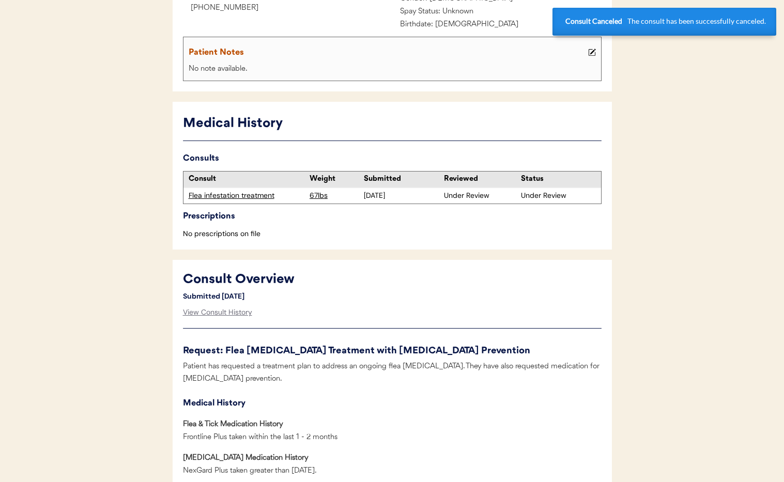
scroll to position [0, 0]
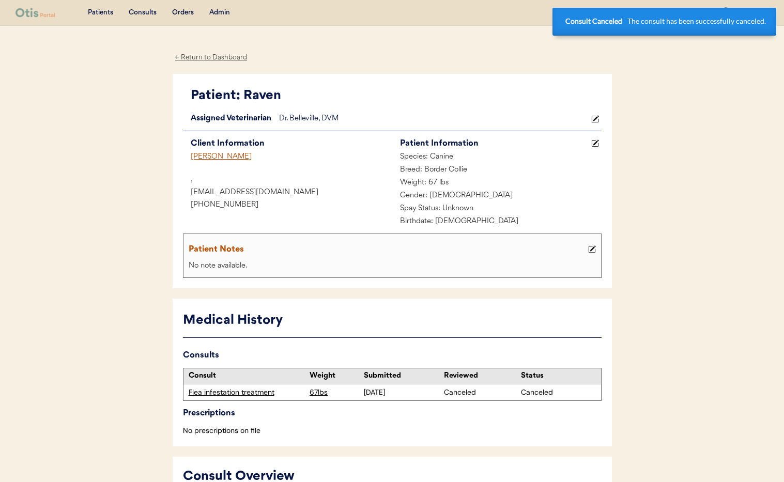
click at [206, 56] on div "← Return to Dashboard" at bounding box center [211, 58] width 77 height 12
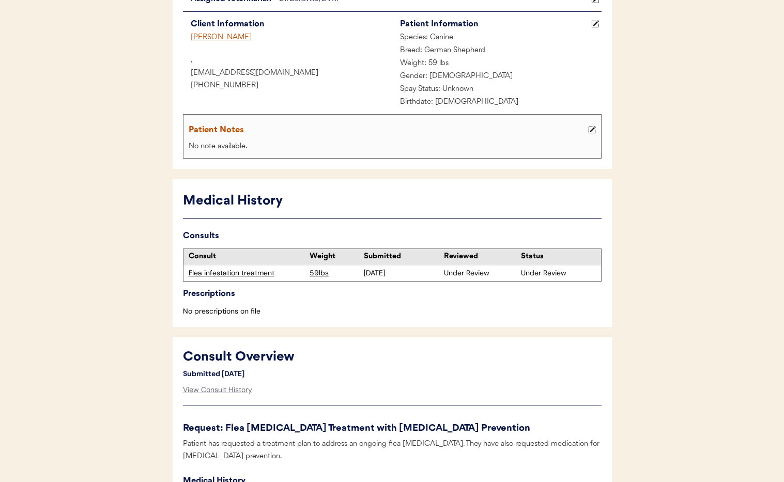
scroll to position [135, 0]
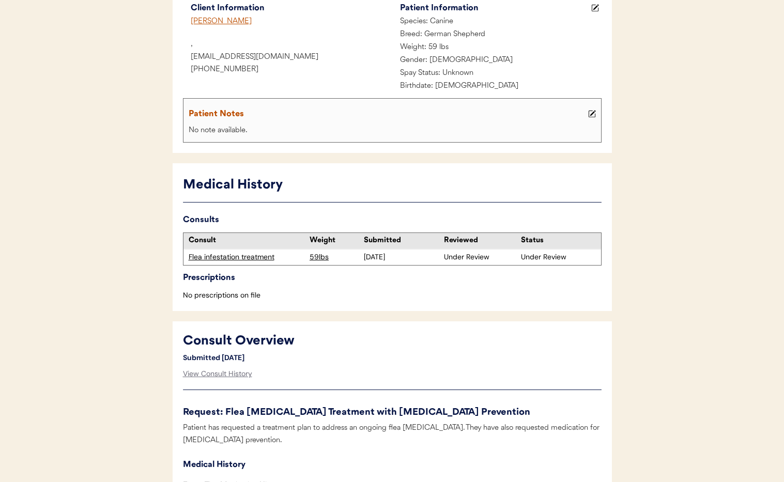
click at [220, 257] on div "Flea infestation treatment" at bounding box center [247, 257] width 116 height 10
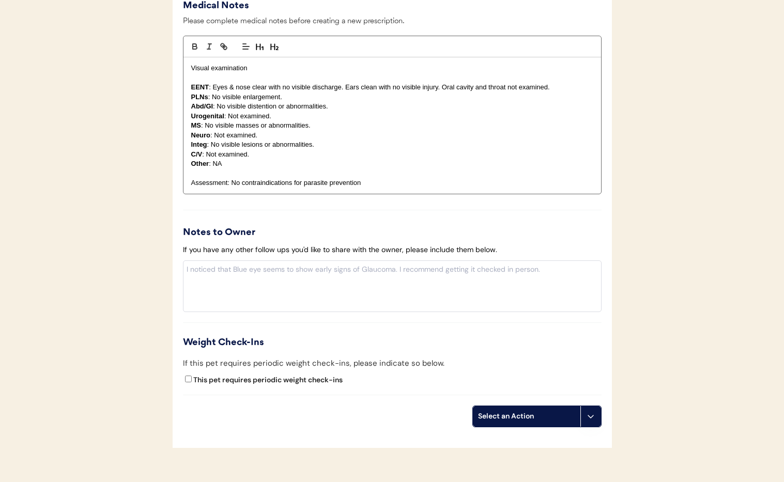
scroll to position [1154, 0]
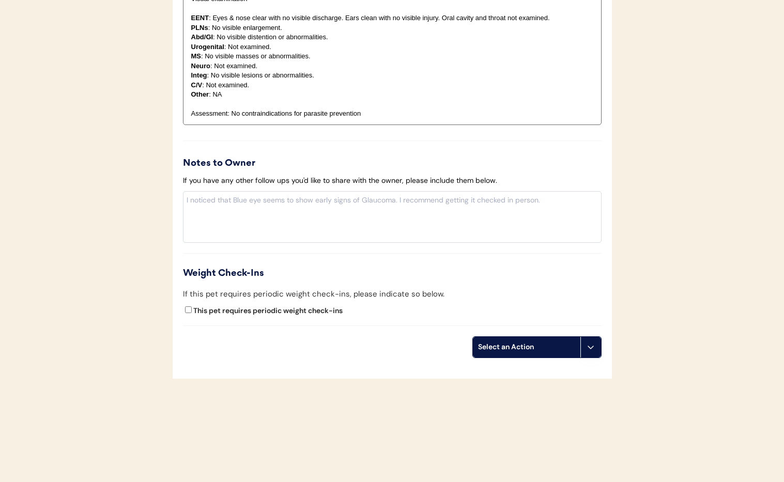
click at [588, 350] on icon at bounding box center [590, 347] width 8 height 8
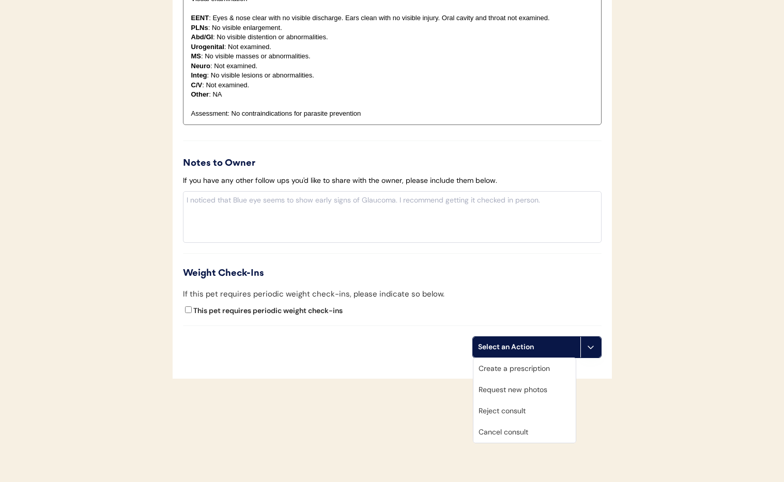
click at [531, 427] on div "Cancel consult" at bounding box center [524, 432] width 102 height 21
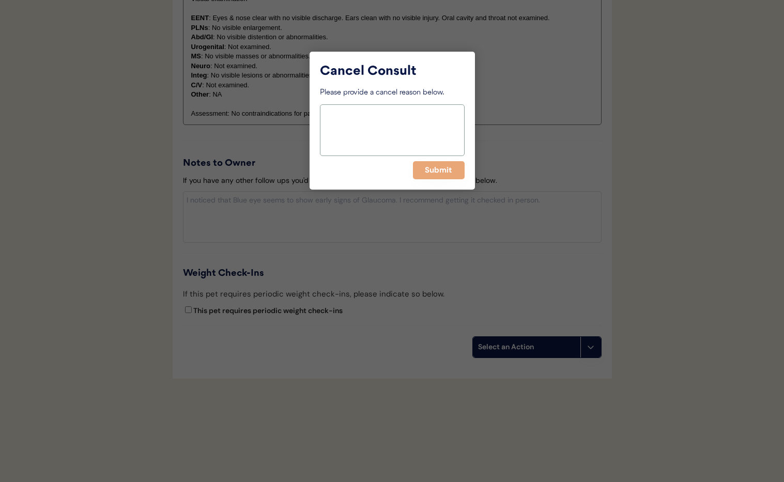
drag, startPoint x: 353, startPoint y: 123, endPoint x: 348, endPoint y: 119, distance: 6.6
click at [353, 122] on textarea at bounding box center [392, 130] width 145 height 52
paste textarea "> 6 months"
type textarea "> 6 months"
drag, startPoint x: 433, startPoint y: 172, endPoint x: 419, endPoint y: 177, distance: 15.5
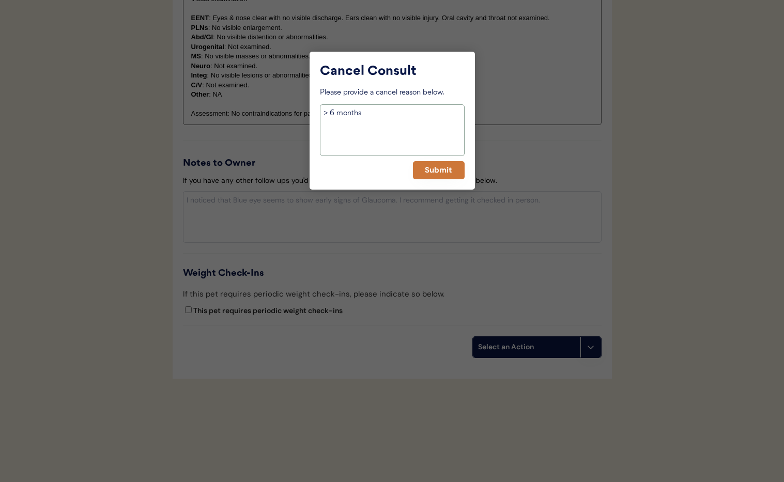
click at [433, 172] on button "Submit" at bounding box center [439, 170] width 52 height 18
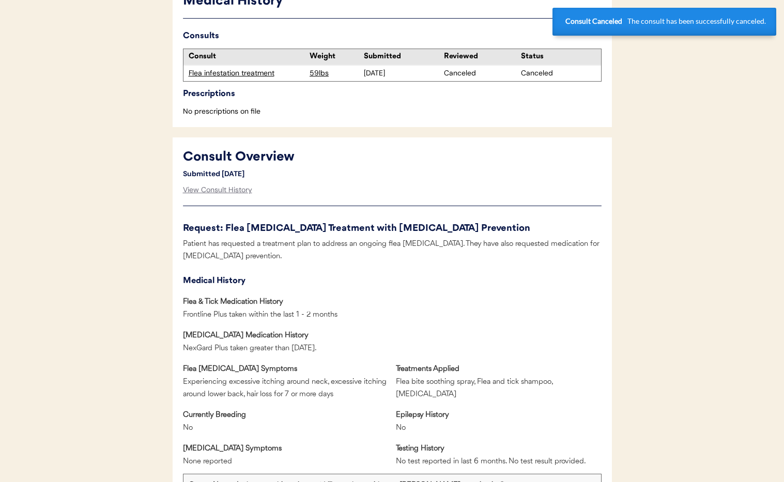
scroll to position [0, 0]
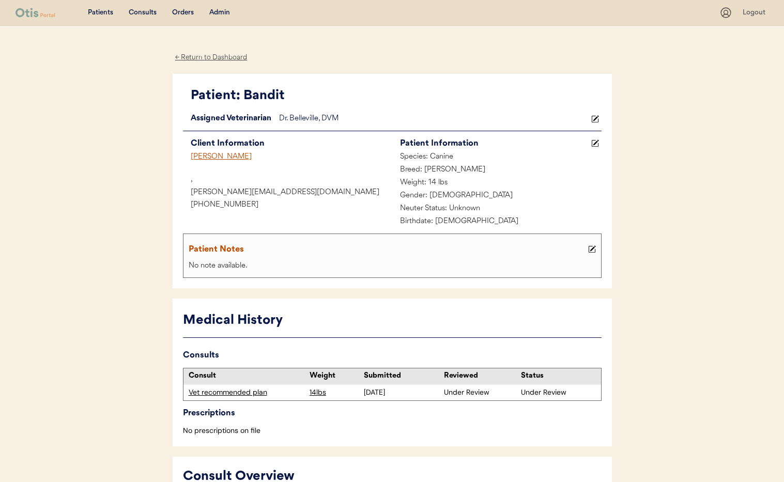
click at [238, 395] on div "Vet recommended plan" at bounding box center [247, 392] width 116 height 10
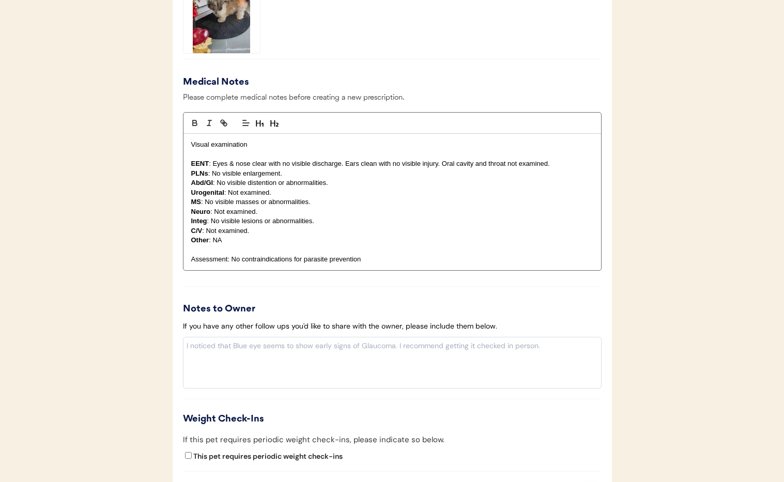
scroll to position [977, 0]
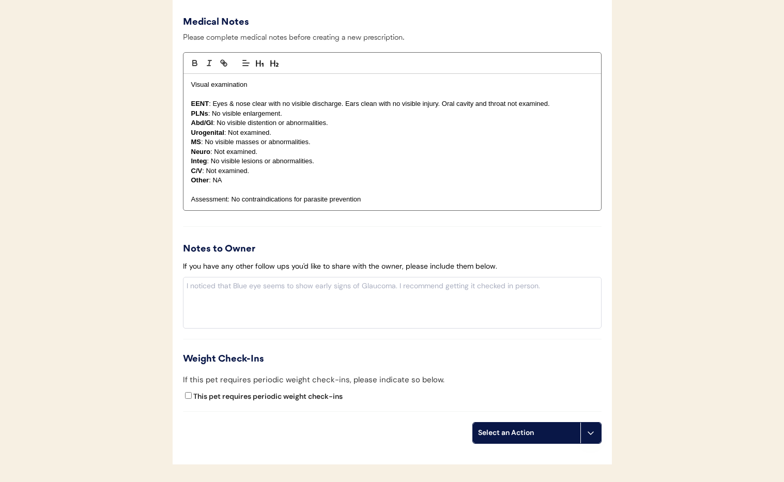
click at [591, 429] on icon at bounding box center [590, 433] width 8 height 8
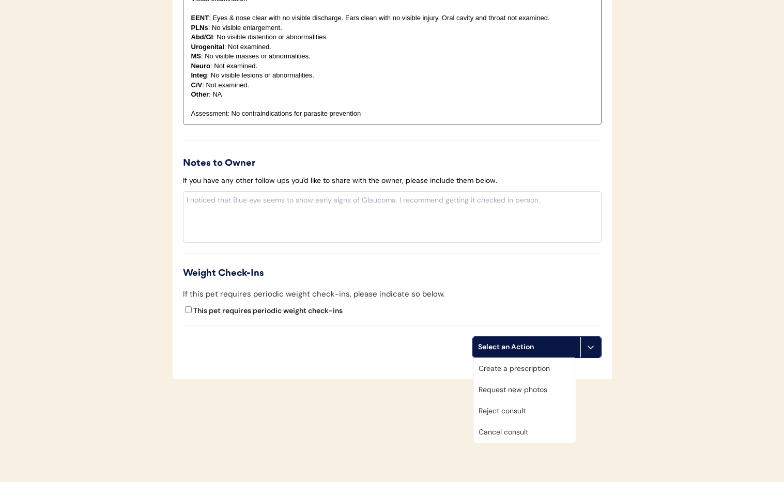
click at [506, 437] on div "Cancel consult" at bounding box center [524, 432] width 102 height 21
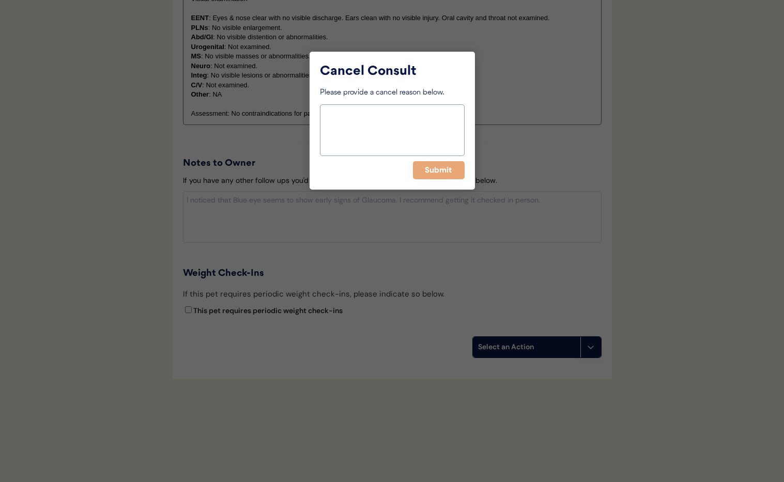
click at [333, 114] on textarea at bounding box center [392, 130] width 145 height 52
paste textarea "> 6 months"
type textarea "> 6 months"
click at [437, 169] on button "Submit" at bounding box center [439, 170] width 52 height 18
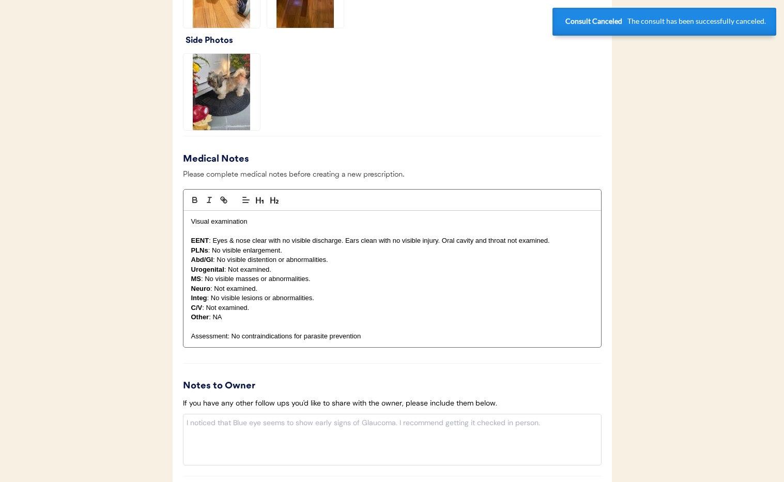
scroll to position [0, 0]
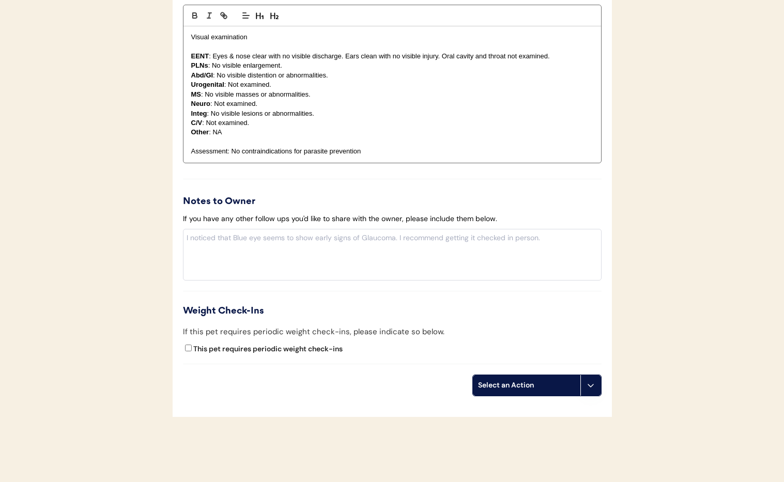
scroll to position [1121, 0]
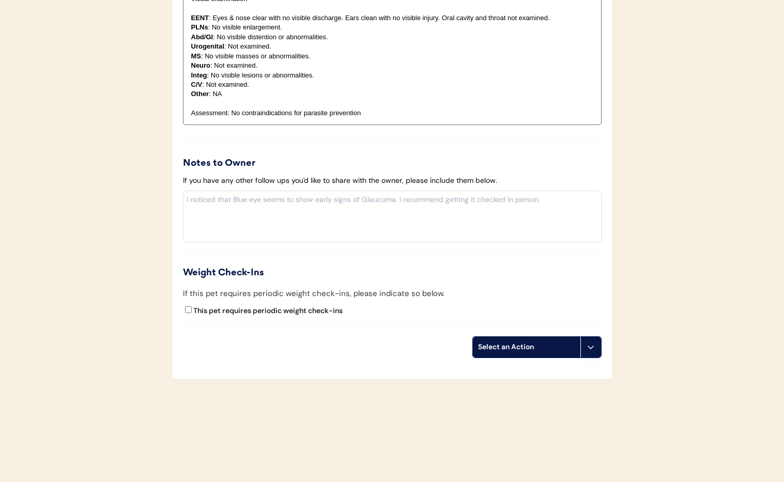
click at [584, 350] on button at bounding box center [590, 347] width 21 height 21
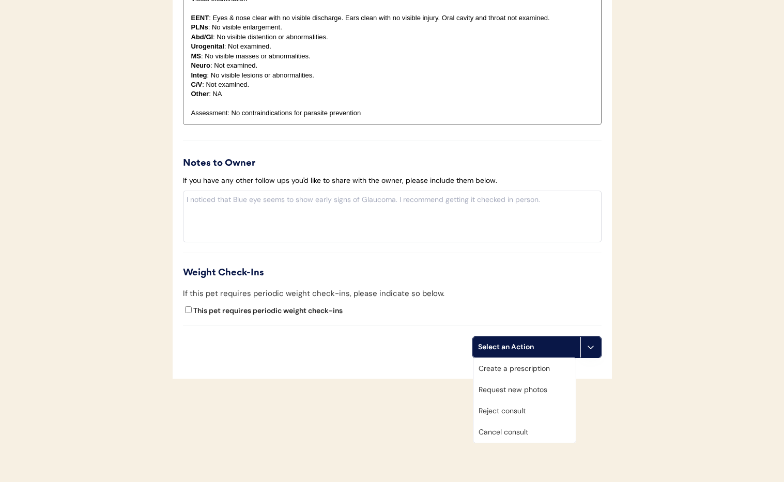
click at [519, 434] on div "Cancel consult" at bounding box center [524, 432] width 102 height 21
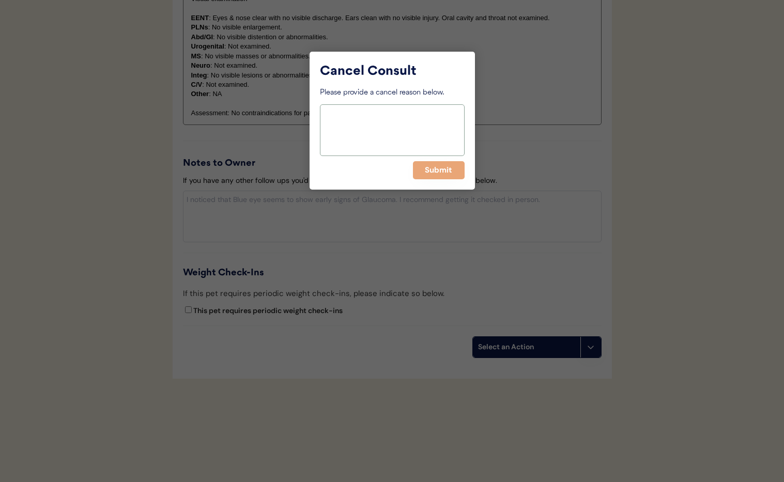
drag, startPoint x: 354, startPoint y: 143, endPoint x: 352, endPoint y: 135, distance: 8.4
click at [354, 142] on textarea at bounding box center [392, 130] width 145 height 52
paste textarea "> 6 months"
type textarea "> 6 months"
click at [440, 173] on button "Submit" at bounding box center [439, 170] width 52 height 18
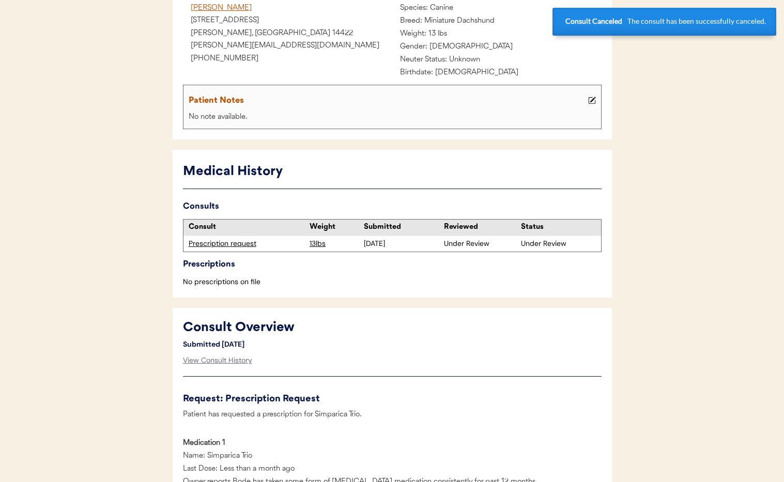
scroll to position [0, 0]
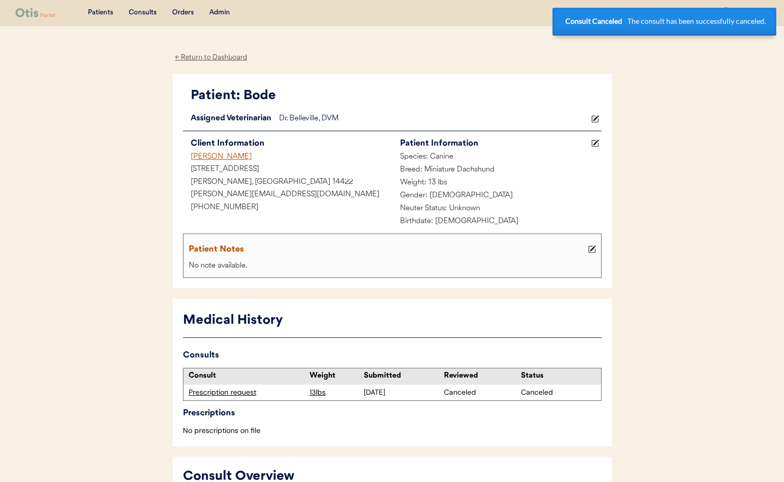
click at [220, 158] on div "[PERSON_NAME]" at bounding box center [287, 157] width 209 height 13
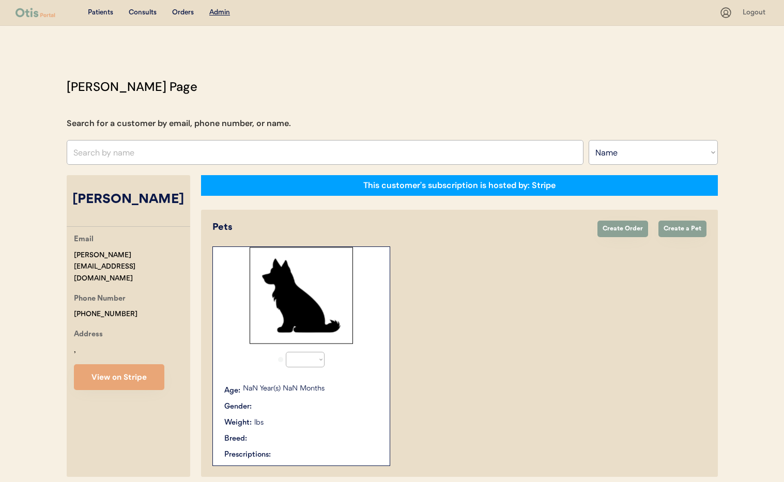
select select ""Name""
select select "true"
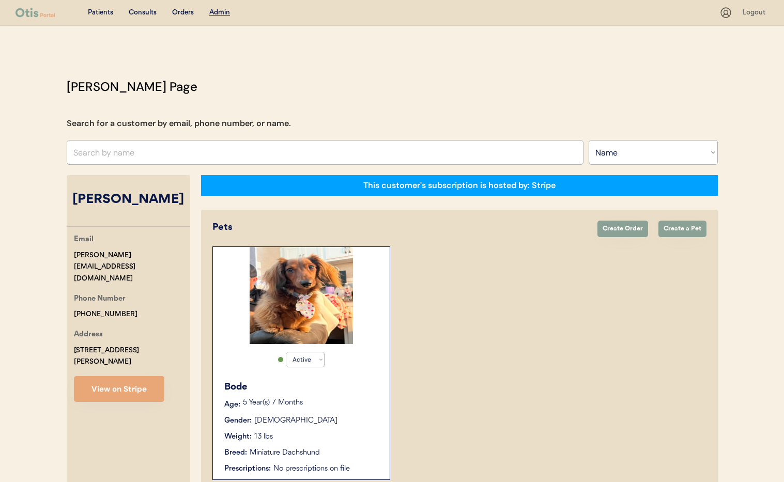
scroll to position [57, 0]
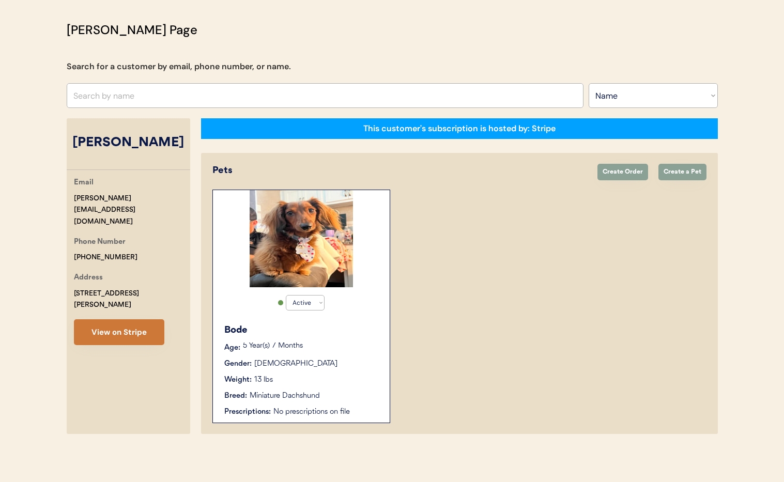
click at [126, 319] on button "View on Stripe" at bounding box center [119, 332] width 90 height 26
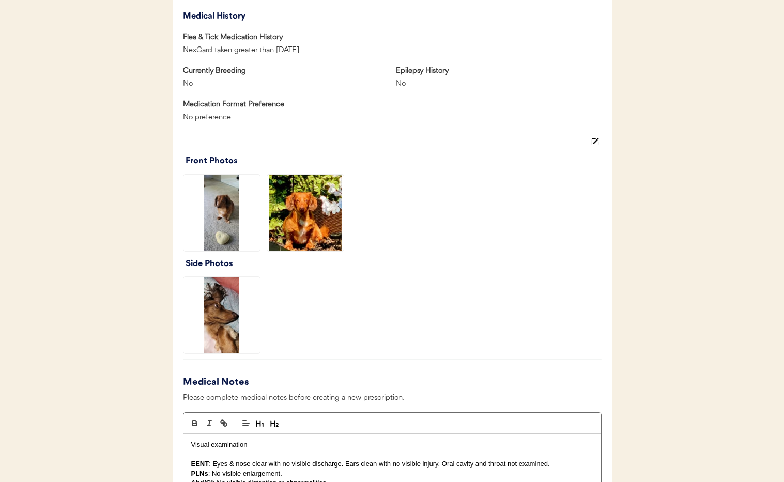
scroll to position [1071, 0]
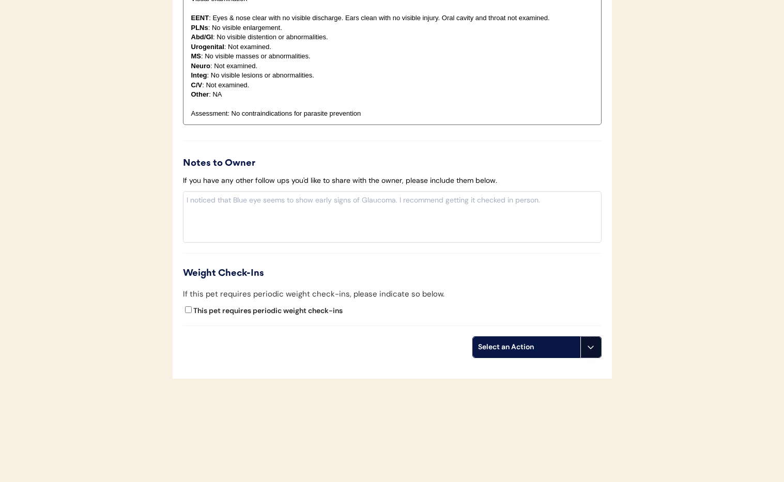
click at [585, 347] on button at bounding box center [590, 347] width 21 height 21
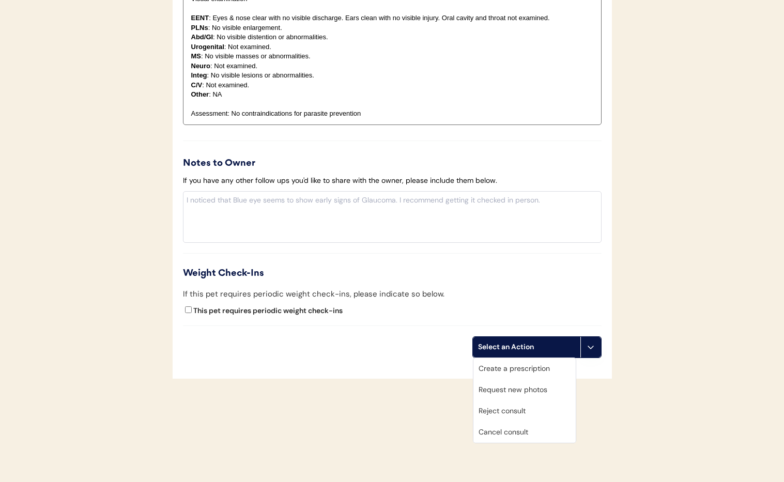
click at [490, 433] on div "Cancel consult" at bounding box center [524, 432] width 102 height 21
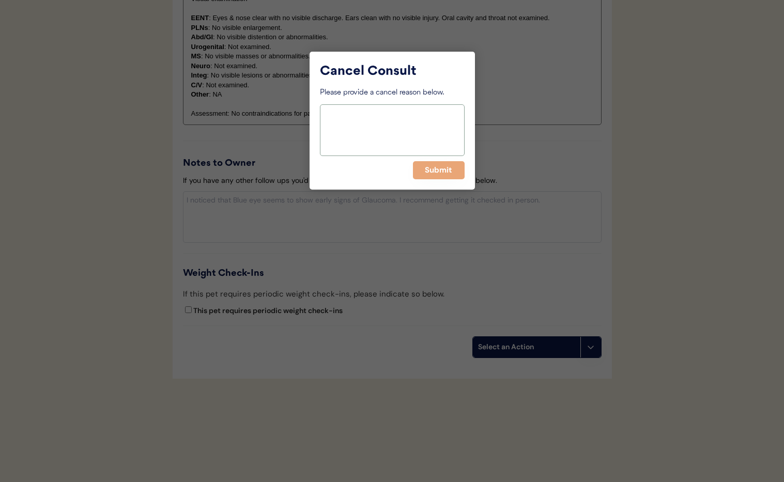
click at [342, 121] on textarea at bounding box center [392, 130] width 145 height 52
paste textarea "R3nal8a17$@"
type textarea "R3nal8a17$@"
click at [436, 172] on button "Submit" at bounding box center [439, 170] width 52 height 18
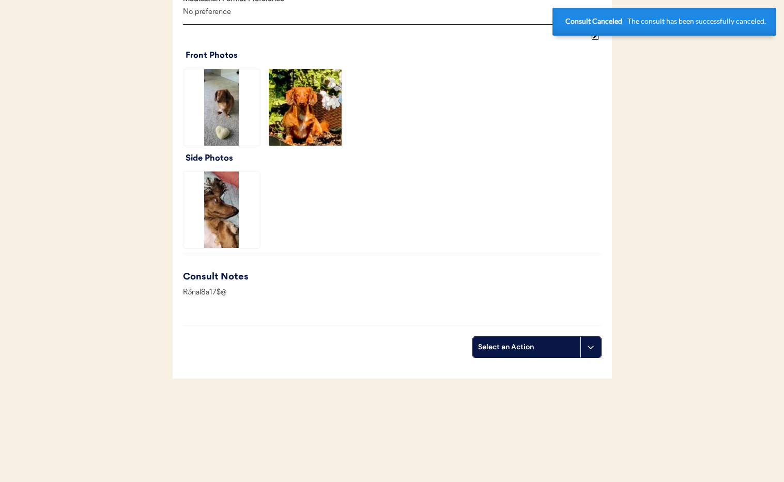
scroll to position [731, 0]
click at [220, 298] on div "R3nal8a17$@" at bounding box center [392, 296] width 418 height 18
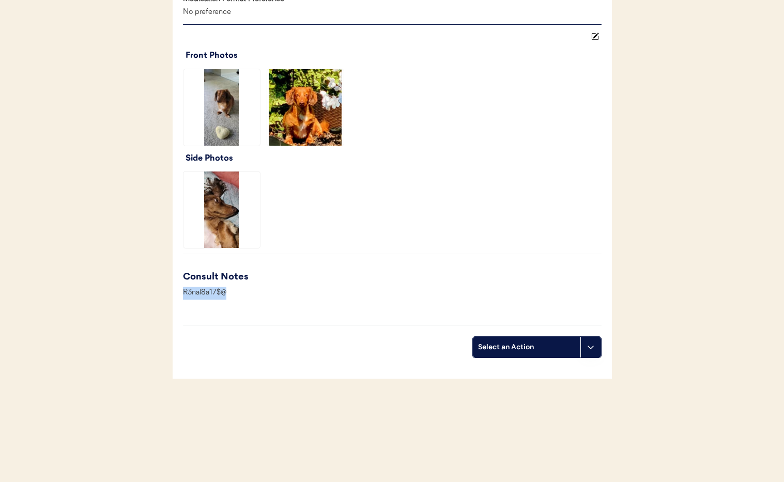
drag, startPoint x: 229, startPoint y: 292, endPoint x: 176, endPoint y: 290, distance: 53.7
click at [176, 290] on div "Consult Overview Submitted [DATE] View Consult History Request: Vet Recommended…" at bounding box center [392, 70] width 439 height 617
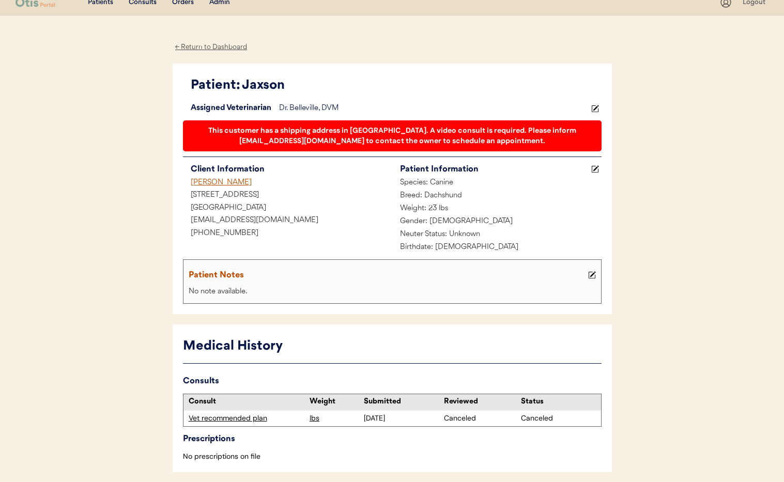
scroll to position [0, 0]
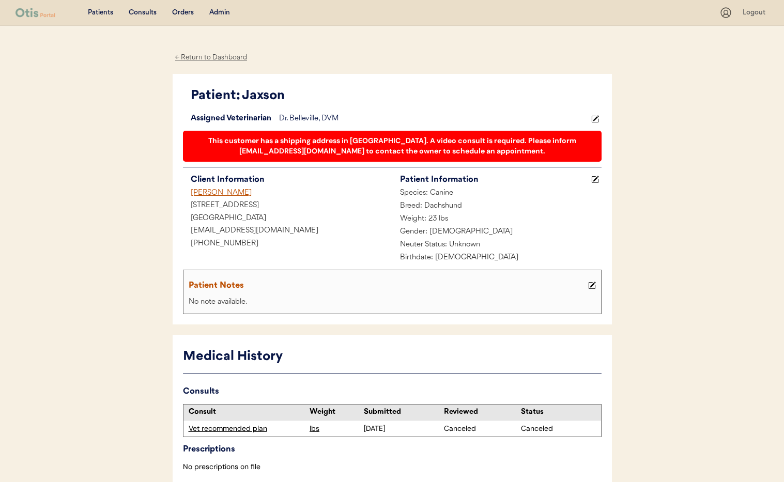
drag, startPoint x: 216, startPoint y: 190, endPoint x: 227, endPoint y: 192, distance: 10.5
click at [216, 190] on div "[PERSON_NAME]" at bounding box center [287, 193] width 209 height 13
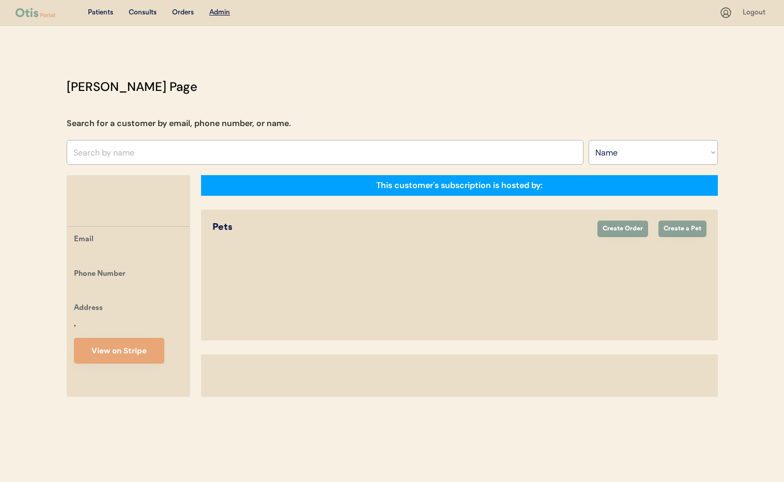
select select ""Name""
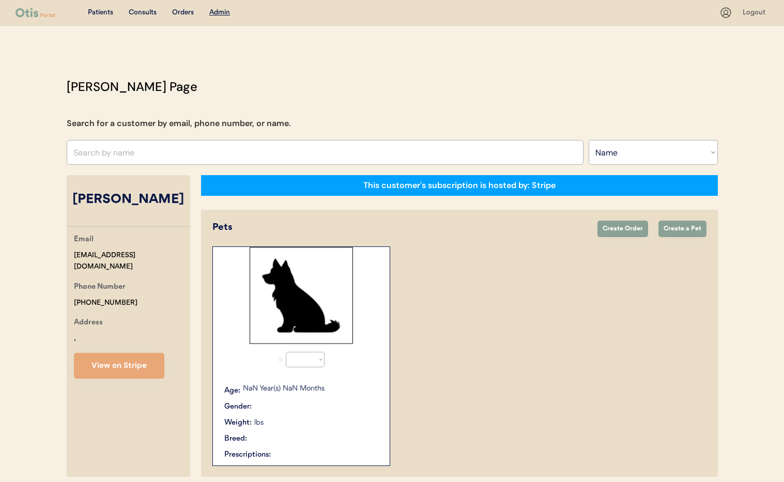
select select "true"
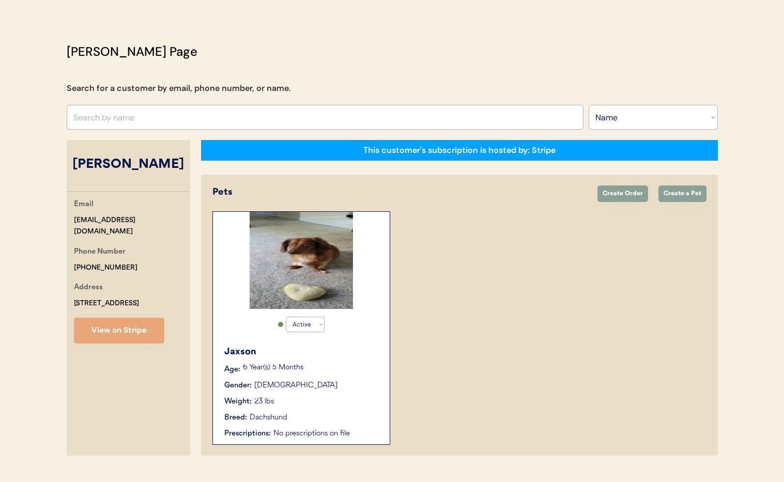
scroll to position [36, 0]
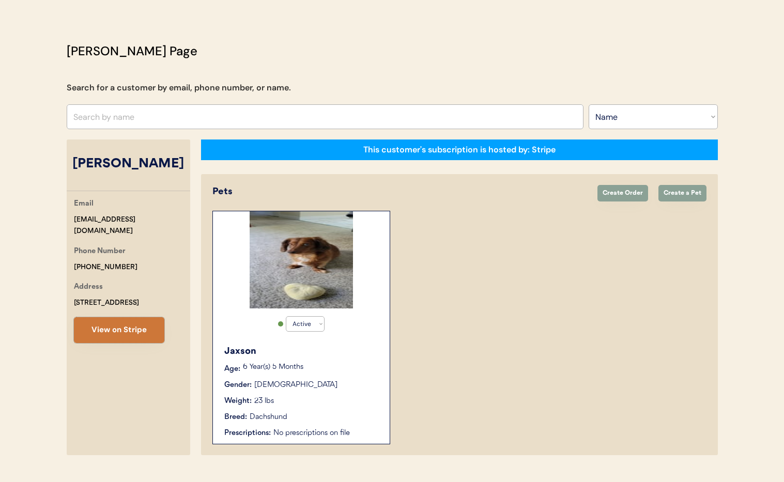
click at [135, 343] on button "View on Stripe" at bounding box center [119, 330] width 90 height 26
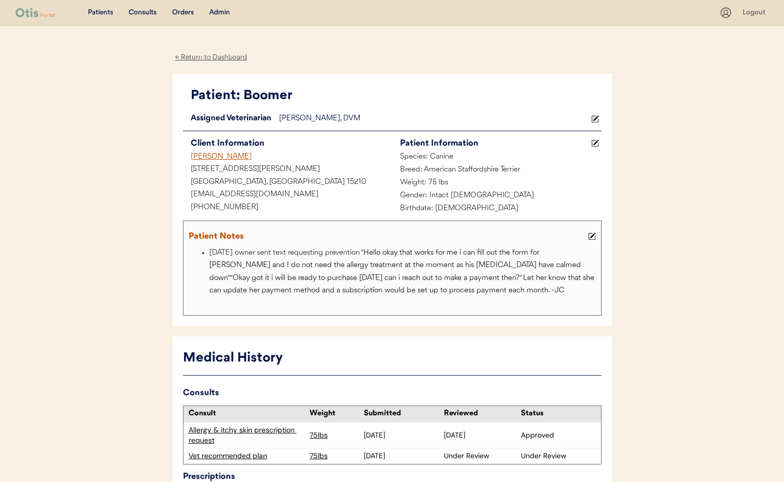
drag, startPoint x: 198, startPoint y: 57, endPoint x: 215, endPoint y: 61, distance: 17.2
click at [199, 57] on div "← Return to Dashboard" at bounding box center [211, 58] width 77 height 12
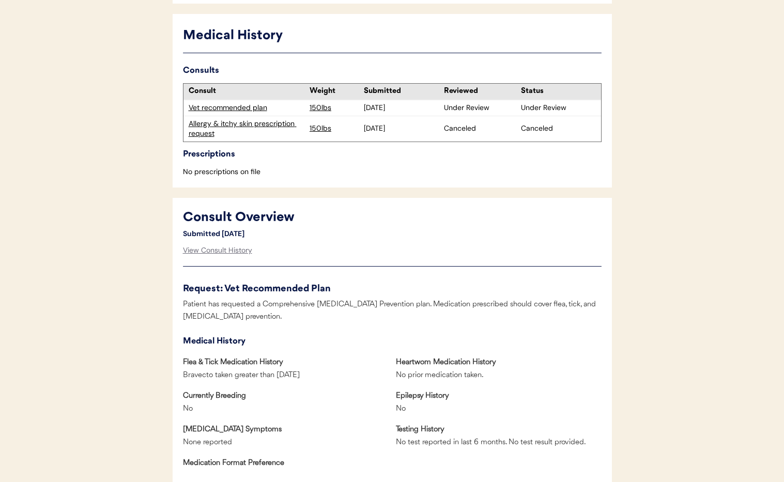
scroll to position [278, 0]
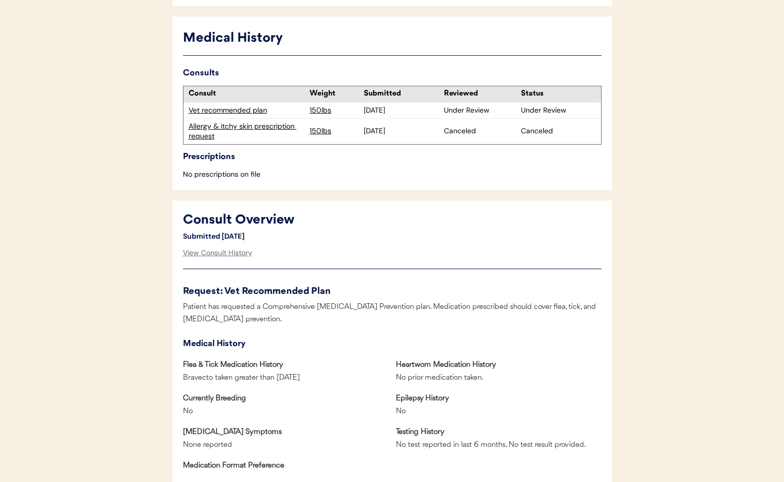
click at [239, 105] on div "Vet recommended plan" at bounding box center [247, 110] width 116 height 10
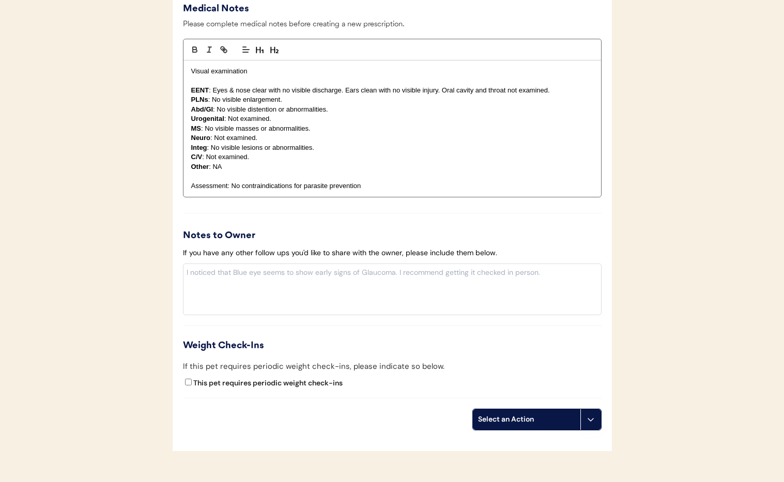
scroll to position [1134, 0]
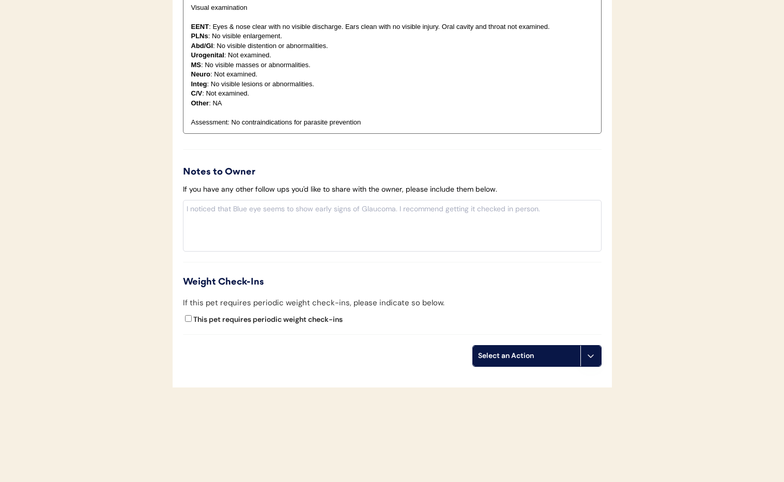
click at [593, 352] on icon at bounding box center [590, 356] width 8 height 8
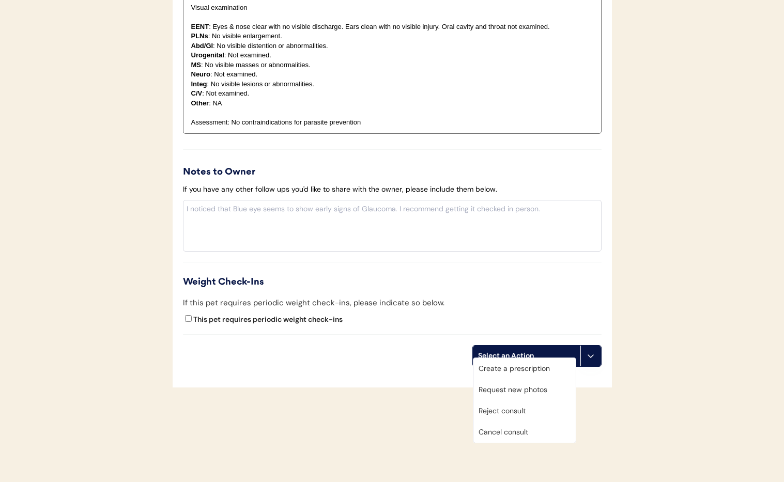
click at [521, 433] on div "Cancel consult" at bounding box center [524, 432] width 102 height 21
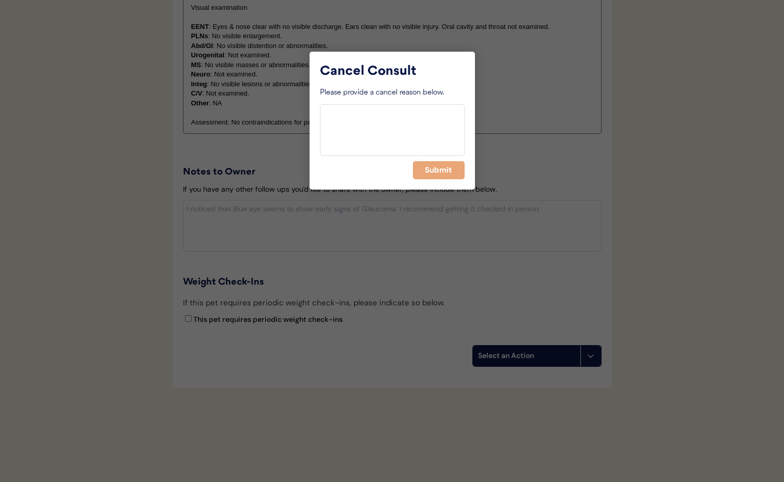
click at [373, 134] on textarea at bounding box center [392, 130] width 145 height 52
drag, startPoint x: 365, startPoint y: 111, endPoint x: 311, endPoint y: 111, distance: 54.2
click at [311, 111] on div "Cancel Consult Please provide a cancel reason below. > 6 months Submit" at bounding box center [391, 121] width 165 height 138
type textarea "> 6 months"
click at [442, 170] on button "Submit" at bounding box center [439, 170] width 52 height 18
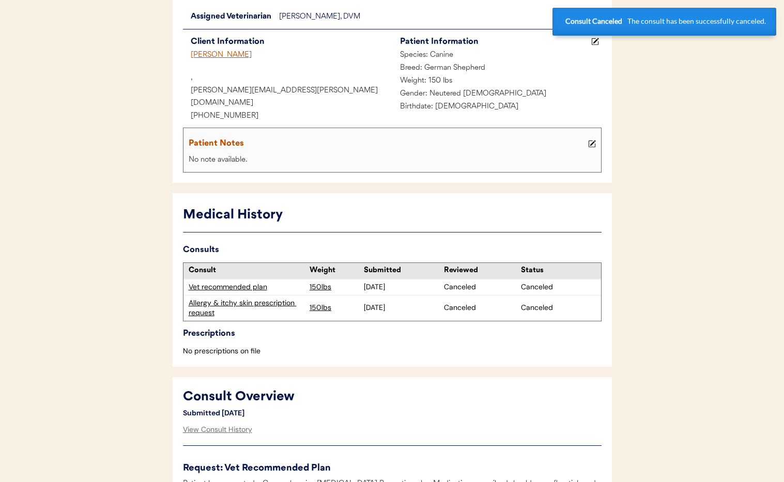
scroll to position [0, 0]
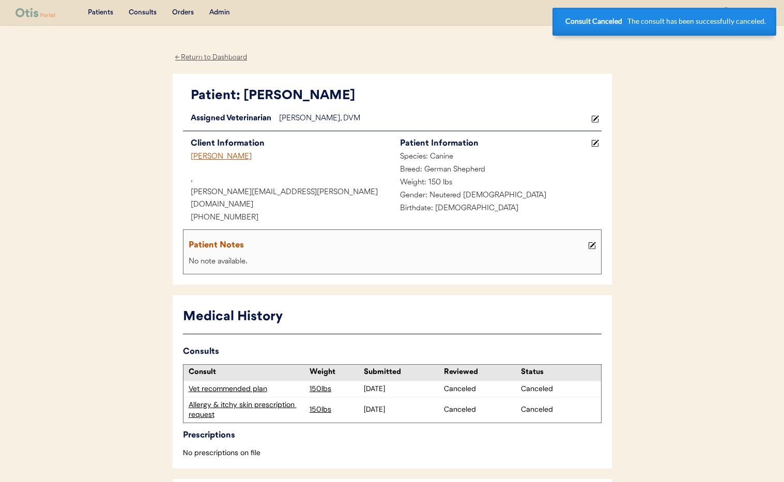
click at [217, 56] on div "← Return to Dashboard" at bounding box center [211, 58] width 77 height 12
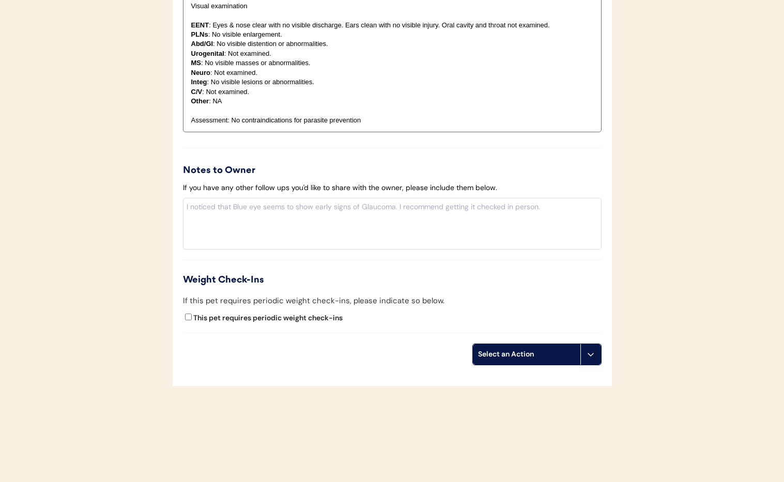
scroll to position [1134, 0]
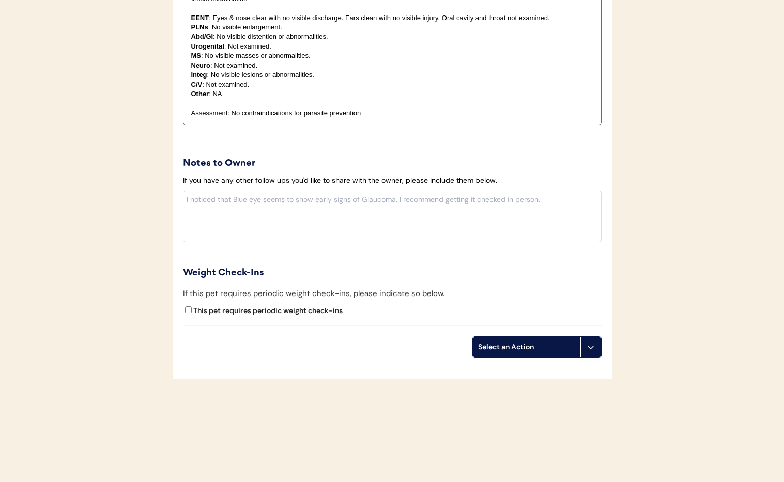
click at [586, 349] on button at bounding box center [590, 347] width 21 height 21
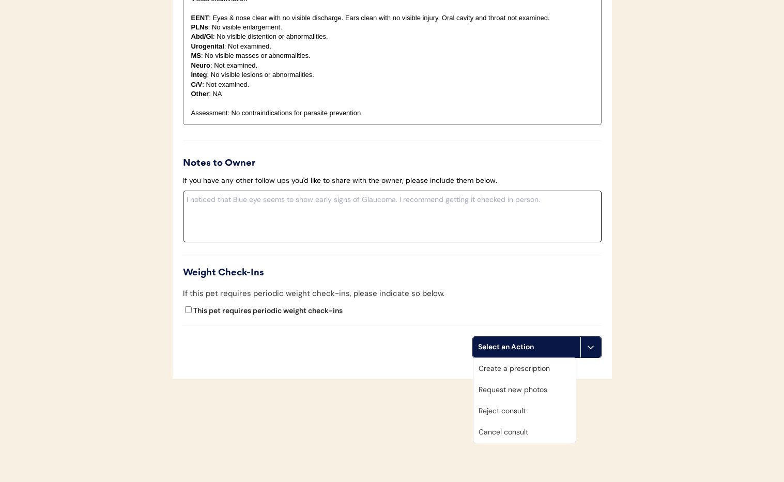
click at [337, 194] on textarea at bounding box center [392, 217] width 418 height 52
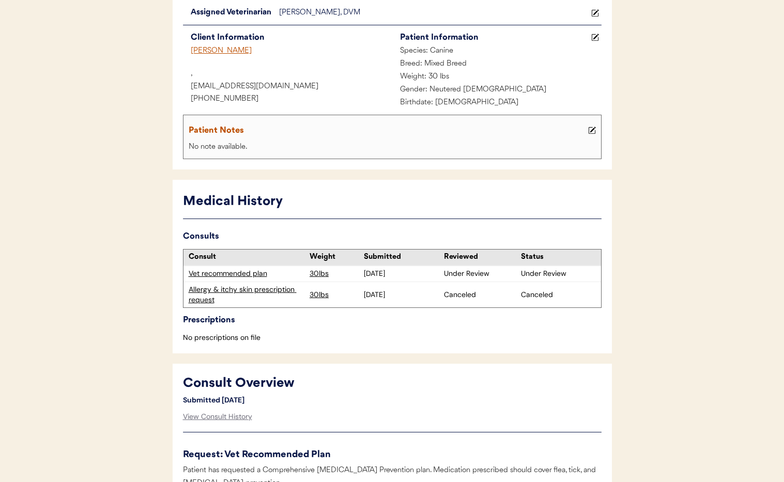
scroll to position [98, 0]
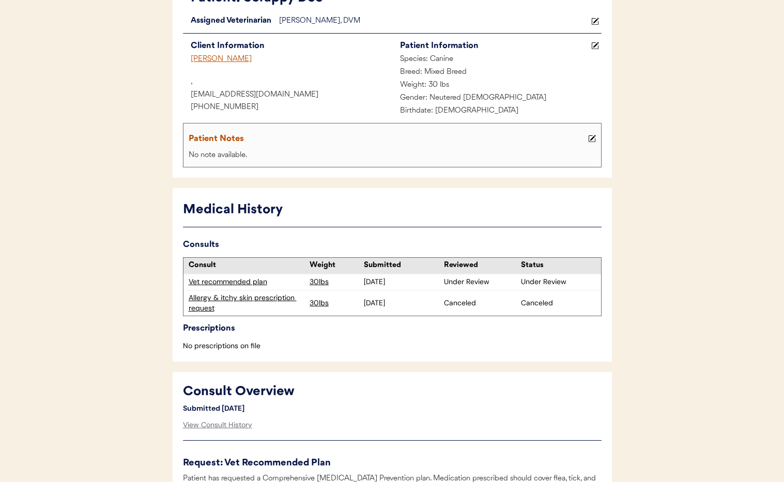
click at [245, 284] on div "Vet recommended plan" at bounding box center [247, 282] width 116 height 10
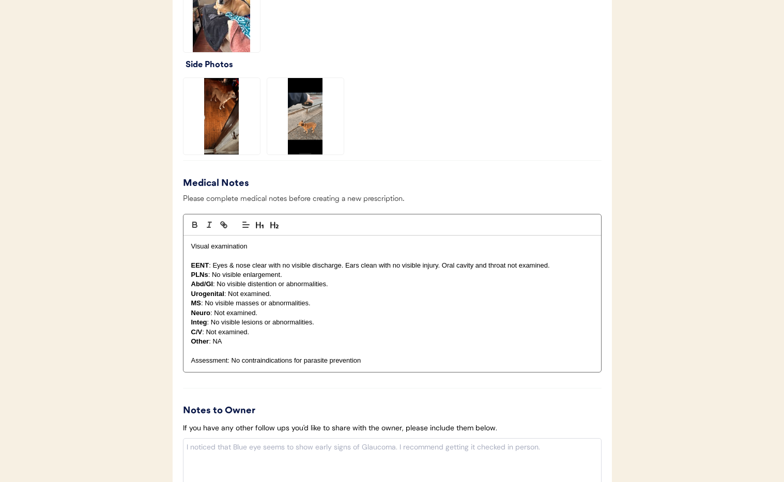
scroll to position [1134, 0]
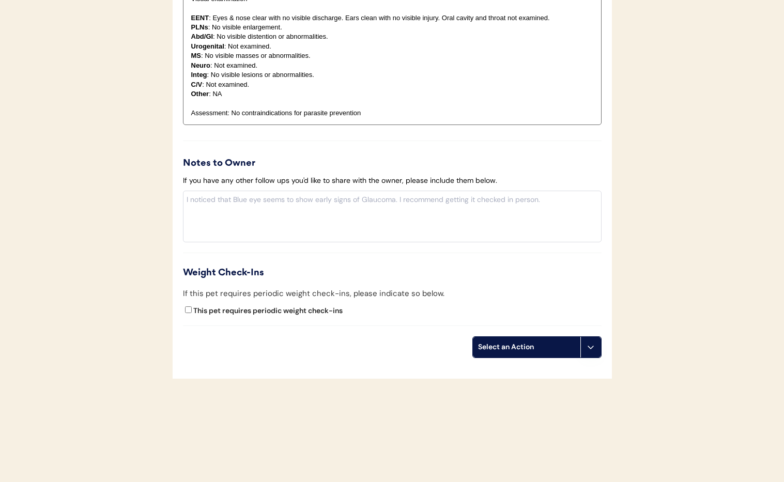
click at [600, 344] on button at bounding box center [590, 347] width 21 height 21
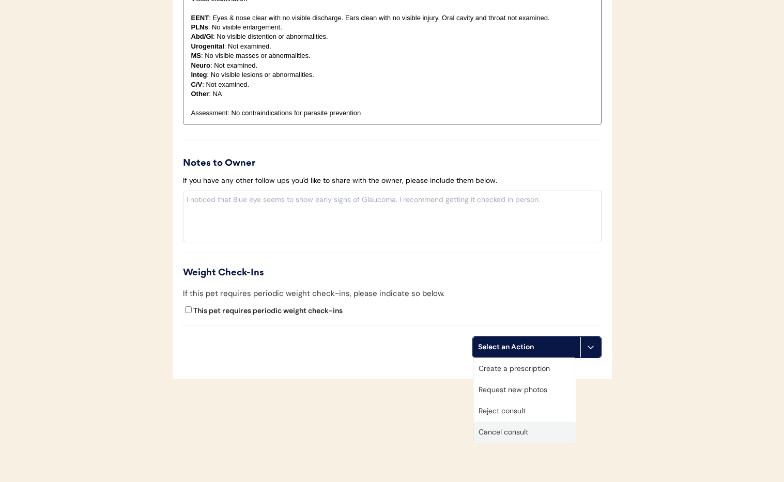
click at [545, 429] on div "Cancel consult" at bounding box center [524, 432] width 102 height 21
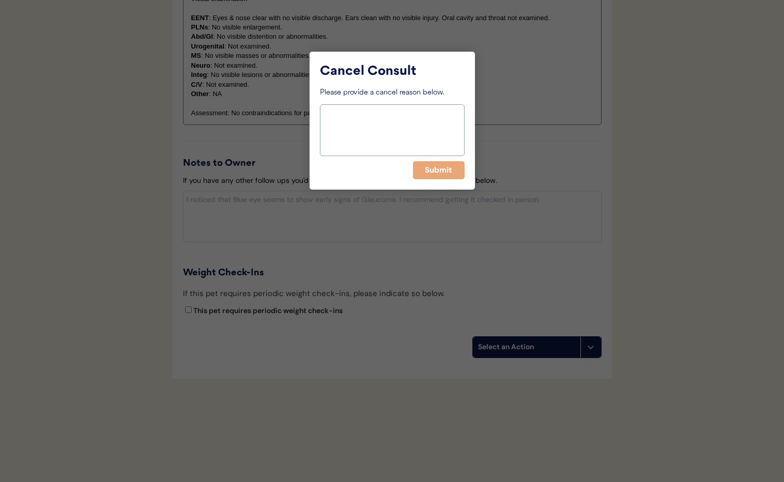
click at [353, 126] on textarea at bounding box center [392, 130] width 145 height 52
paste textarea "> 6 months"
type textarea "> 6 months"
drag, startPoint x: 437, startPoint y: 170, endPoint x: 428, endPoint y: 174, distance: 9.2
click at [437, 170] on button "Submit" at bounding box center [439, 170] width 52 height 18
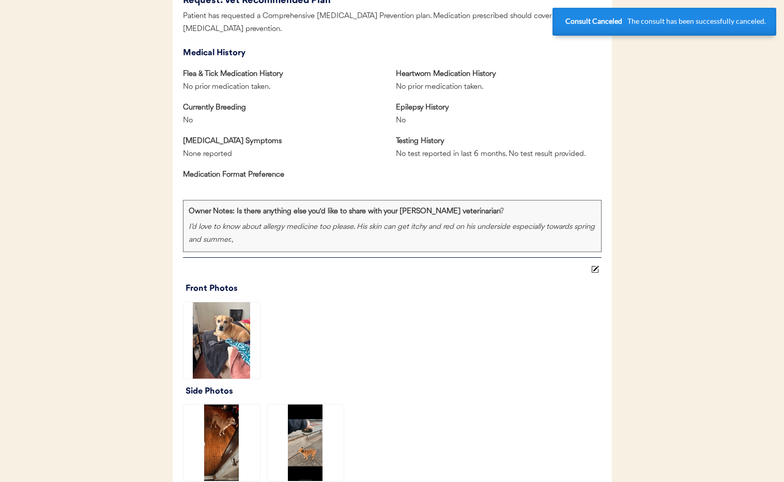
scroll to position [0, 0]
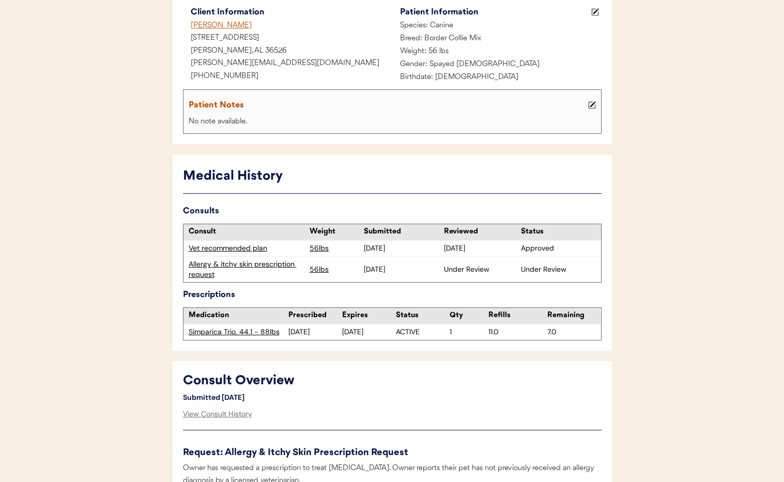
scroll to position [138, 0]
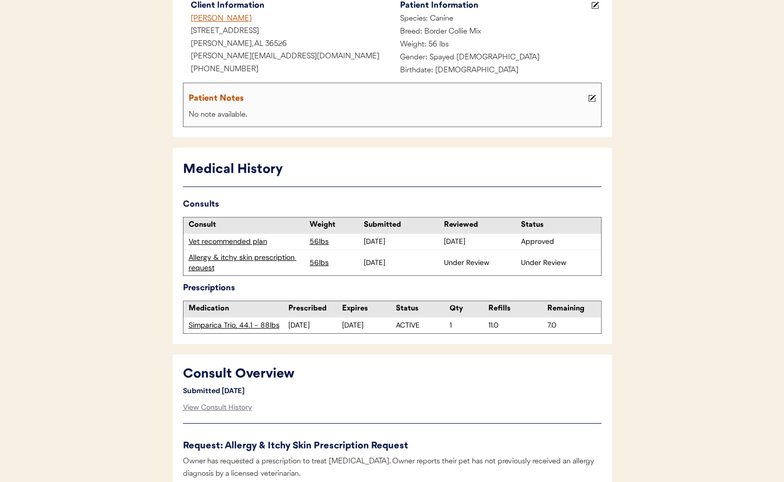
click at [248, 257] on div "Allergy & itchy skin prescription request" at bounding box center [247, 263] width 116 height 20
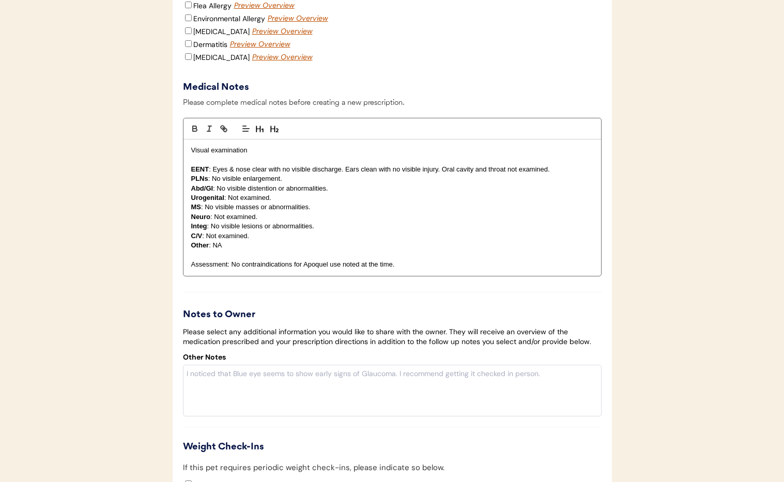
scroll to position [1943, 0]
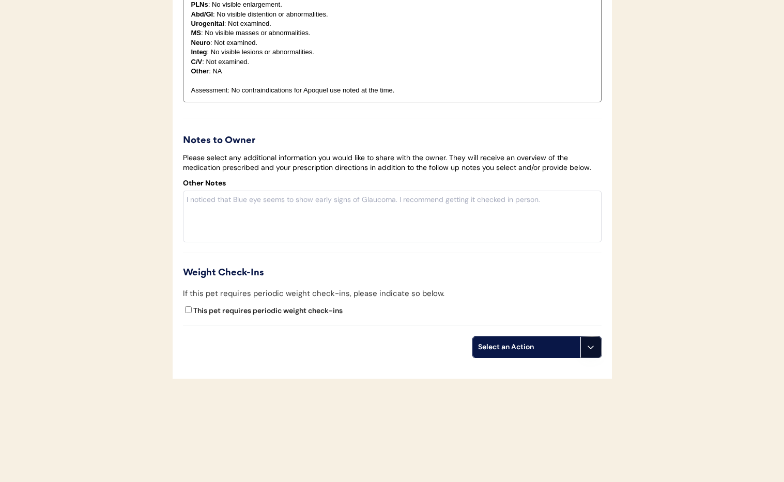
click at [595, 350] on button at bounding box center [590, 347] width 21 height 21
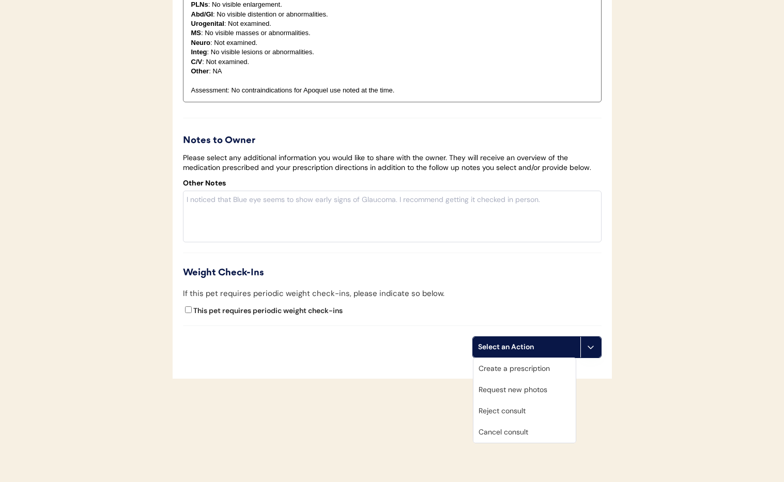
click at [526, 432] on div "Cancel consult" at bounding box center [524, 432] width 102 height 21
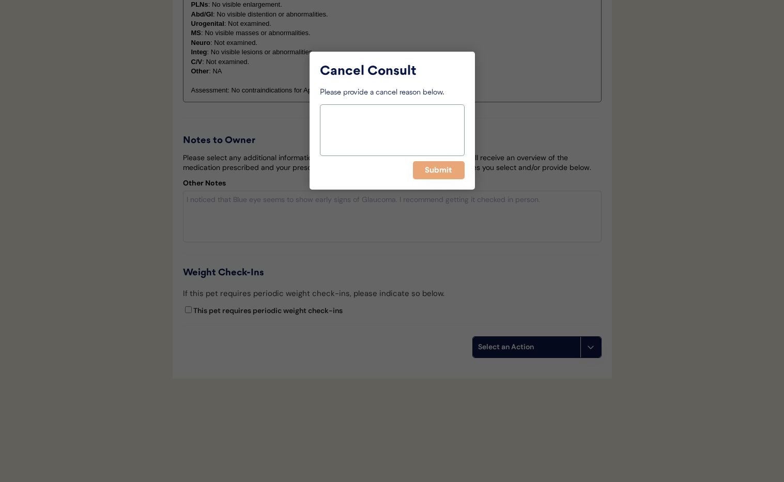
click at [365, 142] on textarea at bounding box center [392, 130] width 145 height 52
paste textarea "> 6 months"
type textarea "> 6 months"
click at [437, 165] on button "Submit" at bounding box center [439, 170] width 52 height 18
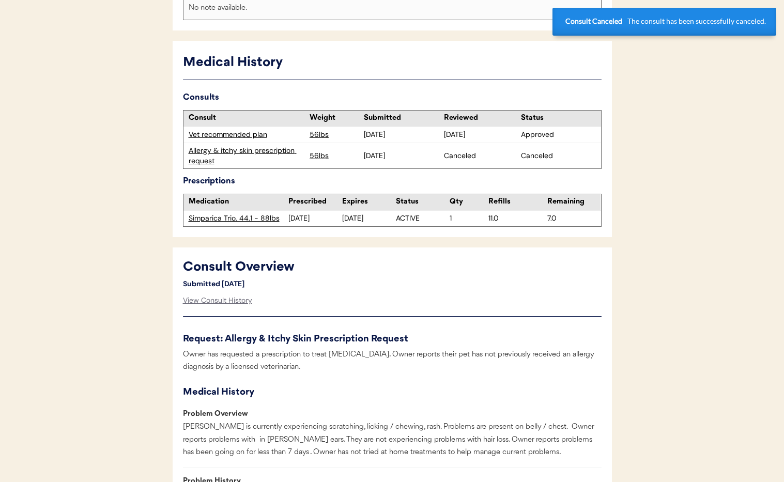
scroll to position [0, 0]
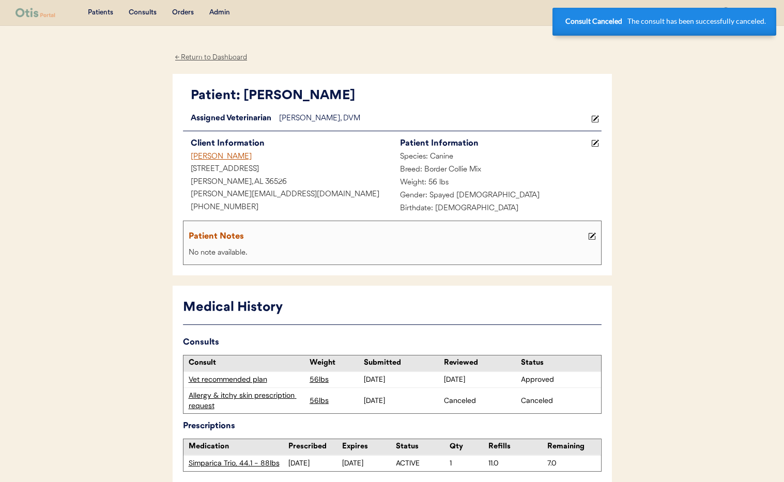
click at [209, 158] on div "[PERSON_NAME]" at bounding box center [287, 157] width 209 height 13
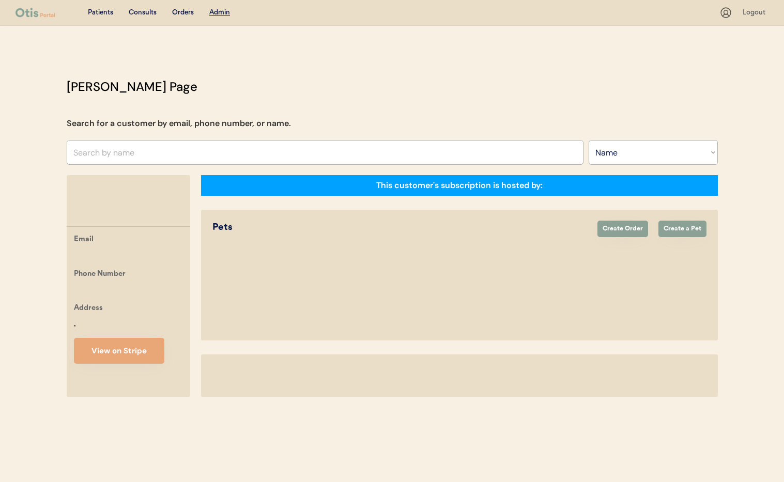
select select ""Name""
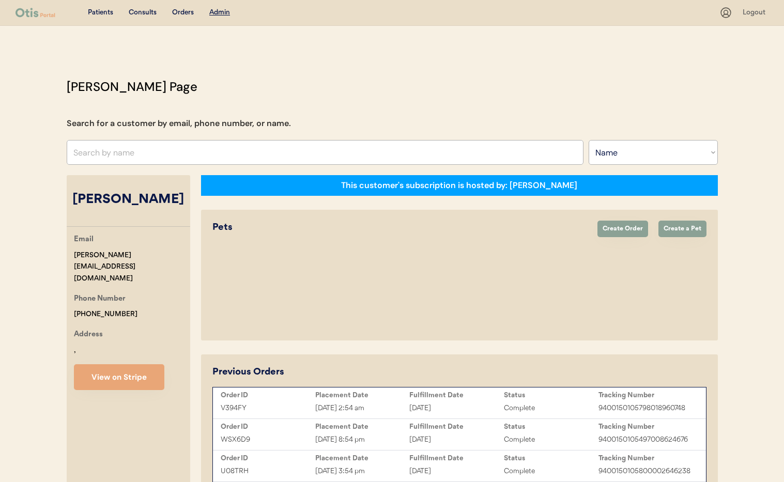
select select "true"
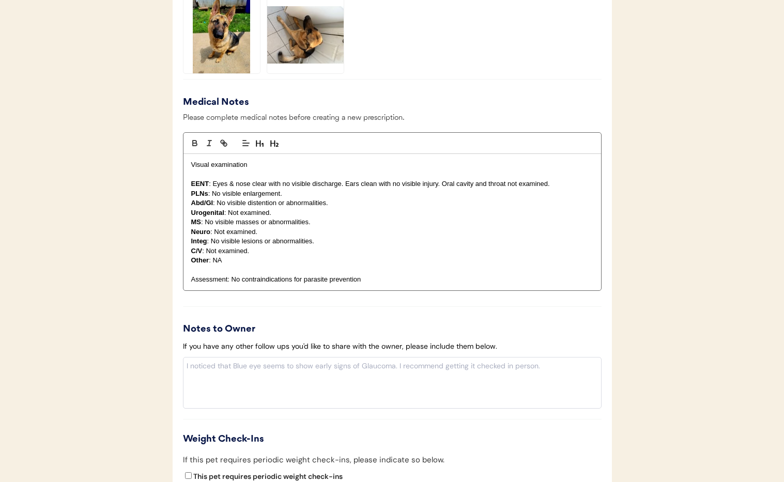
scroll to position [1109, 0]
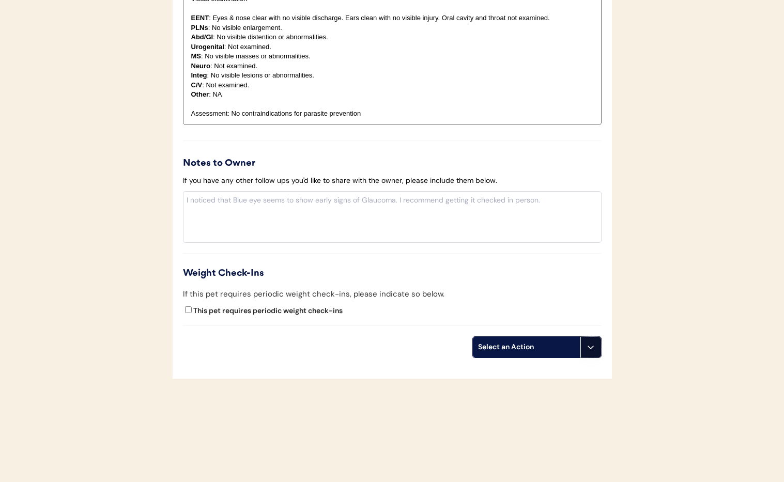
drag, startPoint x: 591, startPoint y: 350, endPoint x: 590, endPoint y: 362, distance: 11.4
click at [591, 350] on icon at bounding box center [590, 347] width 8 height 8
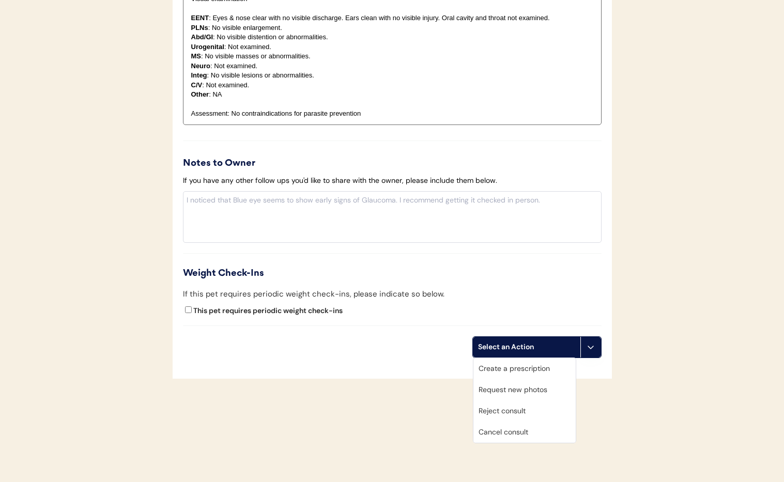
click at [535, 434] on div "Cancel consult" at bounding box center [524, 432] width 102 height 21
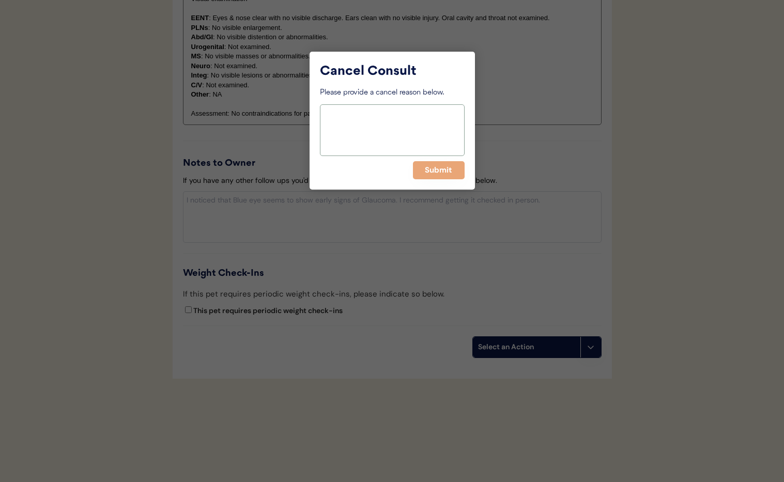
click at [373, 132] on textarea at bounding box center [392, 130] width 145 height 52
paste textarea "> 6 months"
type textarea "> 6 months"
click at [435, 172] on button "Submit" at bounding box center [439, 170] width 52 height 18
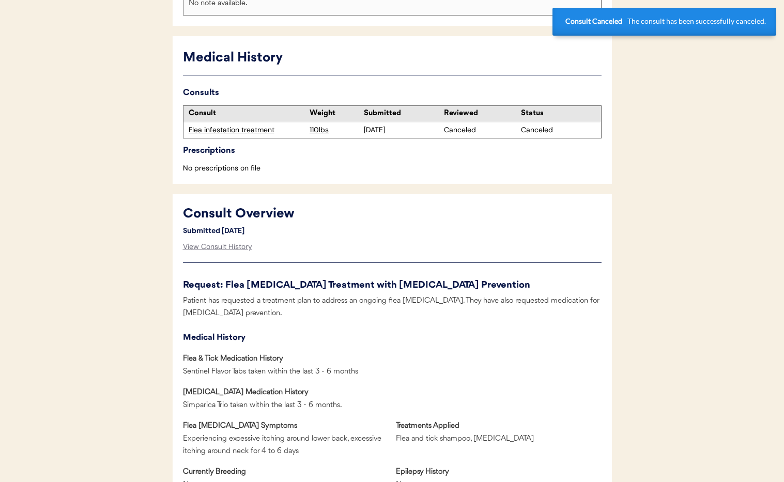
scroll to position [0, 0]
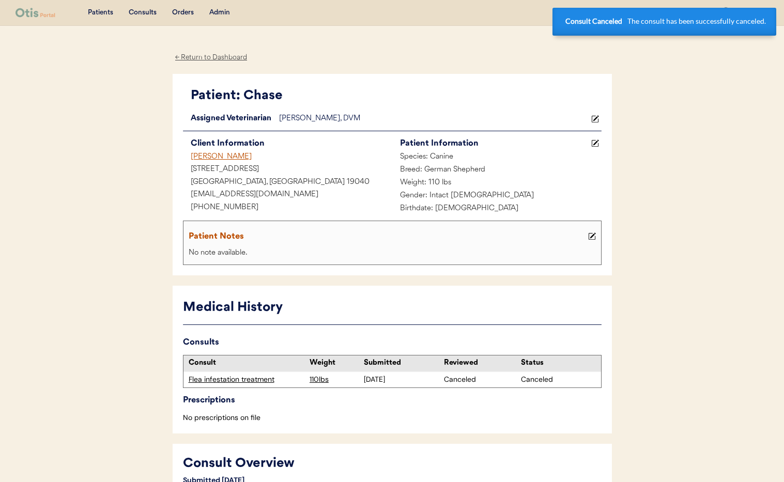
click at [204, 59] on div "← Return to Dashboard" at bounding box center [211, 58] width 77 height 12
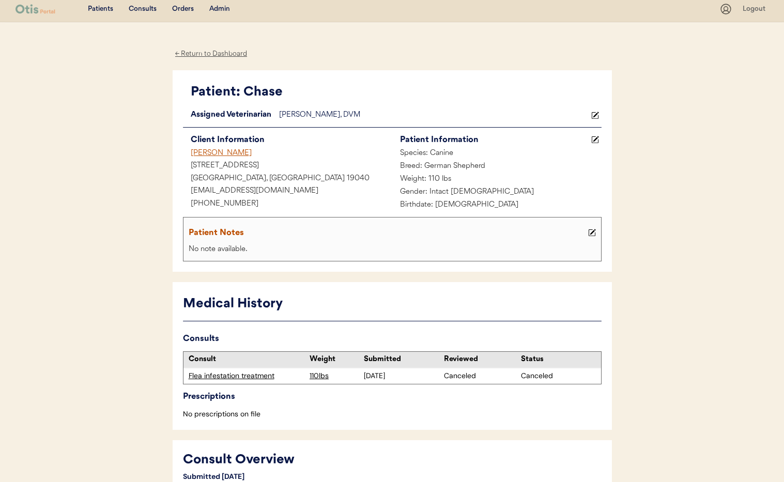
scroll to position [2, 0]
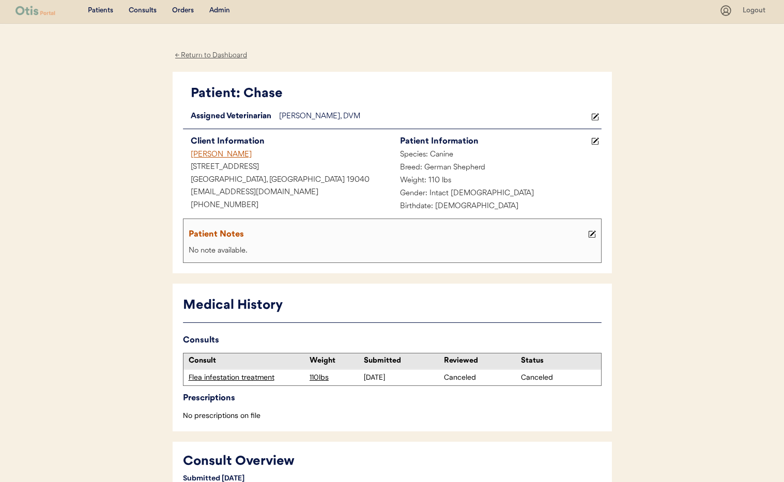
click at [223, 152] on div "[PERSON_NAME]" at bounding box center [287, 155] width 209 height 13
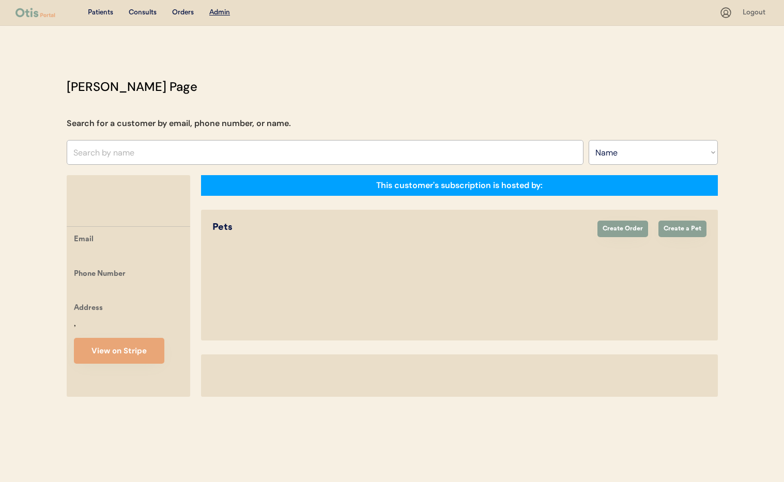
select select ""Name""
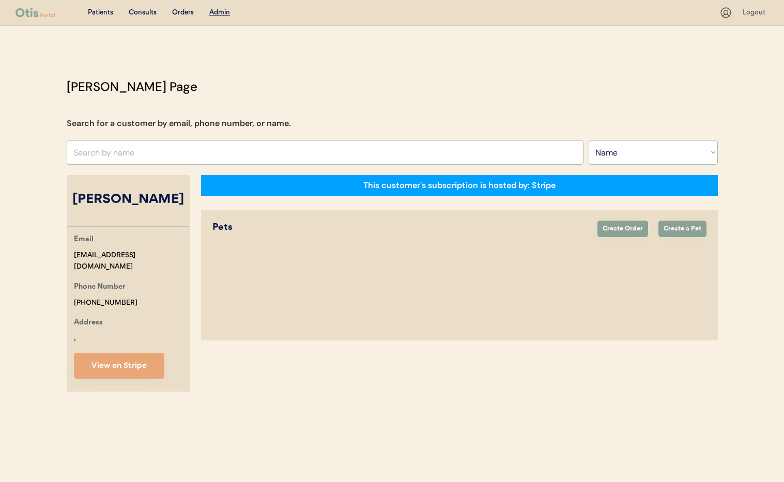
select select "true"
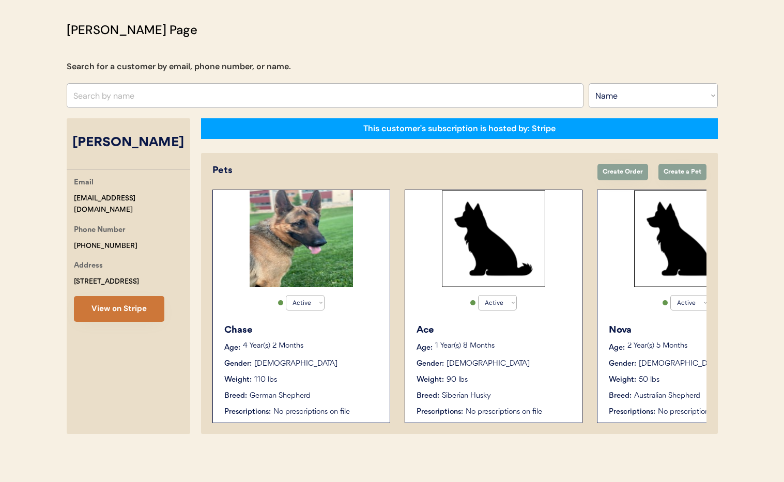
click at [111, 308] on button "View on Stripe" at bounding box center [119, 309] width 90 height 26
click at [502, 386] on div "Ace Age: [DEMOGRAPHIC_DATA] Year(s) 8 Months Gender: [DEMOGRAPHIC_DATA] Weight:…" at bounding box center [493, 370] width 166 height 104
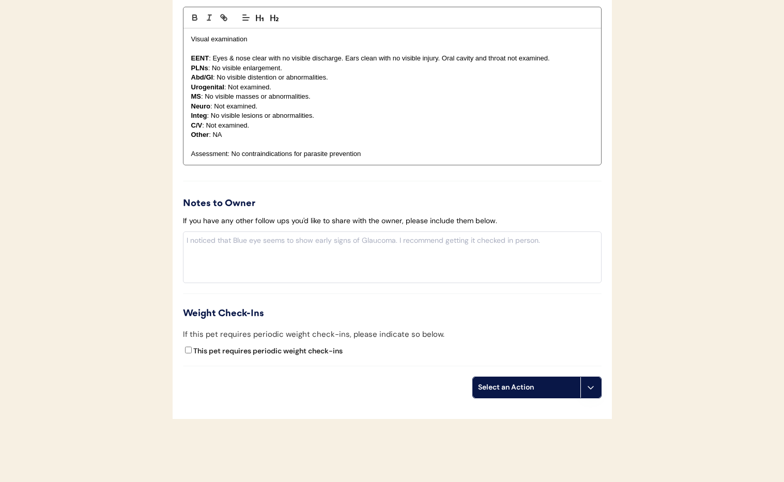
scroll to position [1035, 0]
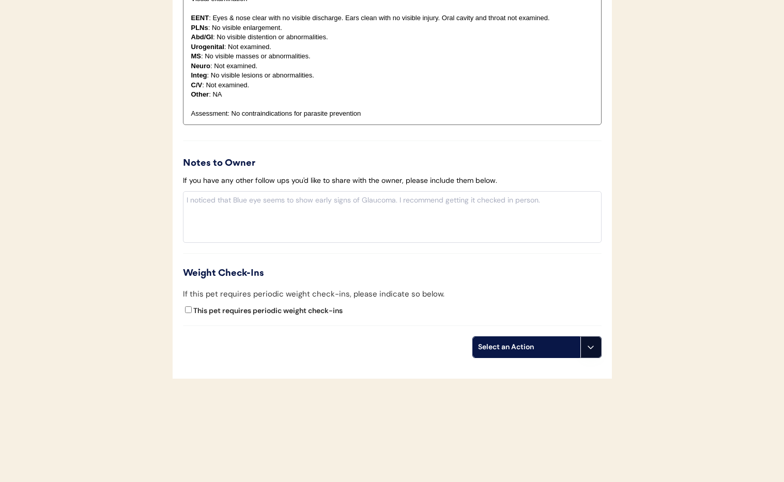
click at [592, 356] on button at bounding box center [590, 347] width 21 height 21
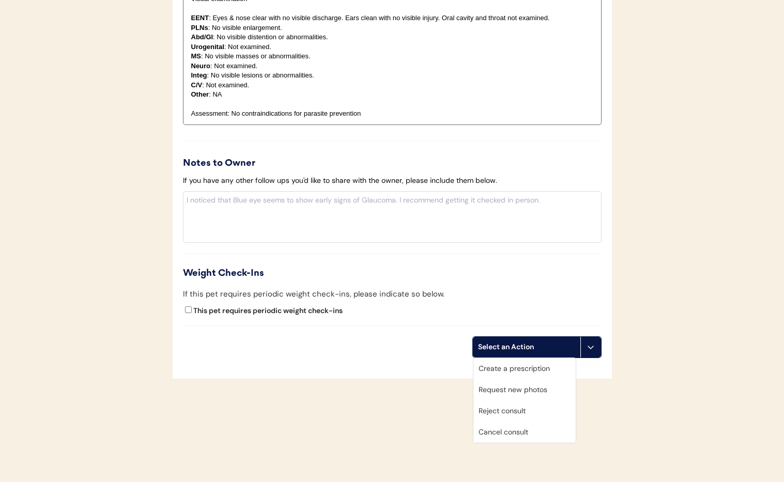
click at [541, 434] on div "Cancel consult" at bounding box center [524, 432] width 102 height 21
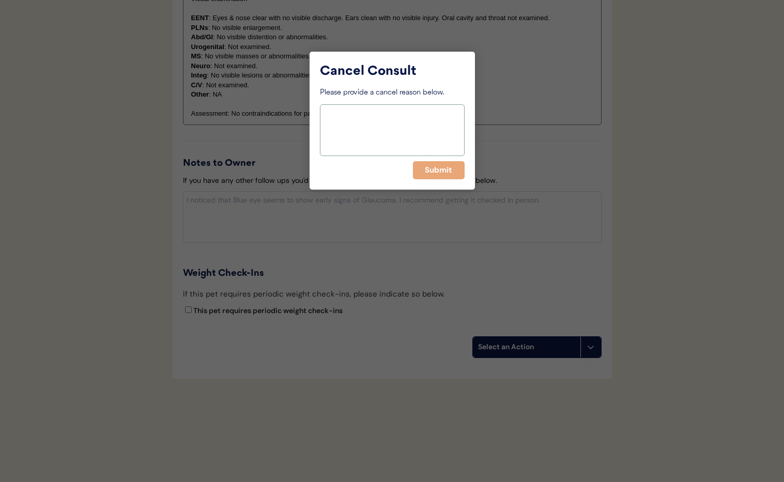
click at [349, 136] on textarea at bounding box center [392, 130] width 145 height 52
paste textarea "> 6 months"
type textarea "> 6 months"
click at [435, 172] on button "Submit" at bounding box center [439, 170] width 52 height 18
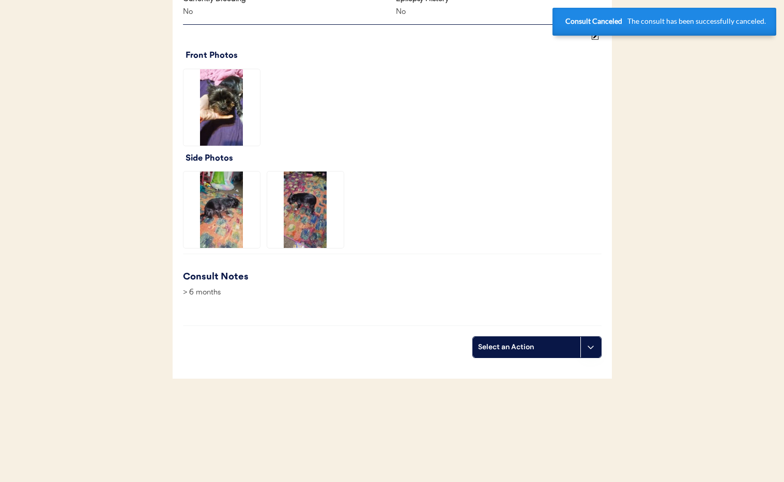
scroll to position [0, 0]
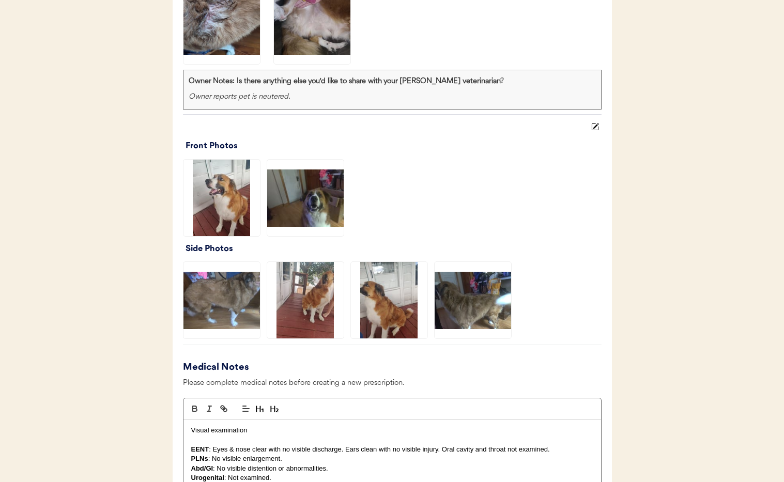
scroll to position [1559, 0]
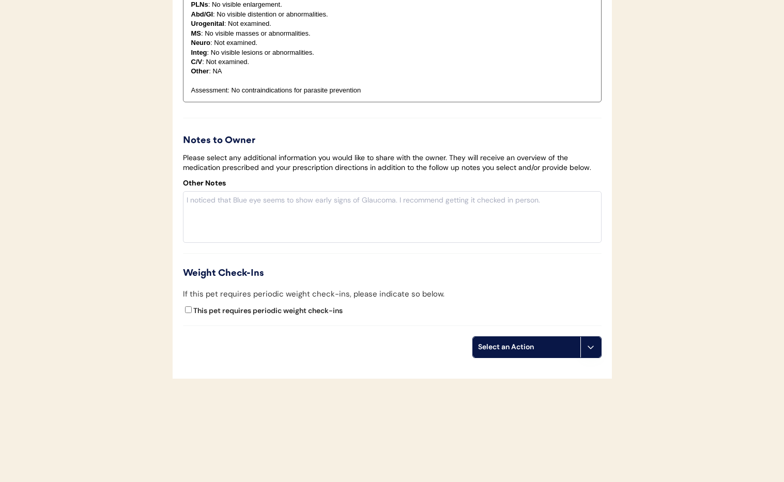
drag, startPoint x: 585, startPoint y: 351, endPoint x: 583, endPoint y: 357, distance: 5.9
click at [585, 351] on button at bounding box center [590, 347] width 21 height 21
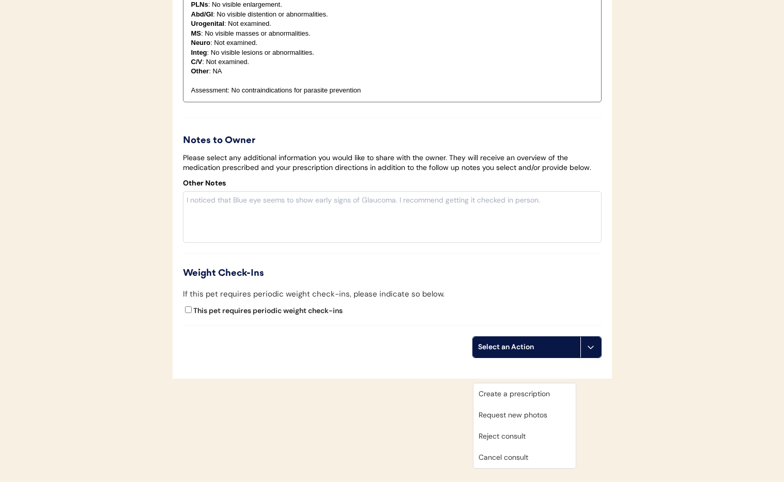
click at [526, 447] on div "Cancel consult" at bounding box center [524, 457] width 102 height 21
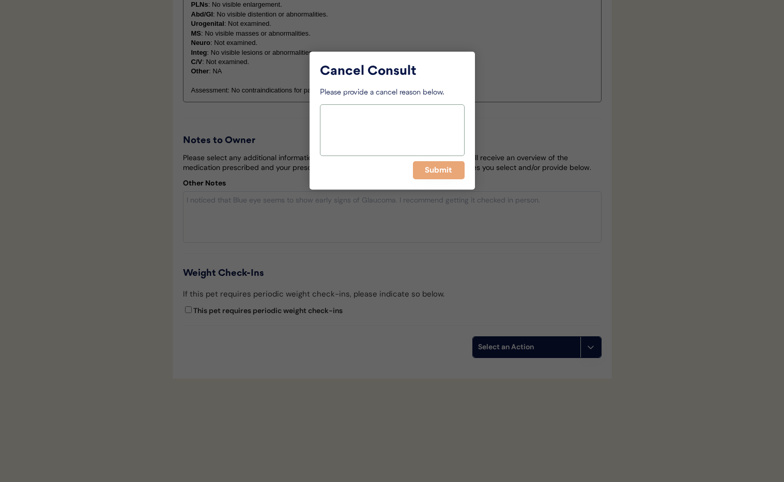
click at [352, 135] on textarea at bounding box center [392, 130] width 145 height 52
paste textarea "> 6 months"
type textarea "> 6 months"
click at [423, 170] on button "Submit" at bounding box center [439, 170] width 52 height 18
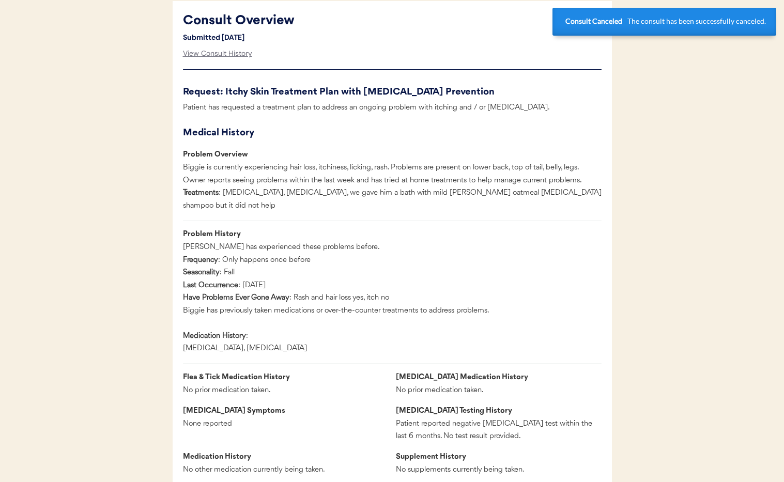
scroll to position [0, 0]
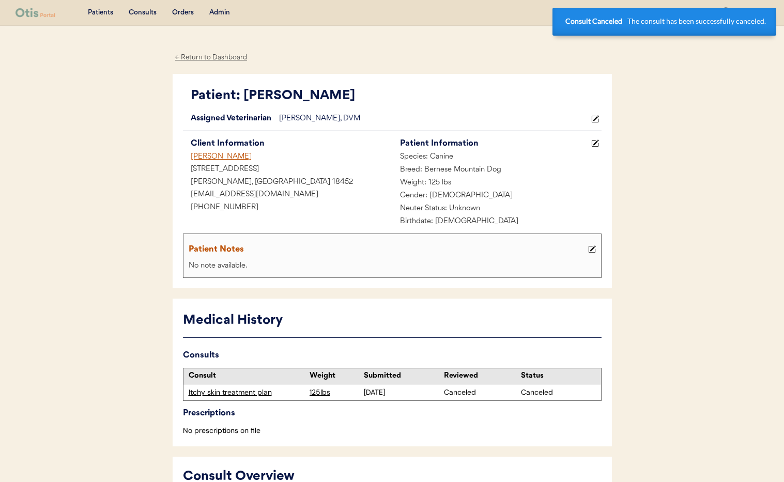
click at [203, 154] on div "[PERSON_NAME]" at bounding box center [287, 157] width 209 height 13
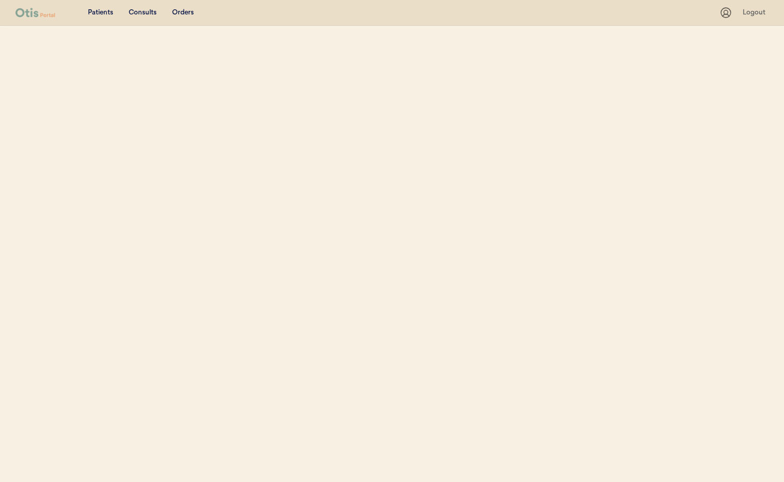
select select ""Name""
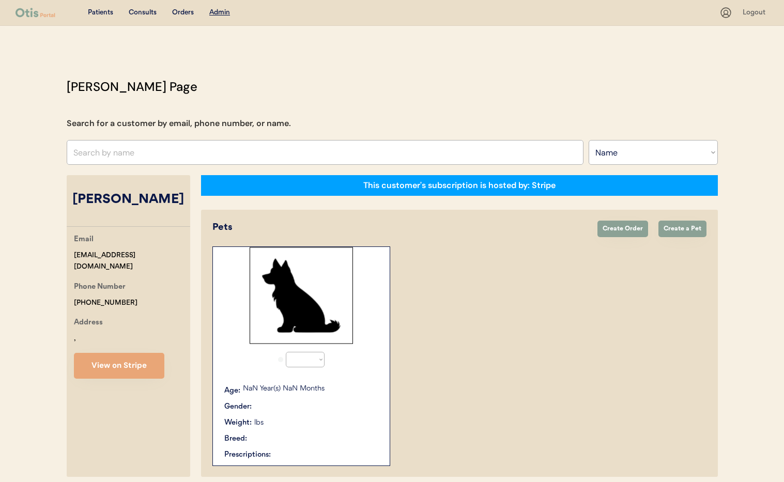
select select "true"
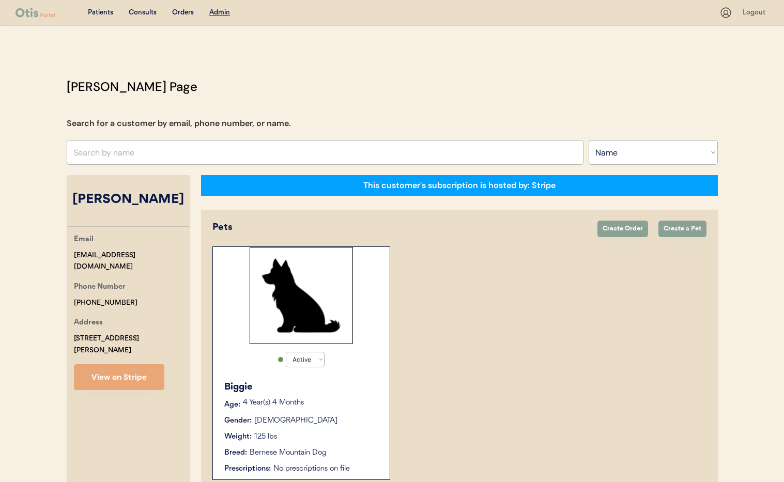
scroll to position [57, 0]
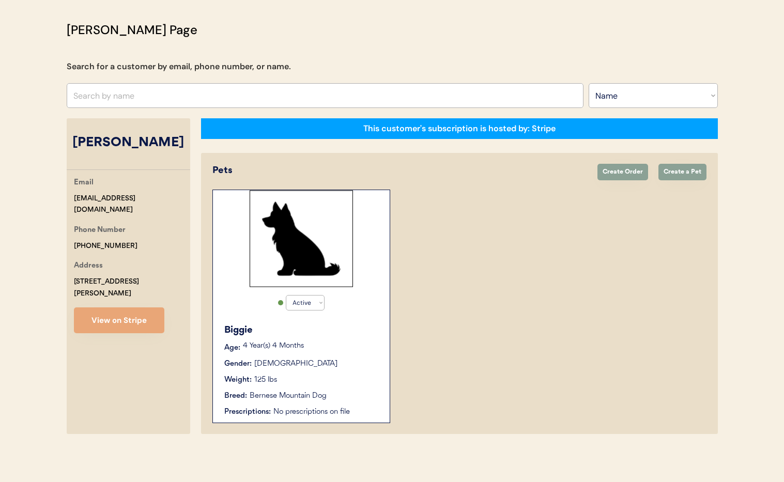
click at [332, 362] on div "Gender: [DEMOGRAPHIC_DATA]" at bounding box center [301, 364] width 155 height 11
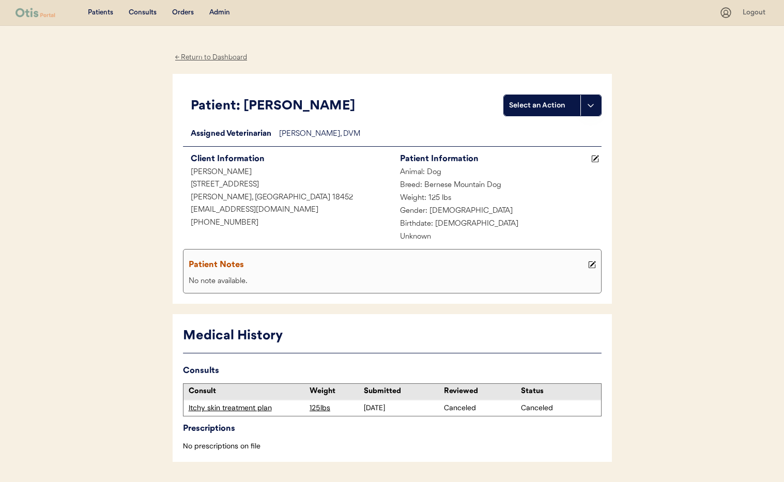
click at [201, 54] on div "← Return to Dashboard" at bounding box center [211, 58] width 77 height 12
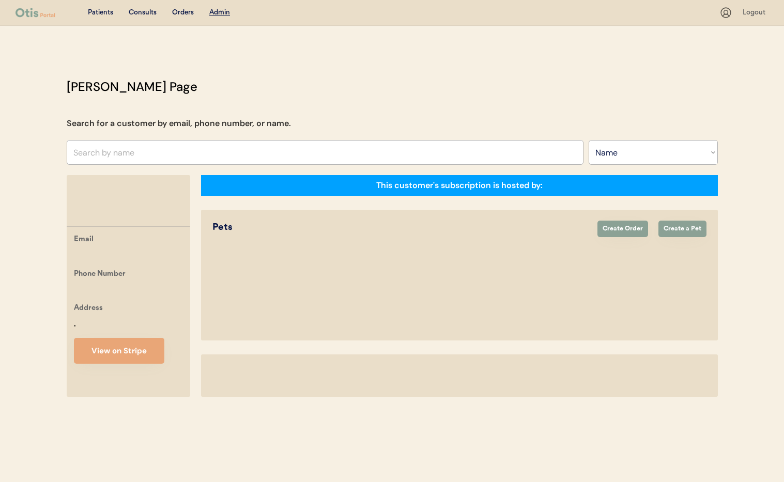
select select ""Name""
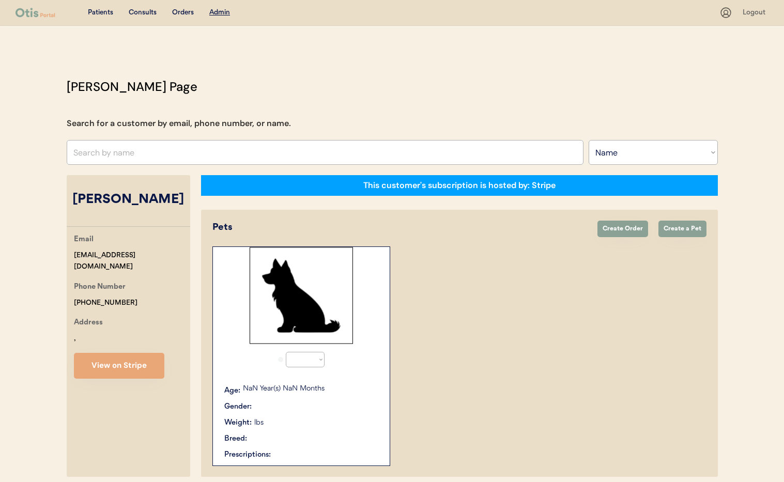
select select "true"
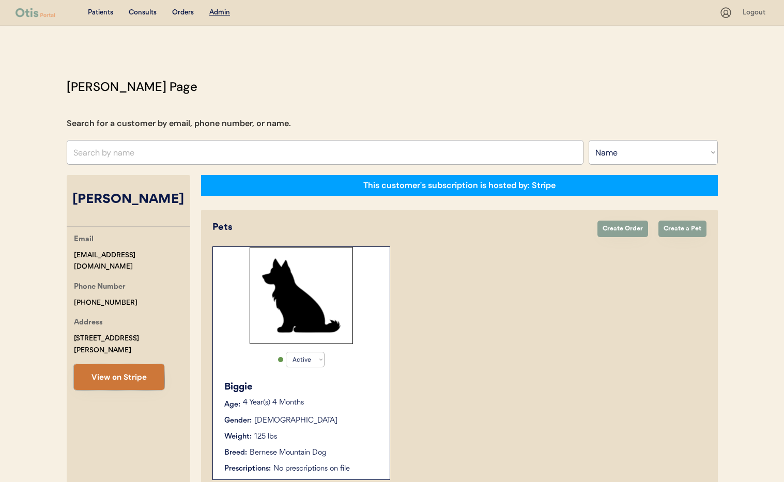
click at [113, 364] on button "View on Stripe" at bounding box center [119, 377] width 90 height 26
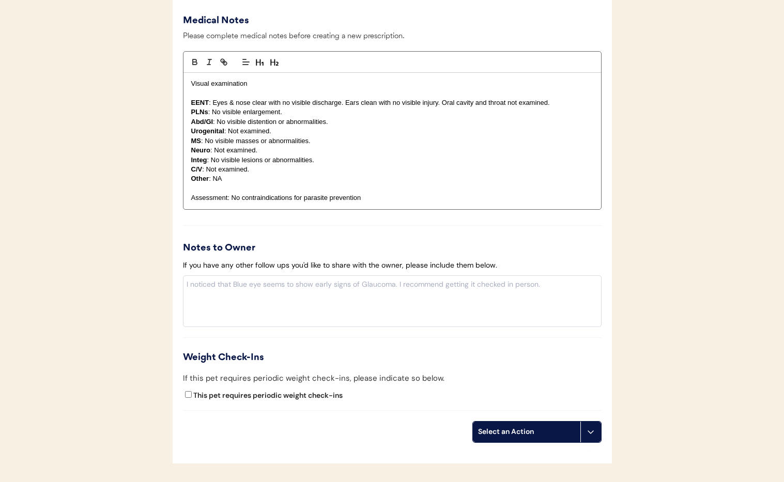
scroll to position [1061, 0]
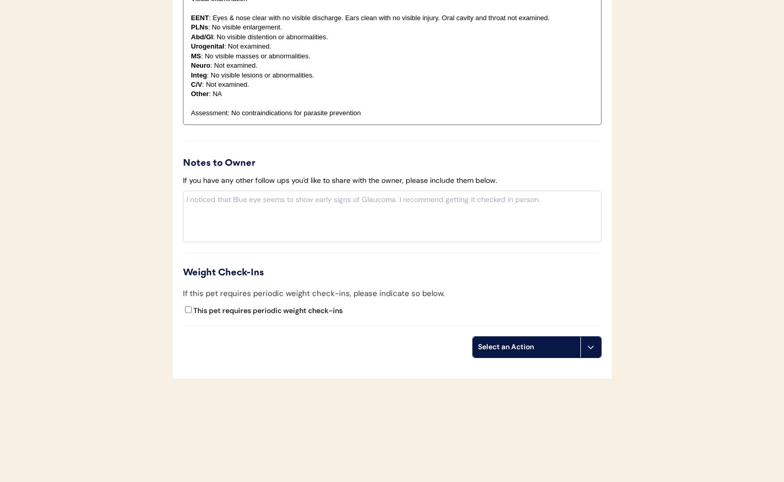
click at [588, 350] on icon at bounding box center [590, 347] width 8 height 8
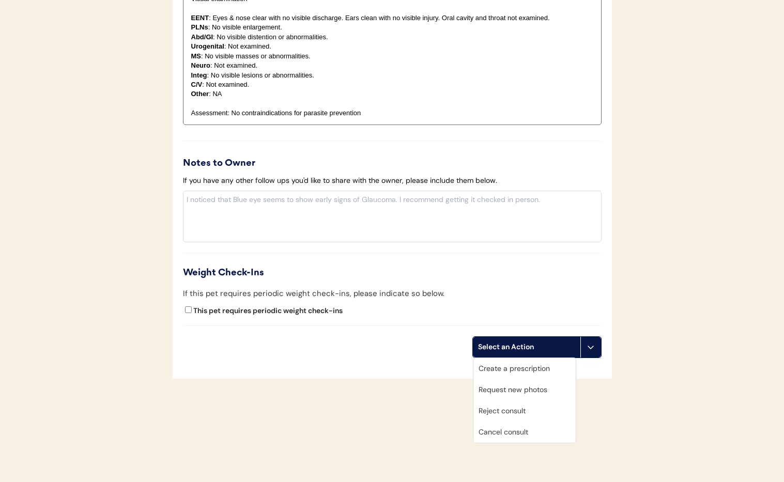
click at [535, 430] on div "Cancel consult" at bounding box center [524, 432] width 102 height 21
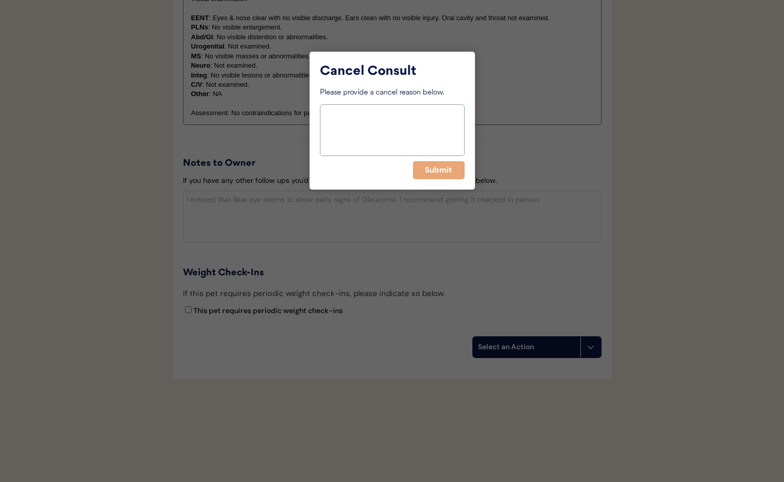
click at [349, 118] on textarea at bounding box center [392, 130] width 145 height 52
paste textarea "> 6 months"
type textarea "> 6 months"
click at [438, 172] on button "Submit" at bounding box center [439, 170] width 52 height 18
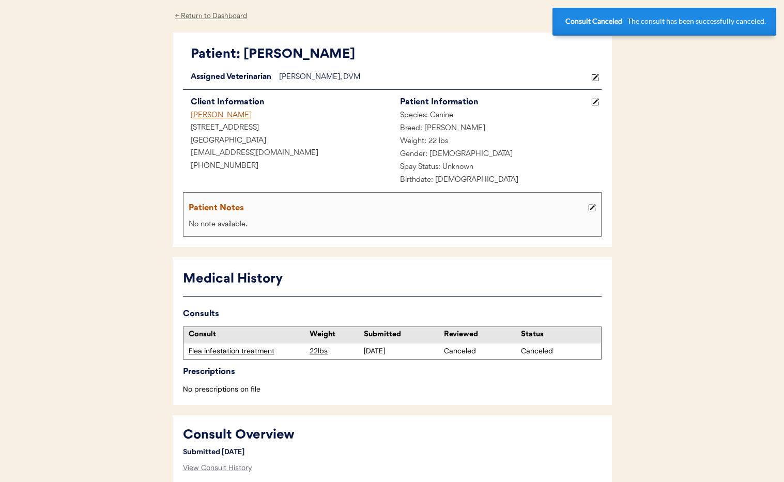
scroll to position [0, 0]
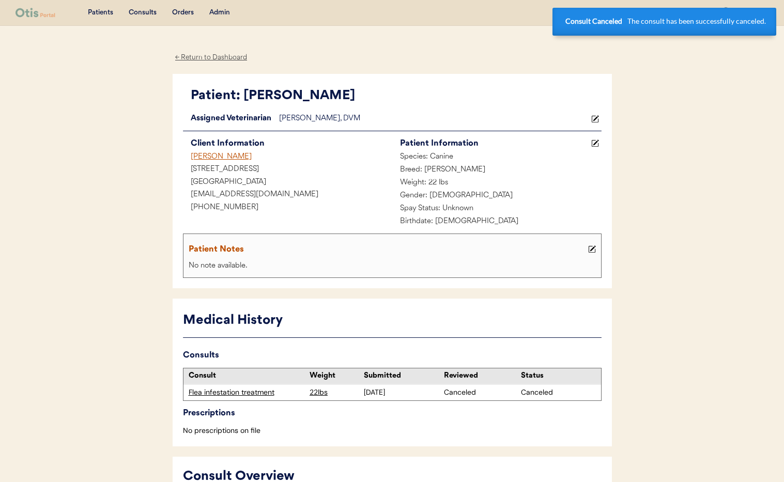
click at [209, 157] on div "[PERSON_NAME]" at bounding box center [287, 157] width 209 height 13
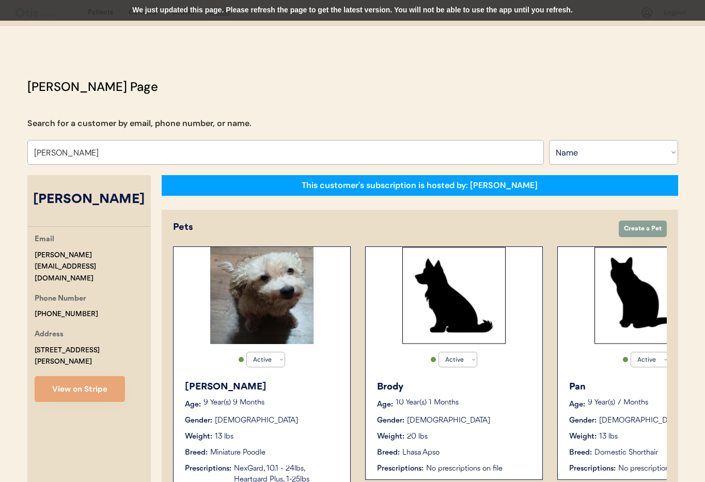
select select ""Name""
select select "true"
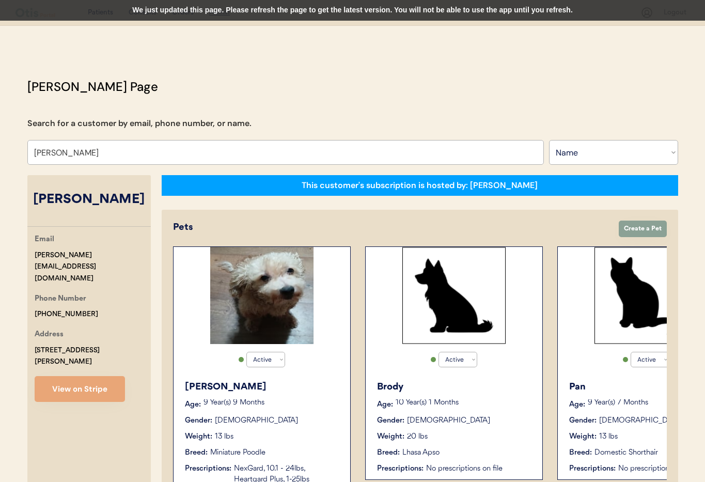
select select "true"
drag, startPoint x: 91, startPoint y: 158, endPoint x: 84, endPoint y: 154, distance: 8.1
click at [89, 157] on input "[PERSON_NAME]" at bounding box center [285, 152] width 517 height 25
drag, startPoint x: 80, startPoint y: 154, endPoint x: 11, endPoint y: 147, distance: 69.0
click at [11, 147] on div "Patients Consults Orders Admin Logout [PERSON_NAME] Admin Page Search for a cus…" at bounding box center [352, 387] width 705 height 775
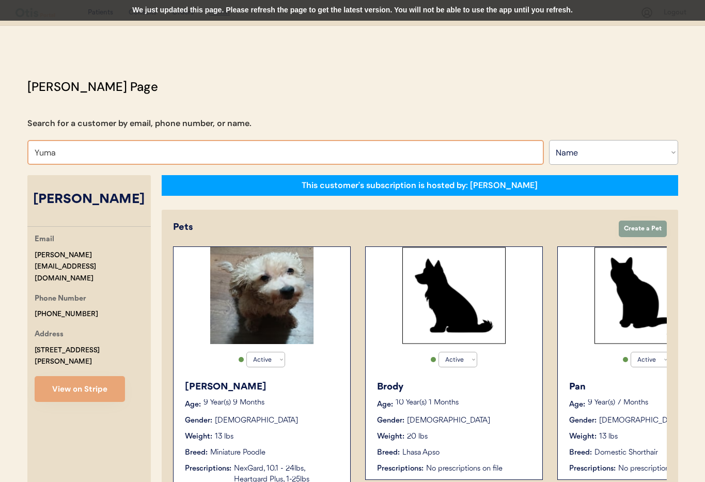
type input "Yuma"
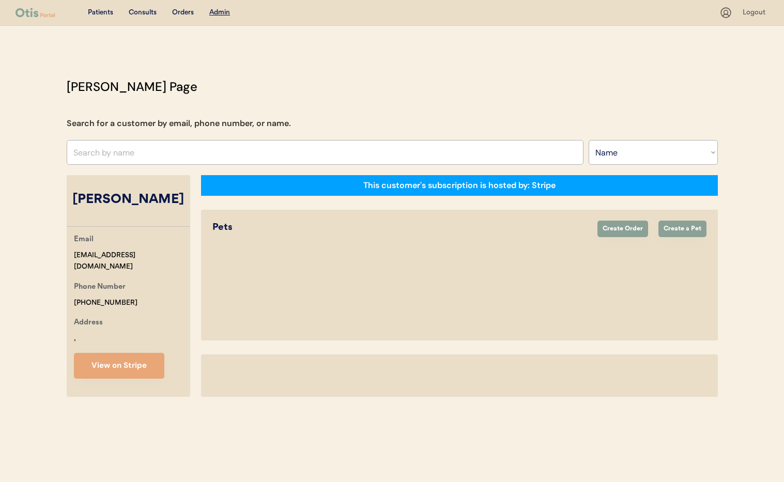
select select ""Name""
select select "true"
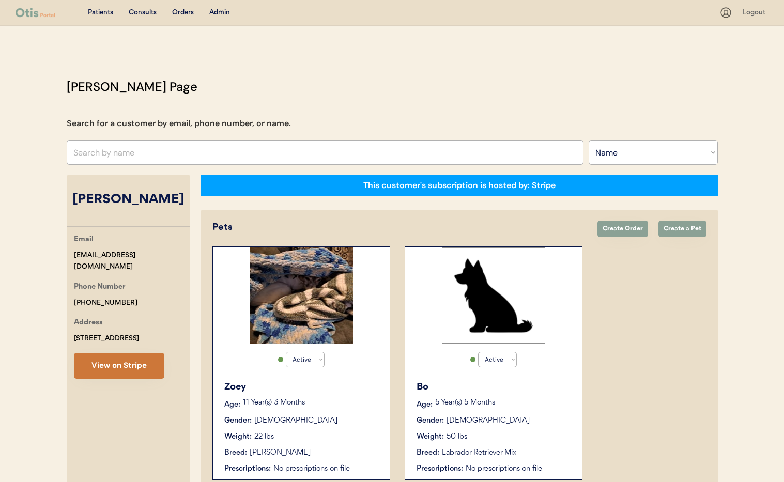
click at [135, 370] on button "View on Stripe" at bounding box center [119, 366] width 90 height 26
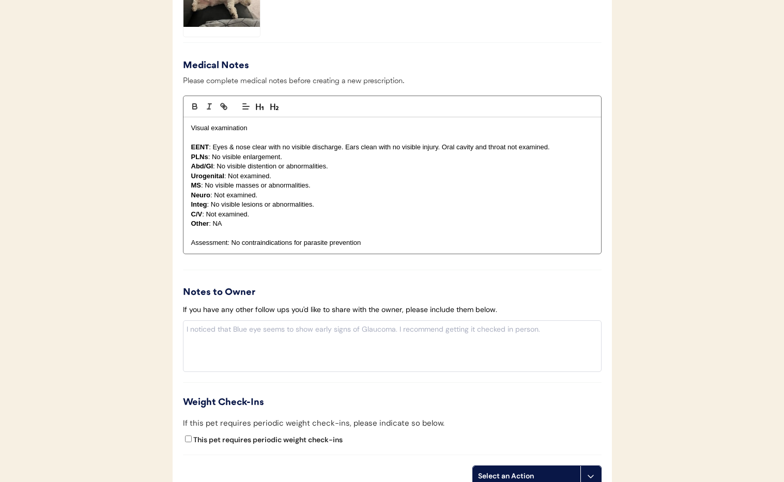
scroll to position [1063, 0]
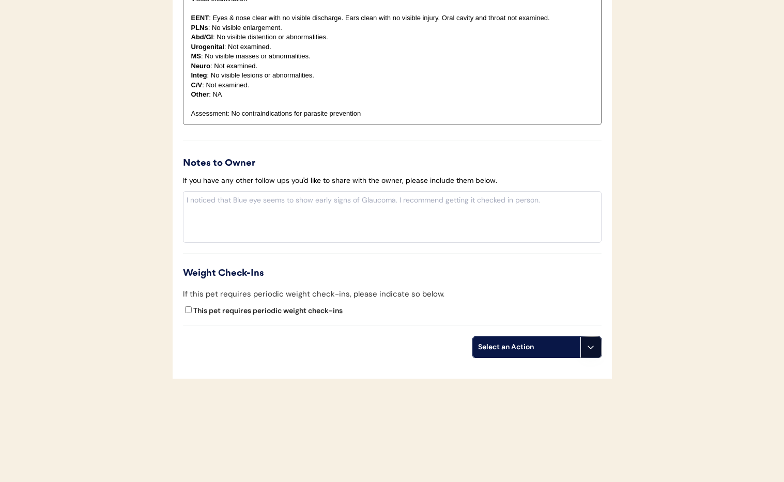
click at [590, 354] on button at bounding box center [590, 347] width 21 height 21
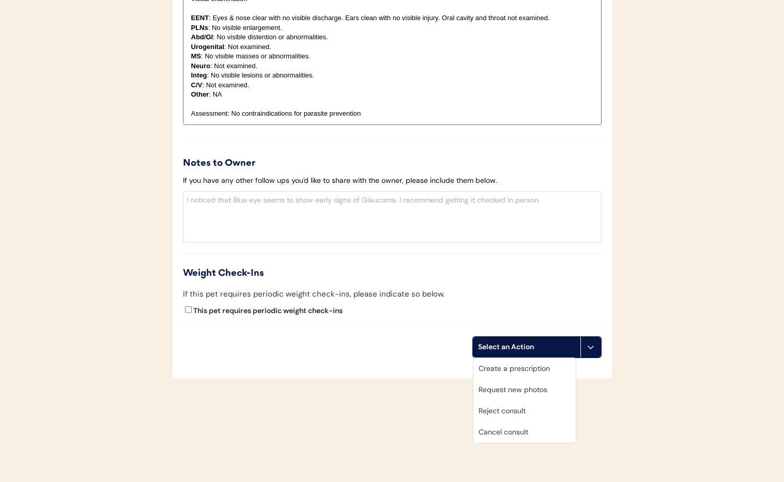
click at [531, 433] on div "Cancel consult" at bounding box center [524, 432] width 102 height 21
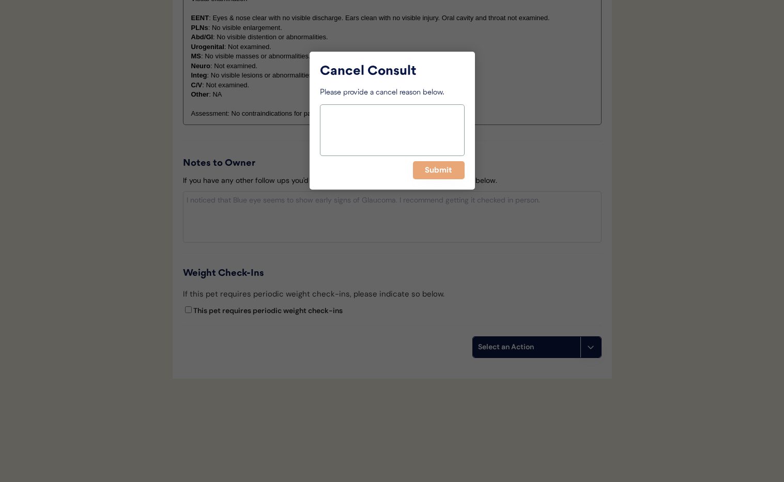
click at [352, 124] on textarea at bounding box center [392, 130] width 145 height 52
paste textarea "> 6 months"
type textarea "> 6 months"
click at [425, 171] on button "Submit" at bounding box center [439, 170] width 52 height 18
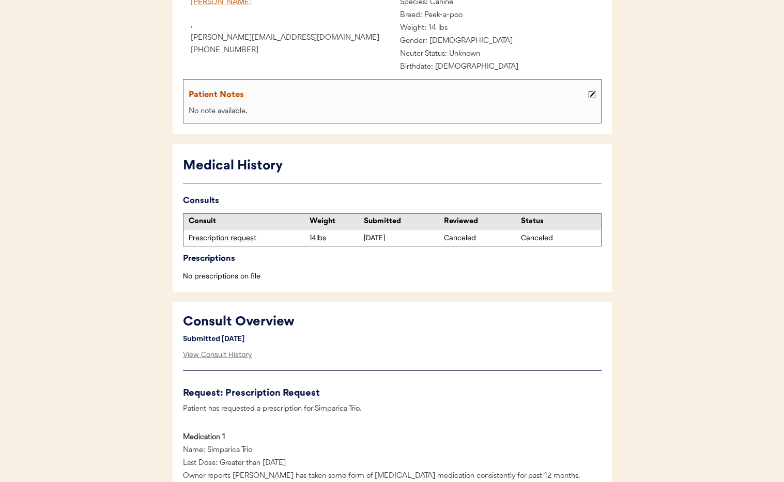
scroll to position [723, 0]
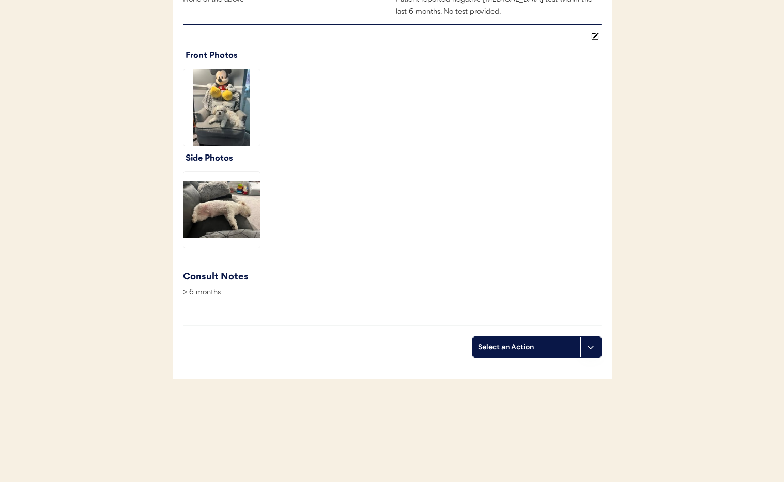
click at [586, 348] on icon at bounding box center [590, 347] width 8 height 8
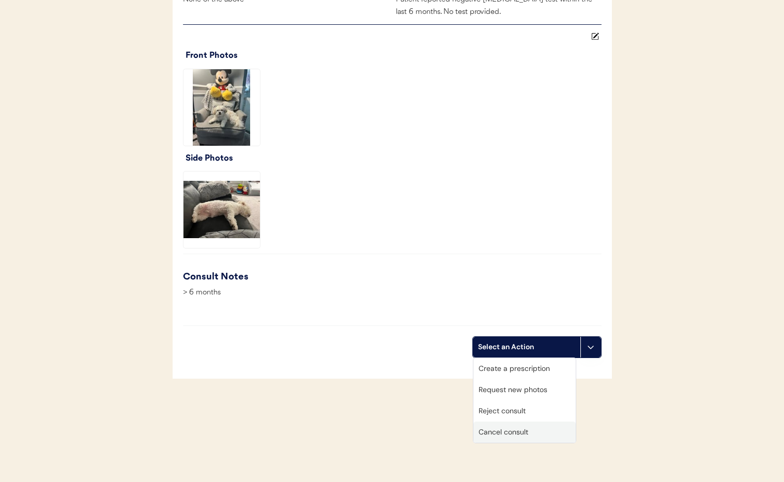
click at [534, 437] on div "Cancel consult" at bounding box center [524, 432] width 102 height 21
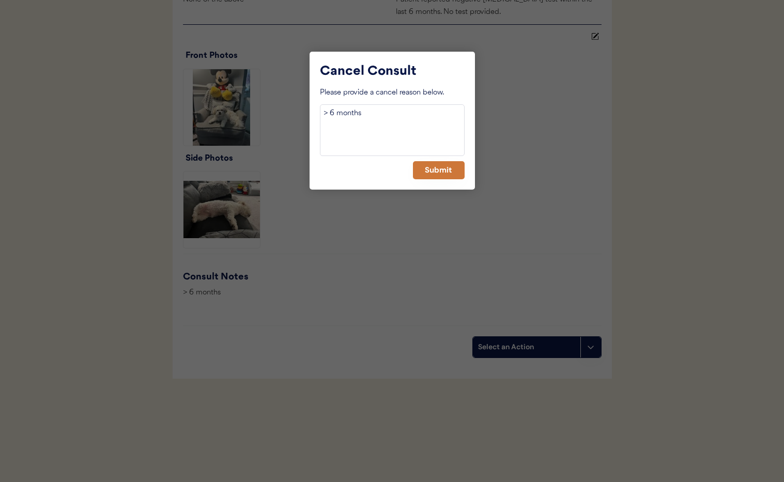
click at [438, 172] on button "Submit" at bounding box center [439, 170] width 52 height 18
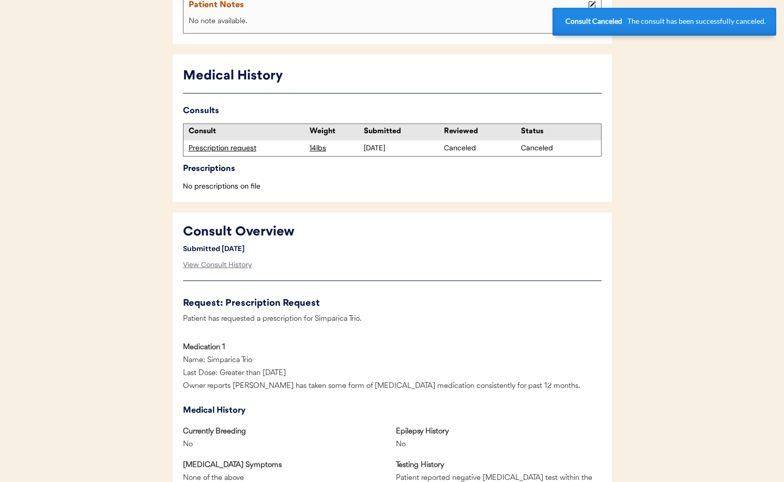
scroll to position [0, 0]
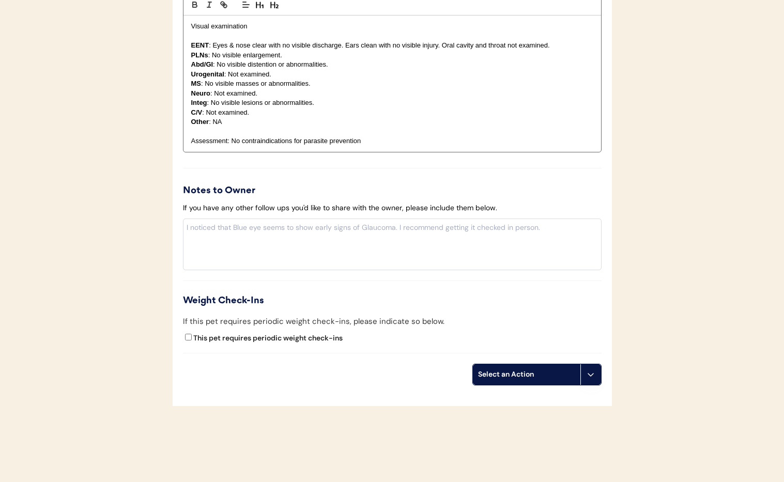
scroll to position [1038, 0]
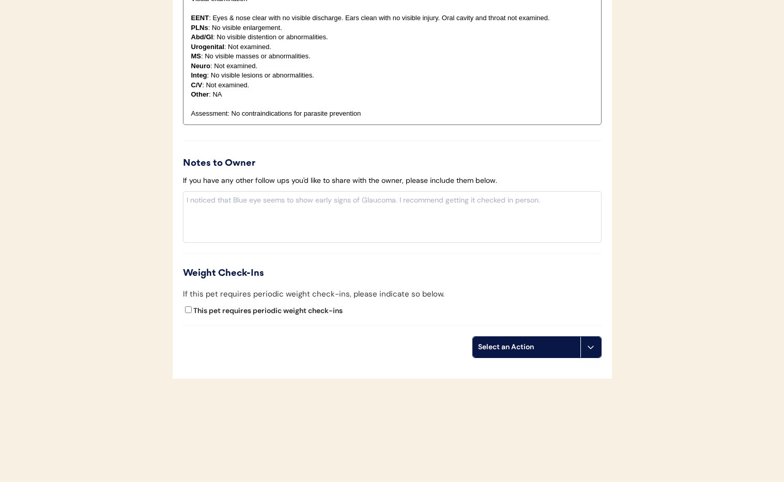
click at [596, 353] on button at bounding box center [590, 347] width 21 height 21
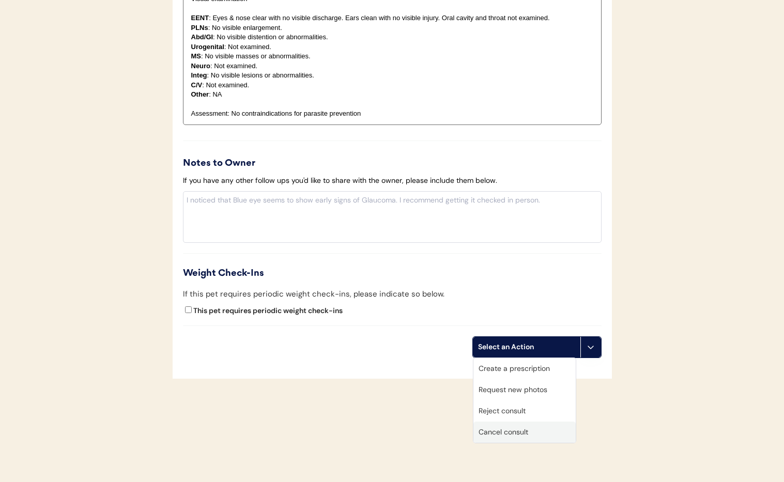
click at [556, 432] on div "Cancel consult" at bounding box center [524, 432] width 102 height 21
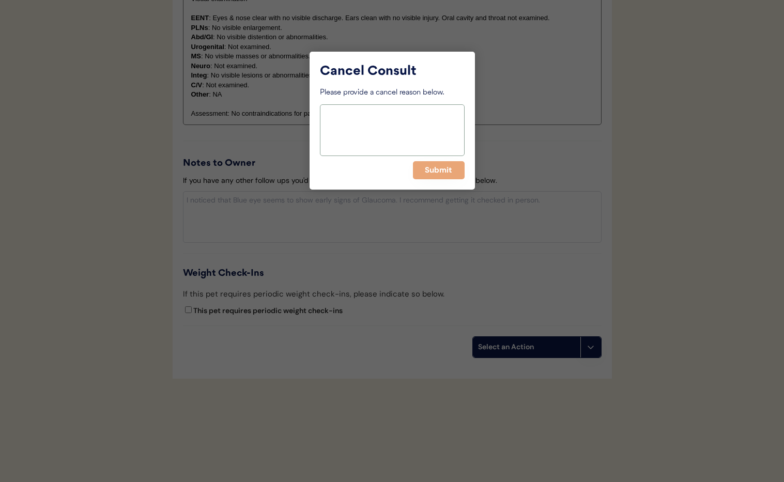
click at [345, 124] on textarea at bounding box center [392, 130] width 145 height 52
paste textarea "> 6 months"
type textarea "> 6 months"
click at [433, 165] on button "Submit" at bounding box center [439, 170] width 52 height 18
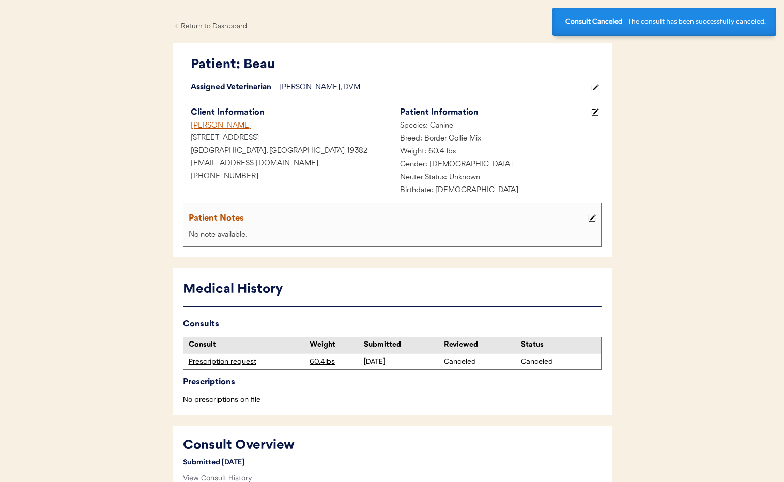
scroll to position [0, 0]
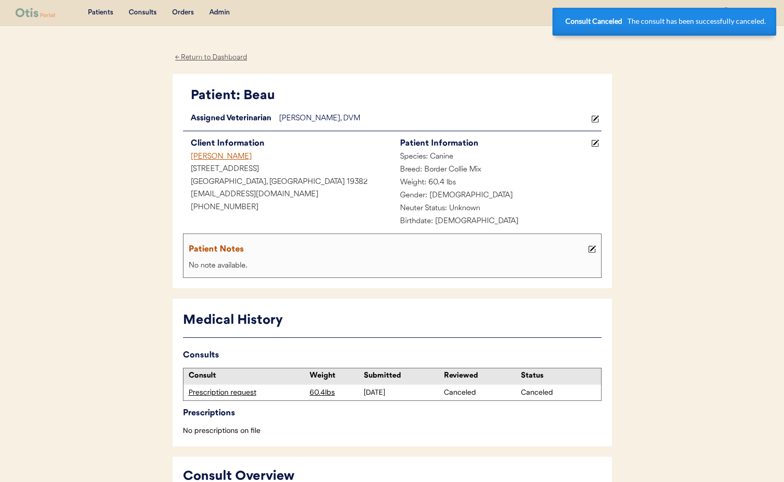
click at [198, 153] on div "[PERSON_NAME]" at bounding box center [287, 157] width 209 height 13
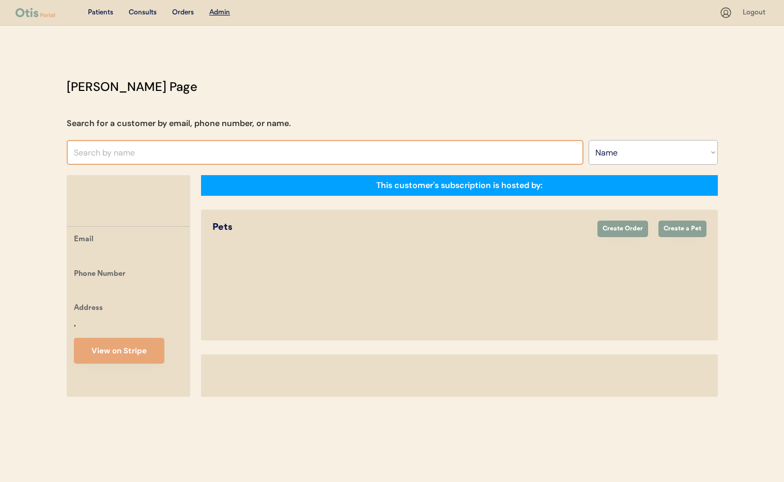
select select ""Name""
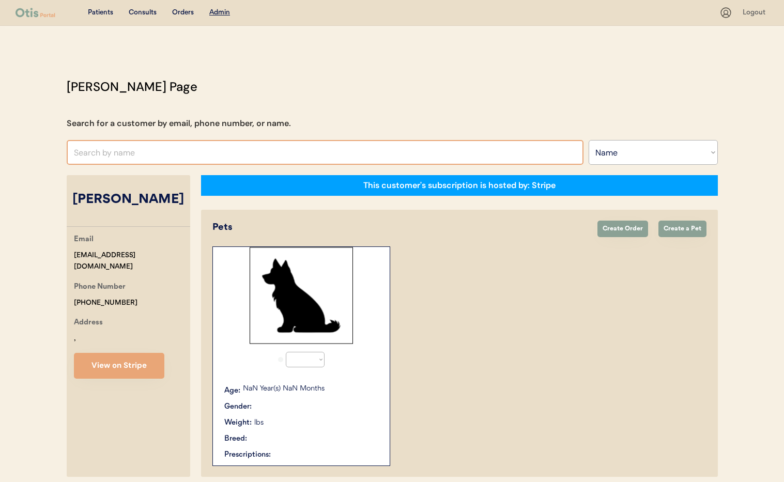
select select "true"
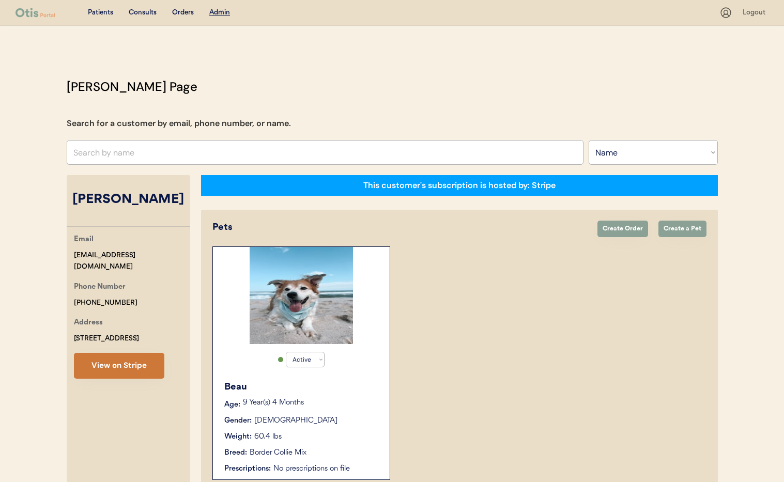
click at [124, 362] on button "View on Stripe" at bounding box center [119, 366] width 90 height 26
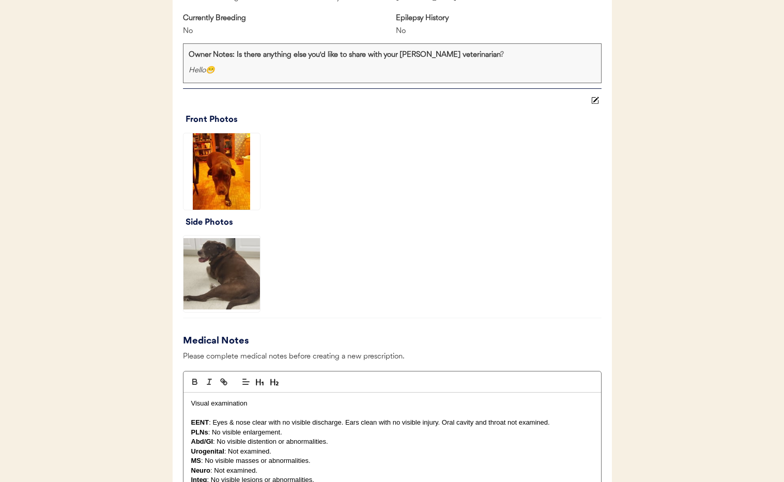
scroll to position [1075, 0]
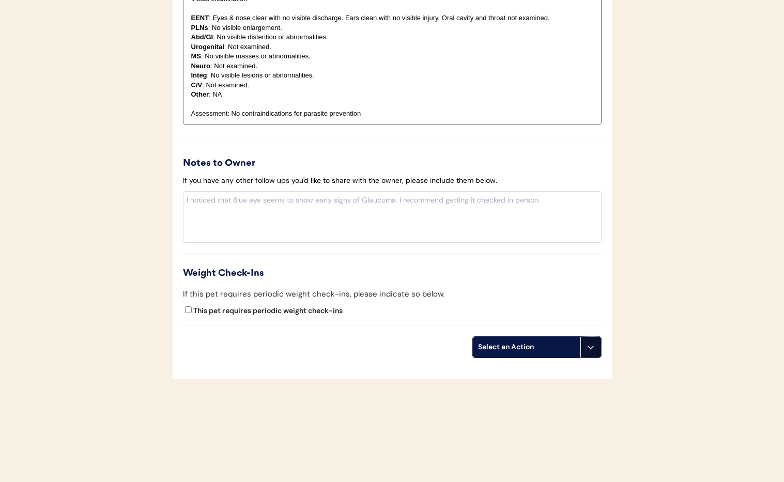
drag, startPoint x: 590, startPoint y: 356, endPoint x: 590, endPoint y: 365, distance: 8.3
click at [590, 356] on button at bounding box center [590, 347] width 21 height 21
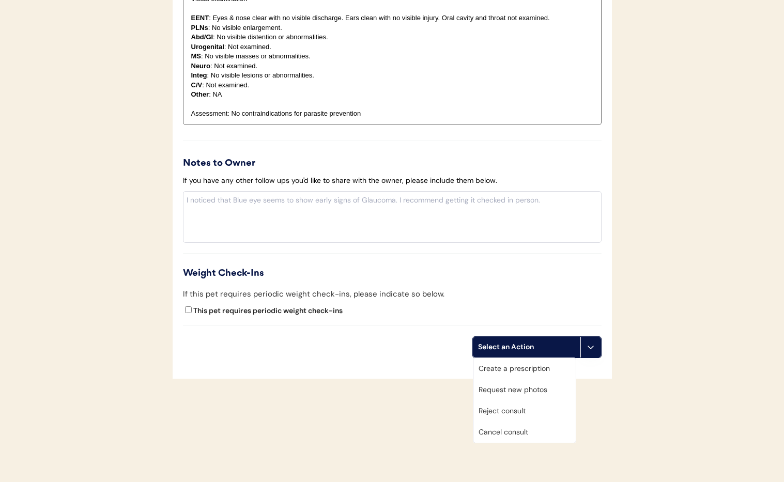
click at [546, 432] on div "Cancel consult" at bounding box center [524, 432] width 102 height 21
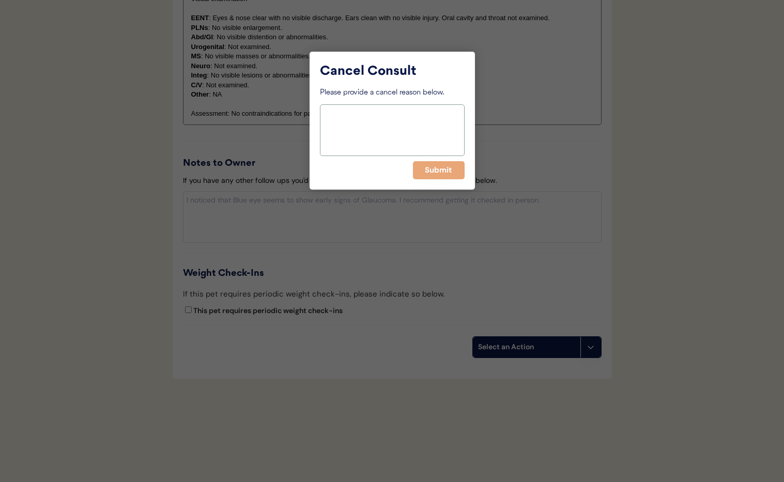
click at [350, 121] on textarea at bounding box center [392, 130] width 145 height 52
paste textarea "> 6 months"
type textarea "> 6 months"
click at [438, 169] on button "Submit" at bounding box center [439, 170] width 52 height 18
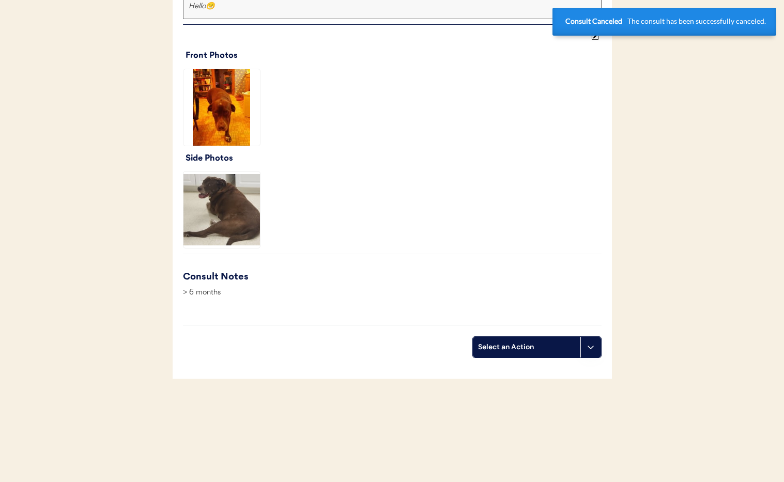
scroll to position [0, 0]
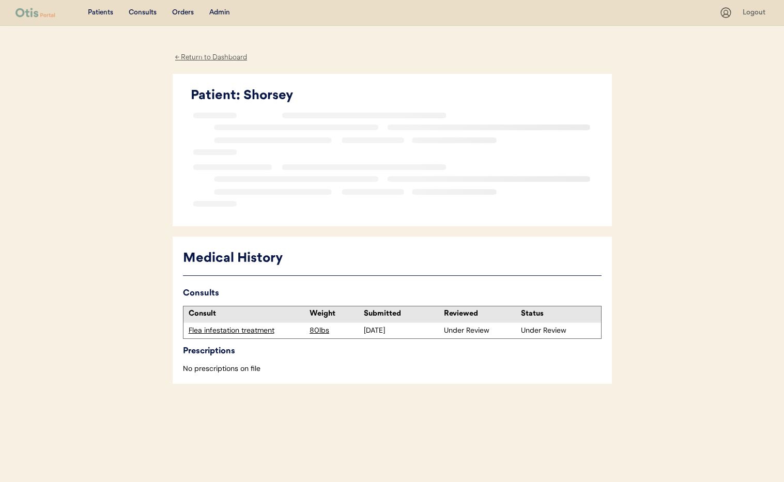
scroll to position [5, 0]
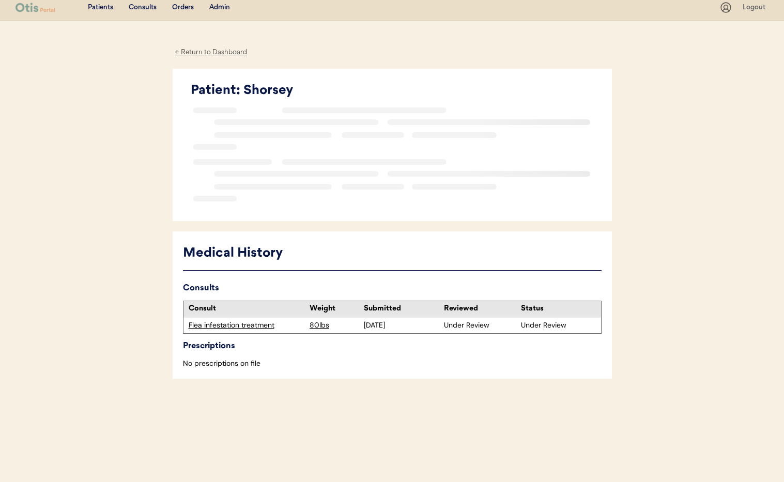
click at [240, 324] on div "Flea infestation treatment" at bounding box center [247, 325] width 116 height 10
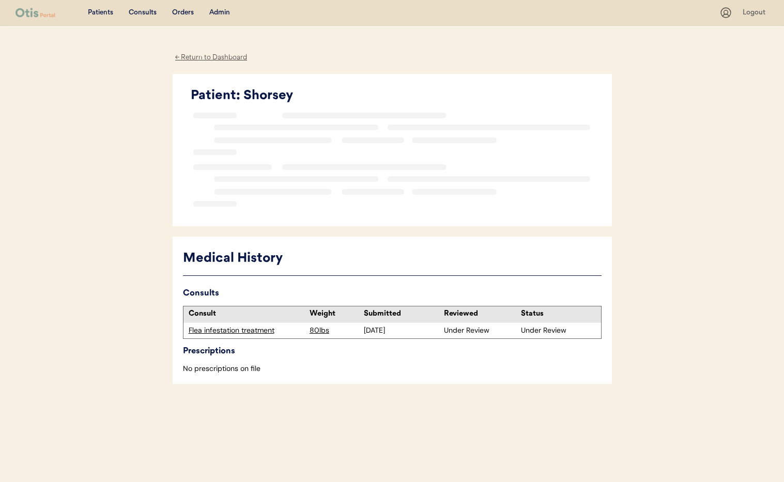
click at [220, 60] on div "← Return to Dashboard" at bounding box center [211, 58] width 77 height 12
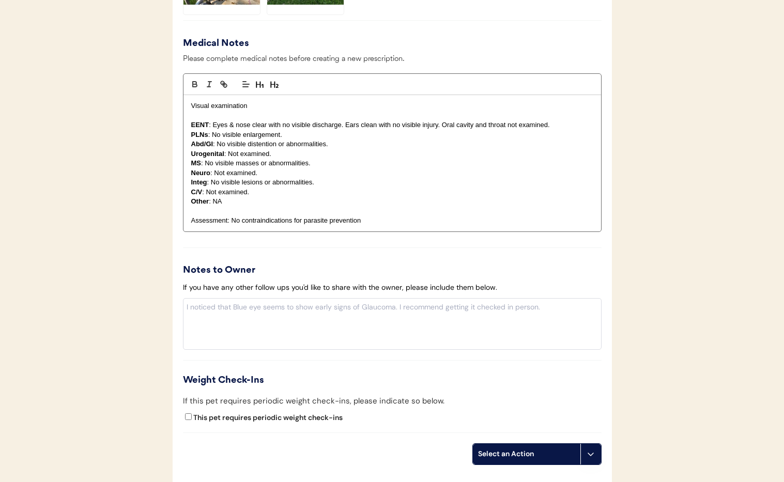
scroll to position [1186, 0]
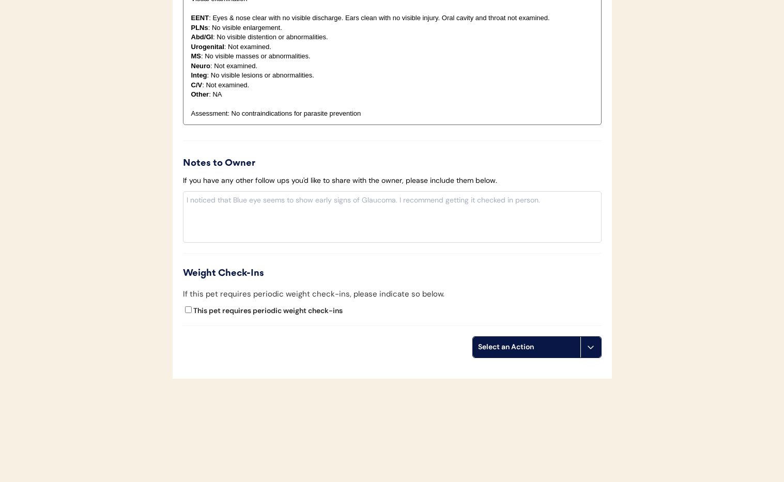
click at [590, 351] on button at bounding box center [590, 347] width 21 height 21
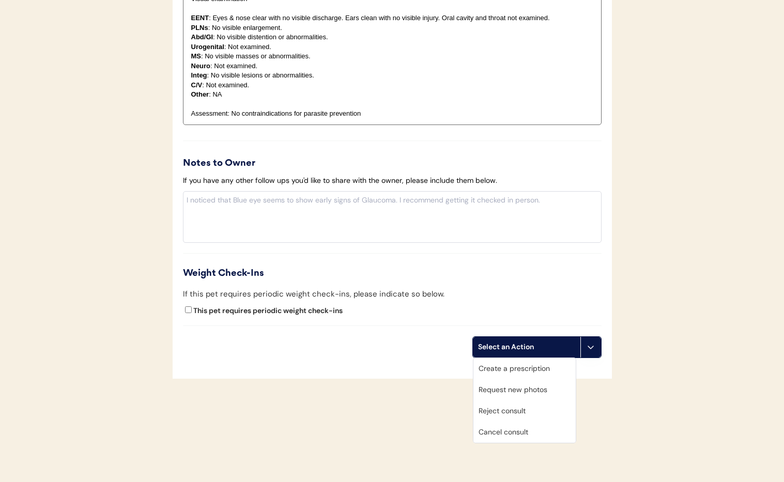
click at [543, 435] on div "Cancel consult" at bounding box center [524, 432] width 102 height 21
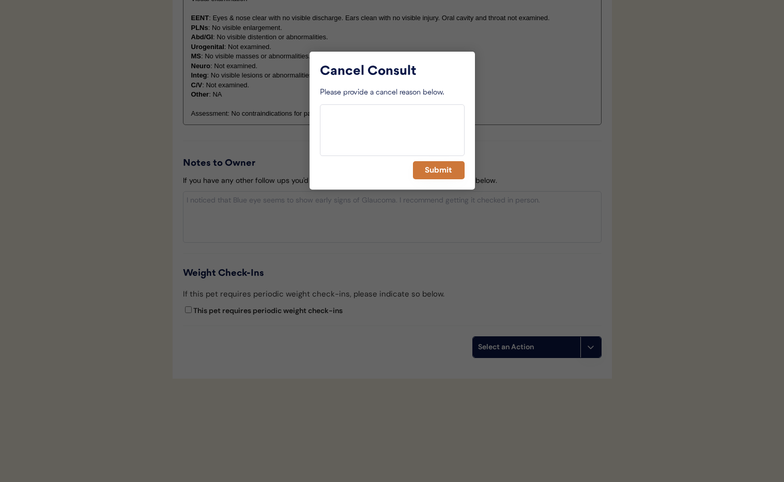
click at [436, 172] on button "Submit" at bounding box center [439, 170] width 52 height 18
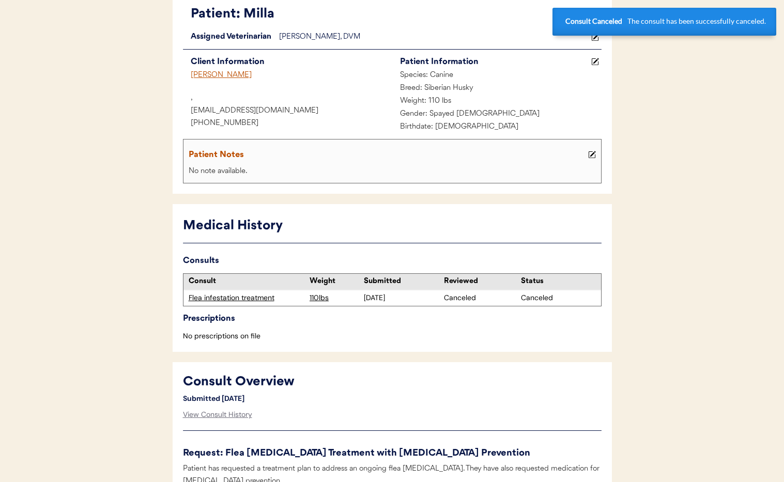
scroll to position [0, 0]
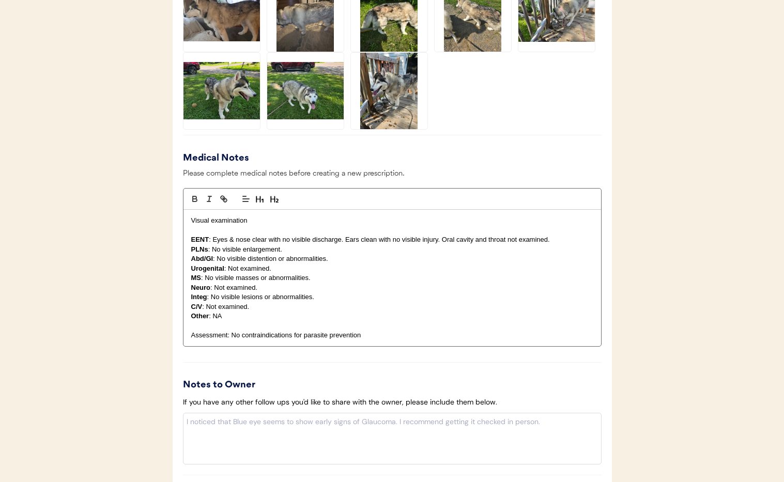
scroll to position [1186, 0]
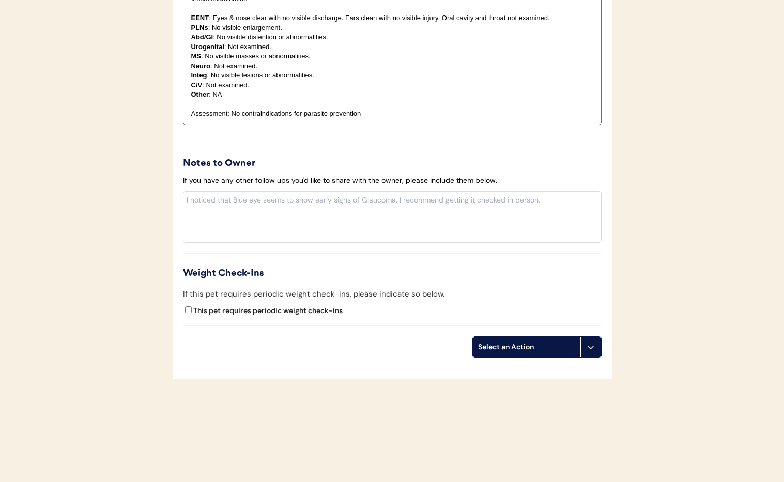
click at [589, 352] on button at bounding box center [590, 347] width 21 height 21
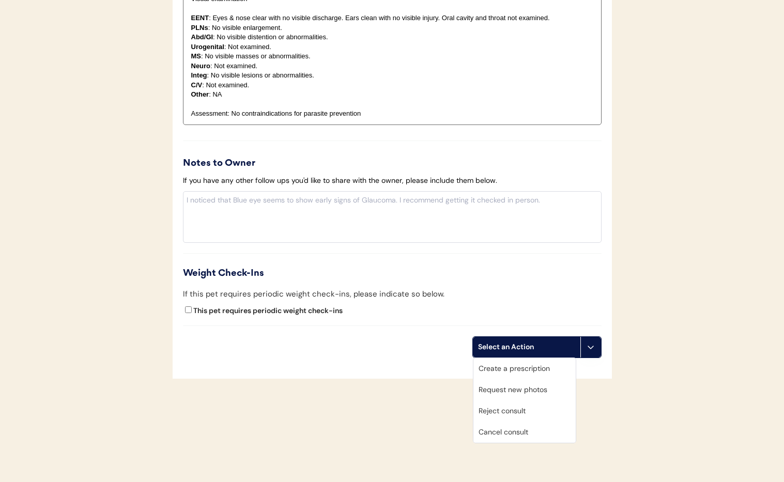
click at [536, 431] on div "Cancel consult" at bounding box center [524, 432] width 102 height 21
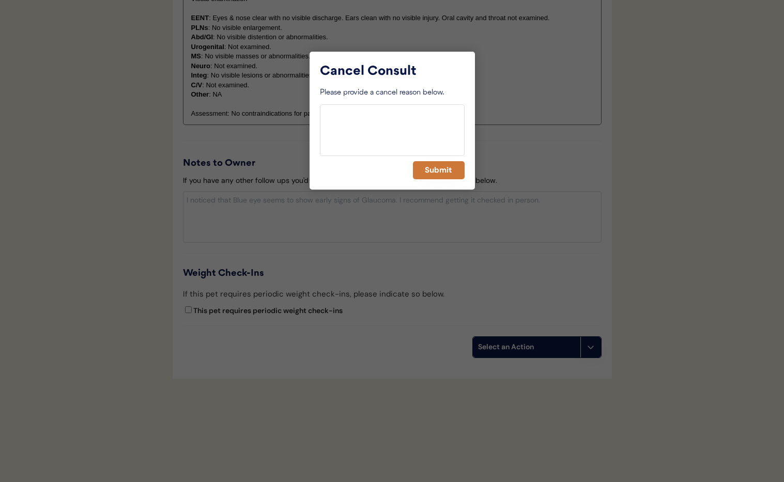
click at [442, 173] on button "Submit" at bounding box center [439, 170] width 52 height 18
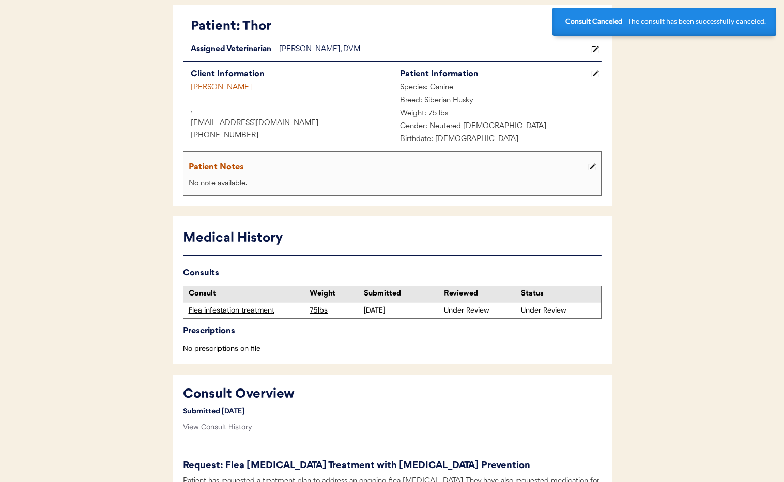
scroll to position [0, 0]
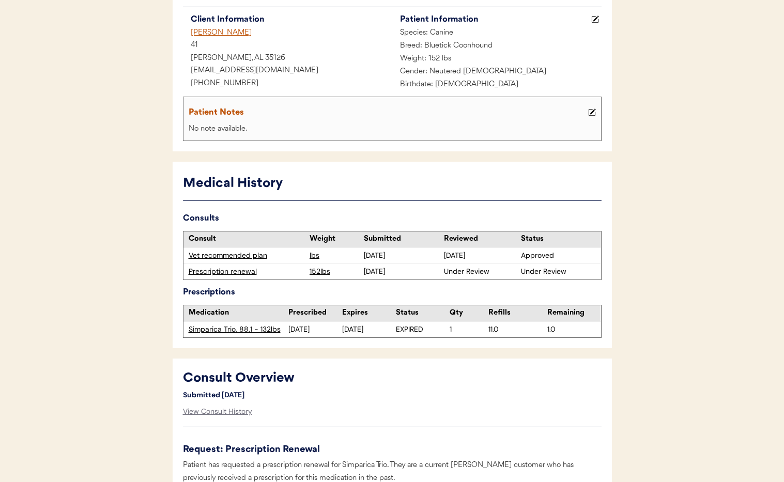
click at [242, 272] on div "Prescription renewal" at bounding box center [247, 272] width 116 height 10
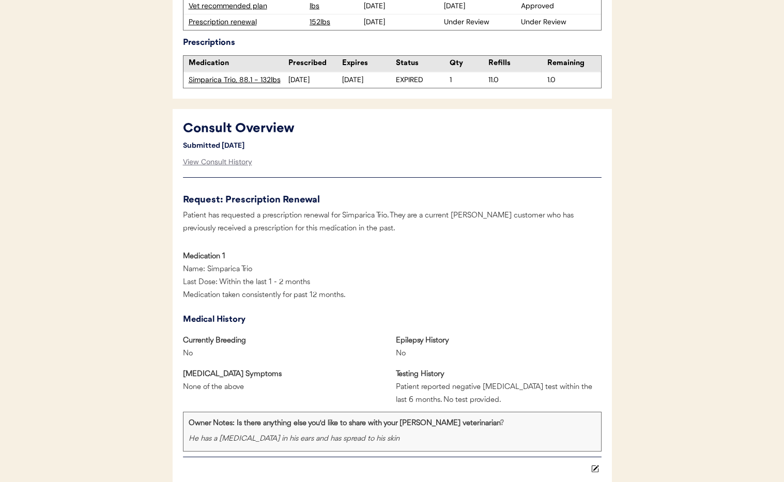
scroll to position [375, 0]
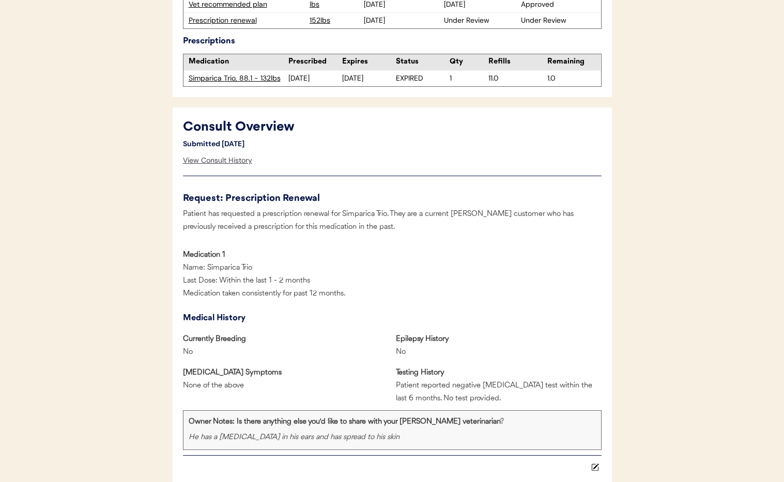
click at [219, 159] on div "View Consult History" at bounding box center [217, 160] width 69 height 21
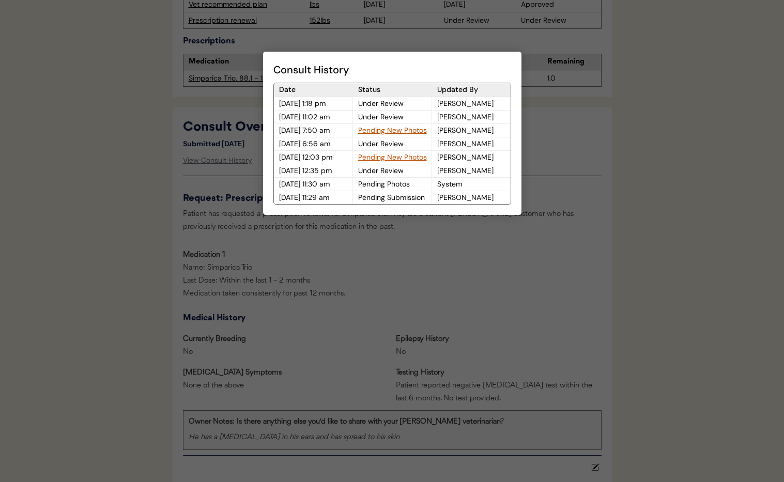
click at [584, 151] on div at bounding box center [392, 241] width 784 height 482
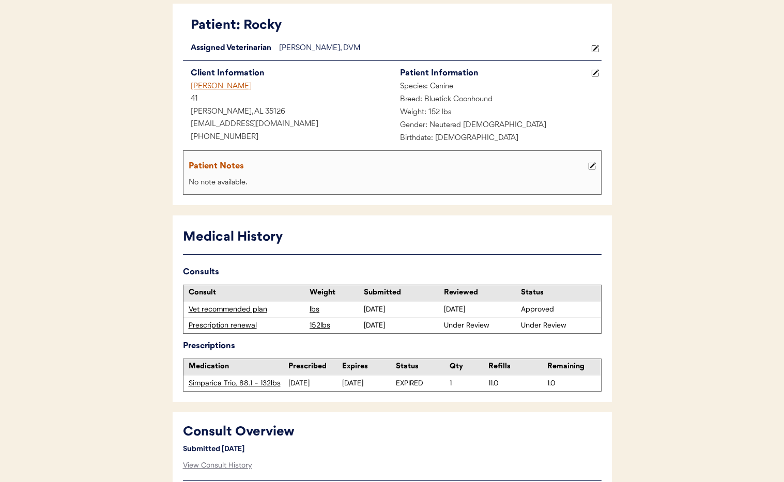
scroll to position [0, 0]
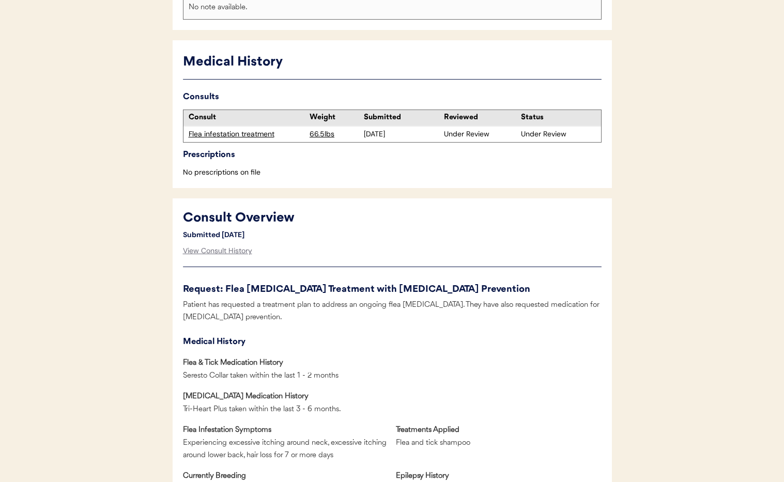
scroll to position [240, 0]
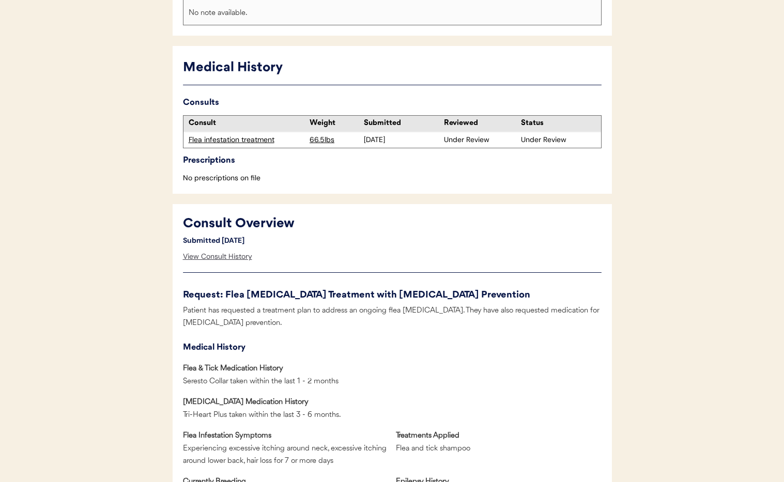
click at [230, 260] on div "View Consult History" at bounding box center [217, 256] width 69 height 21
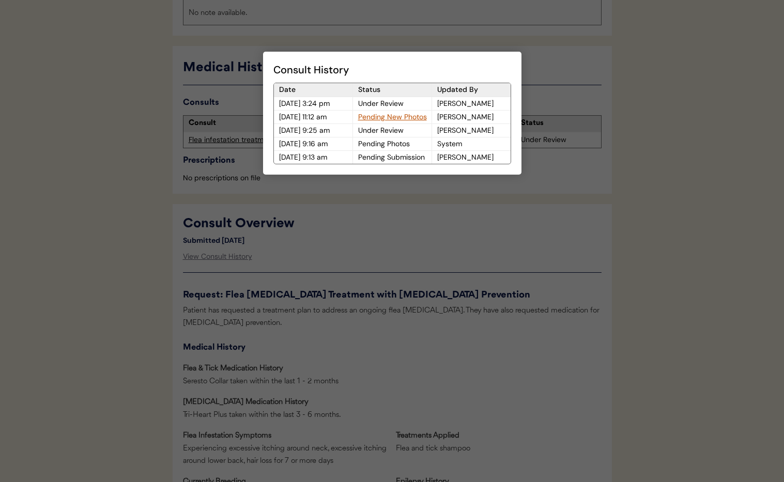
click at [381, 247] on div at bounding box center [392, 241] width 784 height 482
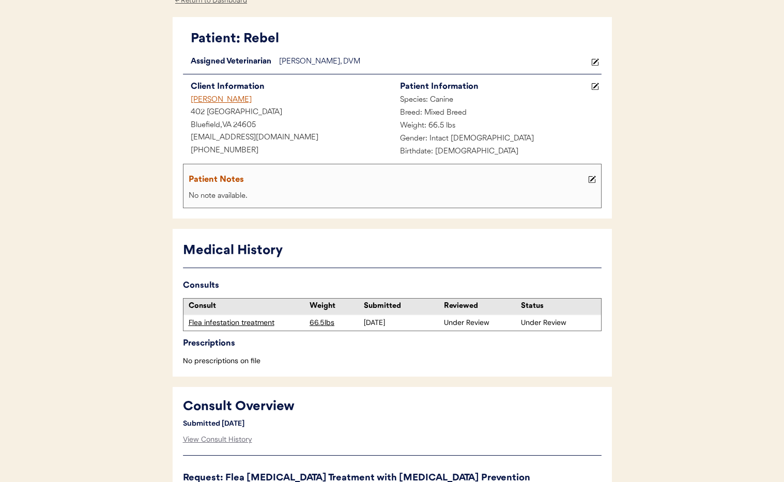
scroll to position [0, 0]
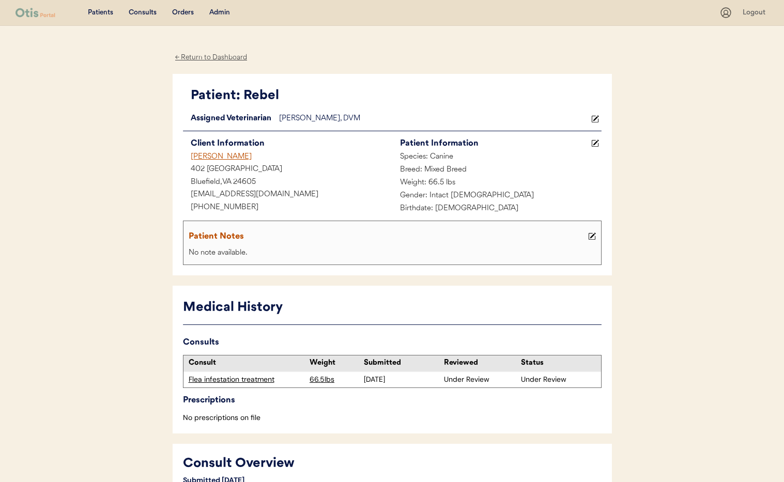
click at [189, 54] on div "← Return to Dashboard" at bounding box center [211, 58] width 77 height 12
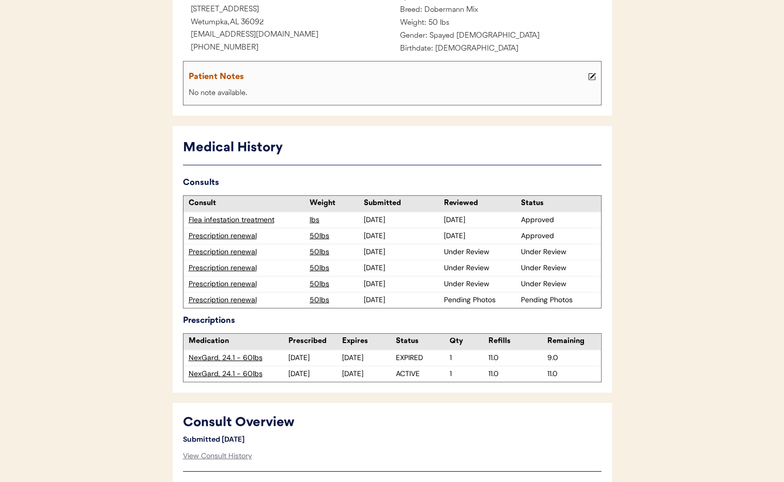
scroll to position [194, 0]
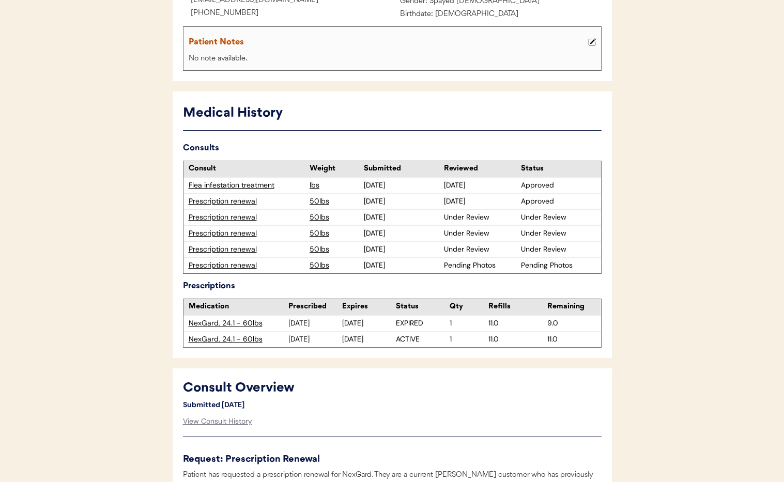
click at [212, 218] on div "Prescription renewal" at bounding box center [247, 217] width 116 height 10
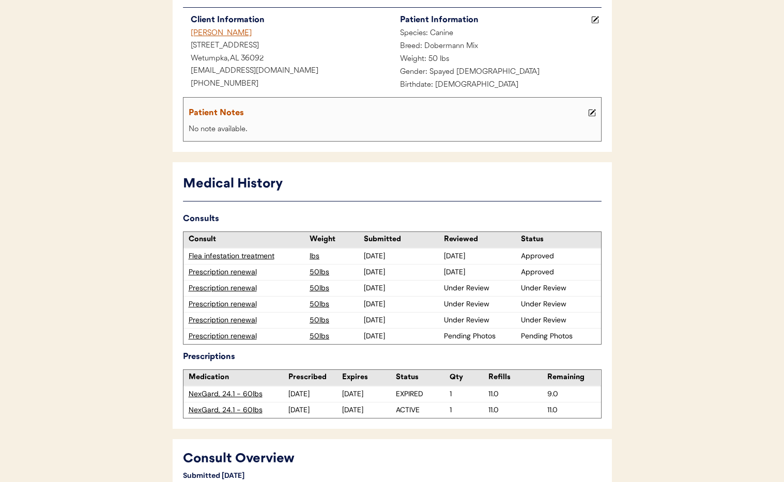
scroll to position [96, 0]
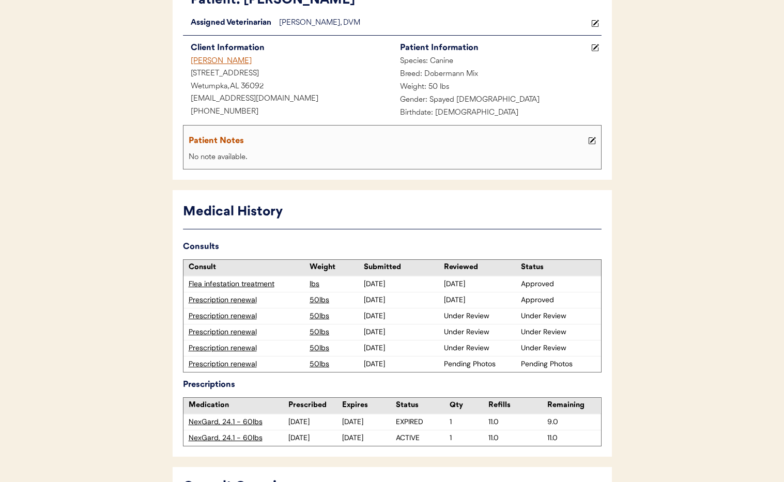
click at [241, 318] on div "Prescription renewal" at bounding box center [247, 316] width 116 height 10
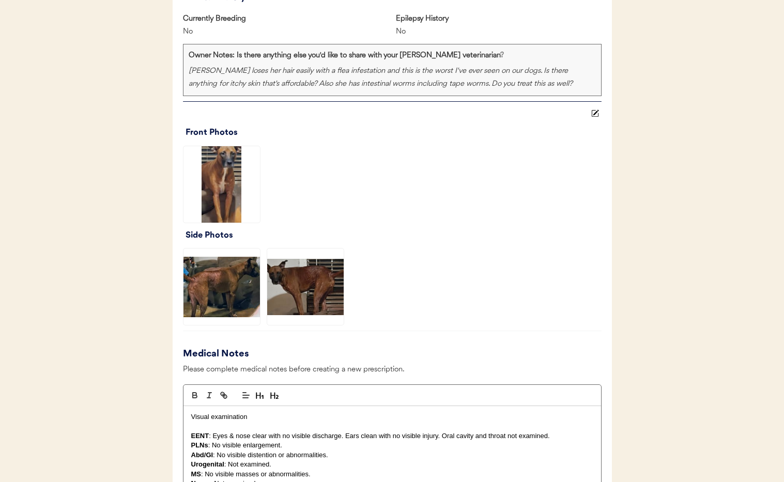
scroll to position [1180, 0]
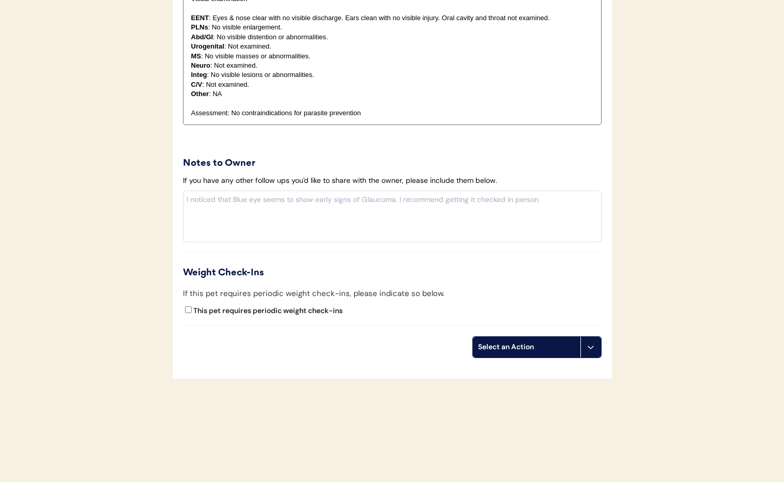
click at [589, 350] on icon at bounding box center [590, 347] width 8 height 8
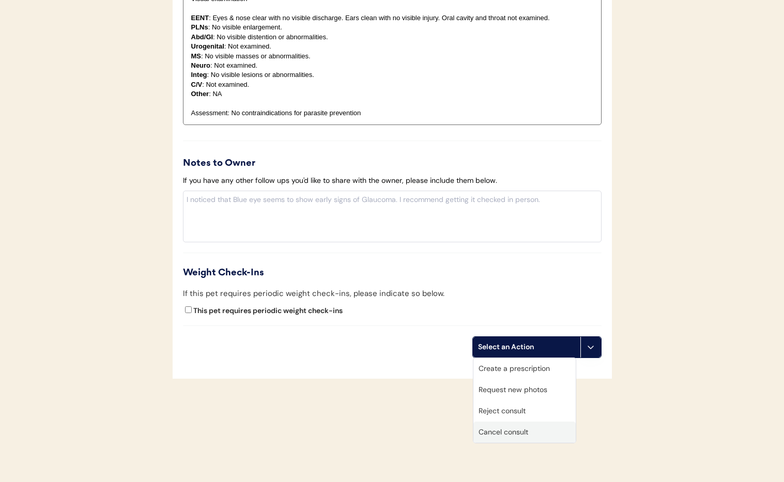
click at [542, 431] on div "Cancel consult" at bounding box center [524, 432] width 102 height 21
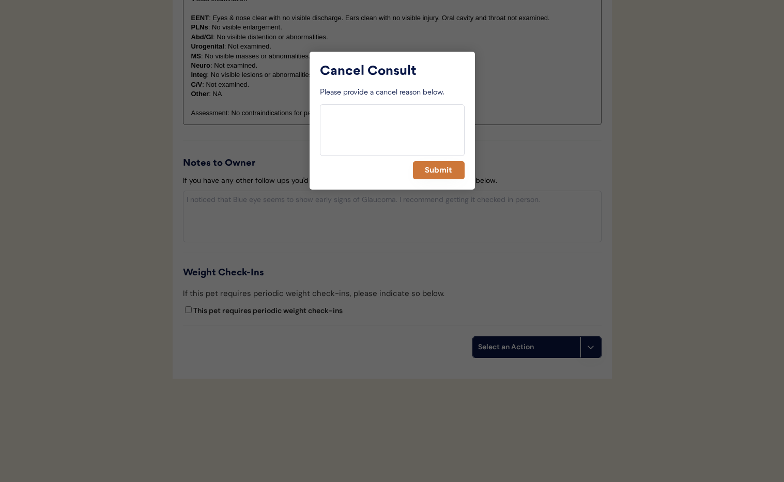
click at [431, 173] on button "Submit" at bounding box center [439, 170] width 52 height 18
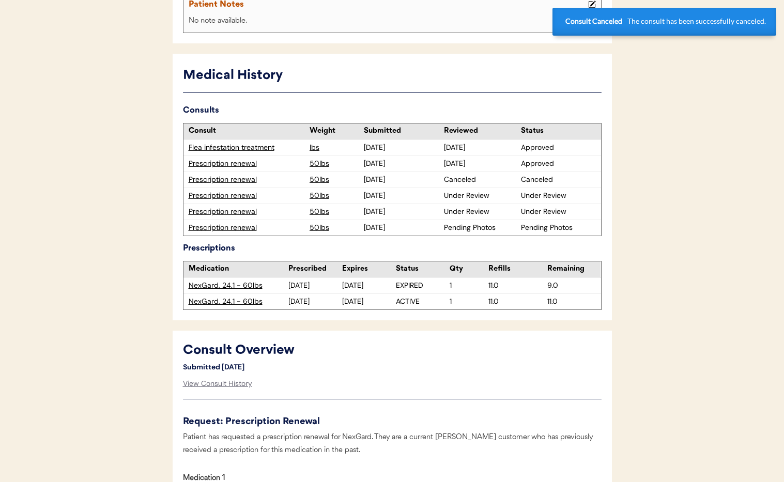
scroll to position [188, 0]
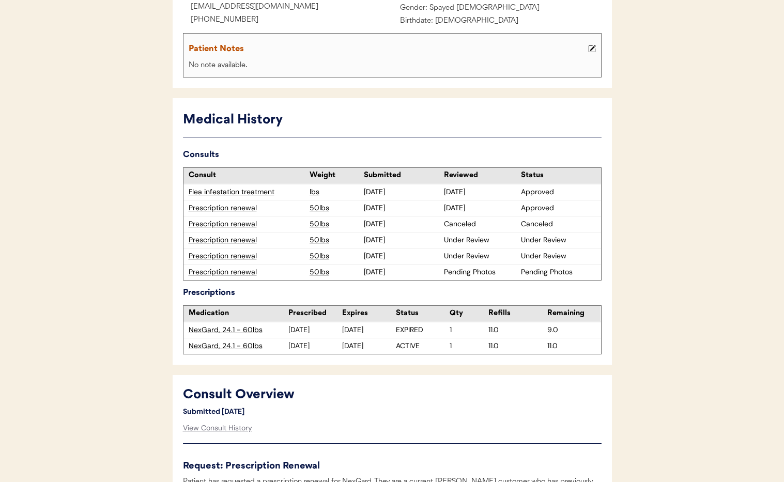
click at [243, 241] on div "Prescription renewal" at bounding box center [247, 240] width 116 height 10
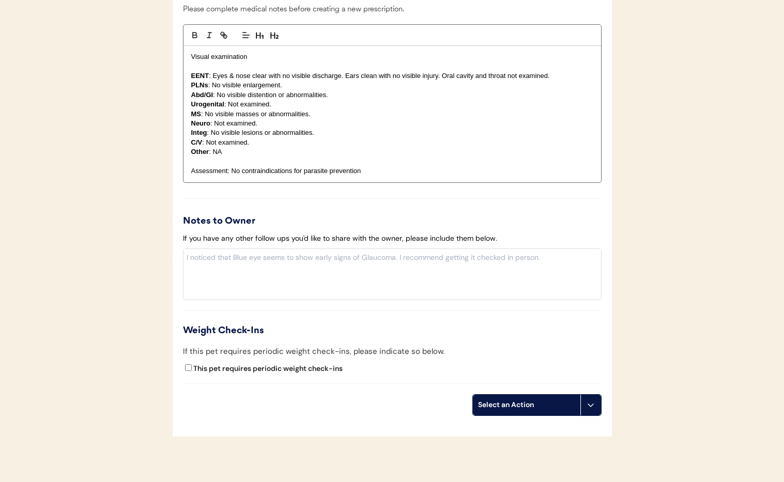
scroll to position [1168, 0]
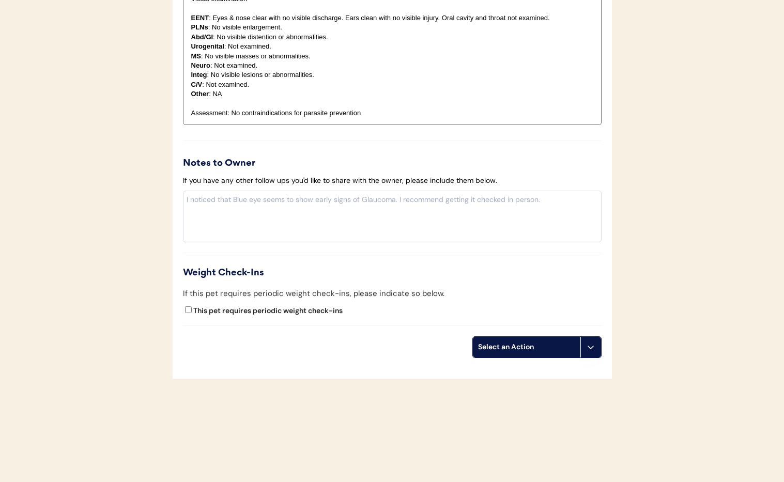
click at [590, 346] on icon at bounding box center [590, 347] width 8 height 8
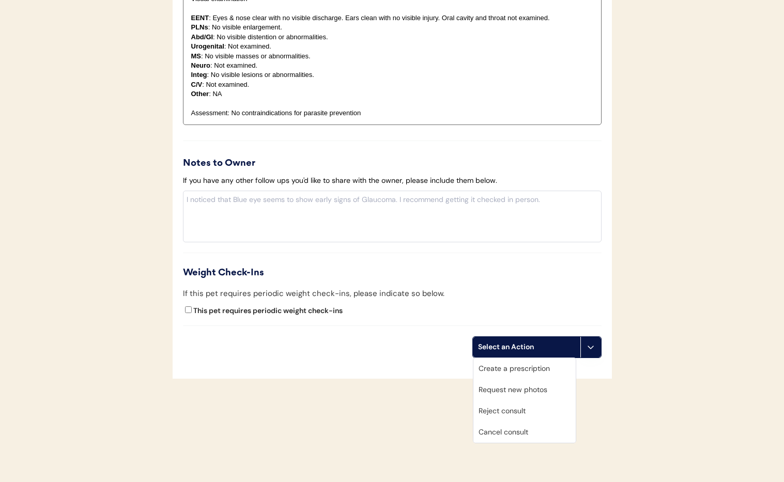
click at [546, 434] on div "Cancel consult" at bounding box center [524, 432] width 102 height 21
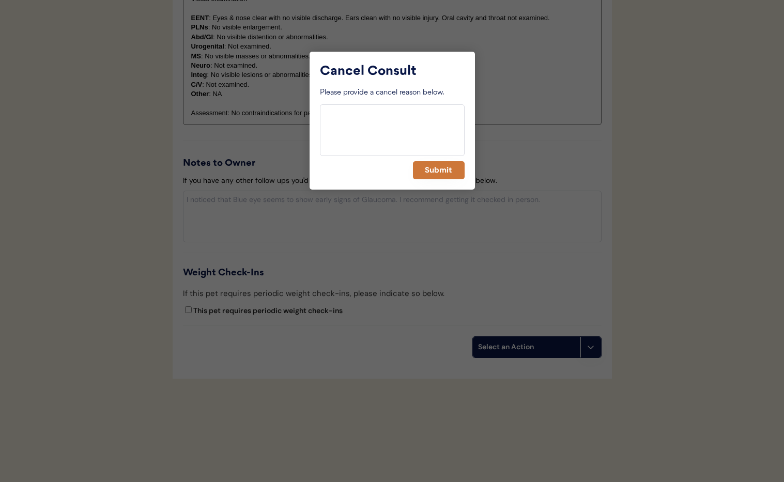
click at [445, 174] on button "Submit" at bounding box center [439, 170] width 52 height 18
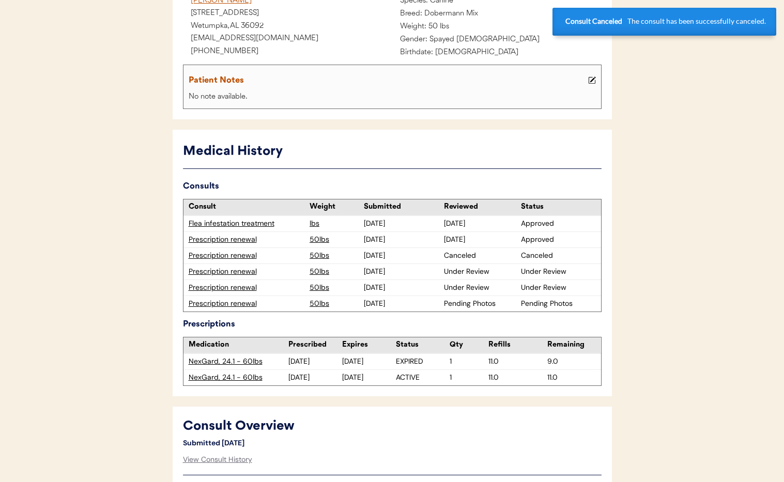
scroll to position [130, 0]
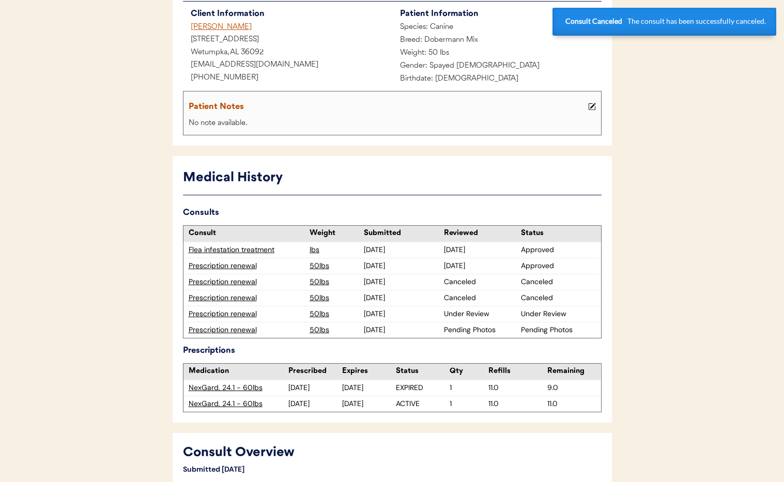
click at [229, 315] on div "Prescription renewal" at bounding box center [247, 314] width 116 height 10
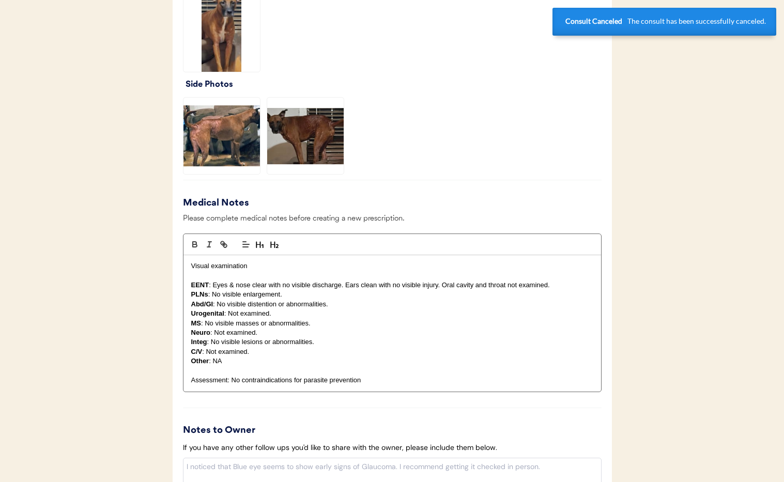
scroll to position [1168, 0]
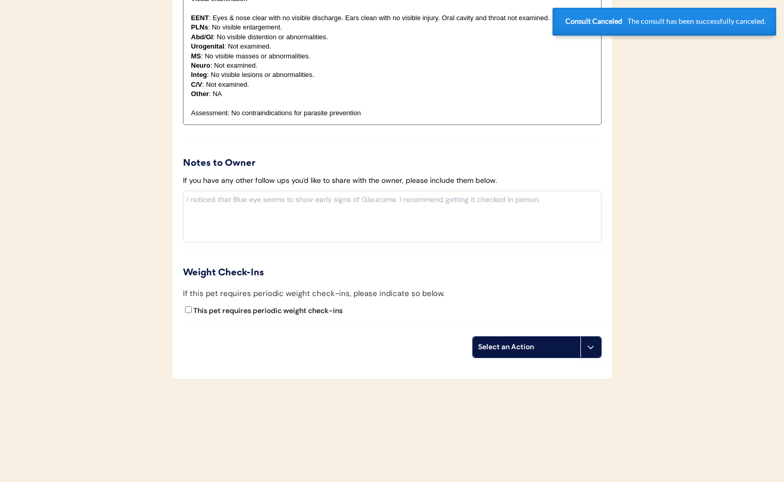
click at [585, 350] on button at bounding box center [590, 347] width 21 height 21
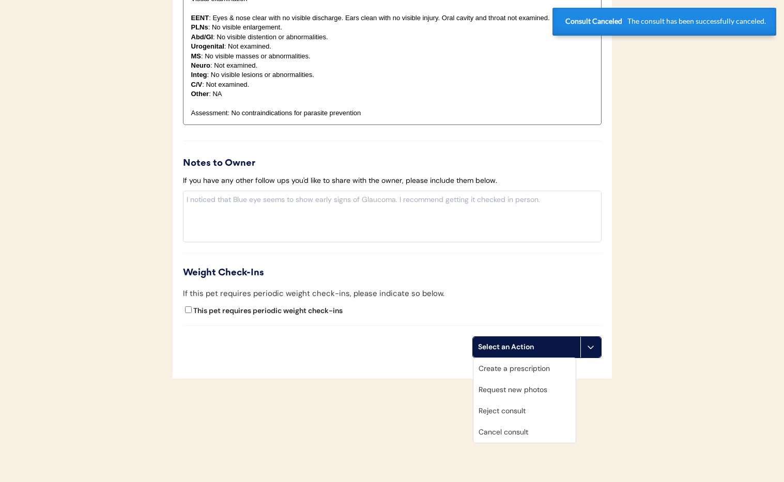
click at [531, 434] on div "Cancel consult" at bounding box center [524, 432] width 102 height 21
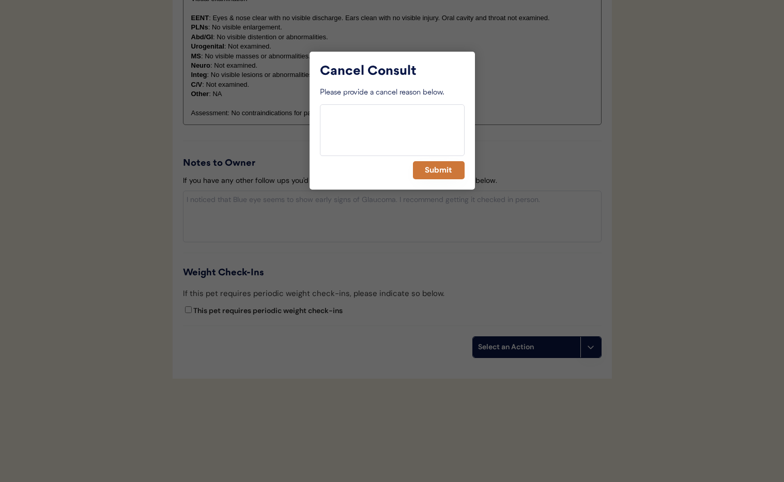
click at [429, 173] on button "Submit" at bounding box center [439, 170] width 52 height 18
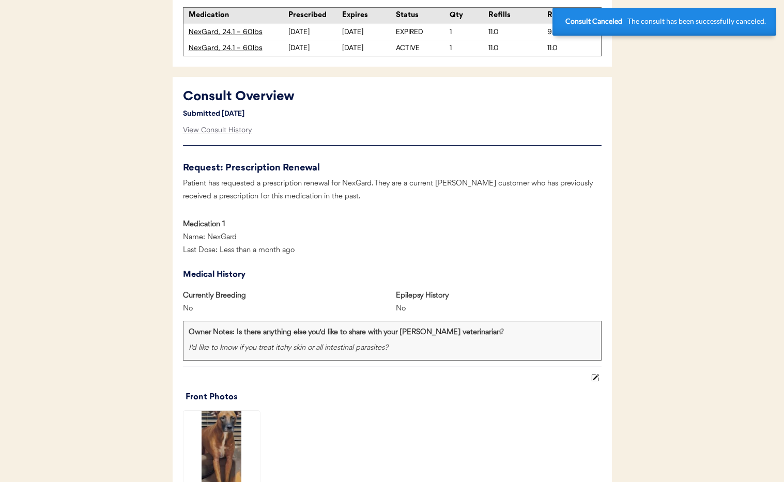
scroll to position [196, 0]
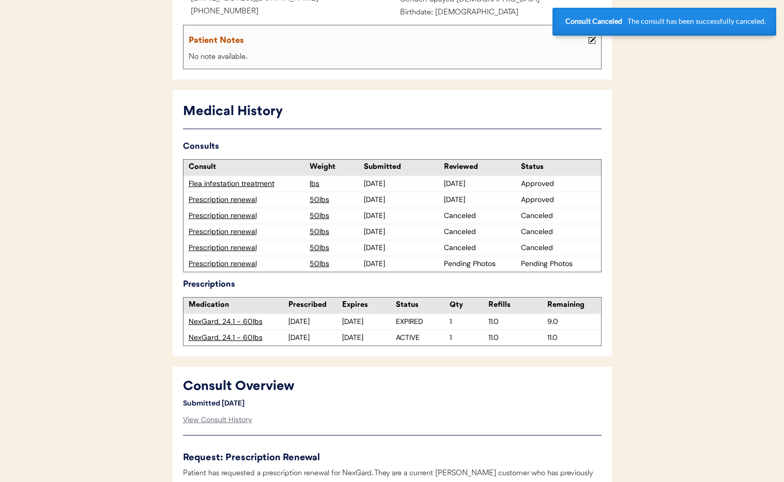
click at [246, 267] on div "Prescription renewal" at bounding box center [247, 264] width 116 height 10
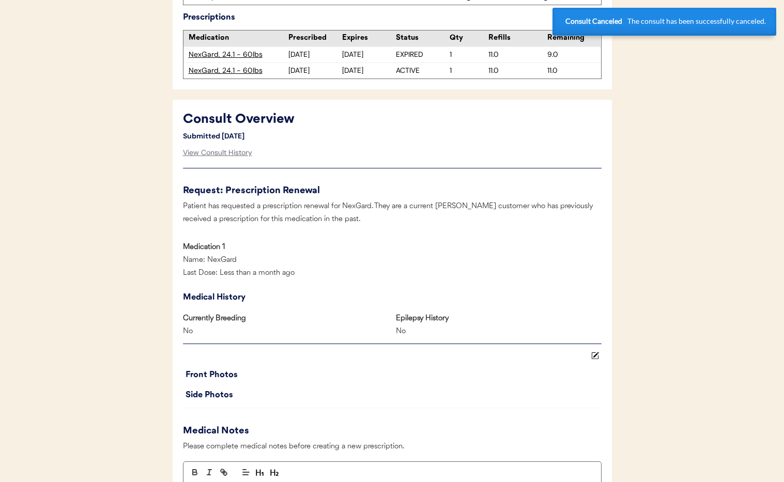
scroll to position [958, 0]
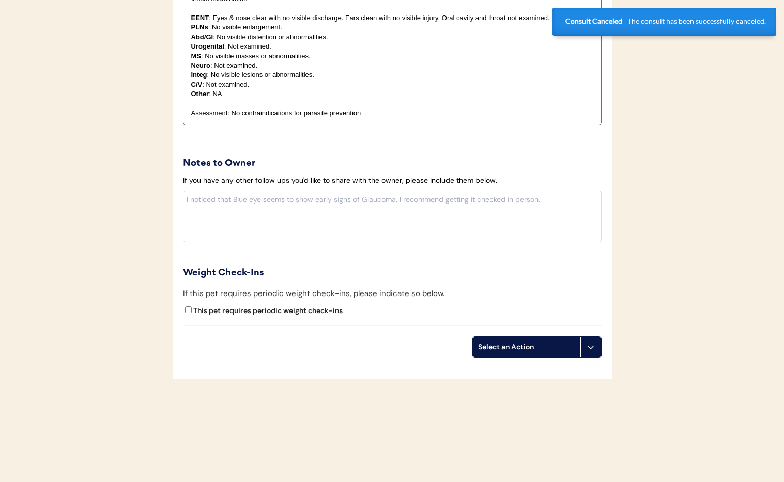
click at [588, 339] on button at bounding box center [590, 347] width 21 height 21
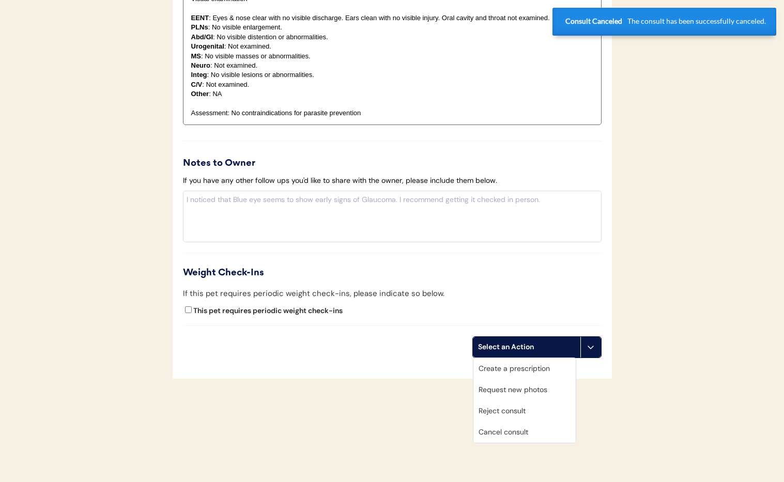
click at [500, 434] on div "Cancel consult" at bounding box center [524, 432] width 102 height 21
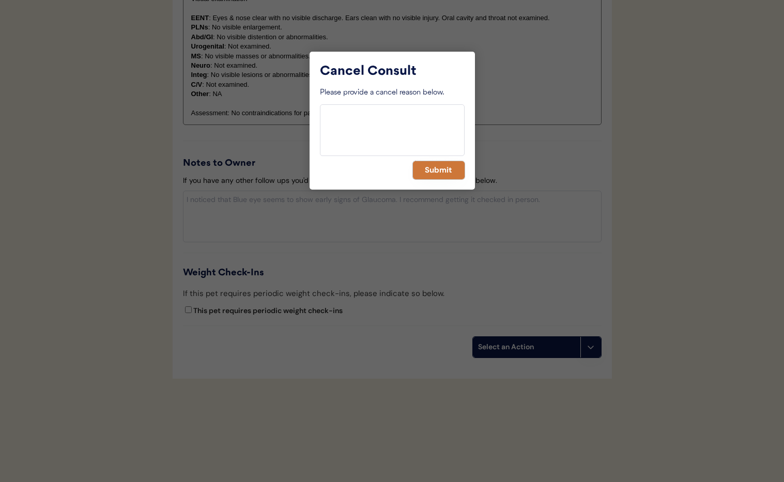
click at [438, 174] on button "Submit" at bounding box center [439, 170] width 52 height 18
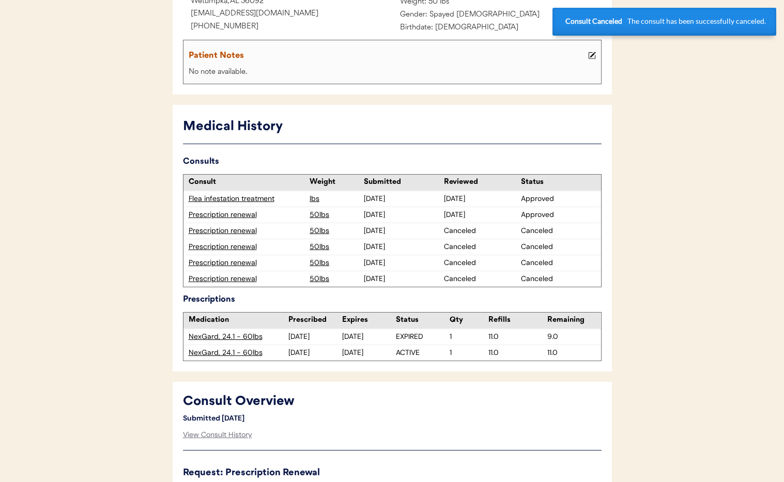
scroll to position [0, 0]
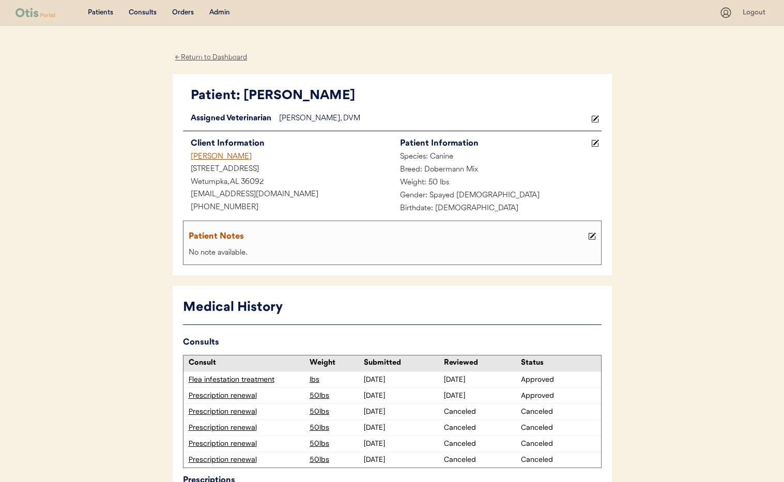
click at [224, 157] on div "Tracey Dorminey" at bounding box center [287, 157] width 209 height 13
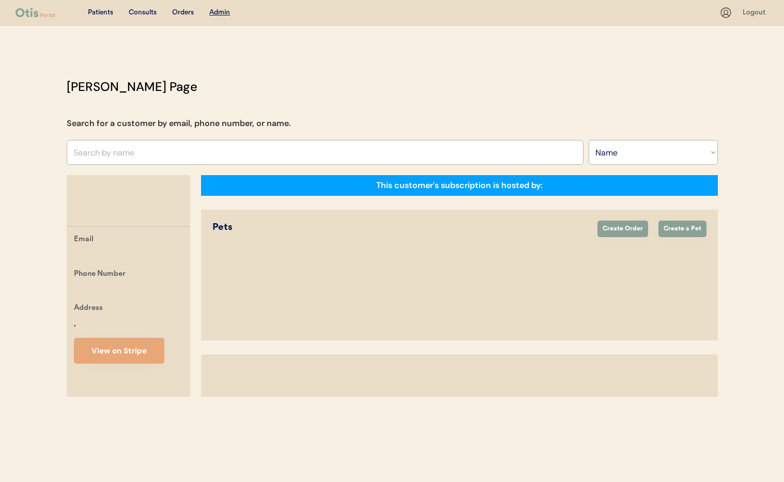
select select ""Name""
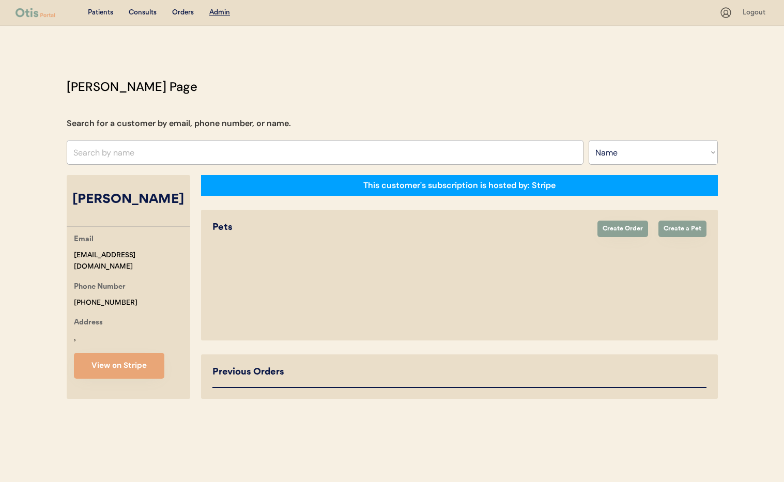
select select "true"
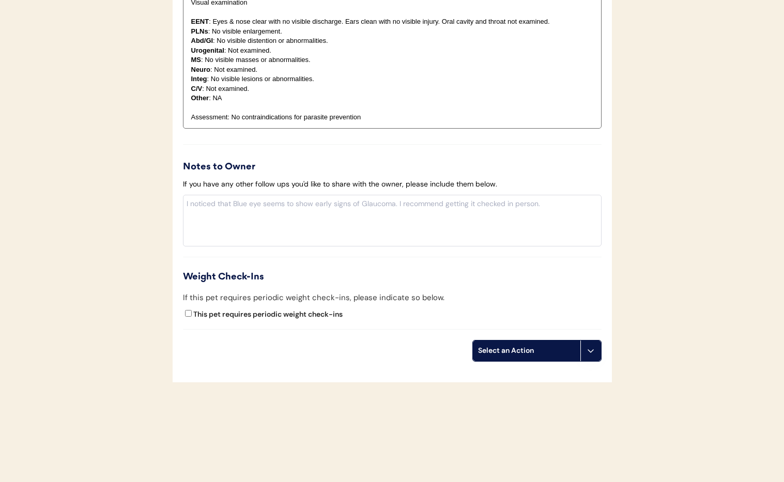
scroll to position [1141, 0]
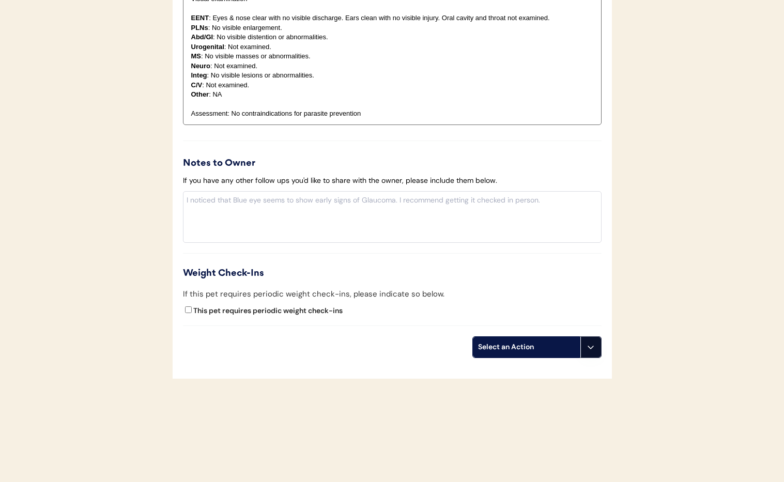
click at [589, 343] on icon at bounding box center [590, 347] width 8 height 8
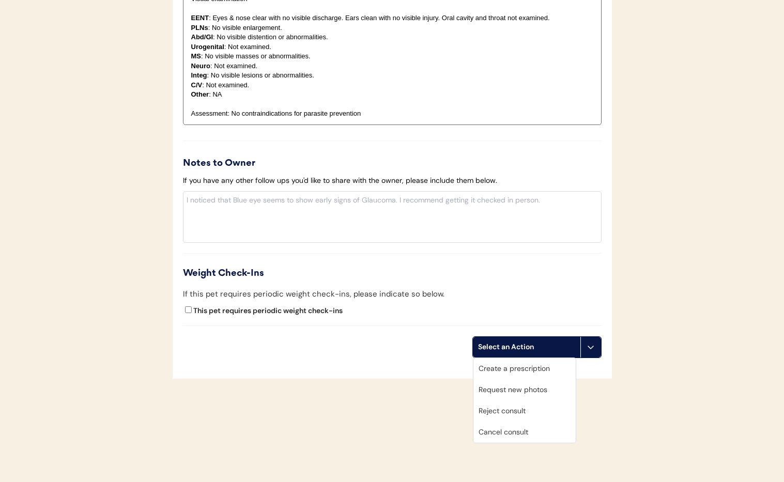
click at [524, 424] on div "Cancel consult" at bounding box center [524, 432] width 102 height 21
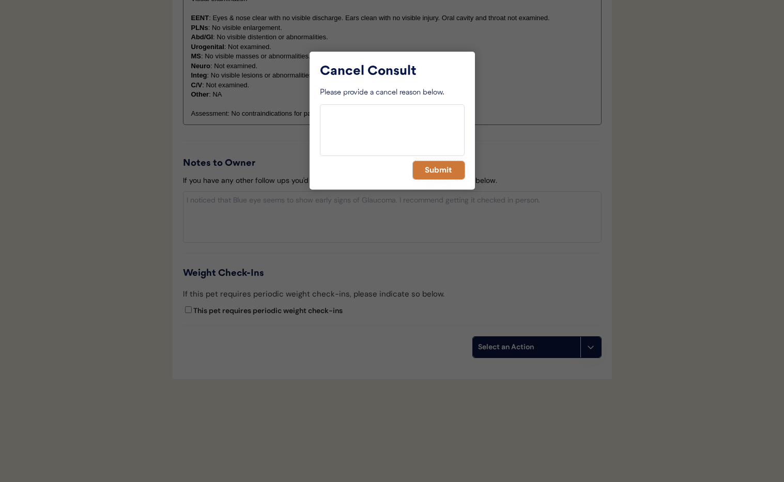
drag, startPoint x: 424, startPoint y: 172, endPoint x: 417, endPoint y: 174, distance: 7.4
click at [424, 172] on button "Submit" at bounding box center [439, 170] width 52 height 18
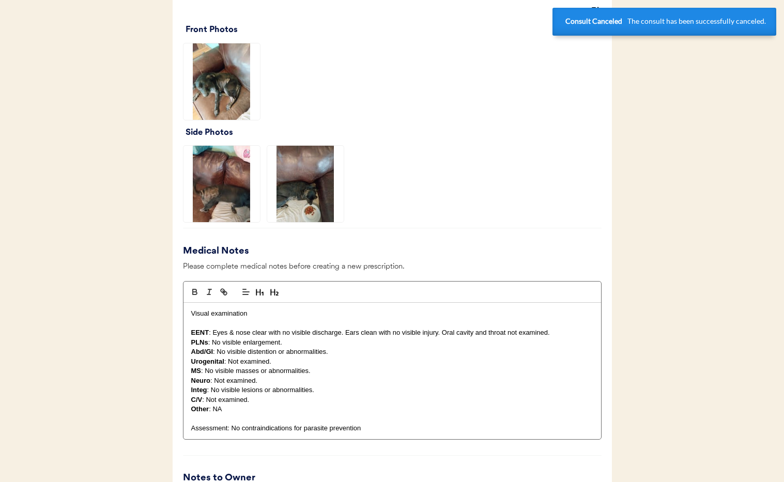
scroll to position [0, 0]
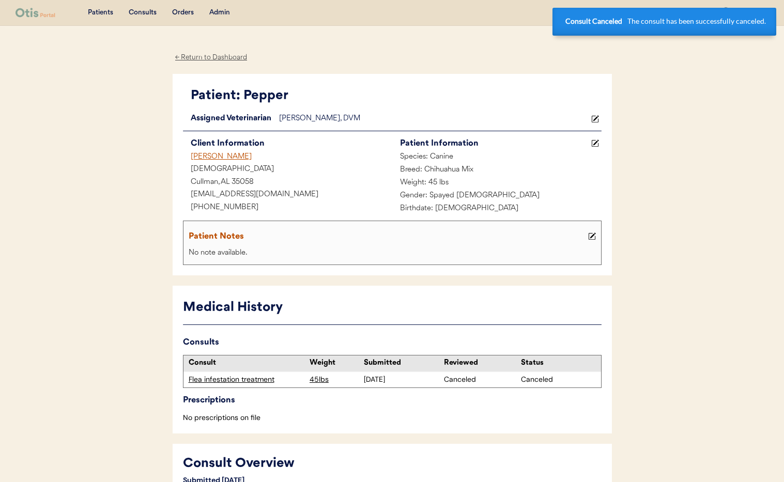
click at [205, 152] on div "[PERSON_NAME]" at bounding box center [287, 157] width 209 height 13
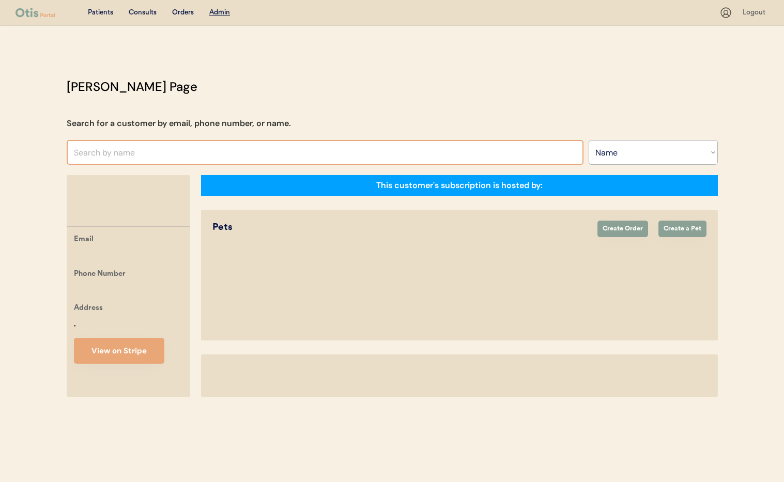
select select ""Name""
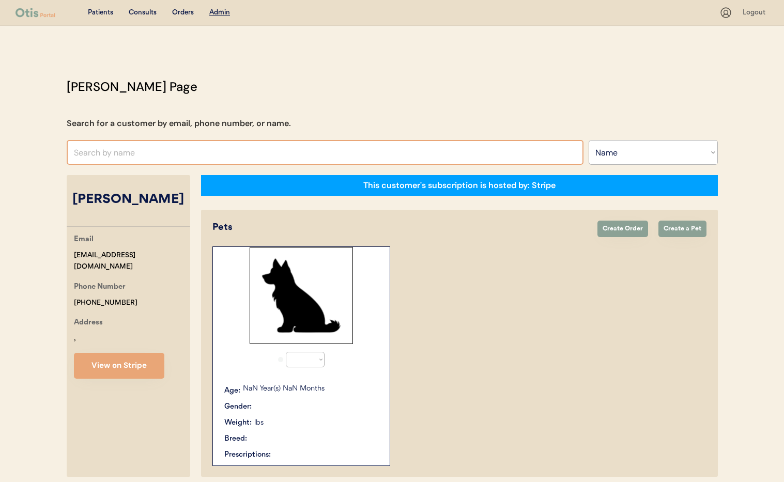
select select "true"
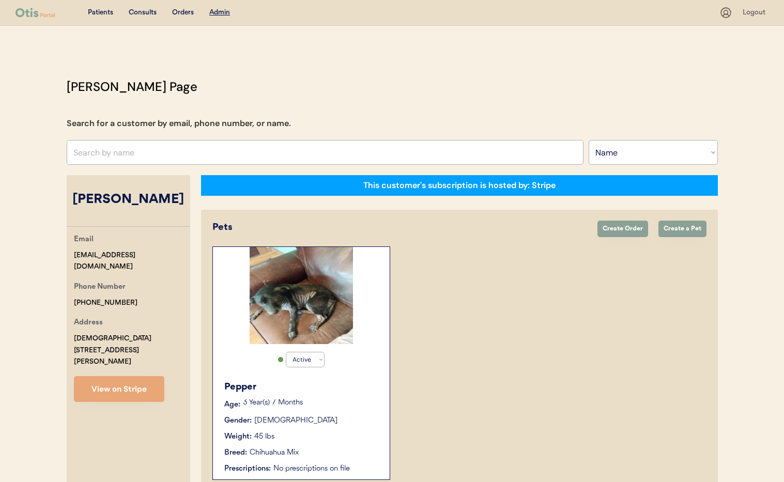
scroll to position [57, 0]
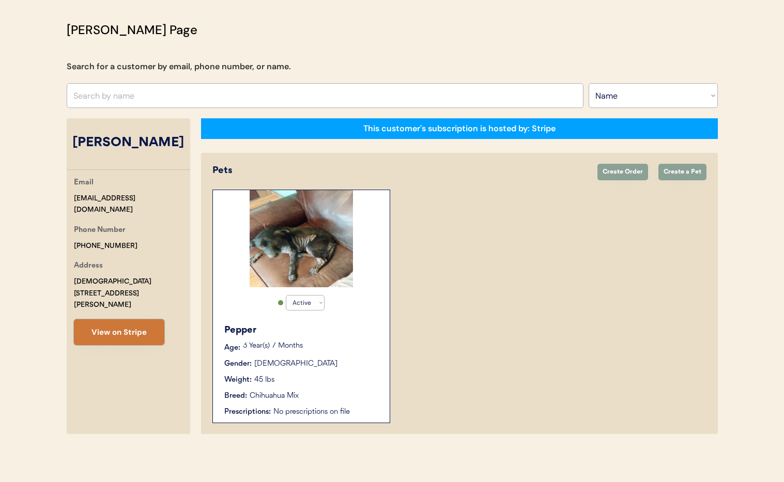
click at [128, 319] on button "View on Stripe" at bounding box center [119, 332] width 90 height 26
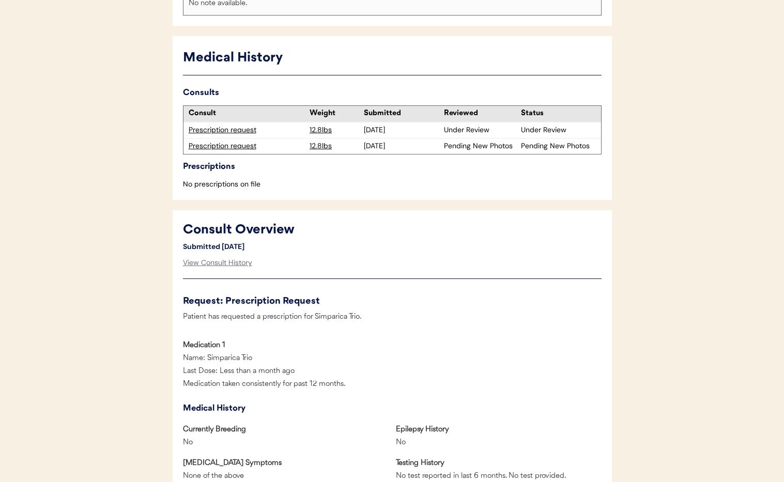
scroll to position [266, 0]
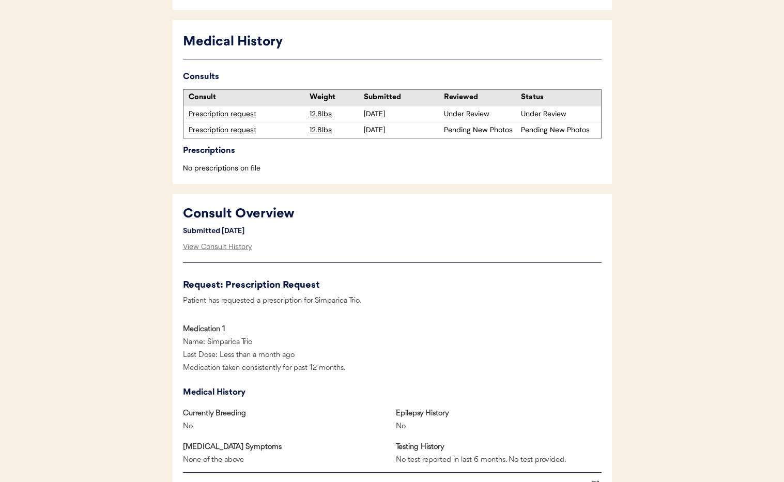
click at [218, 116] on div "Prescription request" at bounding box center [247, 114] width 116 height 10
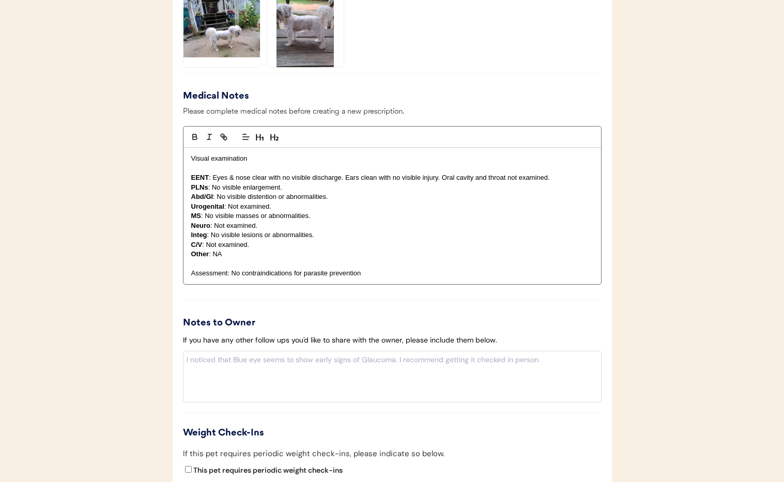
scroll to position [1054, 0]
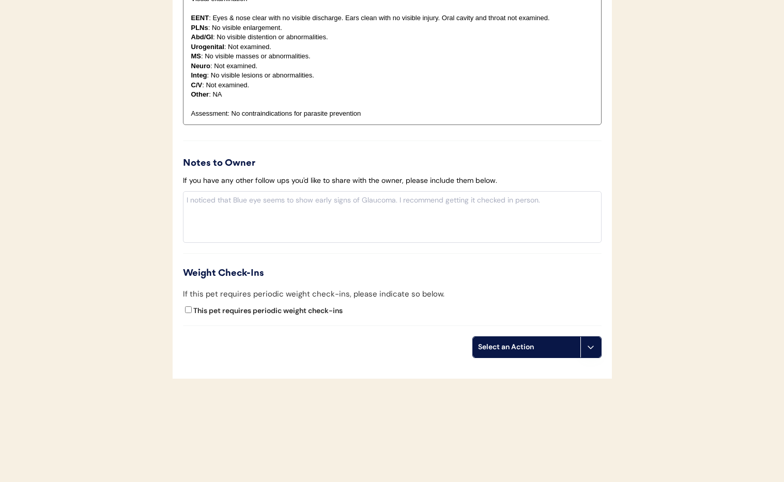
click at [588, 350] on icon at bounding box center [590, 347] width 8 height 8
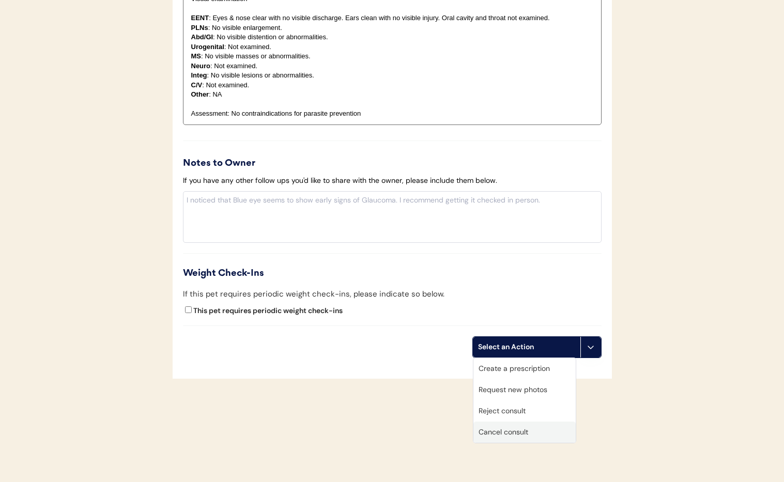
click at [528, 430] on div "Cancel consult" at bounding box center [524, 432] width 102 height 21
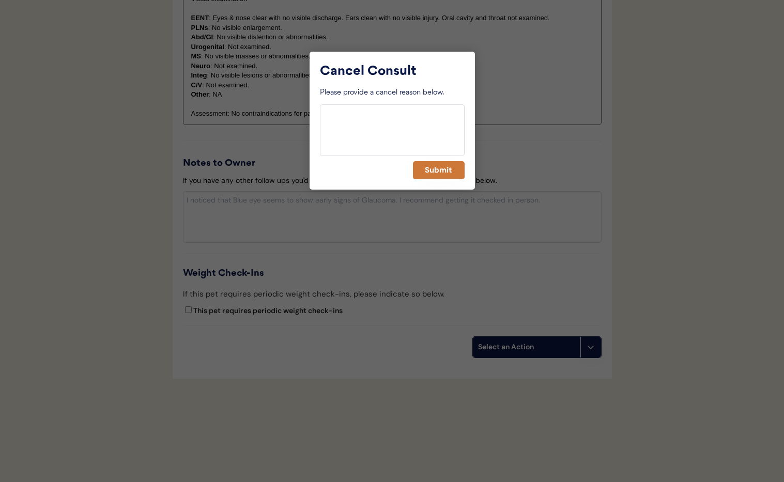
click at [417, 175] on button "Submit" at bounding box center [439, 170] width 52 height 18
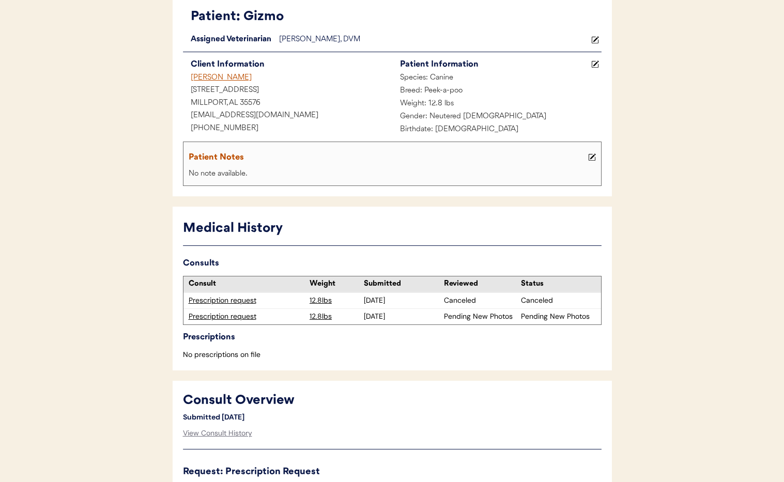
scroll to position [0, 0]
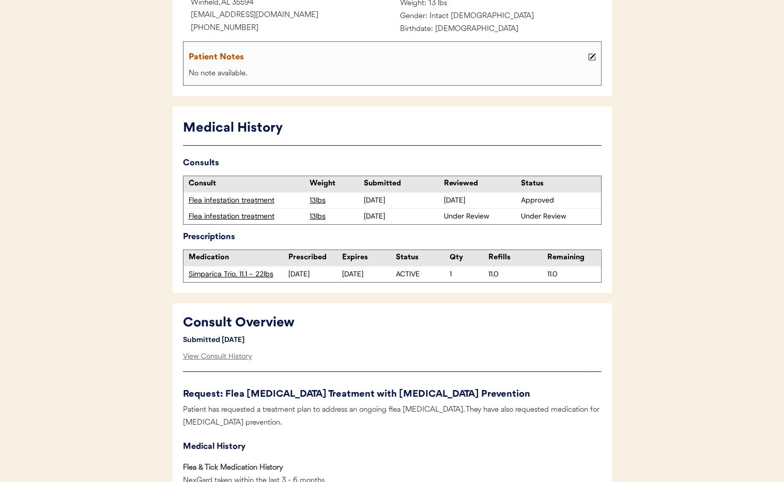
scroll to position [180, 0]
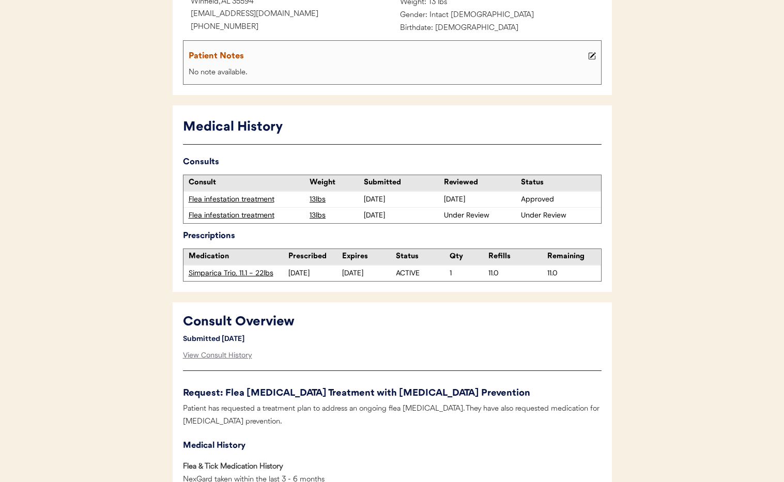
click at [220, 215] on div "Flea infestation treatment" at bounding box center [247, 215] width 116 height 10
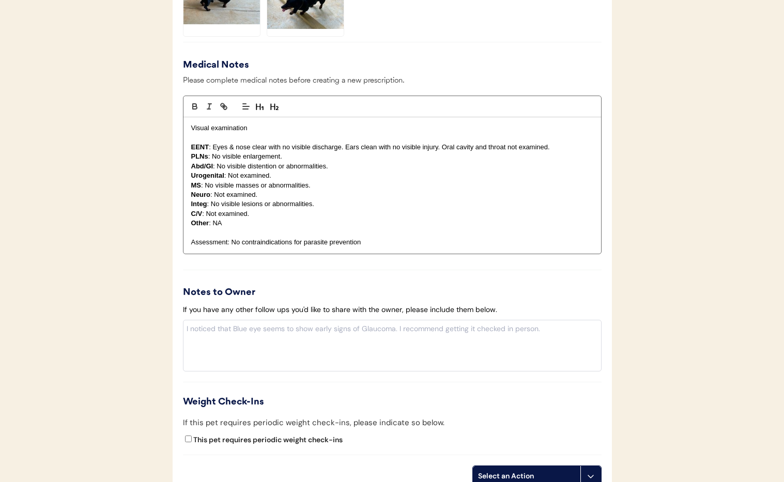
scroll to position [1148, 0]
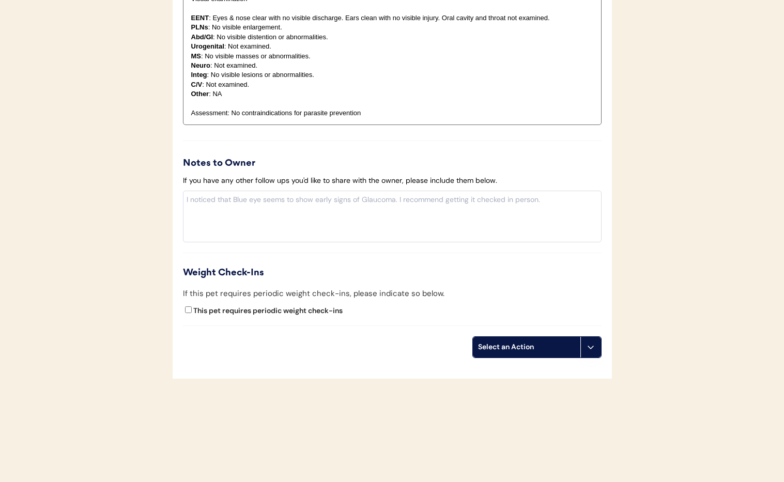
click at [594, 348] on icon at bounding box center [590, 347] width 8 height 8
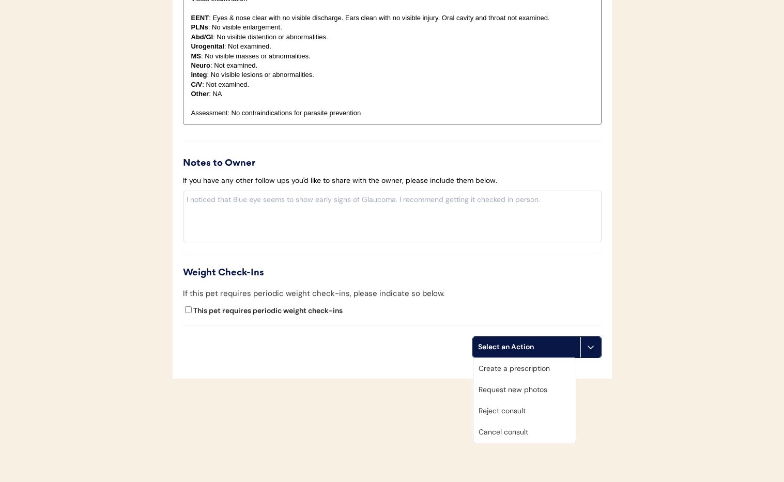
click at [543, 435] on div "Cancel consult" at bounding box center [524, 432] width 102 height 21
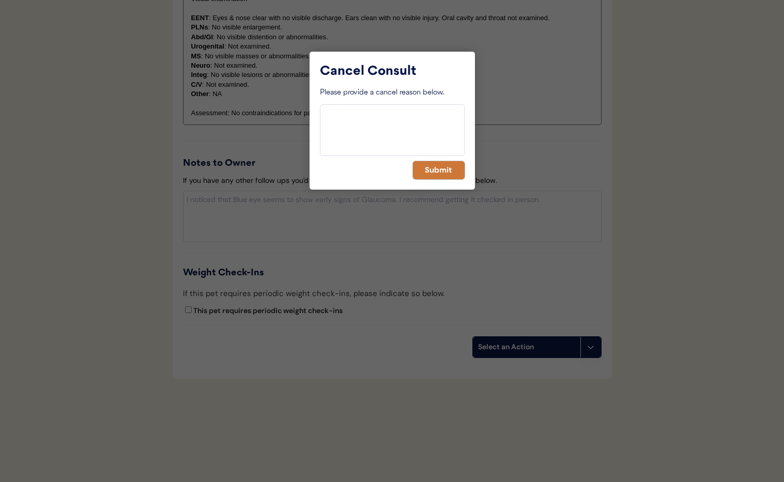
drag, startPoint x: 434, startPoint y: 176, endPoint x: 425, endPoint y: 187, distance: 14.0
click at [433, 176] on button "Submit" at bounding box center [439, 170] width 52 height 18
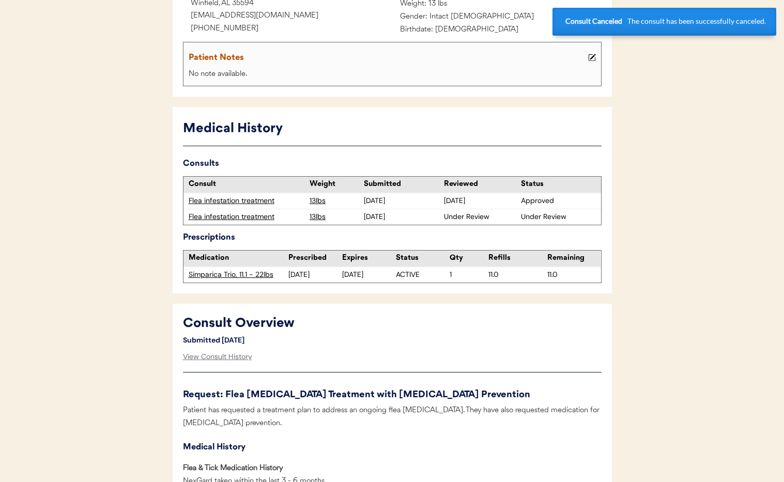
scroll to position [0, 0]
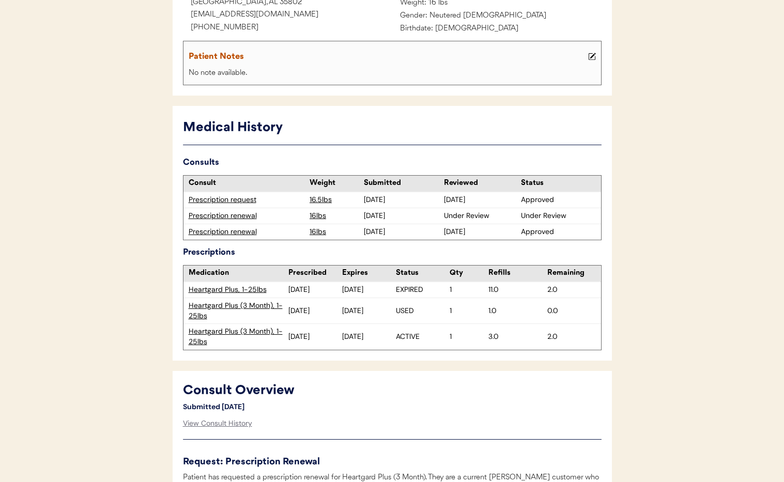
scroll to position [182, 0]
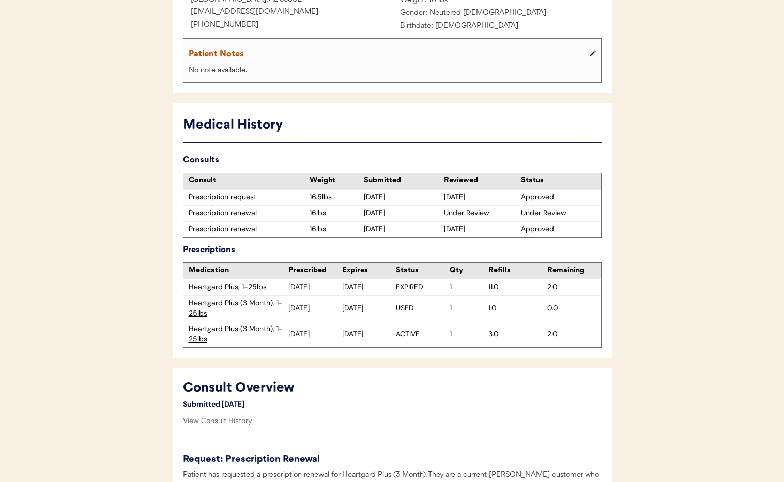
click at [210, 213] on div "Prescription renewal" at bounding box center [247, 213] width 116 height 10
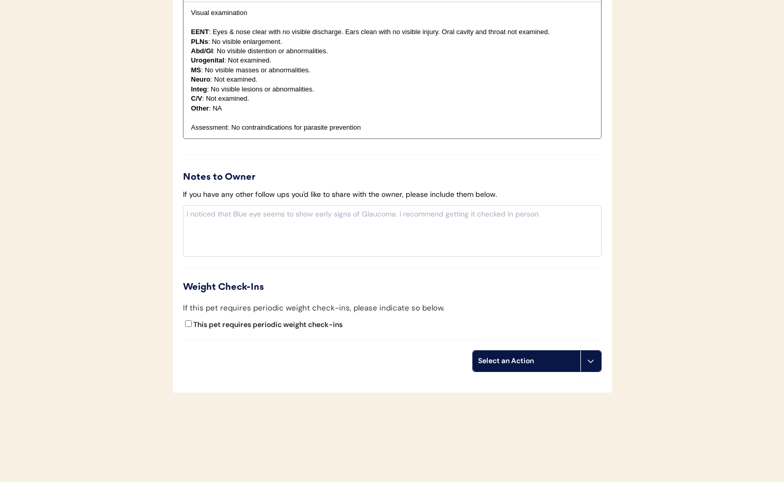
scroll to position [1233, 0]
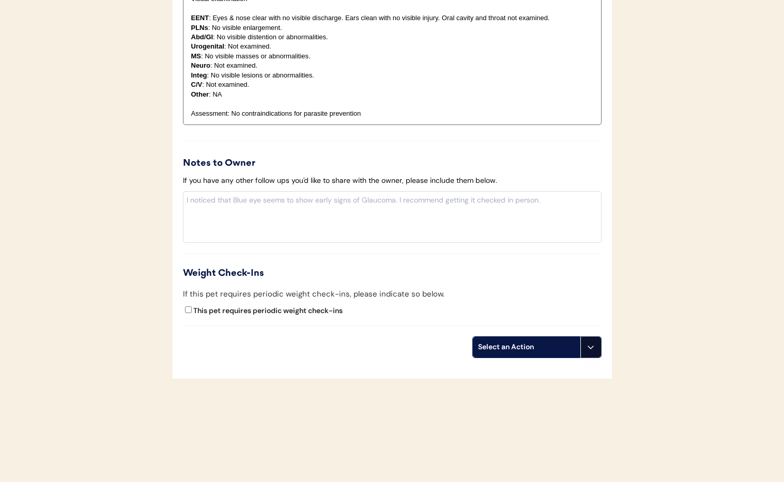
drag, startPoint x: 590, startPoint y: 347, endPoint x: 588, endPoint y: 365, distance: 18.3
click at [590, 348] on icon at bounding box center [590, 347] width 8 height 8
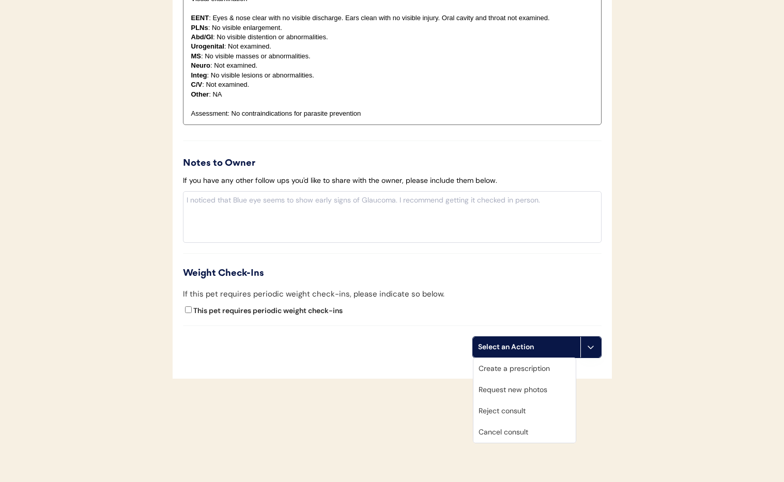
click at [541, 433] on div "Cancel consult" at bounding box center [524, 432] width 102 height 21
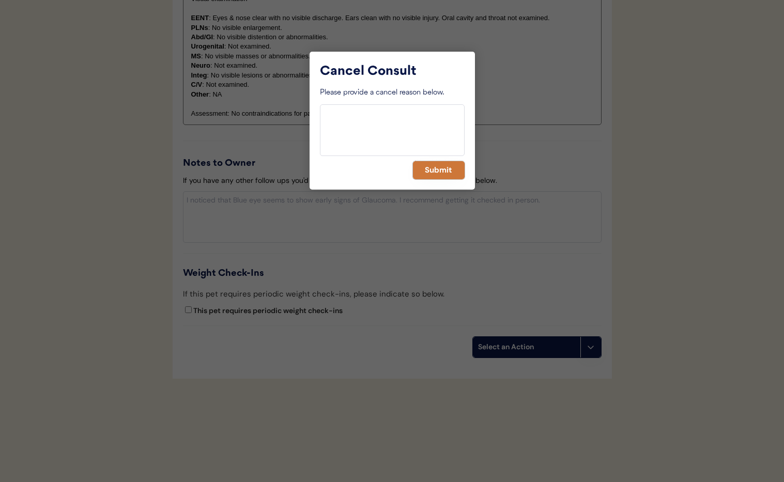
click at [435, 173] on button "Submit" at bounding box center [439, 170] width 52 height 18
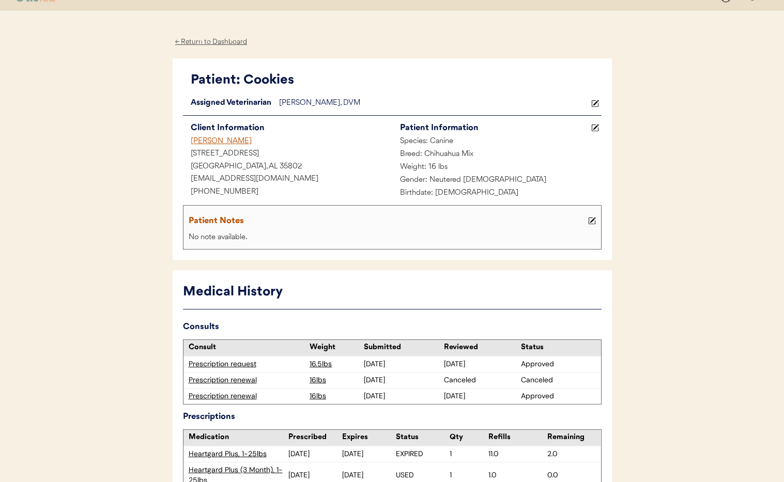
scroll to position [0, 0]
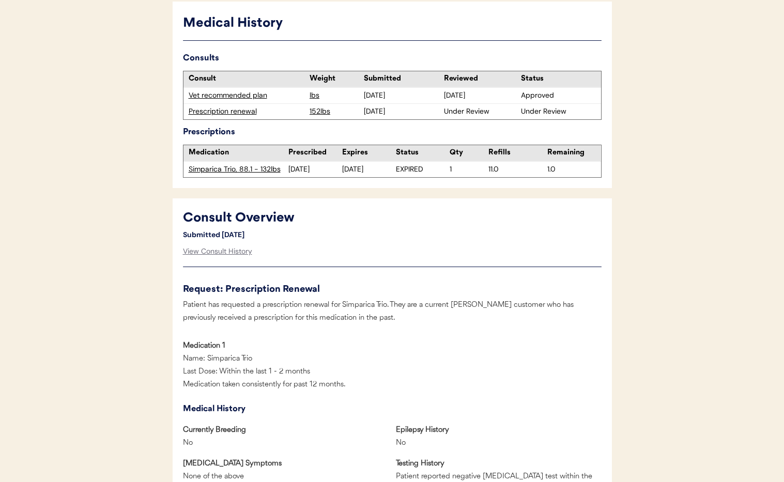
scroll to position [282, 0]
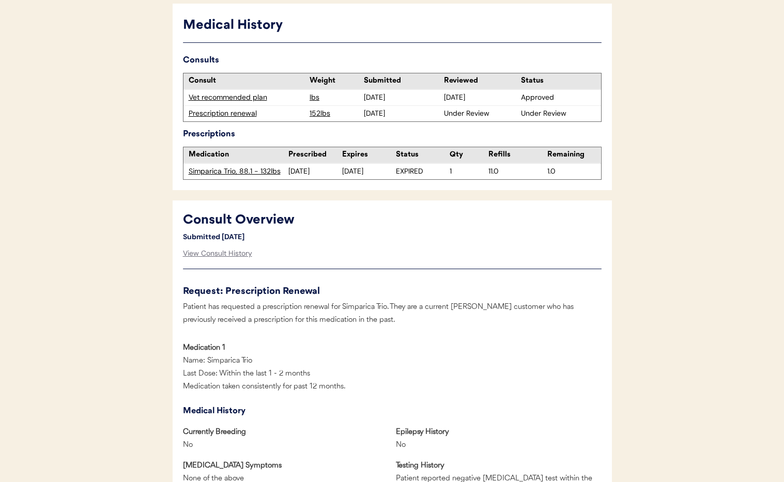
drag, startPoint x: 231, startPoint y: 113, endPoint x: 242, endPoint y: 119, distance: 12.0
click at [231, 113] on div "Prescription renewal" at bounding box center [247, 113] width 116 height 10
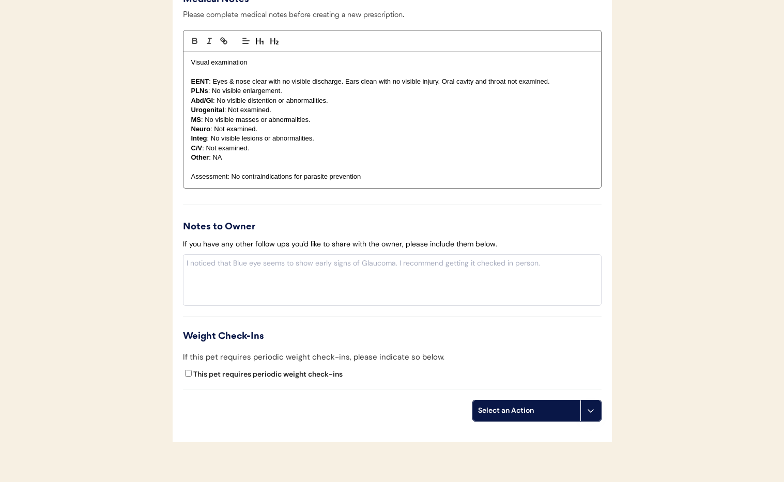
scroll to position [1256, 0]
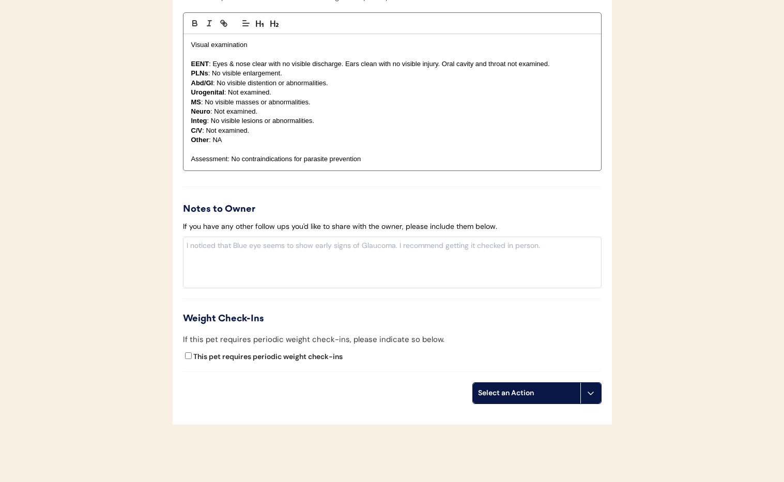
drag, startPoint x: 589, startPoint y: 395, endPoint x: 585, endPoint y: 410, distance: 16.2
click at [589, 395] on icon at bounding box center [590, 393] width 8 height 8
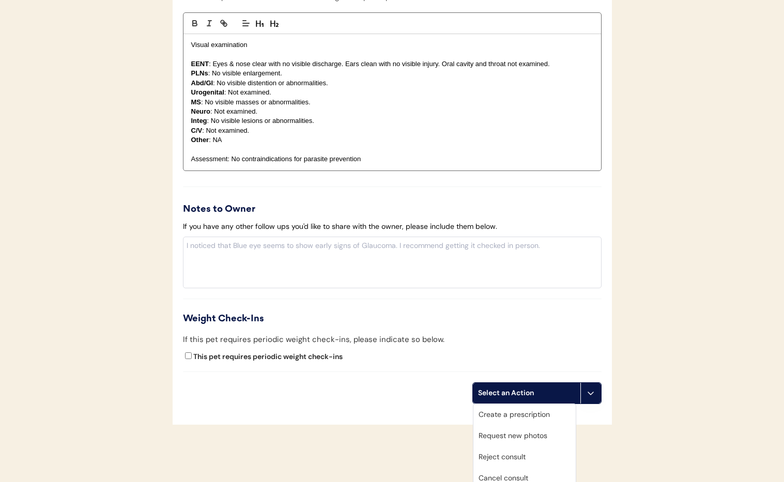
scroll to position [1302, 0]
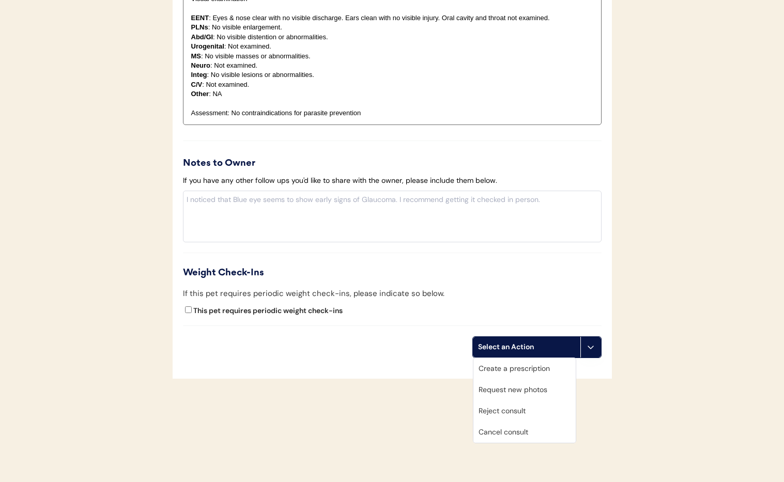
click at [516, 434] on div "Cancel consult" at bounding box center [524, 432] width 102 height 21
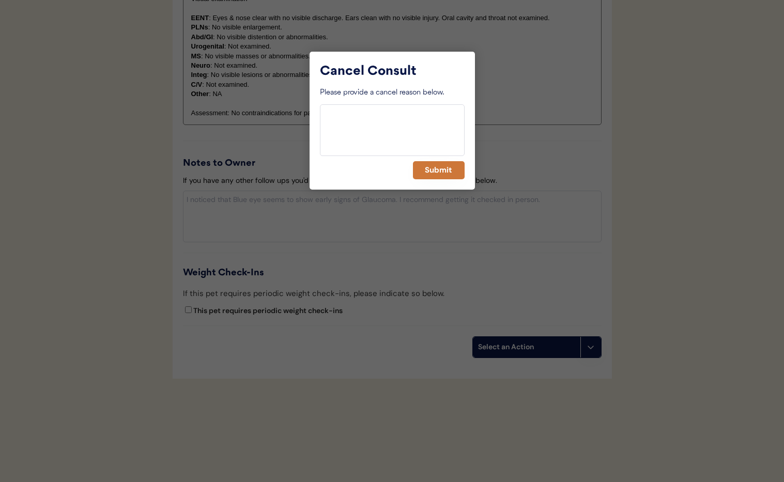
click at [443, 170] on button "Submit" at bounding box center [439, 170] width 52 height 18
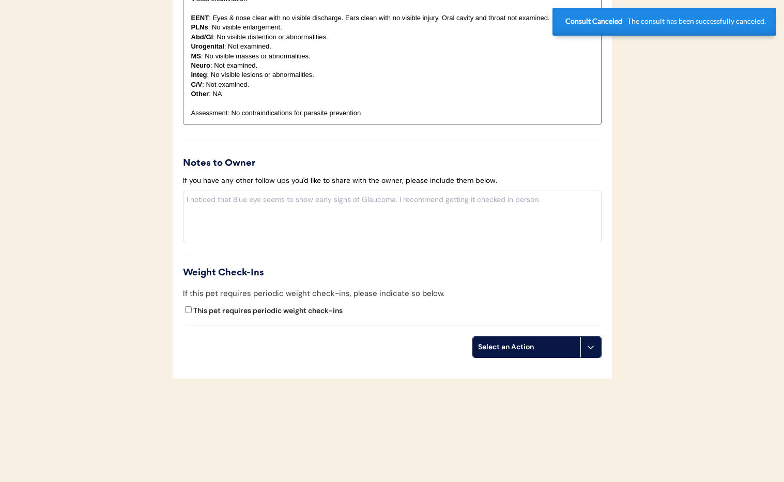
scroll to position [0, 0]
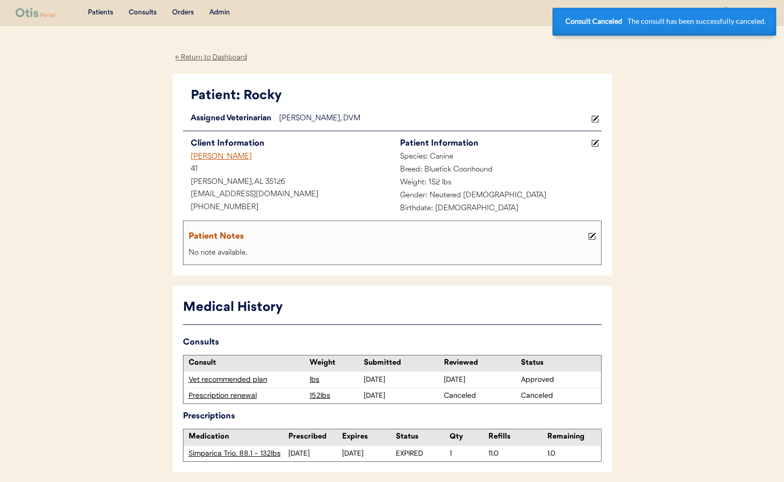
click at [210, 55] on div "← Return to Dashboard" at bounding box center [211, 58] width 77 height 12
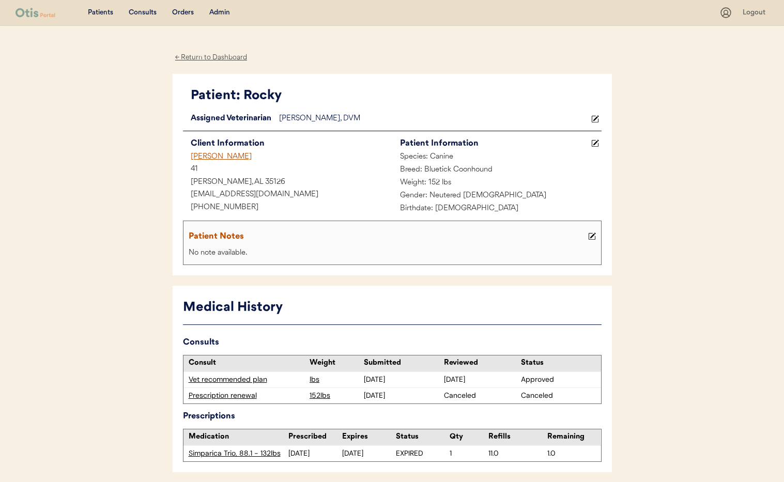
click at [222, 158] on div "Jenn Payton" at bounding box center [287, 157] width 209 height 13
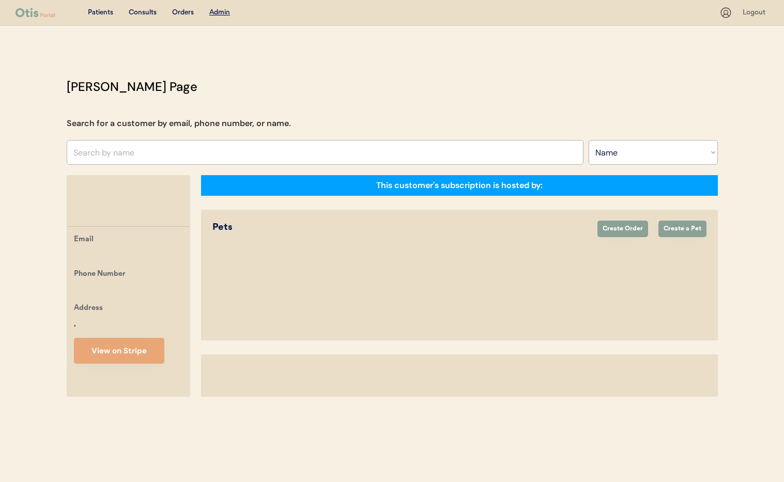
select select ""Name""
select select "true"
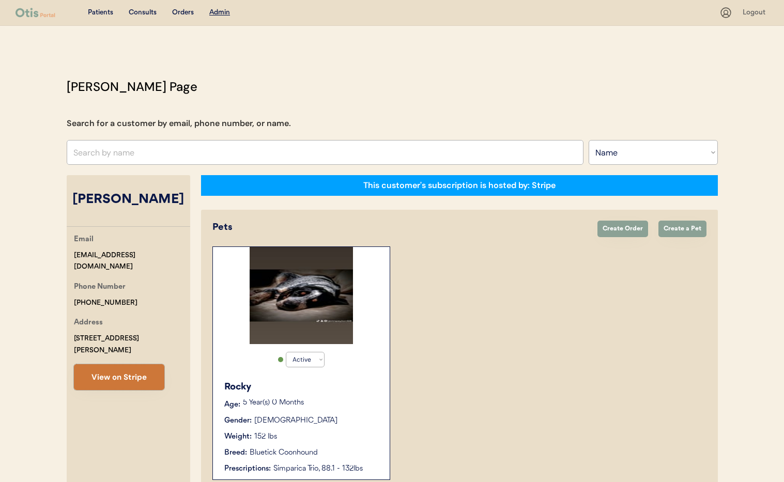
click at [124, 364] on button "View on Stripe" at bounding box center [119, 377] width 90 height 26
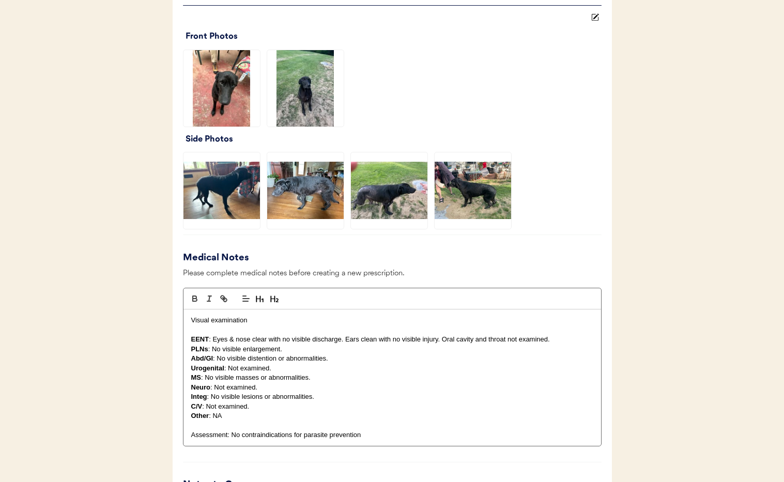
scroll to position [1154, 0]
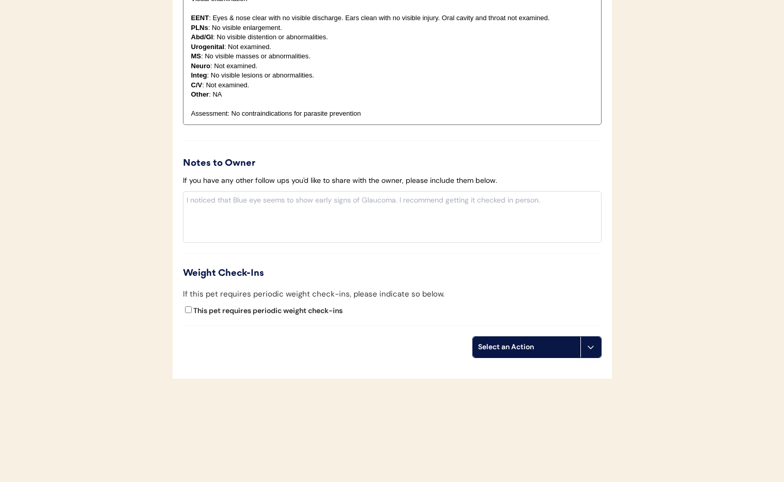
drag, startPoint x: 590, startPoint y: 352, endPoint x: 589, endPoint y: 361, distance: 8.8
click at [590, 352] on button at bounding box center [590, 347] width 21 height 21
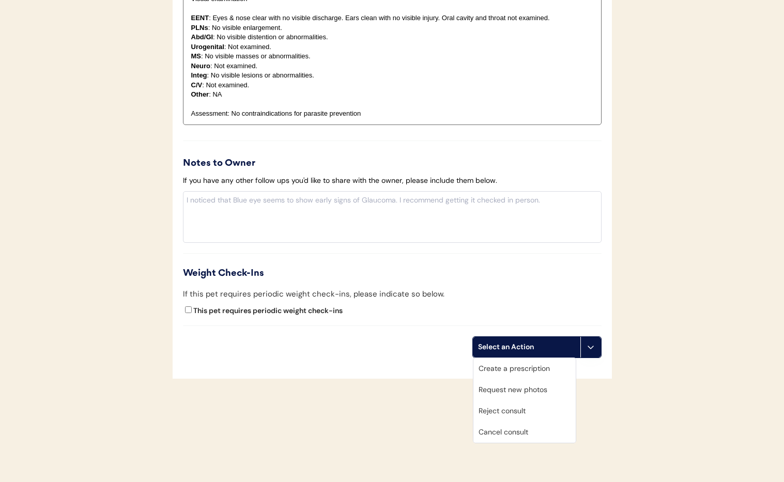
click at [542, 435] on div "Cancel consult" at bounding box center [524, 432] width 102 height 21
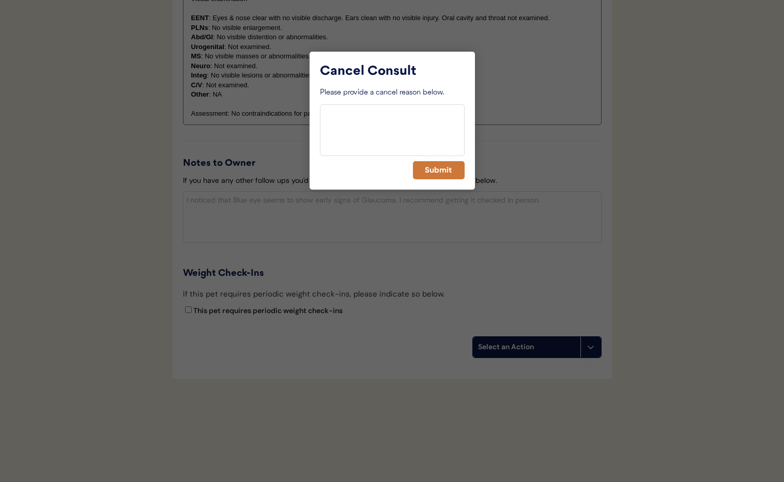
click at [440, 173] on button "Submit" at bounding box center [439, 170] width 52 height 18
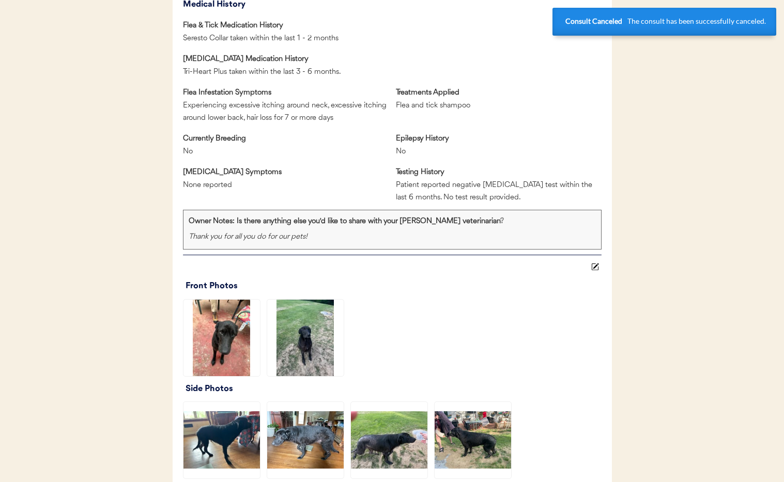
scroll to position [0, 0]
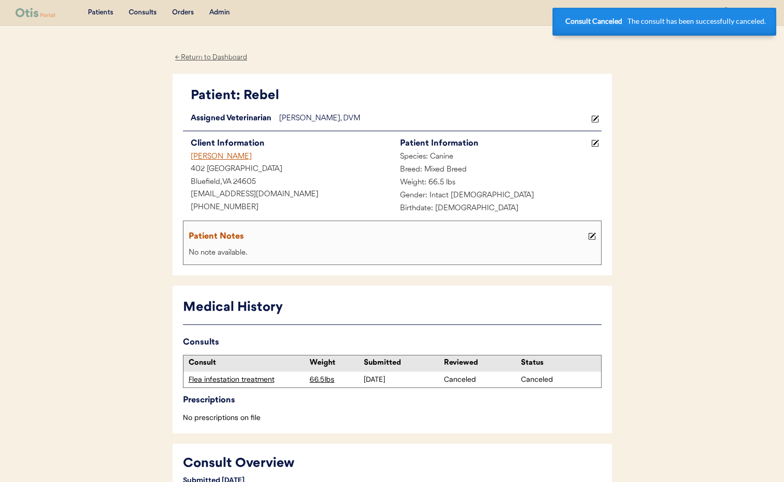
click at [207, 154] on div "[PERSON_NAME]" at bounding box center [287, 157] width 209 height 13
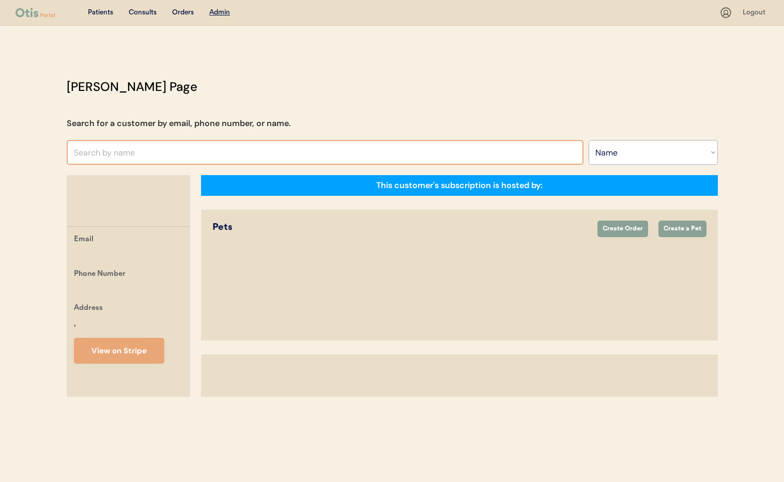
select select ""Name""
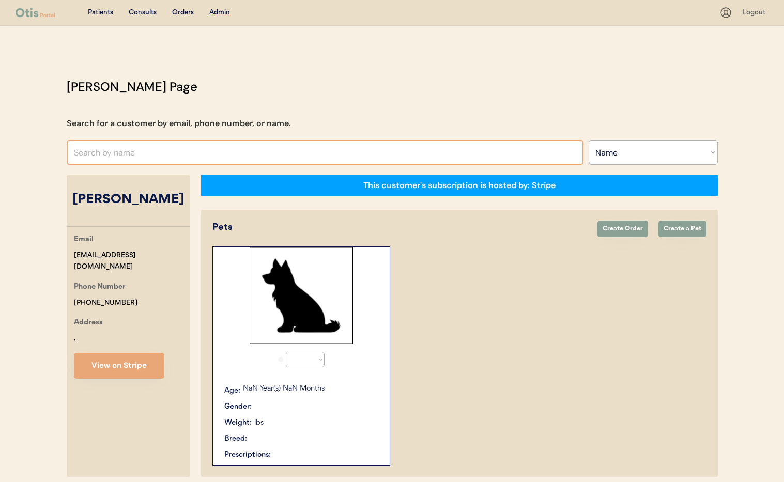
select select "true"
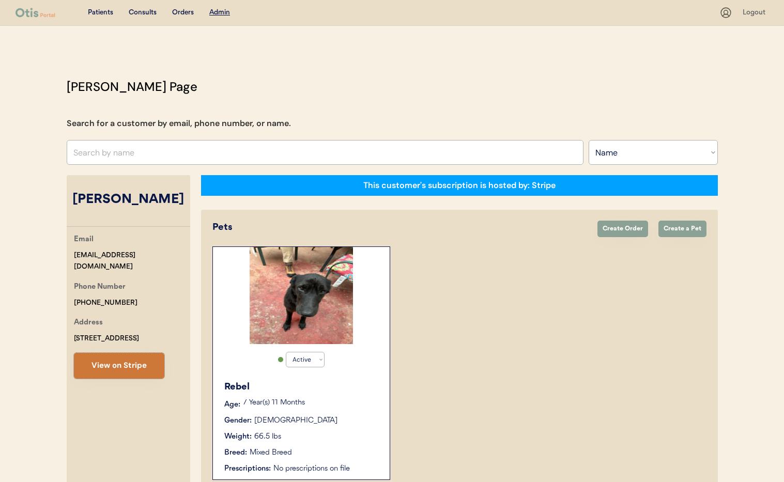
click at [142, 362] on button "View on Stripe" at bounding box center [119, 366] width 90 height 26
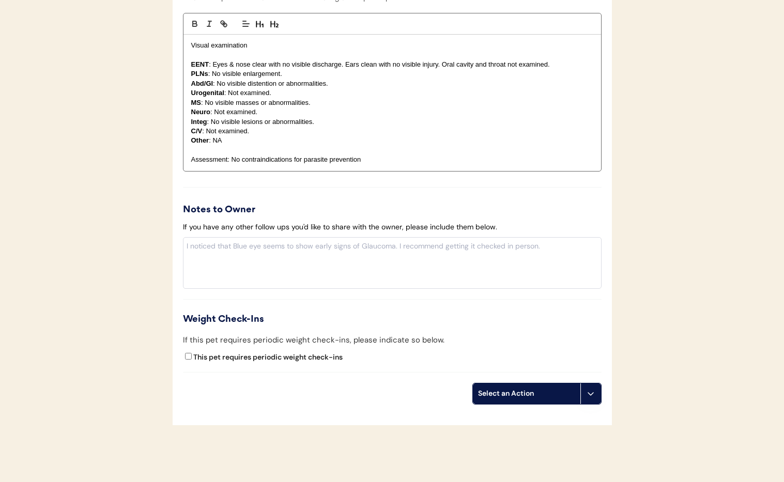
scroll to position [1052, 0]
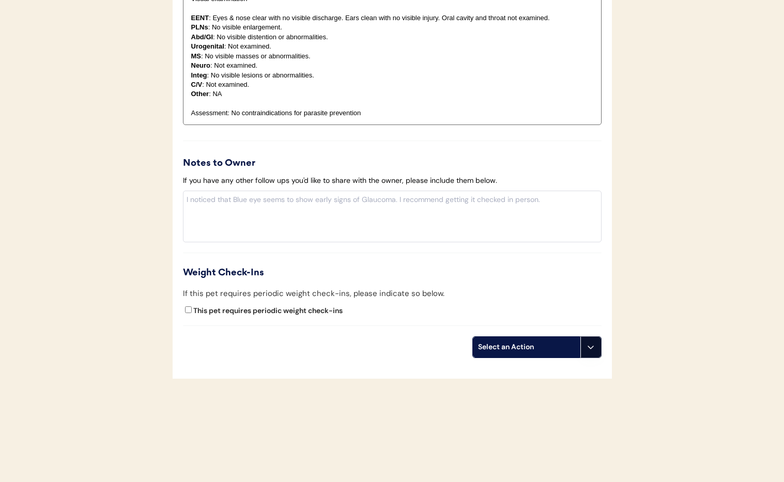
click at [599, 353] on button at bounding box center [590, 347] width 21 height 21
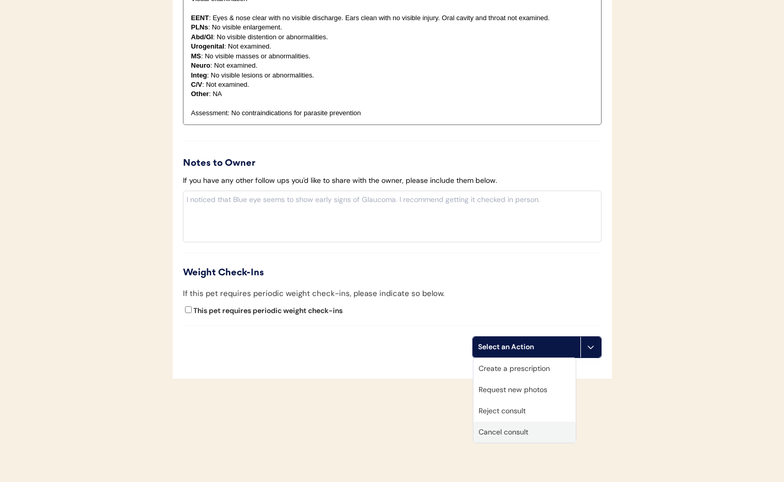
click at [526, 438] on div "Cancel consult" at bounding box center [524, 432] width 102 height 21
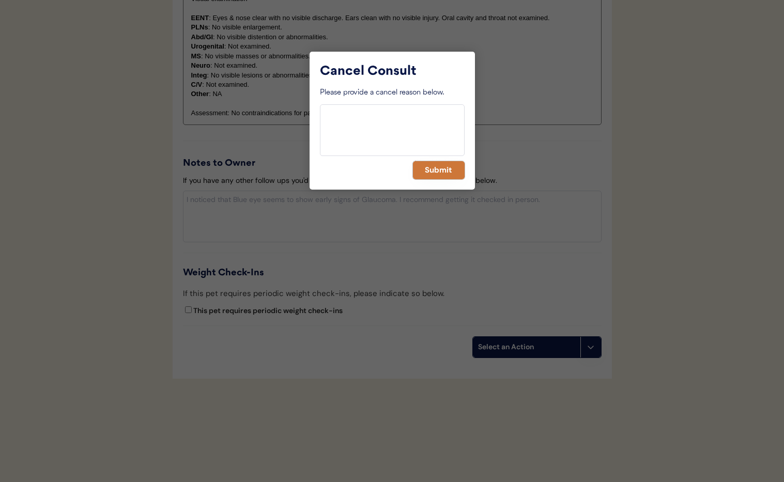
click at [437, 177] on button "Submit" at bounding box center [439, 170] width 52 height 18
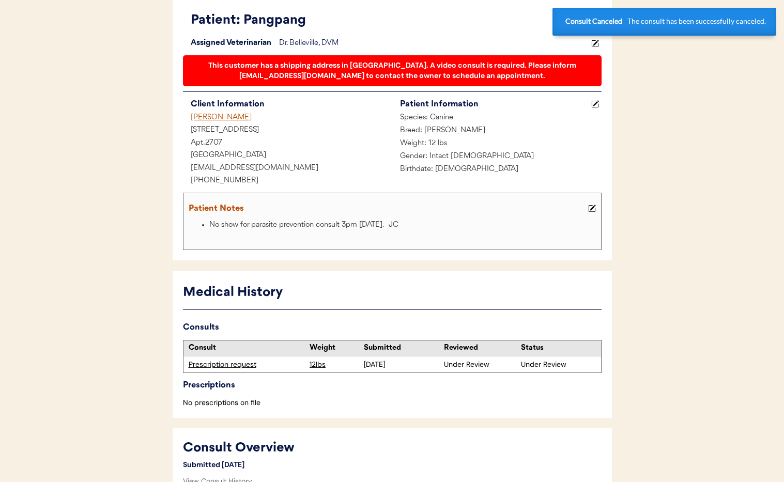
scroll to position [0, 0]
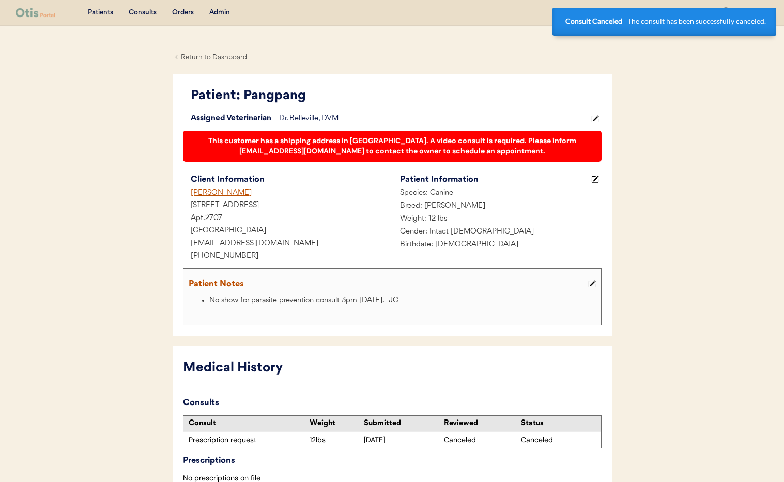
click at [208, 194] on div "[PERSON_NAME]" at bounding box center [287, 193] width 209 height 13
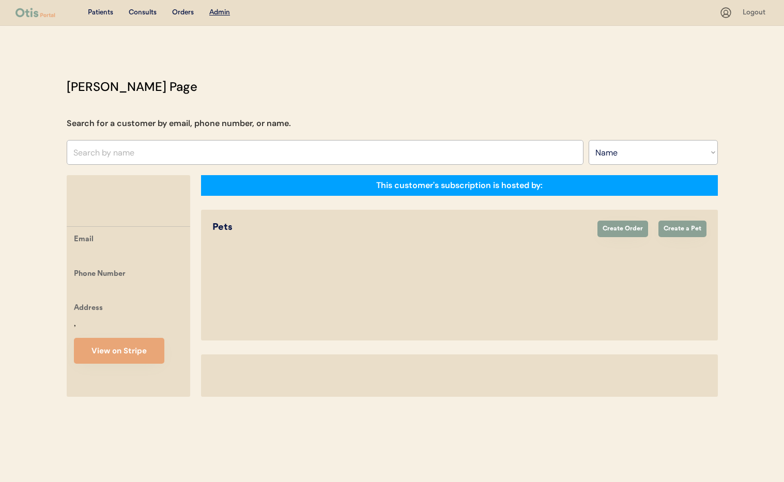
select select ""Name""
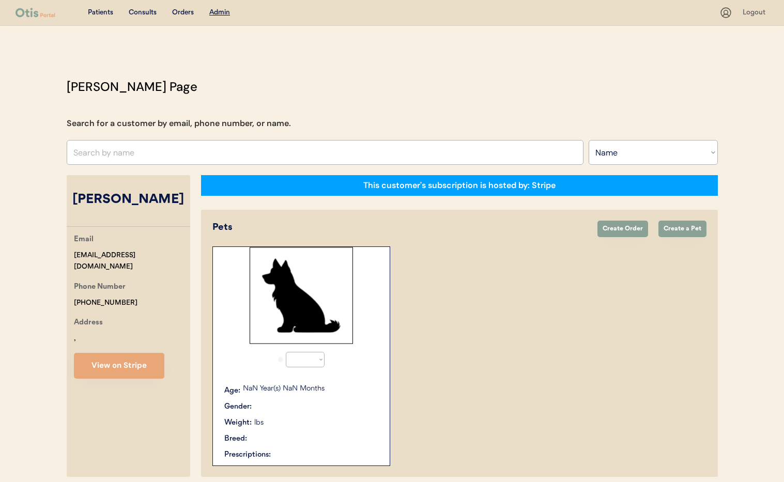
select select "true"
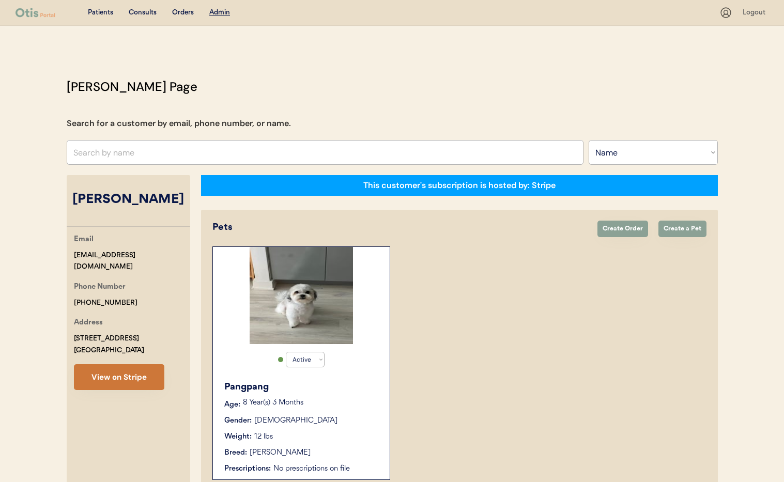
click at [123, 379] on button "View on Stripe" at bounding box center [119, 377] width 90 height 26
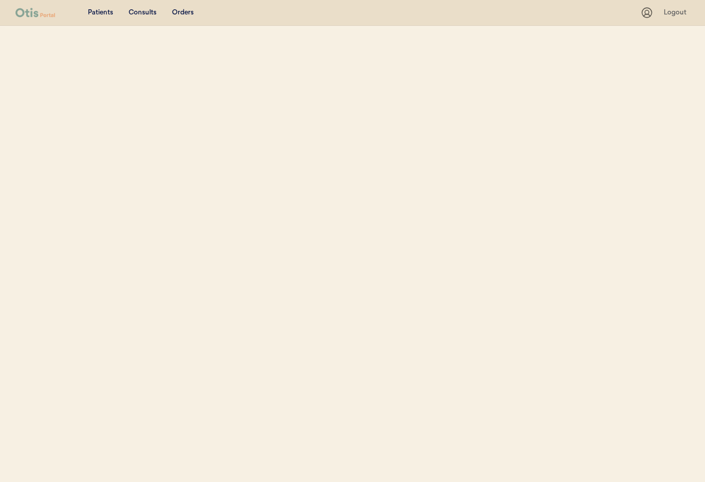
select select ""Name""
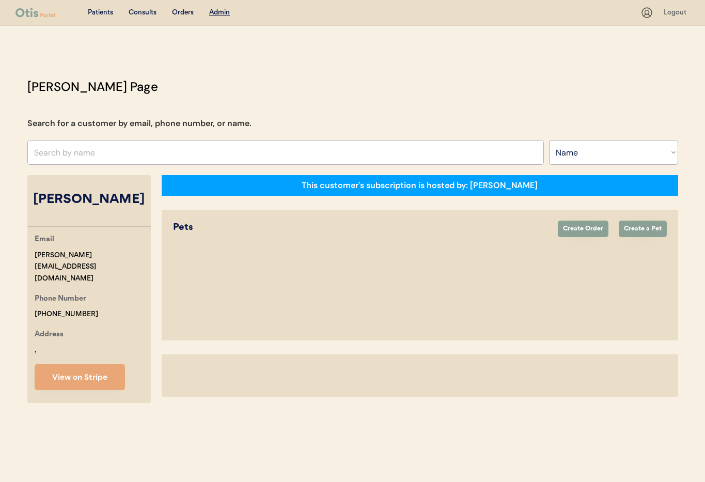
select select "true"
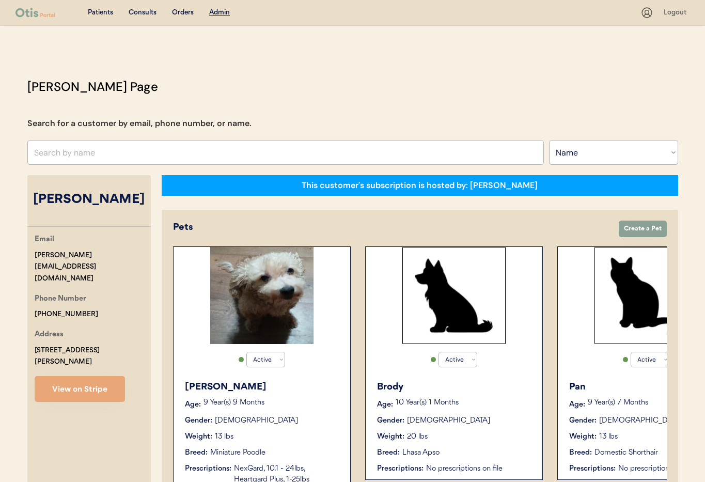
click at [109, 150] on input "text" at bounding box center [285, 152] width 517 height 25
click at [112, 150] on input "text" at bounding box center [285, 152] width 517 height 25
type input "Jo"
type input "Joseph David"
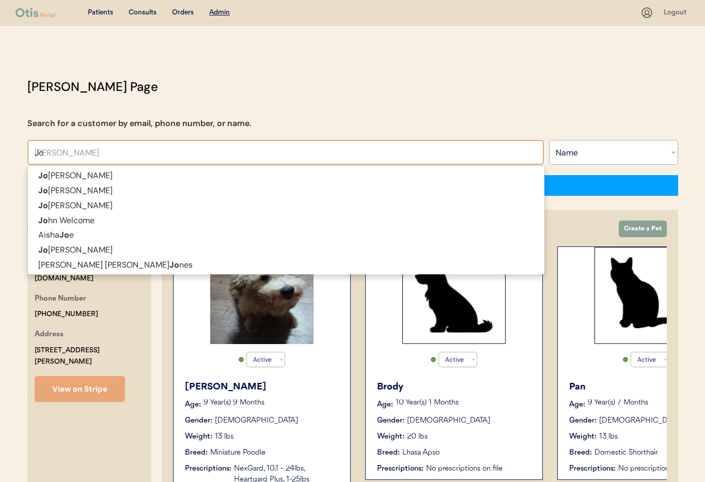
type input "Joh"
type input "John Welcome"
type input "John"
type input "Johnn"
type input "JohnnY W BOYETTE"
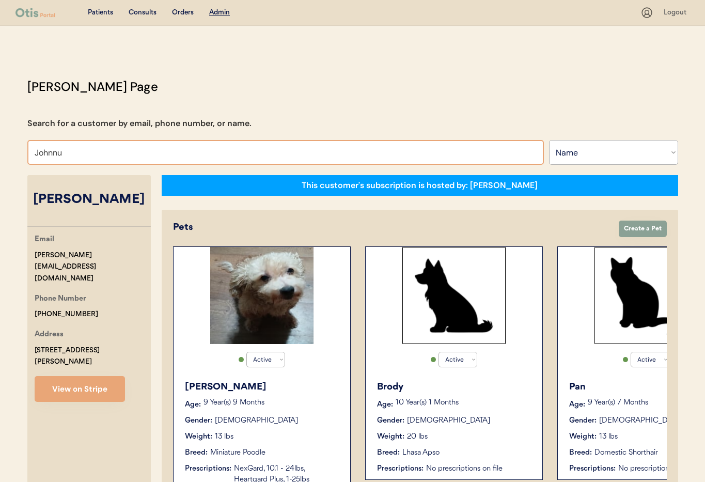
type input "Johnn"
type input "JohnnY W BOYETTE"
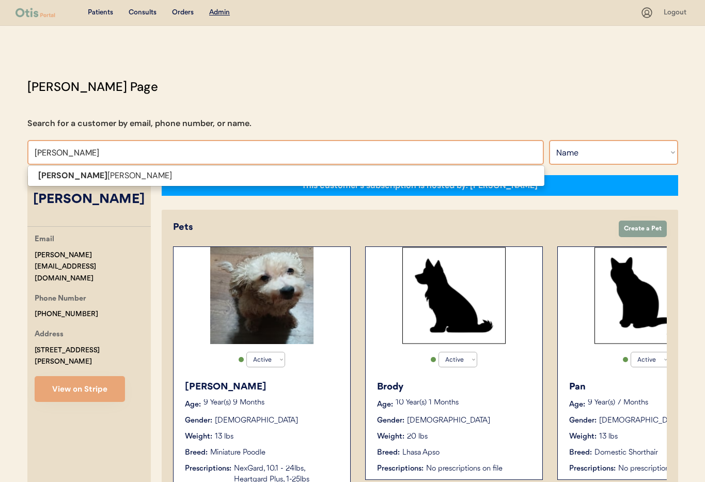
type input "Johnn"
click at [558, 151] on select "Search By Name Email Phone Number" at bounding box center [613, 152] width 129 height 25
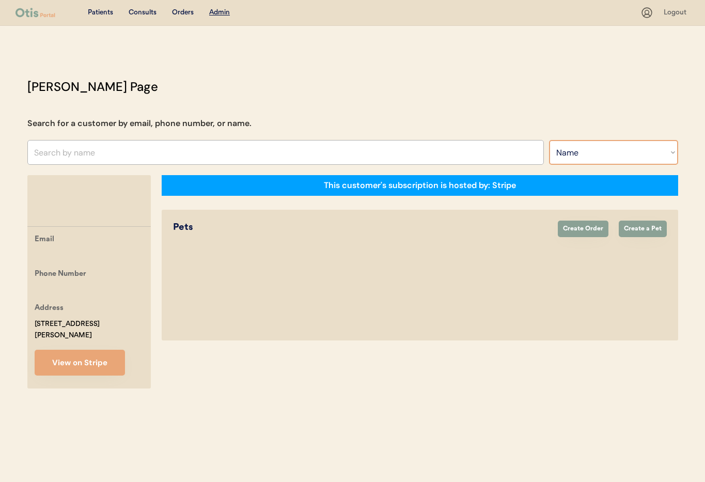
select select ""Email""
click at [549, 140] on select "Search By Name Email Phone Number" at bounding box center [613, 152] width 129 height 25
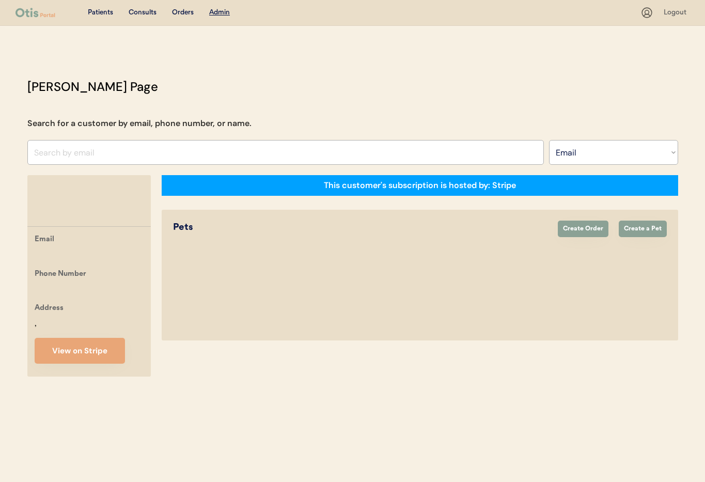
select select ""Email""
click at [70, 150] on input "input" at bounding box center [285, 152] width 517 height 25
paste input "[EMAIL_ADDRESS][DOMAIN_NAME]"
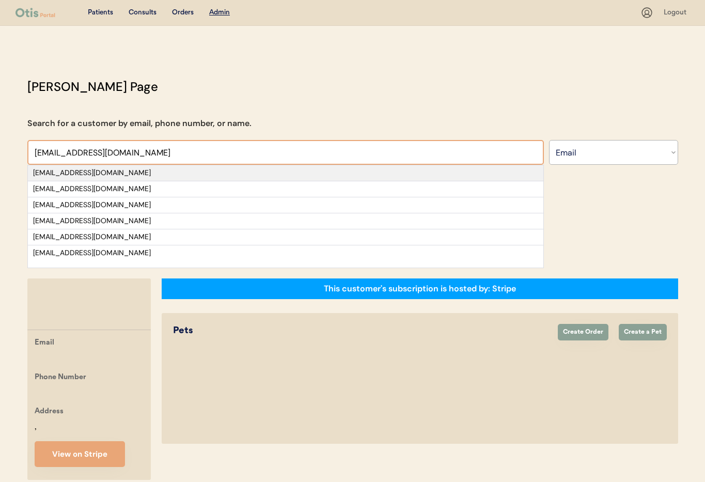
type input "[EMAIL_ADDRESS][DOMAIN_NAME]"
click at [146, 170] on div "[EMAIL_ADDRESS][DOMAIN_NAME]" at bounding box center [285, 173] width 505 height 10
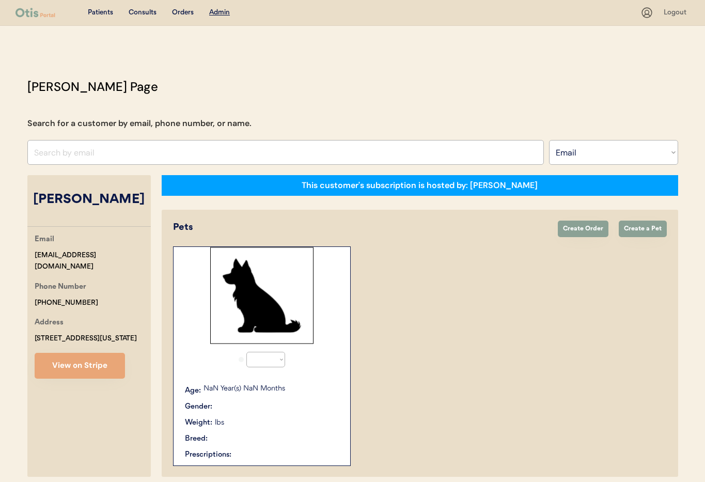
select select "true"
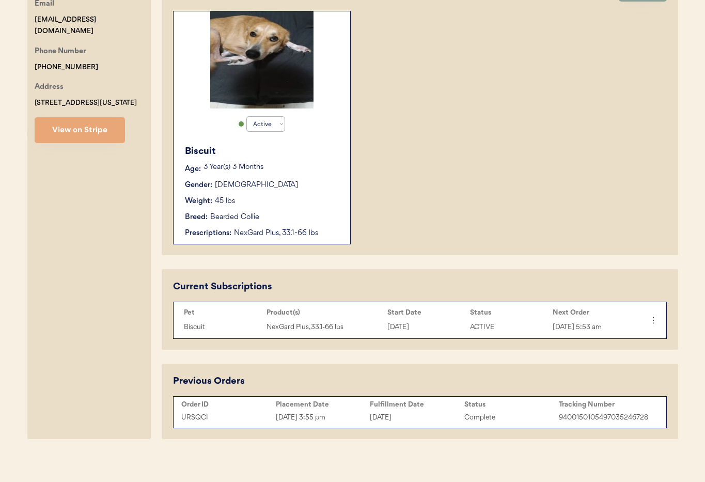
scroll to position [241, 0]
